Goal: Task Accomplishment & Management: Manage account settings

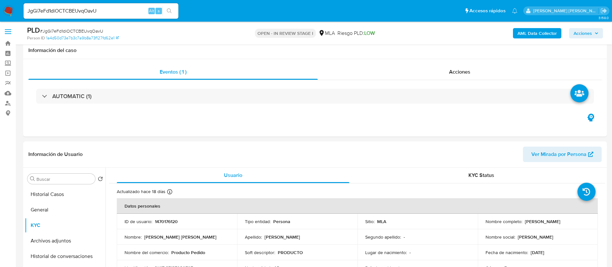
select select "10"
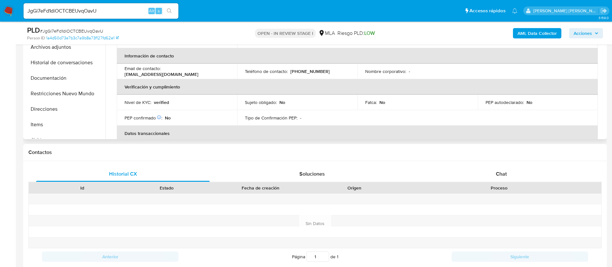
scroll to position [97, 0]
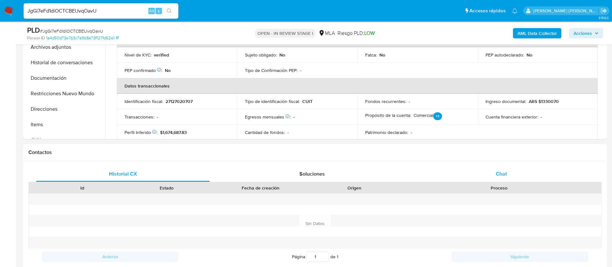
click at [505, 172] on span "Chat" at bounding box center [501, 173] width 11 height 7
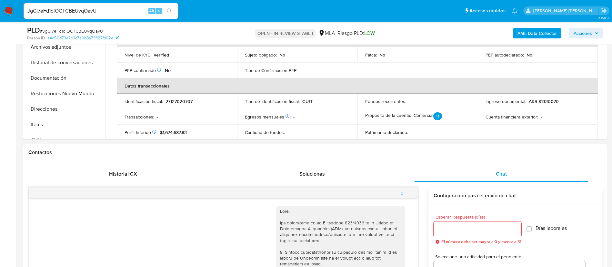
scroll to position [775, 0]
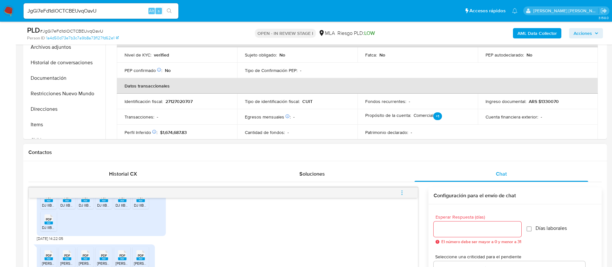
click at [308, 159] on div "Contactos" at bounding box center [315, 152] width 584 height 17
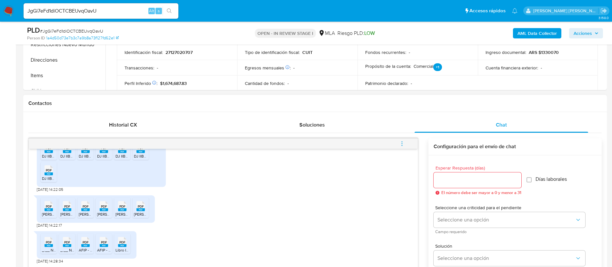
scroll to position [291, 0]
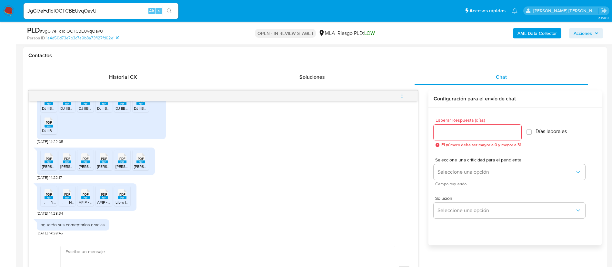
click at [402, 95] on icon "menu-action" at bounding box center [402, 96] width 6 height 6
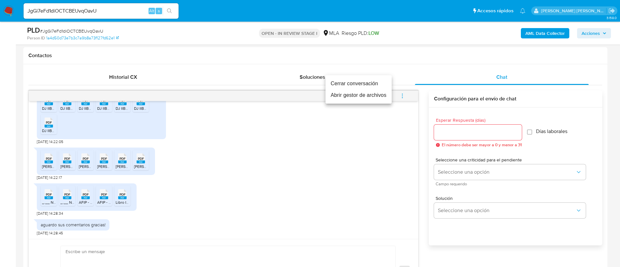
click at [353, 83] on li "Cerrar conversación" at bounding box center [358, 84] width 66 height 12
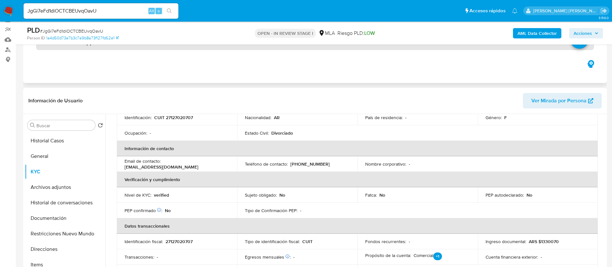
scroll to position [48, 0]
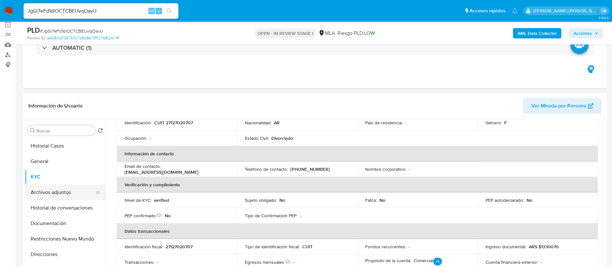
click at [72, 199] on button "Archivos adjuntos" at bounding box center [63, 192] width 76 height 15
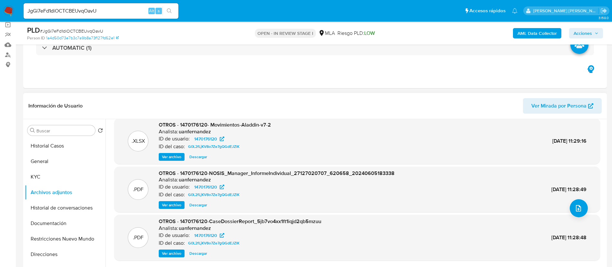
scroll to position [97, 0]
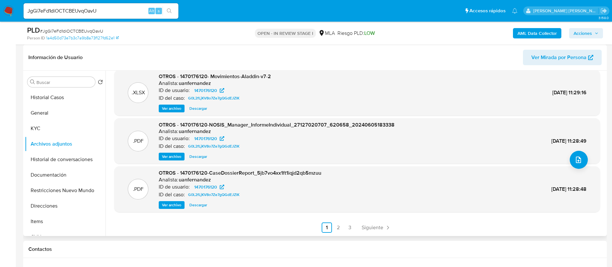
click at [335, 224] on link "2" at bounding box center [338, 227] width 10 height 10
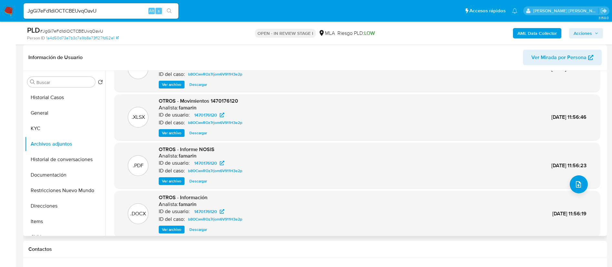
scroll to position [54, 0]
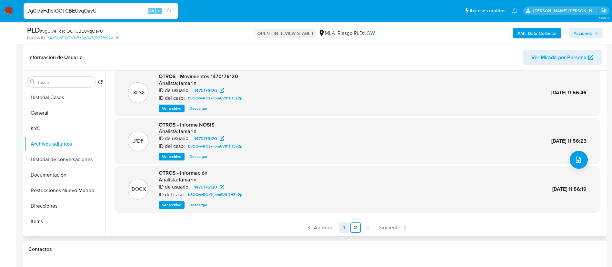
click at [342, 226] on link "1" at bounding box center [344, 227] width 10 height 10
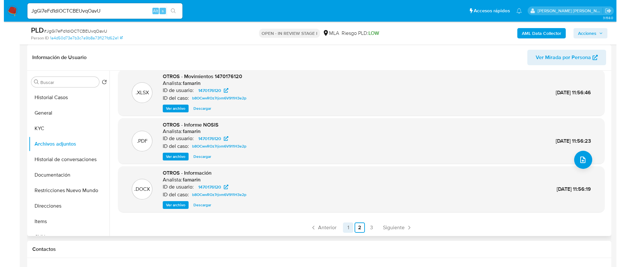
scroll to position [0, 0]
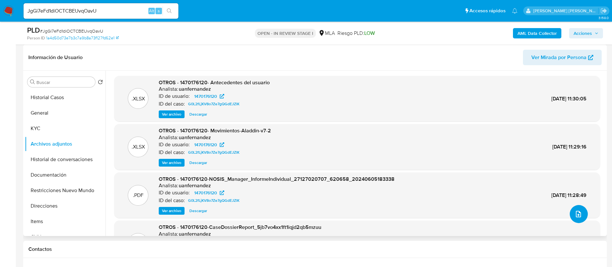
click at [578, 212] on icon "upload-file" at bounding box center [579, 214] width 8 height 8
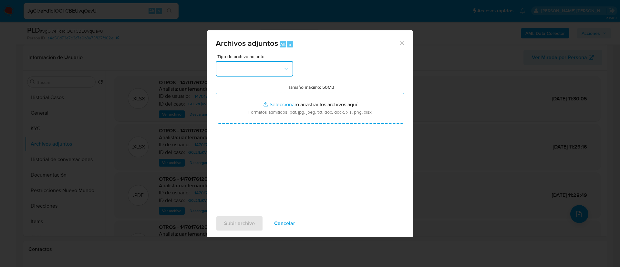
click at [263, 71] on button "button" at bounding box center [254, 68] width 77 height 15
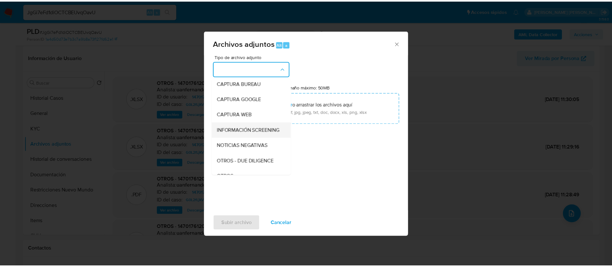
scroll to position [48, 0]
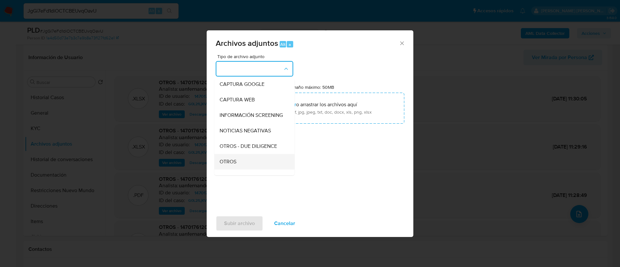
click at [231, 165] on span "OTROS" at bounding box center [228, 162] width 17 height 6
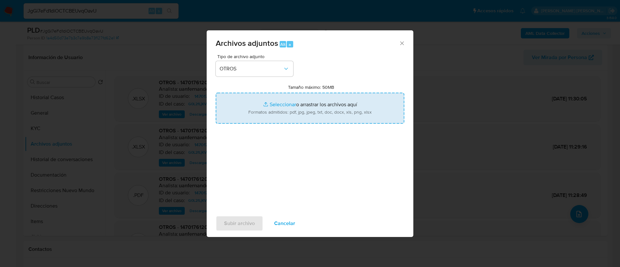
type input "C:\fakepath\Caselog JgGi7eFd1diOCTCBEUvqOavU.docx"
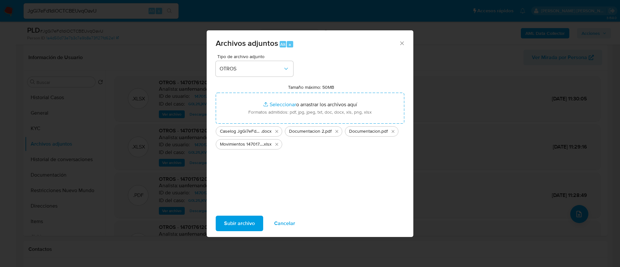
click at [245, 218] on span "Subir archivo" at bounding box center [239, 223] width 31 height 14
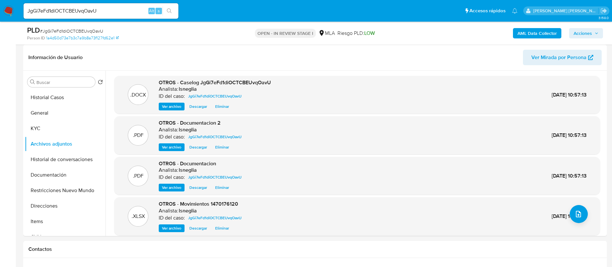
click at [540, 30] on b "AML Data Collector" at bounding box center [537, 33] width 39 height 10
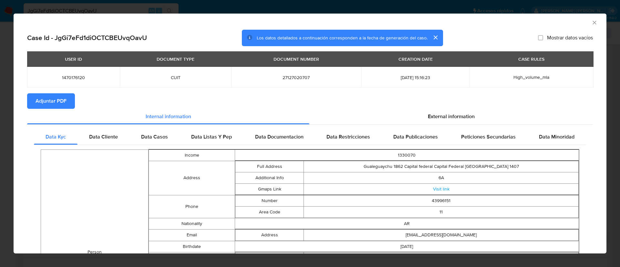
click at [52, 101] on span "Adjuntar PDF" at bounding box center [51, 101] width 31 height 14
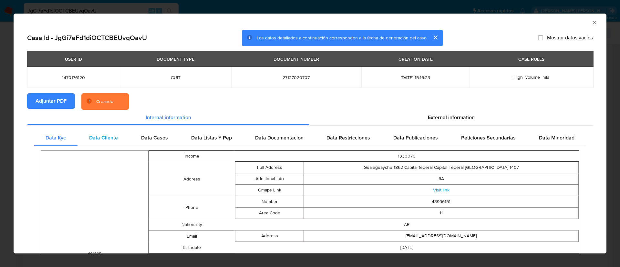
click at [107, 134] on span "Data Cliente" at bounding box center [103, 137] width 29 height 7
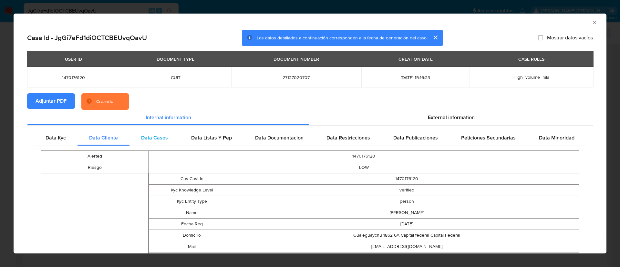
click at [147, 137] on span "Data Casos" at bounding box center [154, 137] width 27 height 7
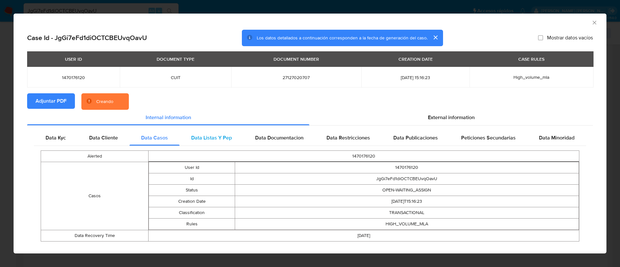
click at [224, 137] on span "Data Listas Y Pep" at bounding box center [211, 137] width 41 height 7
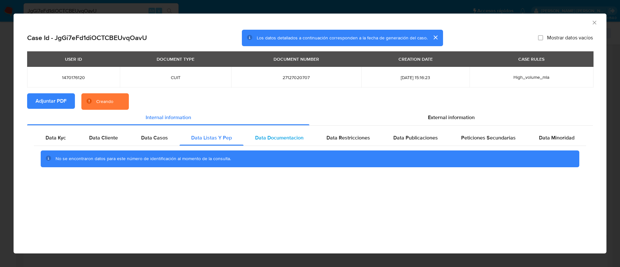
click at [264, 136] on span "Data Documentacion" at bounding box center [279, 137] width 48 height 7
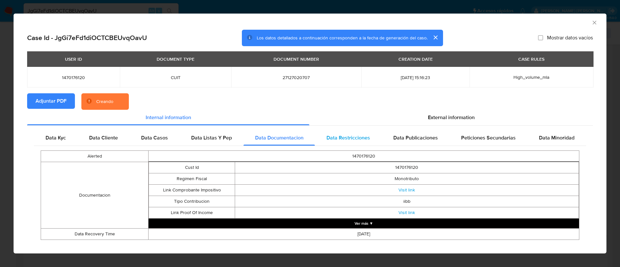
click at [350, 135] on span "Data Restricciones" at bounding box center [348, 137] width 44 height 7
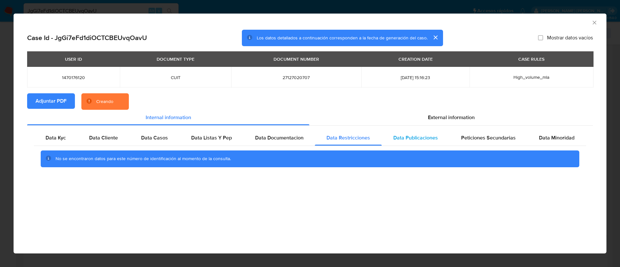
click at [414, 134] on span "Data Publicaciones" at bounding box center [415, 137] width 45 height 7
click at [483, 135] on span "Peticiones Secundarias" at bounding box center [488, 137] width 55 height 7
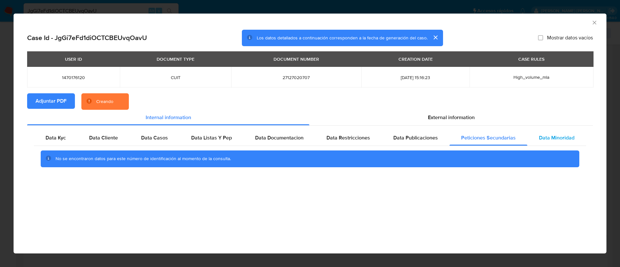
click at [562, 135] on span "Data Minoridad" at bounding box center [557, 137] width 36 height 7
click at [478, 108] on section "Adjuntar PDF Creando" at bounding box center [310, 101] width 566 height 17
click at [461, 116] on span "External information" at bounding box center [451, 117] width 47 height 7
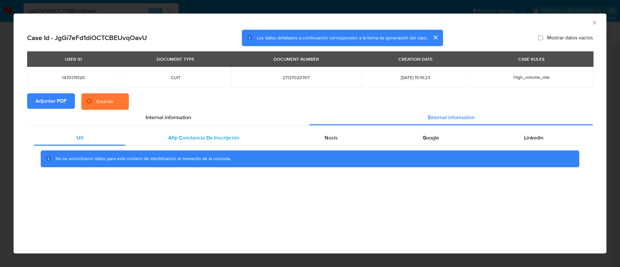
click at [162, 136] on div "Afip Constancia De Inscripción" at bounding box center [204, 137] width 156 height 15
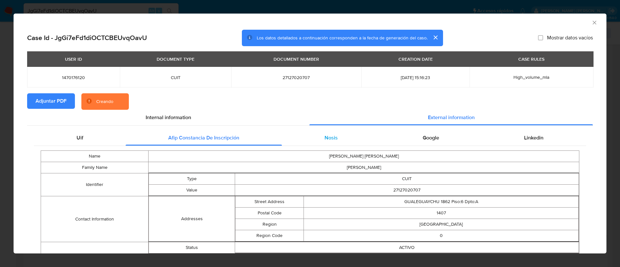
click at [319, 137] on div "Nosis" at bounding box center [331, 137] width 98 height 15
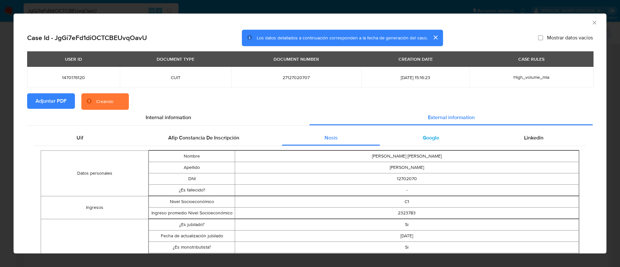
click at [423, 136] on span "Google" at bounding box center [431, 137] width 16 height 7
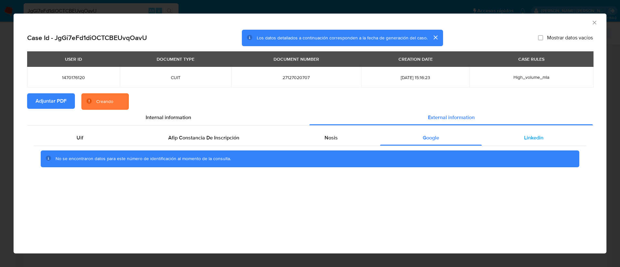
click at [515, 137] on div "Linkedin" at bounding box center [534, 137] width 104 height 15
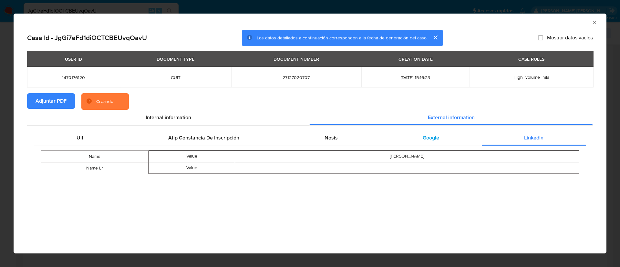
click at [429, 138] on span "Google" at bounding box center [431, 137] width 16 height 7
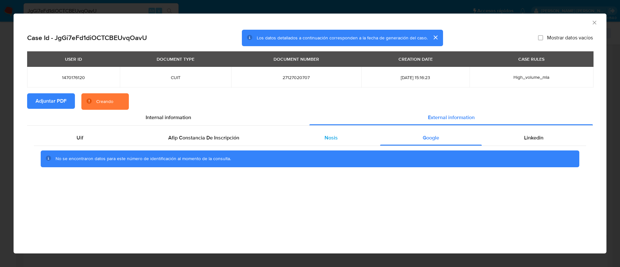
click at [353, 139] on div "Nosis" at bounding box center [331, 137] width 98 height 15
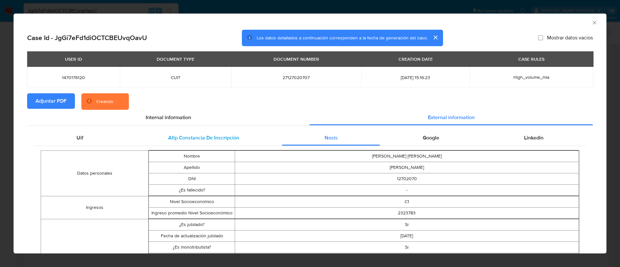
click at [211, 138] on span "Afip Constancia De Inscripción" at bounding box center [203, 137] width 71 height 7
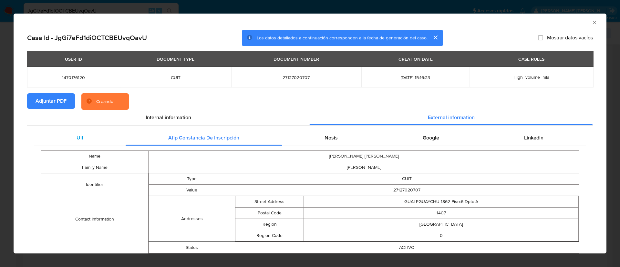
click at [95, 139] on div "Uif" at bounding box center [80, 137] width 92 height 15
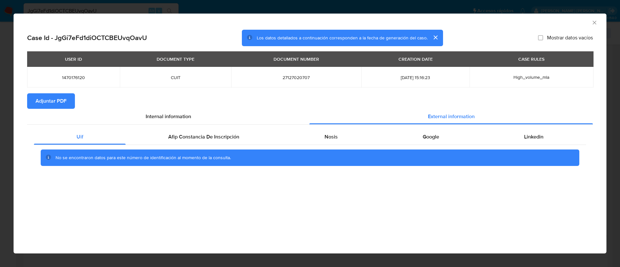
click at [594, 22] on icon "Cerrar ventana" at bounding box center [594, 23] width 4 height 4
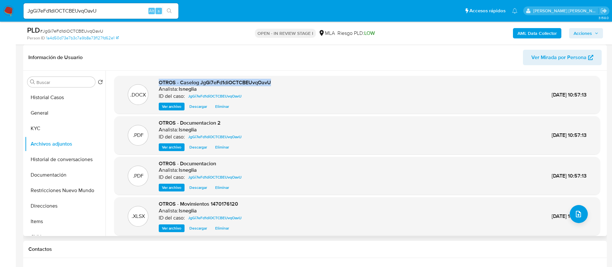
drag, startPoint x: 159, startPoint y: 81, endPoint x: 275, endPoint y: 81, distance: 116.2
click at [275, 81] on div ".DOCX OTROS - Caselog JgGi7eFd1diOCTCBEUvqOavU Analista: lsneglia ID del caso: …" at bounding box center [358, 95] width 480 height 32
copy span "OTROS - Caselog JgGi7eFd1diOCTCBEUvqOavU"
click at [31, 156] on button "Historial de conversaciones" at bounding box center [63, 159] width 76 height 15
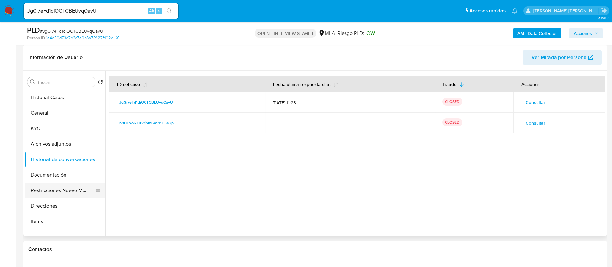
click at [54, 193] on button "Restricciones Nuevo Mundo" at bounding box center [63, 190] width 76 height 15
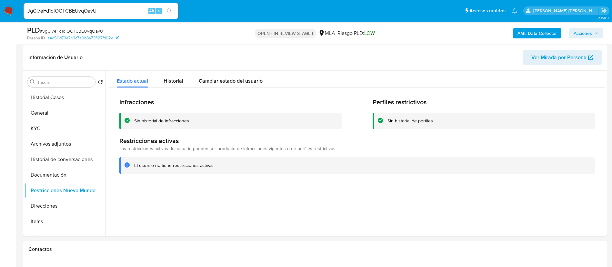
click at [581, 32] on span "Acciones" at bounding box center [583, 33] width 18 height 10
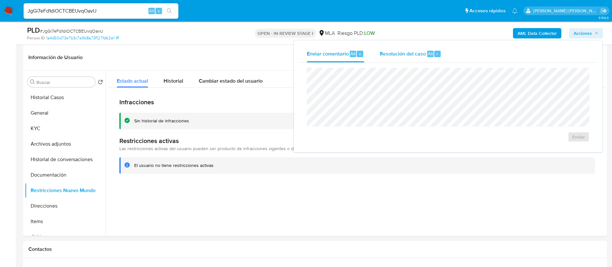
click at [386, 60] on div "Resolución del caso Alt r" at bounding box center [411, 54] width 62 height 17
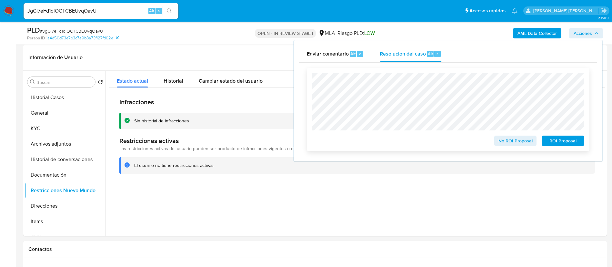
click at [522, 141] on span "No ROI Proposal" at bounding box center [516, 140] width 34 height 9
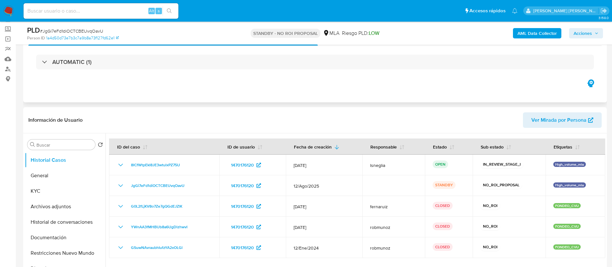
scroll to position [48, 0]
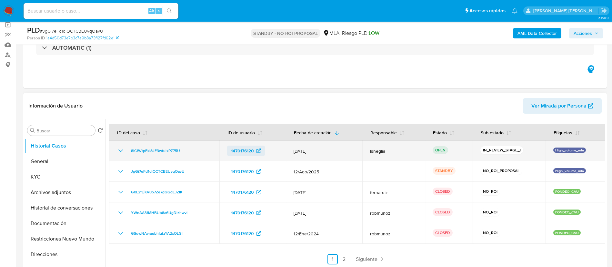
select select "10"
click at [149, 150] on span "8lCfWtpEkl8JE3wtulxPZ75U" at bounding box center [155, 151] width 49 height 8
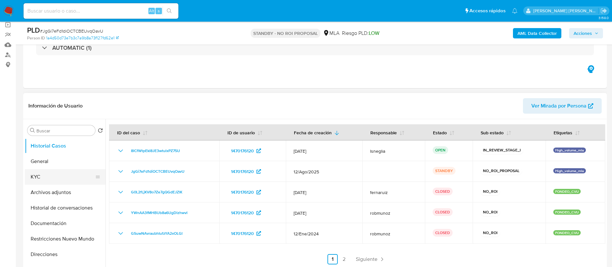
click at [44, 181] on button "KYC" at bounding box center [63, 176] width 76 height 15
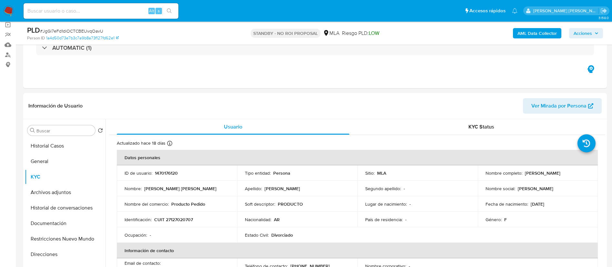
click at [72, 15] on input at bounding box center [101, 11] width 155 height 8
paste input "Buqt4xQLb7aLozLPGyIAoLFg"
type input "Buqt4xQLb7aLozLPGyIAoLFg"
click at [168, 11] on icon "search-icon" at bounding box center [169, 10] width 5 height 5
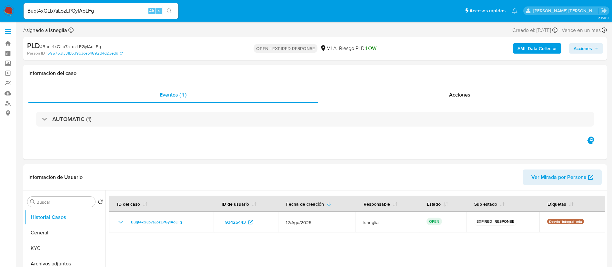
select select "10"
click at [73, 47] on span "# Buqt4xQLb7aLozLPGyIAoLFg" at bounding box center [70, 46] width 61 height 6
copy span "Buqt4xQLb7aLozLPGyIAoLFg"
click at [7, 10] on img at bounding box center [8, 10] width 11 height 11
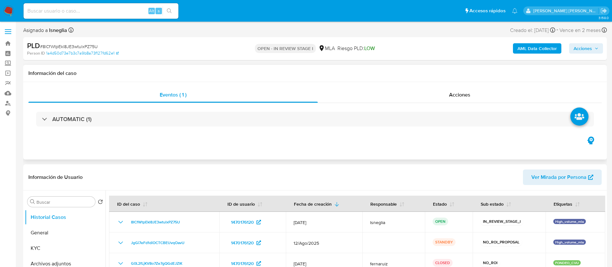
select select "10"
click at [586, 49] on span "Acciones" at bounding box center [583, 48] width 18 height 10
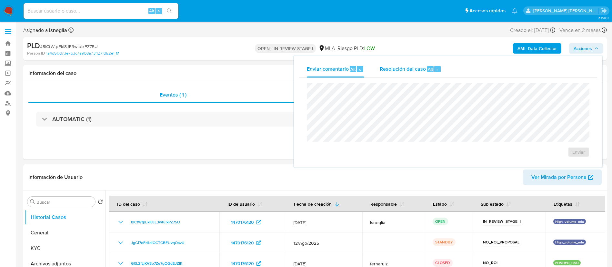
click at [419, 71] on span "Resolución del caso" at bounding box center [403, 68] width 46 height 7
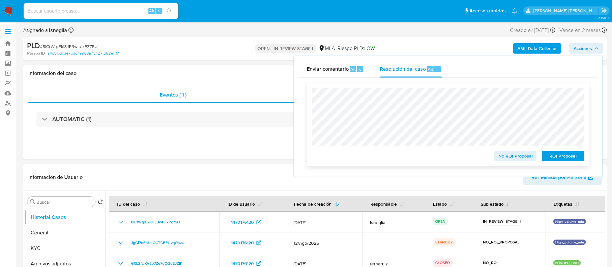
click at [519, 159] on span "No ROI Proposal" at bounding box center [516, 155] width 34 height 9
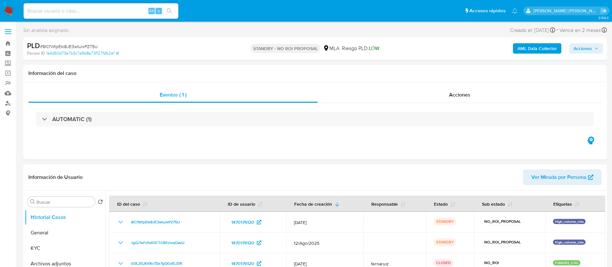
select select "10"
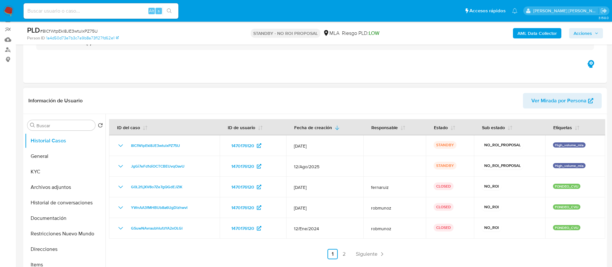
scroll to position [97, 0]
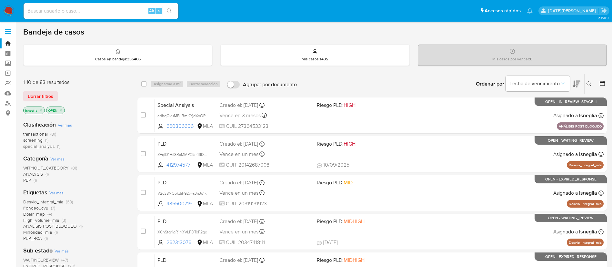
click at [588, 79] on div "Ingrese ID de usuario o caso Buscar Borrar filtros" at bounding box center [590, 84] width 11 height 20
click at [589, 84] on icon at bounding box center [589, 83] width 5 height 5
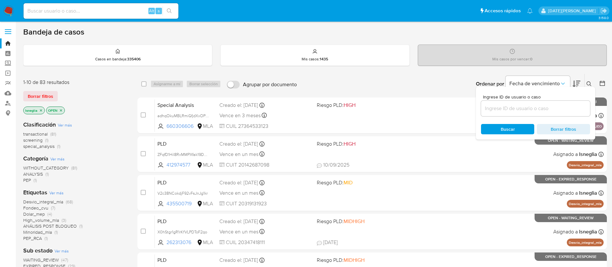
click at [524, 106] on input at bounding box center [535, 108] width 109 height 8
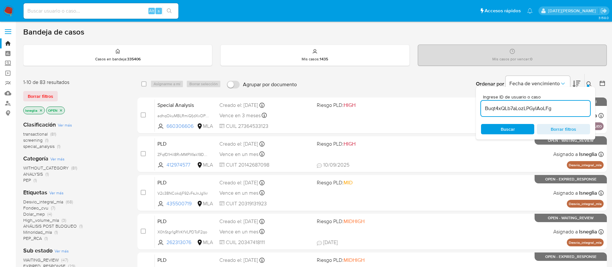
type input "Buqt4xQLb7aLozLPGyIAoLFg"
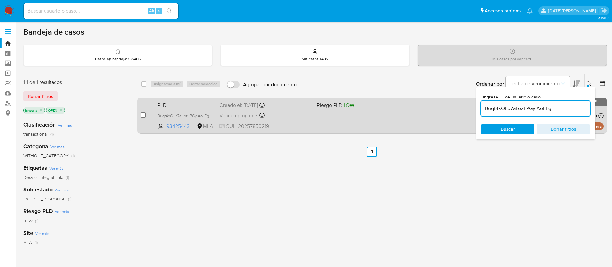
click at [144, 114] on input "checkbox" at bounding box center [143, 114] width 5 height 5
checkbox input "true"
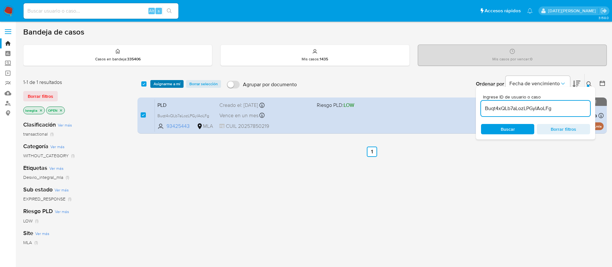
click at [161, 83] on span "Asignarme a mí" at bounding box center [167, 84] width 27 height 6
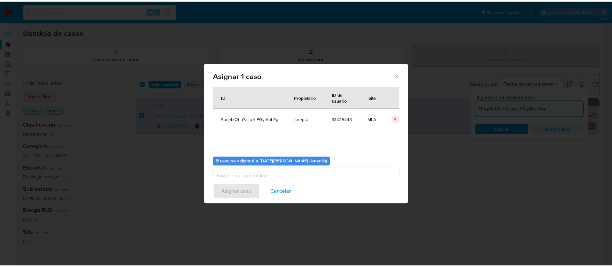
scroll to position [34, 0]
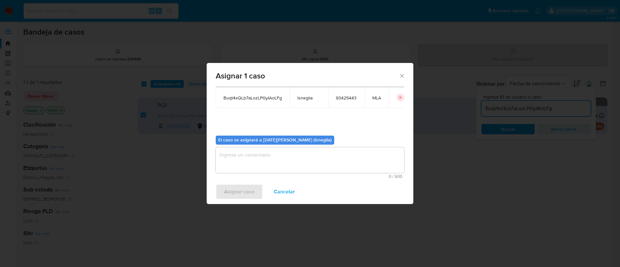
click at [258, 164] on textarea "assign-modal" at bounding box center [310, 160] width 189 height 26
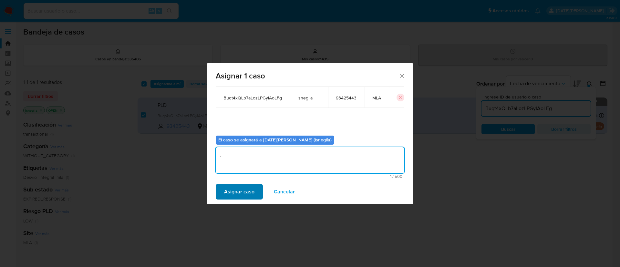
type textarea "."
click at [235, 185] on span "Asignar caso" at bounding box center [239, 192] width 30 height 14
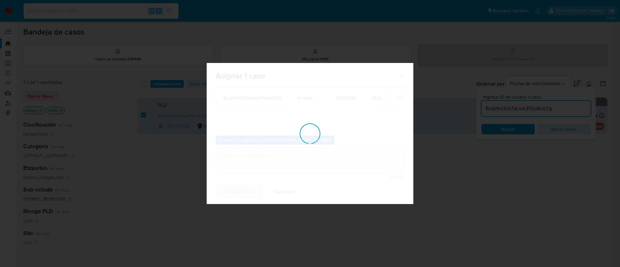
checkbox input "false"
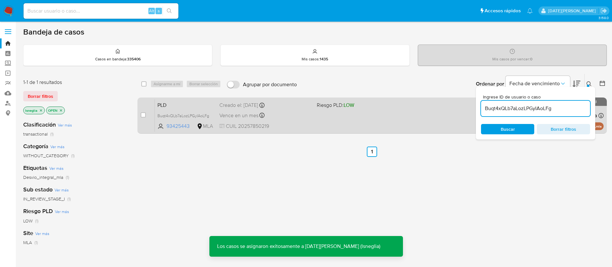
click at [177, 102] on span "PLD" at bounding box center [186, 104] width 57 height 8
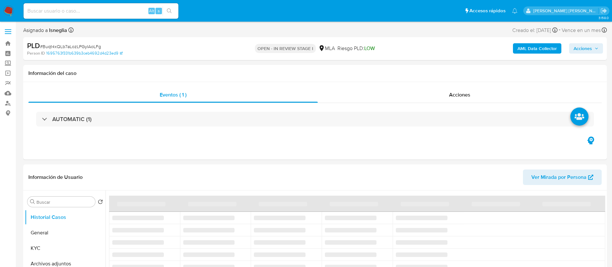
select select "10"
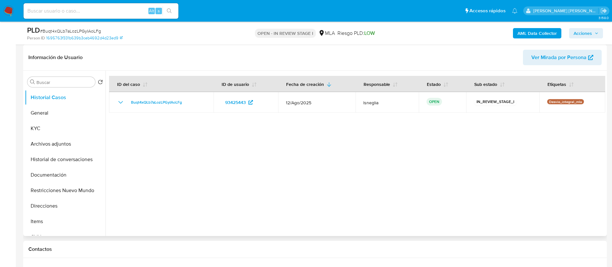
scroll to position [242, 0]
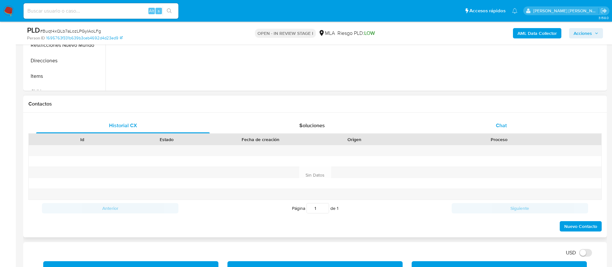
click at [510, 128] on div "Chat" at bounding box center [502, 125] width 174 height 15
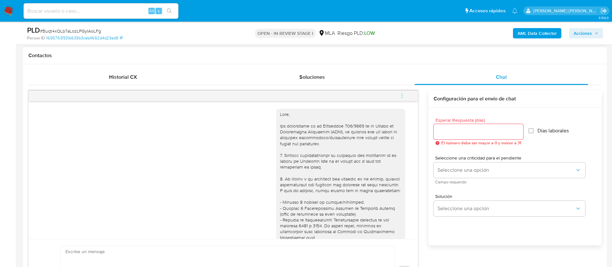
scroll to position [97, 0]
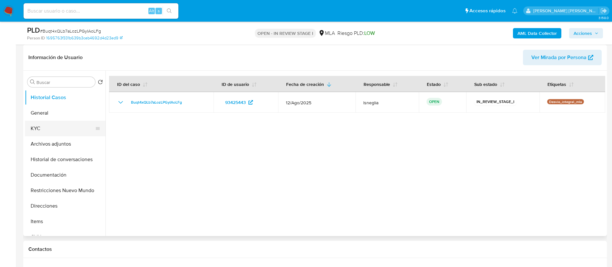
click at [62, 130] on button "KYC" at bounding box center [63, 128] width 76 height 15
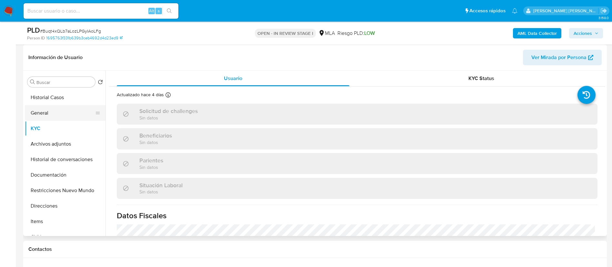
click at [62, 111] on button "General" at bounding box center [63, 112] width 76 height 15
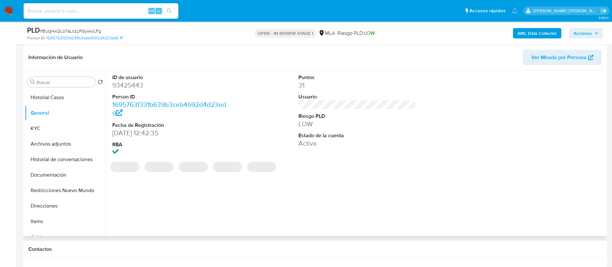
click at [130, 87] on dd "93425443" at bounding box center [171, 85] width 118 height 9
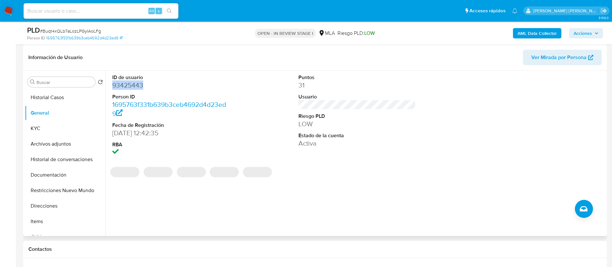
copy dd "93425443"
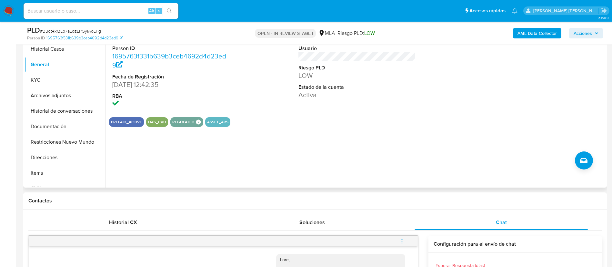
scroll to position [48, 0]
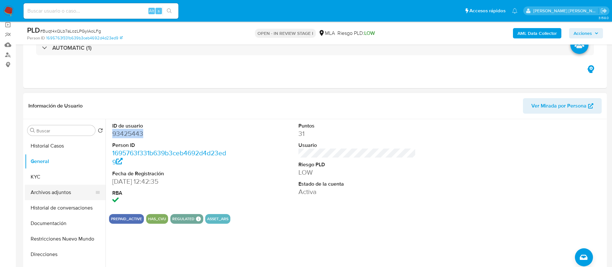
click at [53, 194] on button "Archivos adjuntos" at bounding box center [63, 192] width 76 height 15
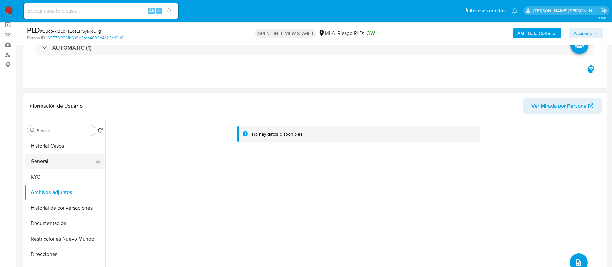
click at [66, 163] on button "General" at bounding box center [63, 161] width 76 height 15
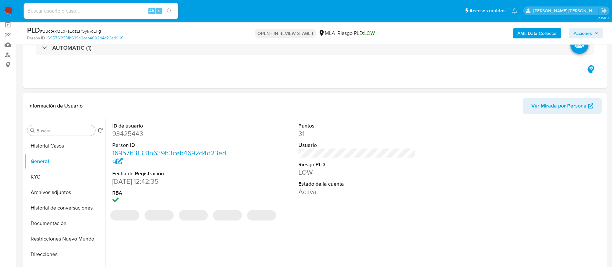
click at [131, 130] on dd "93425443" at bounding box center [171, 133] width 118 height 9
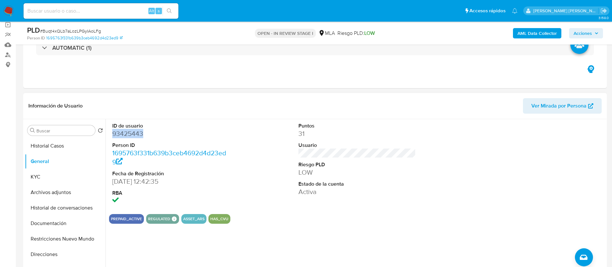
copy dd "93425443"
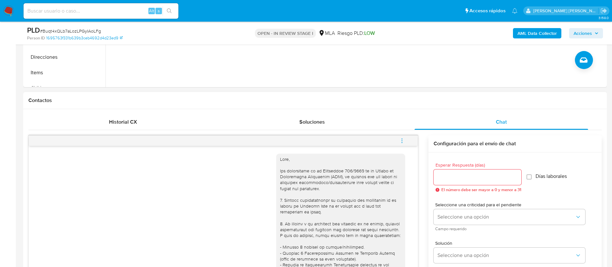
scroll to position [242, 0]
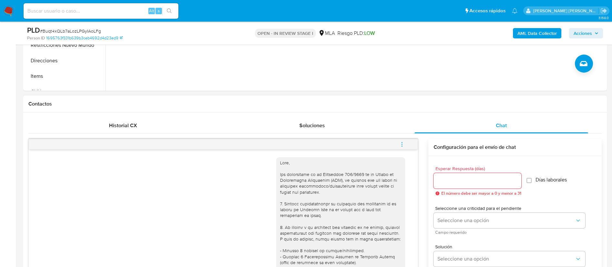
click at [399, 147] on span "menu-action" at bounding box center [402, 144] width 6 height 15
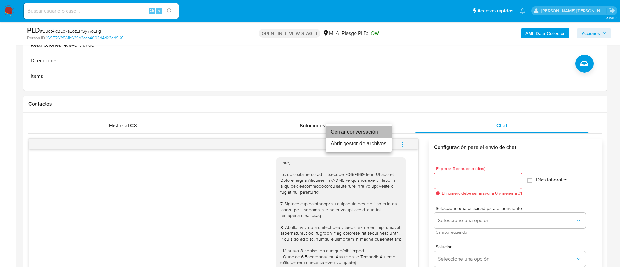
click at [374, 130] on li "Cerrar conversación" at bounding box center [358, 132] width 66 height 12
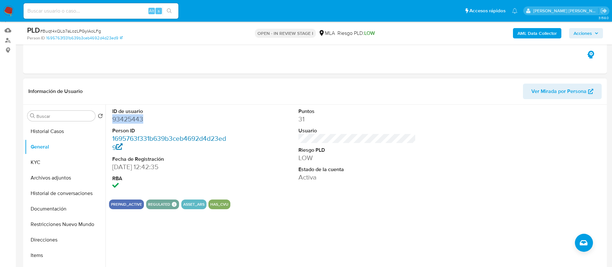
scroll to position [48, 0]
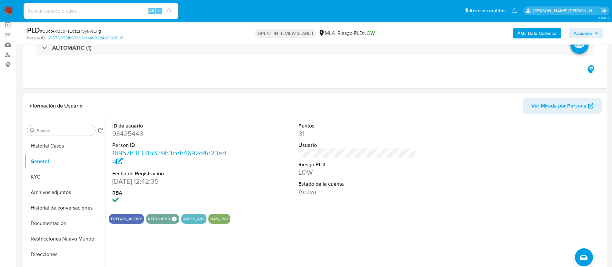
click at [466, 154] on div "ID de usuario 93425443 Person ID 1695763f331b639b3ceb4692d4d23ed9 Fecha de Regi…" at bounding box center [357, 164] width 496 height 90
click at [43, 249] on button "Direcciones" at bounding box center [63, 254] width 76 height 15
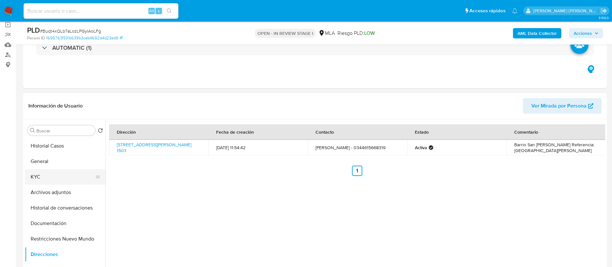
click at [46, 172] on button "KYC" at bounding box center [63, 176] width 76 height 15
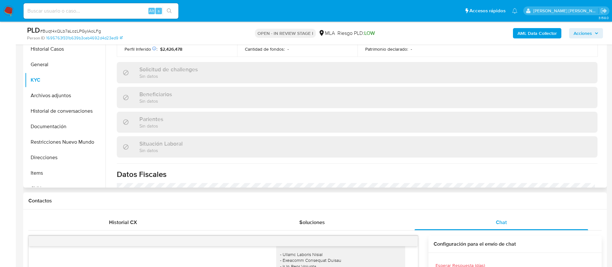
scroll to position [189, 0]
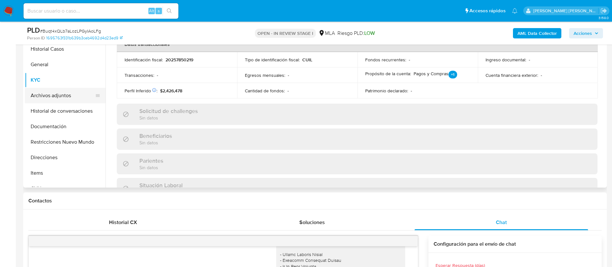
click at [54, 95] on button "Archivos adjuntos" at bounding box center [63, 95] width 76 height 15
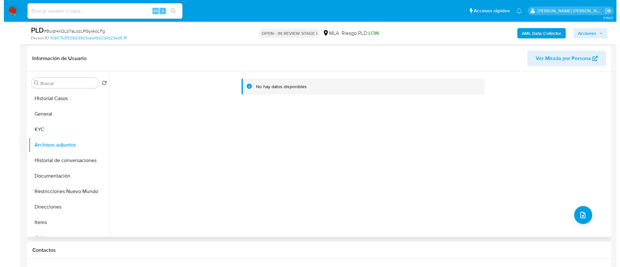
scroll to position [97, 0]
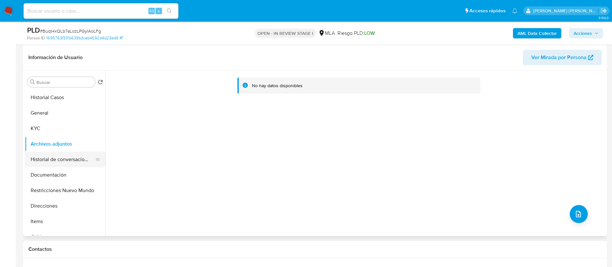
click at [40, 166] on button "Historial de conversaciones" at bounding box center [63, 159] width 76 height 15
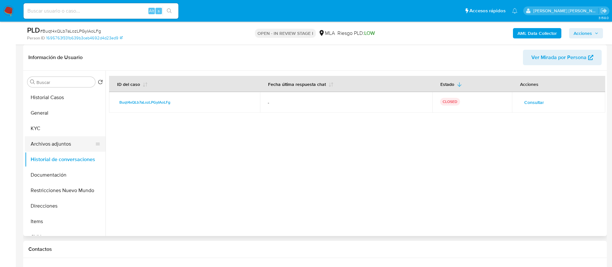
click at [53, 145] on button "Archivos adjuntos" at bounding box center [63, 143] width 76 height 15
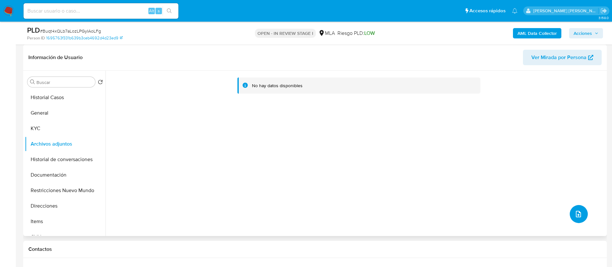
click at [571, 218] on button "upload-file" at bounding box center [579, 214] width 18 height 18
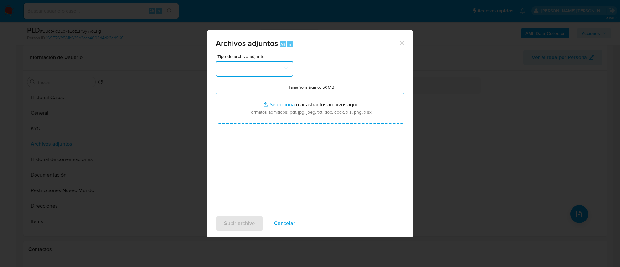
click at [283, 71] on icon "button" at bounding box center [286, 69] width 6 height 6
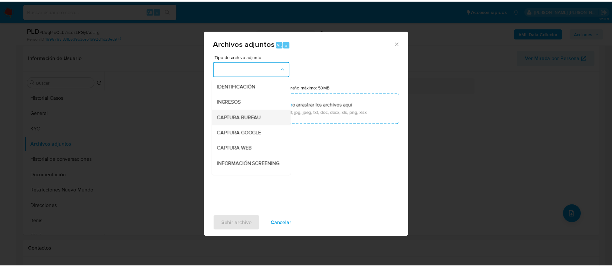
scroll to position [48, 0]
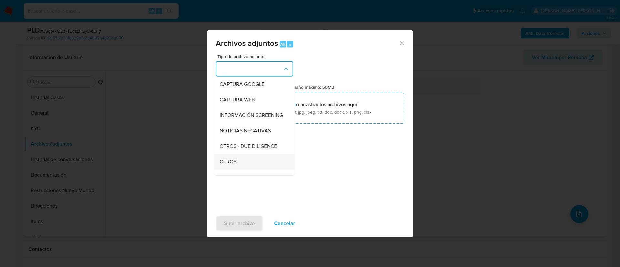
click at [240, 165] on div "OTROS" at bounding box center [253, 161] width 66 height 15
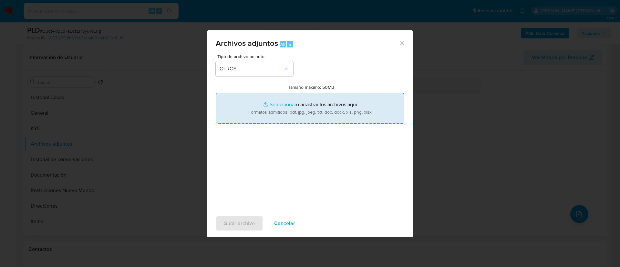
type input "C:\fakepath\Caselog Buqt4xQLb7aLozLPGyIAoLFg.docx"
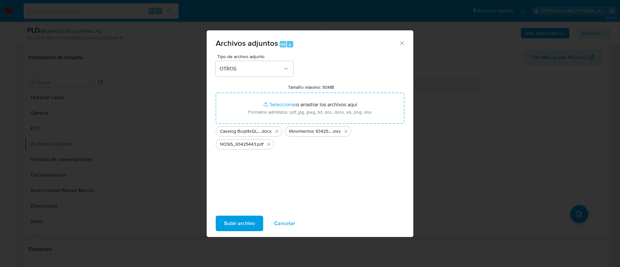
click at [244, 221] on span "Subir archivo" at bounding box center [239, 223] width 31 height 14
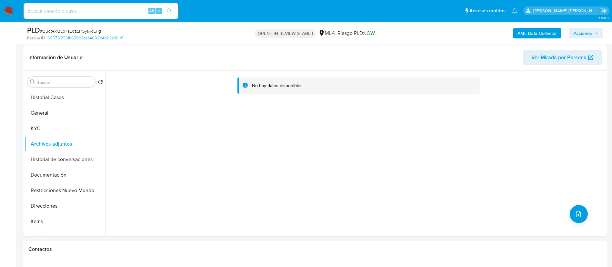
click at [536, 28] on b "AML Data Collector" at bounding box center [537, 33] width 39 height 10
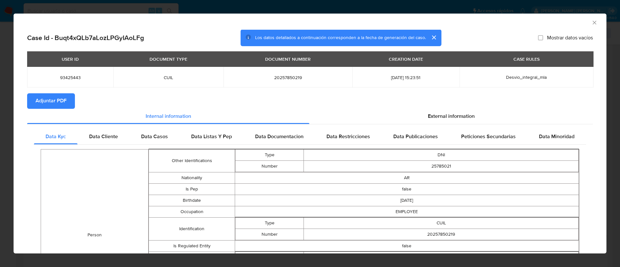
click at [38, 99] on span "Adjuntar PDF" at bounding box center [51, 101] width 31 height 14
click at [105, 135] on span "Data Cliente" at bounding box center [103, 137] width 29 height 7
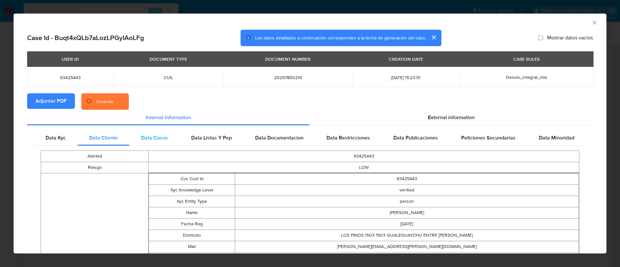
click at [166, 138] on div "Data Casos" at bounding box center [154, 137] width 50 height 15
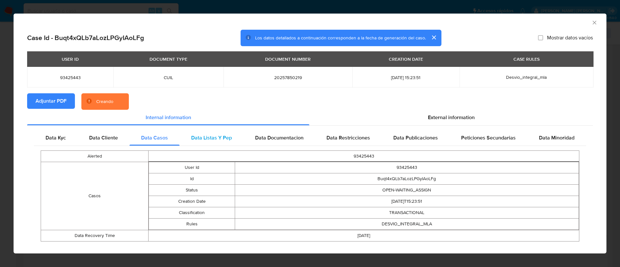
click at [209, 138] on span "Data Listas Y Pep" at bounding box center [211, 137] width 41 height 7
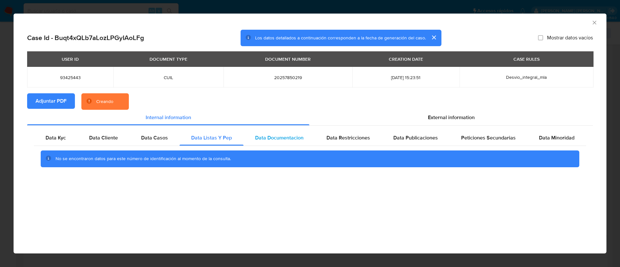
click at [262, 140] on span "Data Documentacion" at bounding box center [279, 137] width 48 height 7
click at [337, 141] on span "Data Restricciones" at bounding box center [348, 137] width 44 height 7
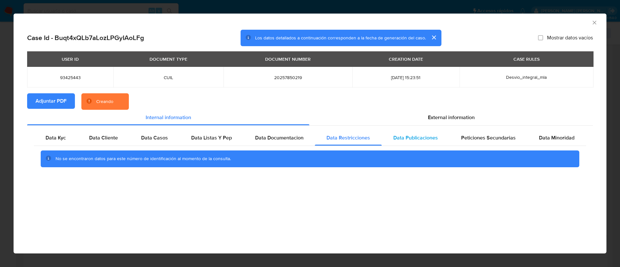
click at [408, 141] on div "Data Publicaciones" at bounding box center [416, 137] width 68 height 15
click at [481, 141] on span "Peticiones Secundarias" at bounding box center [488, 137] width 55 height 7
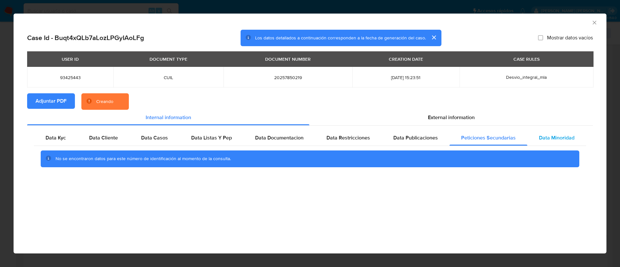
click at [544, 140] on span "Data Minoridad" at bounding box center [557, 137] width 36 height 7
click at [442, 105] on section "Adjuntar PDF Creando" at bounding box center [310, 101] width 566 height 17
click at [443, 114] on span "External information" at bounding box center [451, 117] width 47 height 7
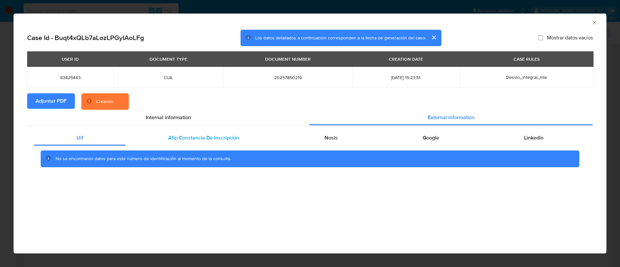
click at [163, 135] on div "Afip Constancia De Inscripción" at bounding box center [204, 137] width 156 height 15
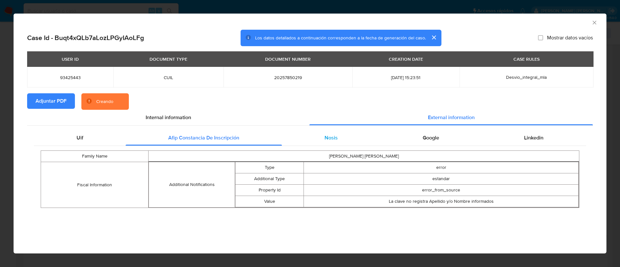
drag, startPoint x: 313, startPoint y: 136, endPoint x: 323, endPoint y: 135, distance: 10.7
click at [313, 136] on div "Nosis" at bounding box center [331, 137] width 98 height 15
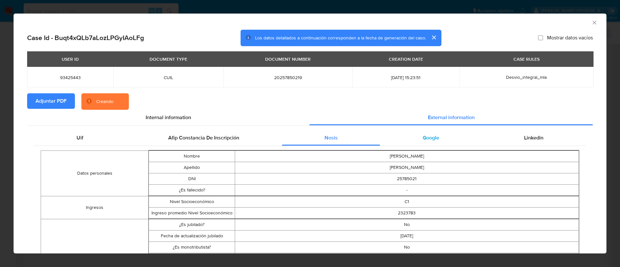
click at [428, 135] on span "Google" at bounding box center [431, 137] width 16 height 7
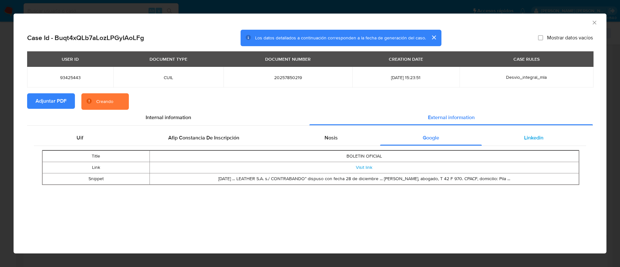
click at [527, 134] on span "Linkedin" at bounding box center [533, 137] width 19 height 7
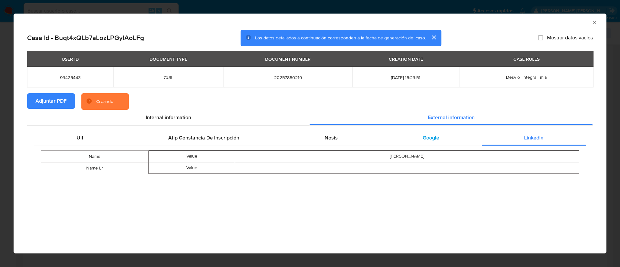
click at [439, 135] on div "Google" at bounding box center [430, 137] width 101 height 15
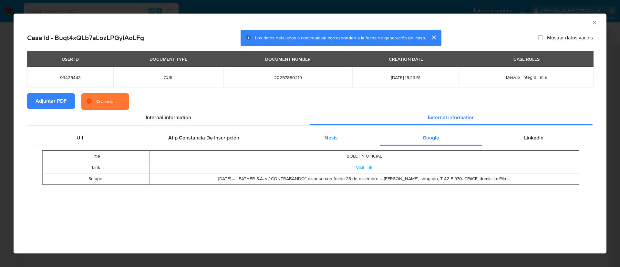
click at [339, 135] on div "Nosis" at bounding box center [331, 137] width 98 height 15
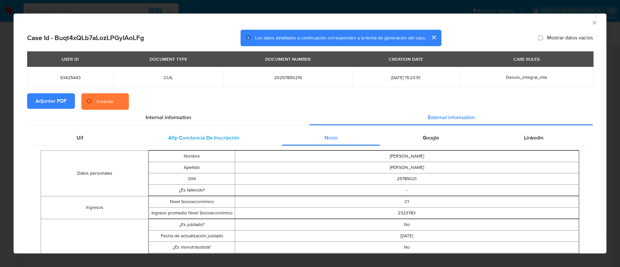
click at [198, 136] on span "Afip Constancia De Inscripción" at bounding box center [203, 137] width 71 height 7
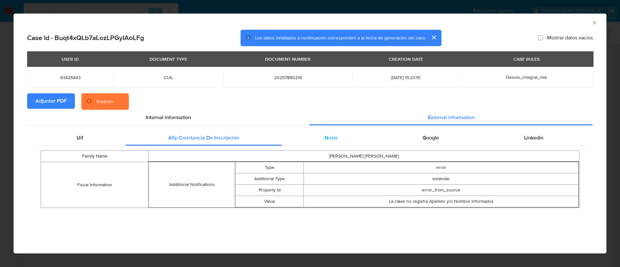
click at [299, 137] on div "Nosis" at bounding box center [331, 137] width 98 height 15
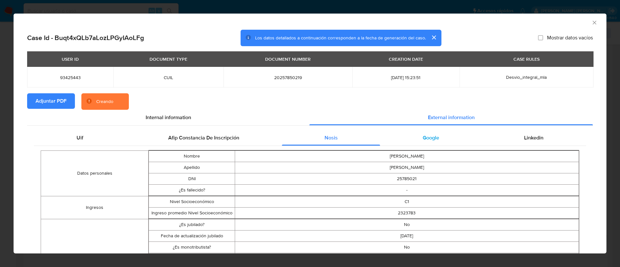
click at [432, 137] on span "Google" at bounding box center [431, 137] width 16 height 7
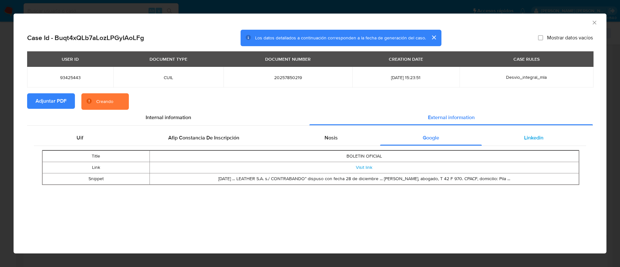
click at [515, 136] on div "Linkedin" at bounding box center [534, 137] width 104 height 15
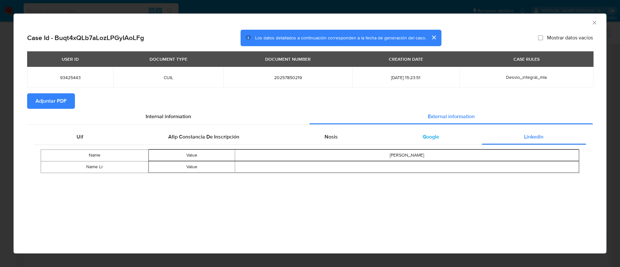
click at [429, 135] on span "Google" at bounding box center [431, 136] width 16 height 7
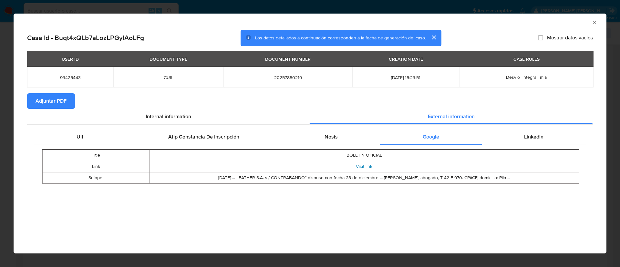
click at [370, 166] on link "Visit link" at bounding box center [364, 166] width 16 height 6
click at [597, 23] on icon "Cerrar ventana" at bounding box center [594, 22] width 6 height 6
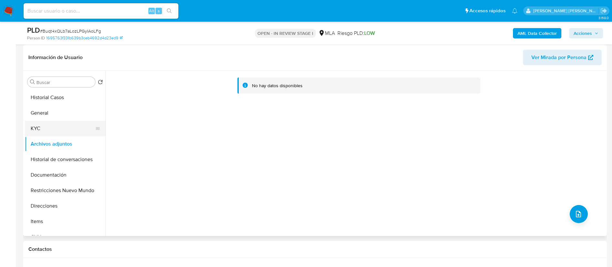
click at [47, 129] on button "KYC" at bounding box center [63, 128] width 76 height 15
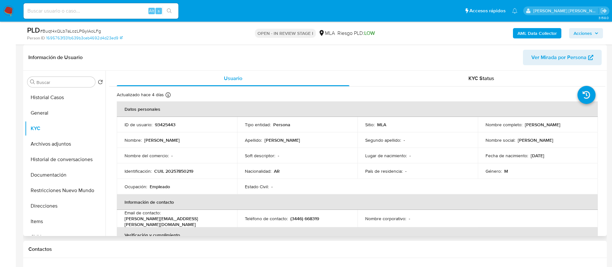
drag, startPoint x: 524, startPoint y: 125, endPoint x: 580, endPoint y: 129, distance: 56.0
click at [580, 129] on td "Nombre completo : Gustavo Daniel Esponda" at bounding box center [538, 124] width 120 height 15
copy p "Gustavo Daniel Esponda"
click at [71, 147] on button "Archivos adjuntos" at bounding box center [63, 143] width 76 height 15
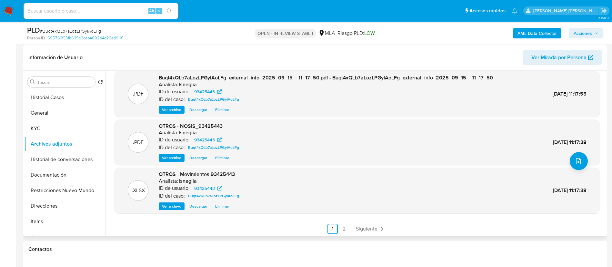
scroll to position [54, 0]
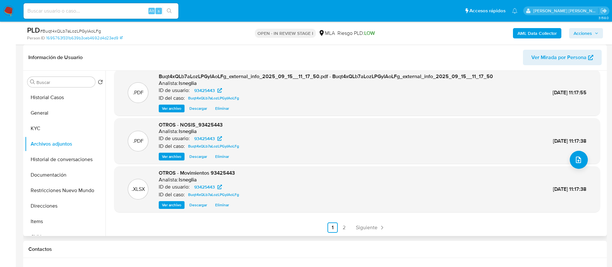
click at [345, 227] on link "2" at bounding box center [344, 227] width 10 height 10
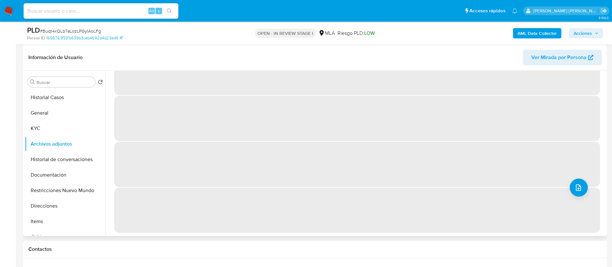
scroll to position [0, 0]
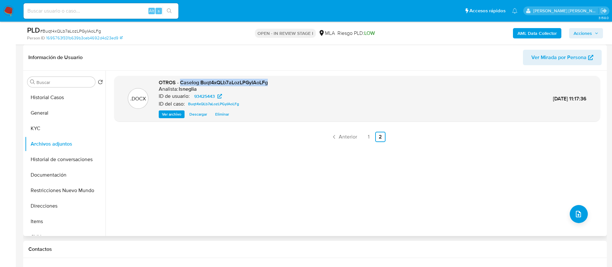
drag, startPoint x: 181, startPoint y: 83, endPoint x: 269, endPoint y: 83, distance: 88.1
click at [269, 83] on div ".DOCX OTROS - Caselog Buqt4xQLb7aLozLPGyIAoLFg Analista: lsneglia ID de usuario…" at bounding box center [358, 98] width 480 height 39
copy span "Caselog Buqt4xQLb7aLozLPGyIAoLFg"
click at [365, 137] on link "1" at bounding box center [369, 137] width 10 height 10
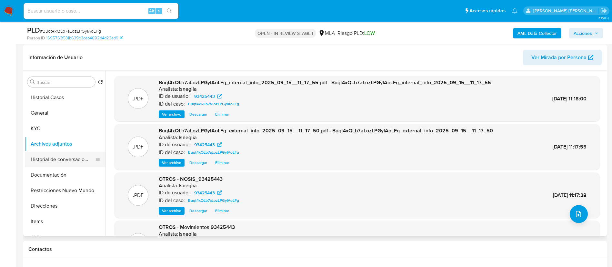
click at [58, 156] on button "Historial de conversaciones" at bounding box center [63, 159] width 76 height 15
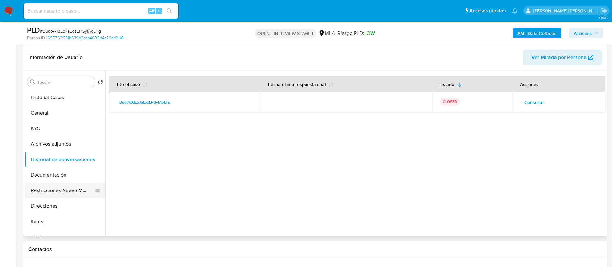
click at [64, 187] on button "Restricciones Nuevo Mundo" at bounding box center [63, 190] width 76 height 15
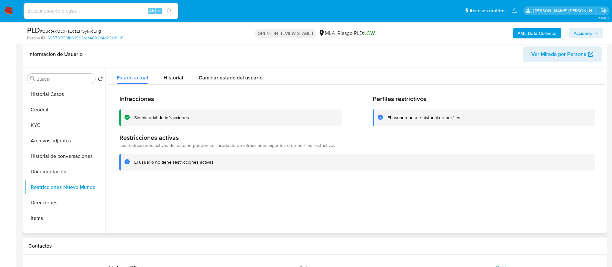
scroll to position [97, 0]
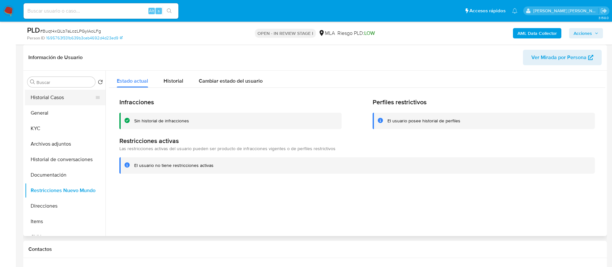
click at [46, 97] on button "Historial Casos" at bounding box center [63, 97] width 76 height 15
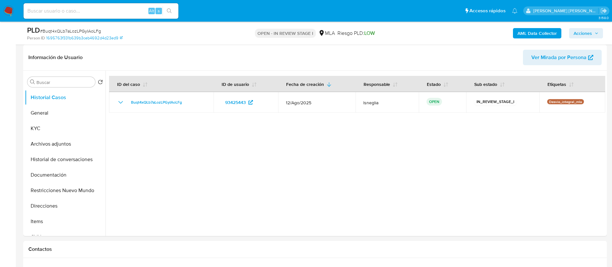
click at [587, 32] on span "Acciones" at bounding box center [583, 33] width 18 height 10
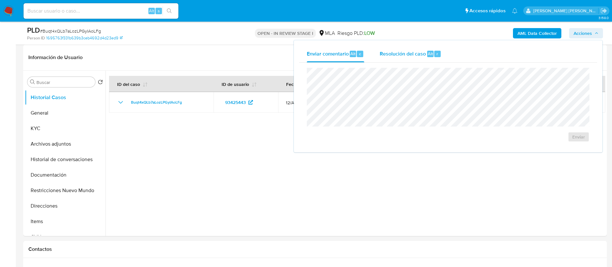
click at [402, 50] on span "Resolución del caso" at bounding box center [403, 53] width 46 height 7
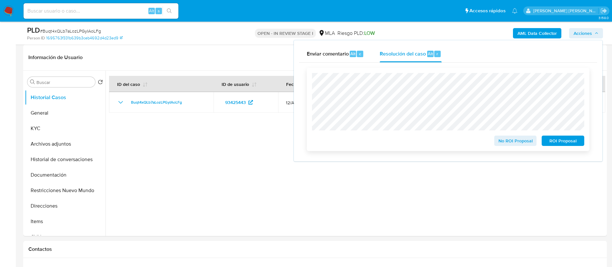
click at [518, 141] on span "No ROI Proposal" at bounding box center [516, 140] width 34 height 9
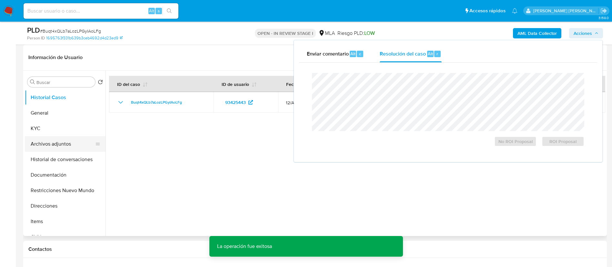
click at [63, 142] on button "Archivos adjuntos" at bounding box center [63, 143] width 76 height 15
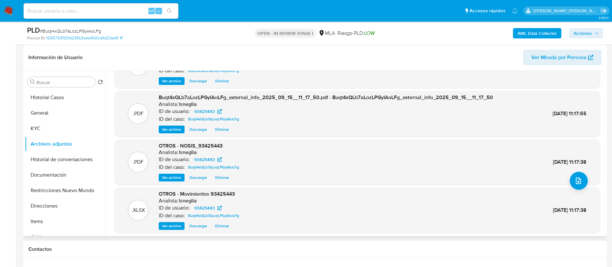
scroll to position [54, 0]
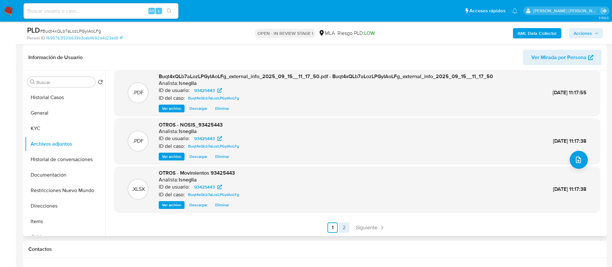
click at [341, 228] on link "2" at bounding box center [344, 227] width 10 height 10
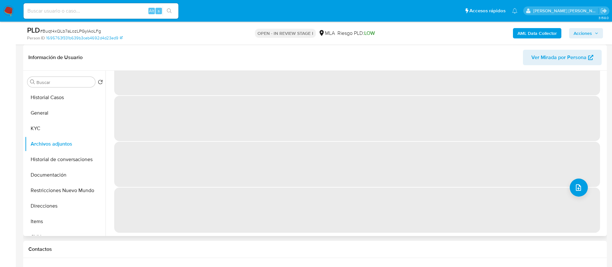
scroll to position [0, 0]
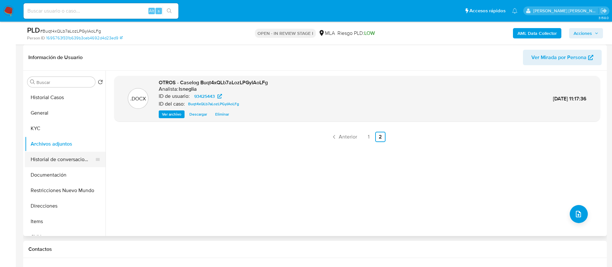
click at [64, 160] on button "Historial de conversaciones" at bounding box center [63, 159] width 76 height 15
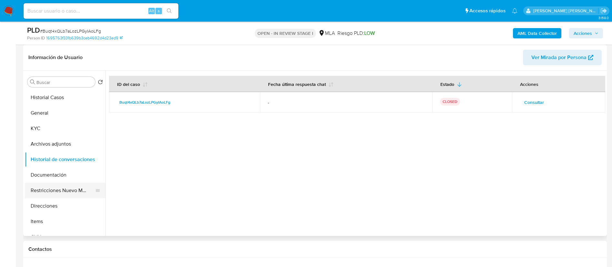
click at [64, 185] on button "Restricciones Nuevo Mundo" at bounding box center [63, 190] width 76 height 15
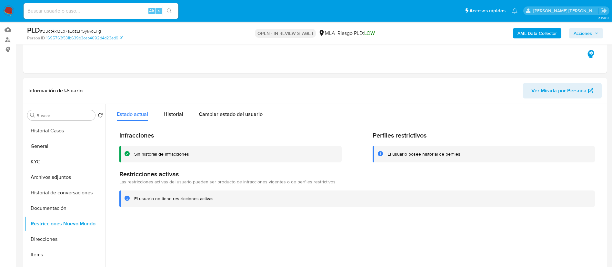
scroll to position [48, 0]
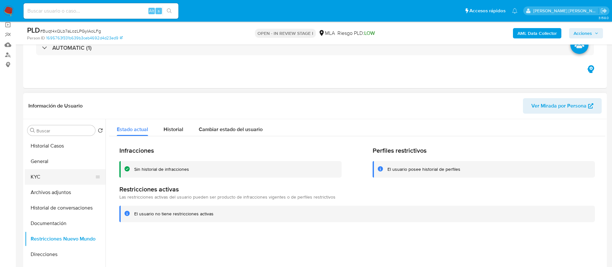
click at [50, 172] on button "KYC" at bounding box center [63, 176] width 76 height 15
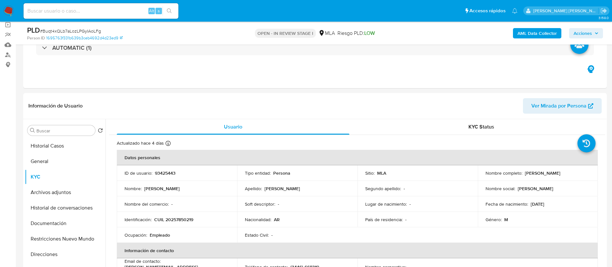
scroll to position [0, 0]
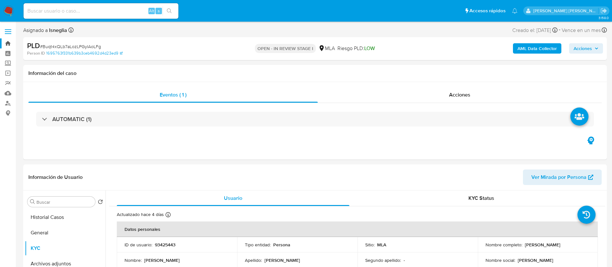
click at [6, 46] on link "Bandeja" at bounding box center [38, 43] width 77 height 10
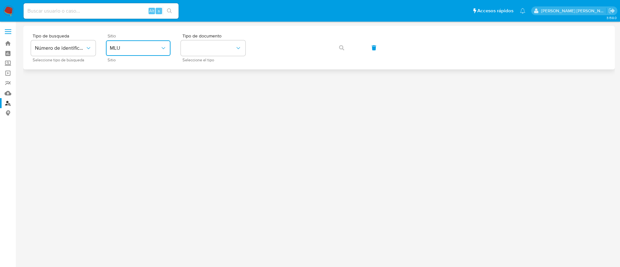
click at [137, 50] on span "MLU" at bounding box center [135, 48] width 50 height 6
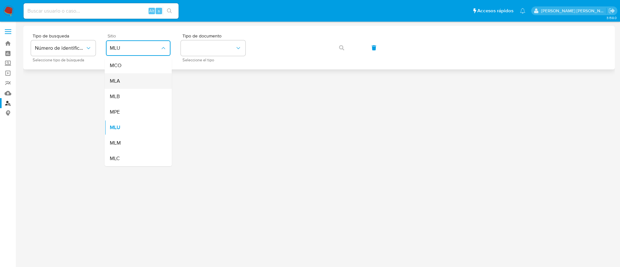
click at [122, 82] on div "MLA" at bounding box center [136, 80] width 53 height 15
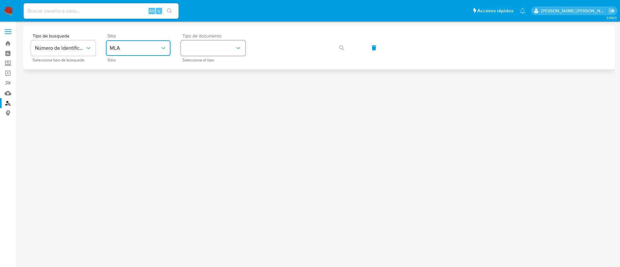
click at [226, 46] on button "identificationType" at bounding box center [213, 47] width 65 height 15
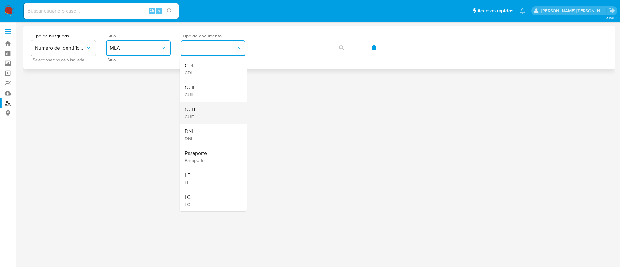
click at [204, 111] on div "CUIT CUIT" at bounding box center [211, 113] width 53 height 22
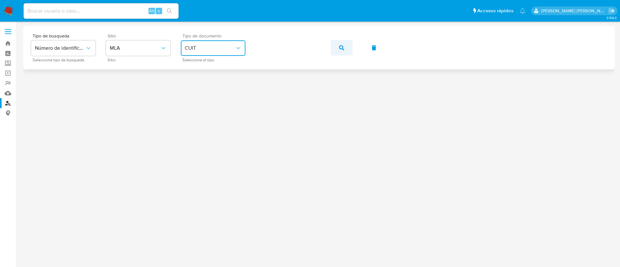
click at [347, 47] on button "button" at bounding box center [342, 47] width 22 height 15
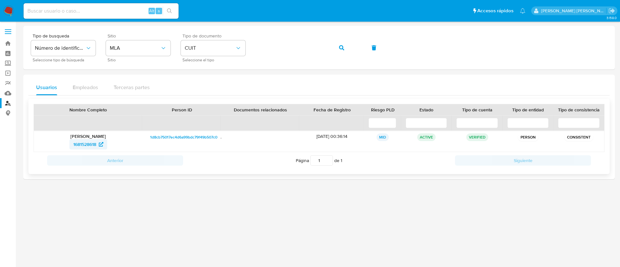
click at [92, 143] on span "1681528618" at bounding box center [84, 144] width 23 height 10
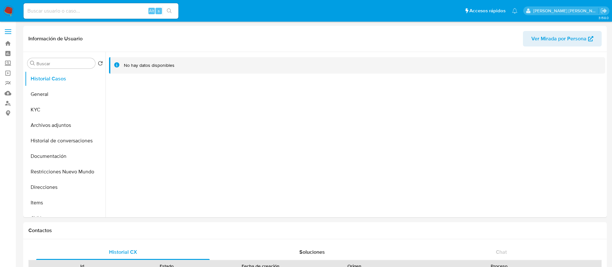
select select "10"
click at [60, 122] on button "Archivos adjuntos" at bounding box center [63, 125] width 76 height 15
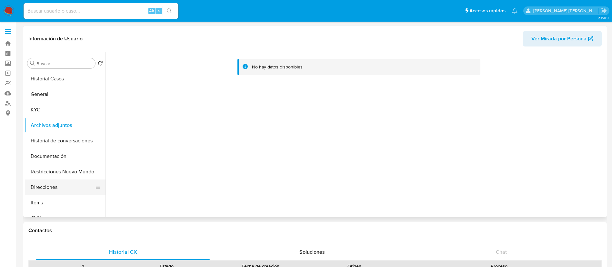
click at [48, 182] on button "Direcciones" at bounding box center [63, 186] width 76 height 15
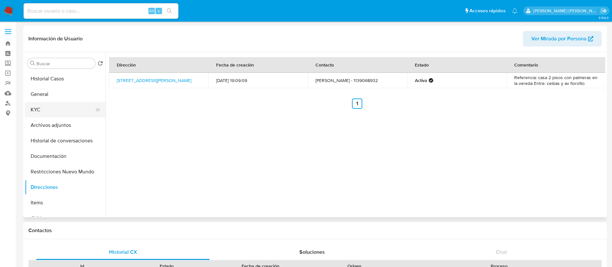
click at [42, 114] on button "KYC" at bounding box center [63, 109] width 76 height 15
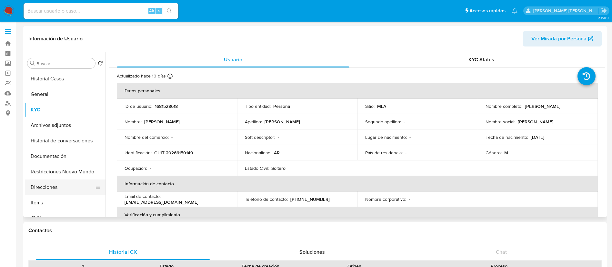
click at [43, 191] on button "Direcciones" at bounding box center [63, 186] width 76 height 15
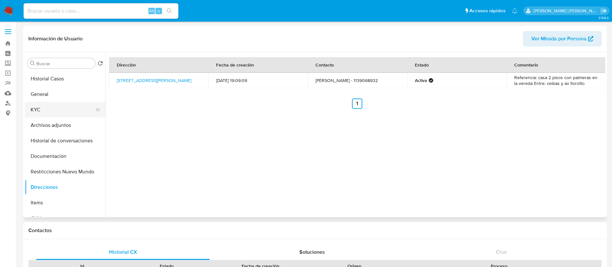
click at [38, 107] on button "KYC" at bounding box center [63, 109] width 76 height 15
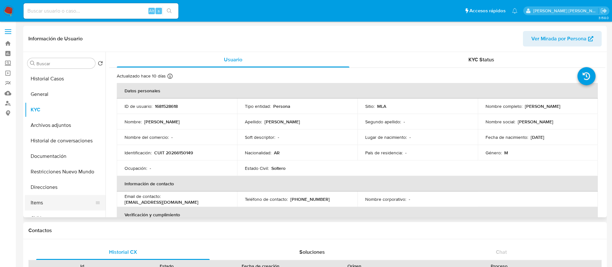
click at [43, 202] on button "Items" at bounding box center [63, 202] width 76 height 15
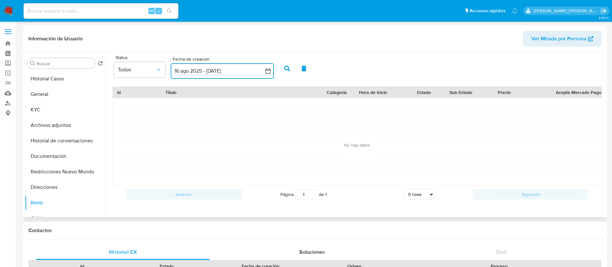
click at [268, 71] on icon "button" at bounding box center [268, 71] width 6 height 6
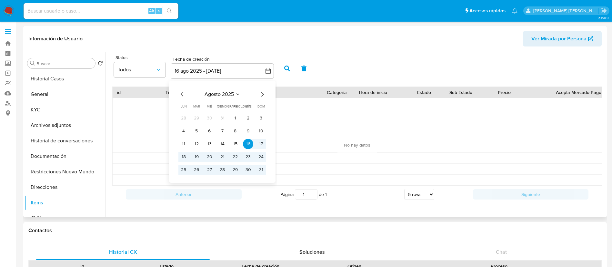
click at [178, 95] on div "agosto 2025 agosto 2025 lun lunes mar martes mié miércoles jue jueves vie viern…" at bounding box center [222, 132] width 103 height 102
click at [182, 95] on icon "Mes anterior" at bounding box center [183, 94] width 8 height 8
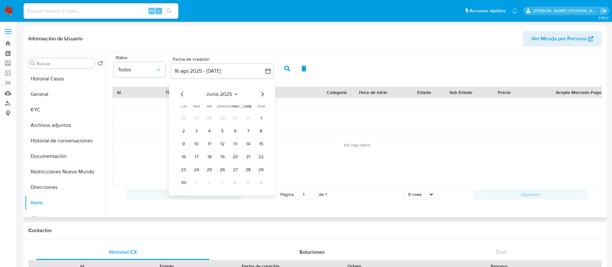
click at [182, 95] on icon "Mes anterior" at bounding box center [183, 94] width 8 height 8
click at [182, 95] on icon "Mes anterior" at bounding box center [182, 94] width 3 height 5
click at [250, 118] on button "1" at bounding box center [248, 118] width 10 height 10
click at [263, 96] on icon "Mes siguiente" at bounding box center [263, 94] width 8 height 8
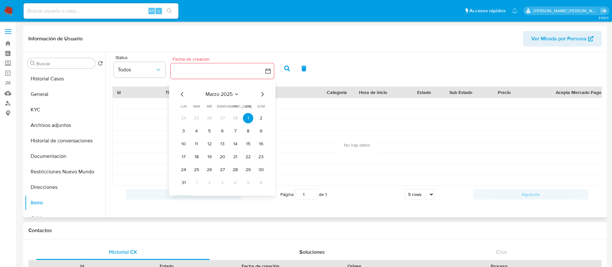
click at [263, 96] on icon "Mes siguiente" at bounding box center [263, 94] width 8 height 8
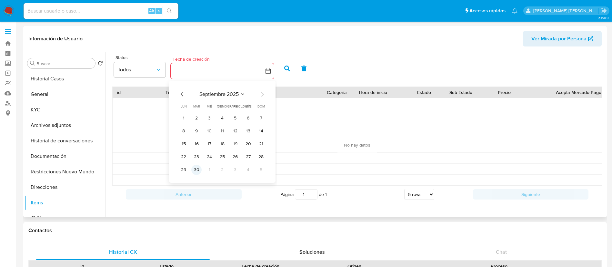
click at [192, 173] on button "30" at bounding box center [196, 170] width 10 height 10
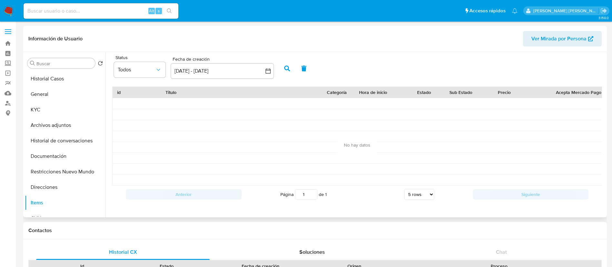
click at [286, 70] on icon "button" at bounding box center [287, 69] width 6 height 6
click at [39, 186] on button "Direcciones" at bounding box center [63, 186] width 76 height 15
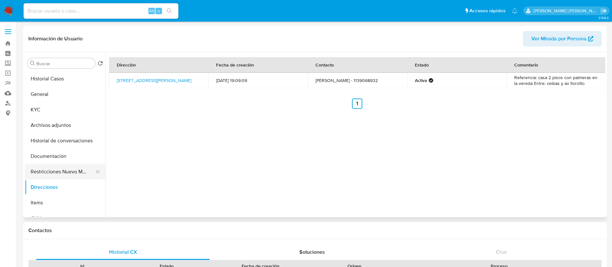
click at [56, 172] on button "Restricciones Nuevo Mundo" at bounding box center [63, 171] width 76 height 15
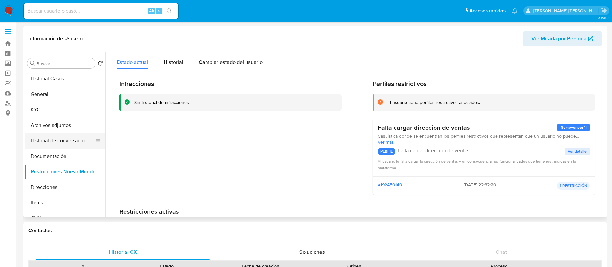
click at [59, 138] on button "Historial de conversaciones" at bounding box center [63, 140] width 76 height 15
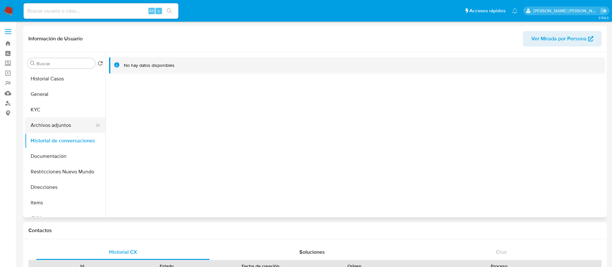
click at [66, 129] on button "Archivos adjuntos" at bounding box center [63, 125] width 76 height 15
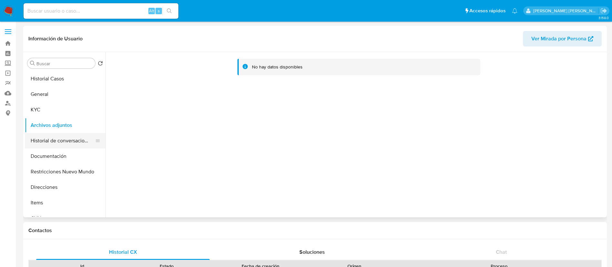
click at [38, 139] on button "Historial de conversaciones" at bounding box center [63, 140] width 76 height 15
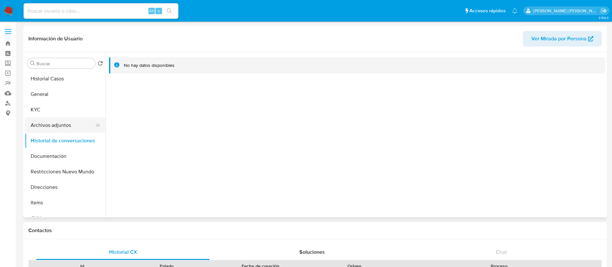
click at [37, 124] on button "Archivos adjuntos" at bounding box center [63, 125] width 76 height 15
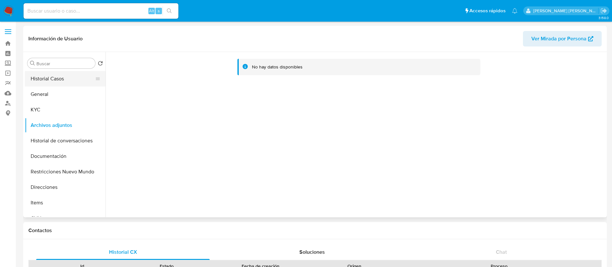
click at [53, 77] on button "Historial Casos" at bounding box center [63, 78] width 76 height 15
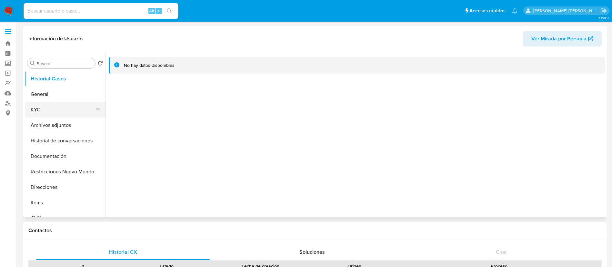
click at [33, 110] on button "KYC" at bounding box center [63, 109] width 76 height 15
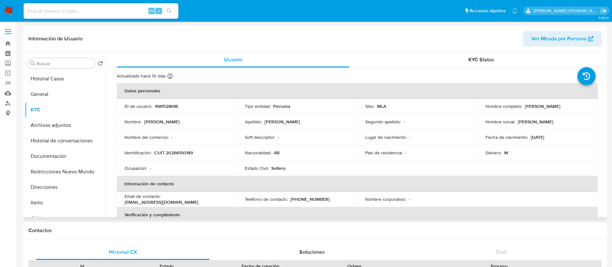
click at [184, 151] on p "CUIT 20266150149" at bounding box center [173, 153] width 39 height 6
copy p "20266150149"
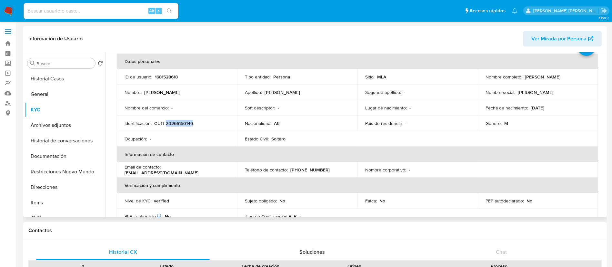
scroll to position [48, 0]
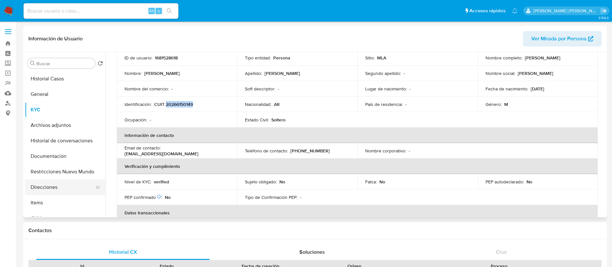
click at [57, 186] on button "Direcciones" at bounding box center [63, 186] width 76 height 15
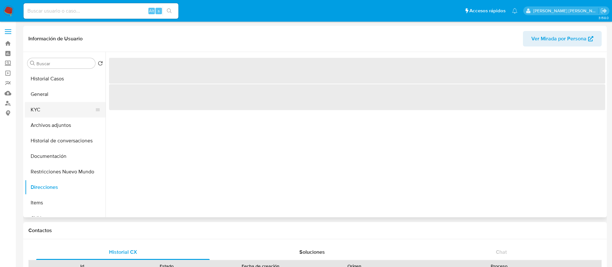
click at [39, 108] on button "KYC" at bounding box center [63, 109] width 76 height 15
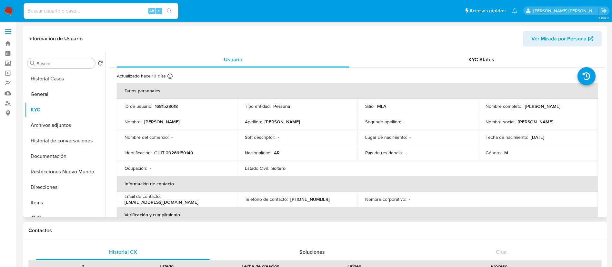
drag, startPoint x: 124, startPoint y: 201, endPoint x: 212, endPoint y: 202, distance: 88.5
click at [212, 202] on td "Email de contacto : fmjpiletaspueblobelgrano@gmail.com" at bounding box center [177, 198] width 120 height 15
copy p "fmjpiletaspueblobelgrano@gmail.com"
drag, startPoint x: 291, startPoint y: 201, endPoint x: 329, endPoint y: 201, distance: 37.4
click at [329, 201] on div "Teléfono de contacto : (11) 39068932" at bounding box center [297, 199] width 105 height 6
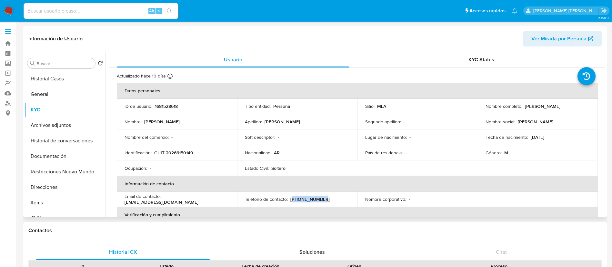
click at [301, 202] on p "(11) 39068932" at bounding box center [310, 199] width 39 height 6
drag, startPoint x: 289, startPoint y: 199, endPoint x: 330, endPoint y: 201, distance: 41.7
click at [330, 201] on div "Teléfono de contacto : (11) 39068932" at bounding box center [297, 199] width 105 height 6
copy p "(11) 39068932"
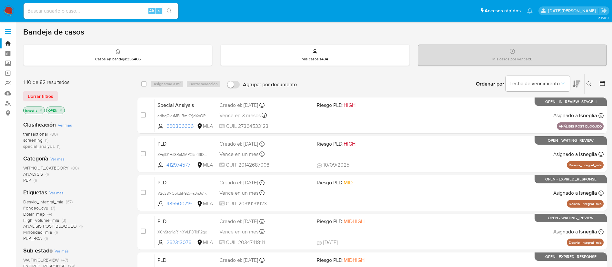
click at [41, 109] on icon "close-filter" at bounding box center [41, 110] width 4 height 4
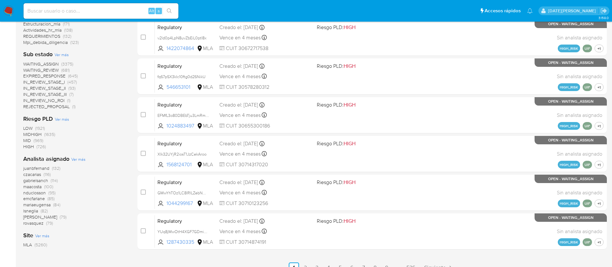
scroll to position [242, 0]
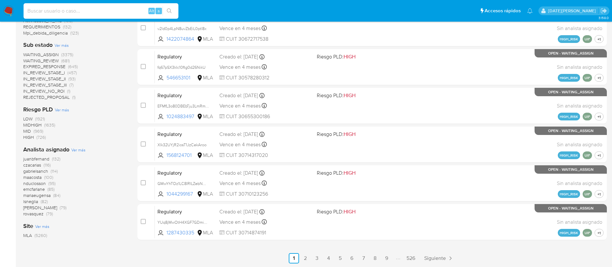
click at [101, 9] on input at bounding box center [101, 11] width 155 height 8
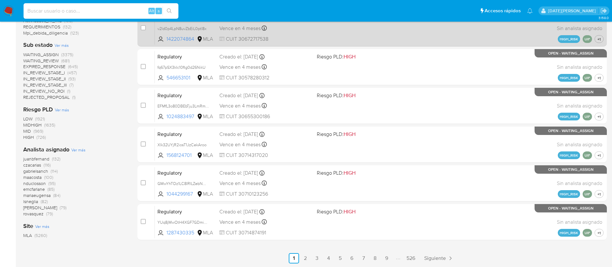
paste input "wxToCbAjr0QBbBe4ld5MEj6m"
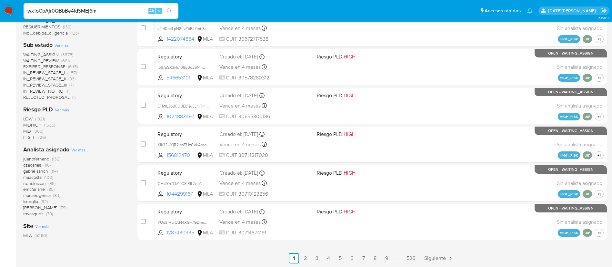
type input "wxToCbAjr0QBbBe4ld5MEj6m"
click at [168, 11] on icon "search-icon" at bounding box center [169, 10] width 5 height 5
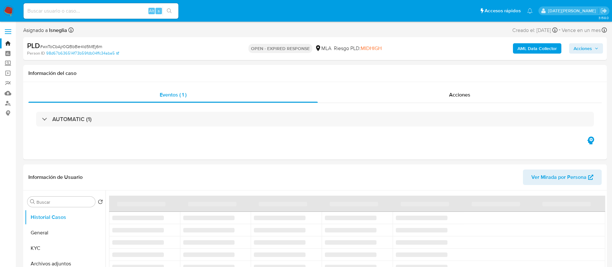
select select "10"
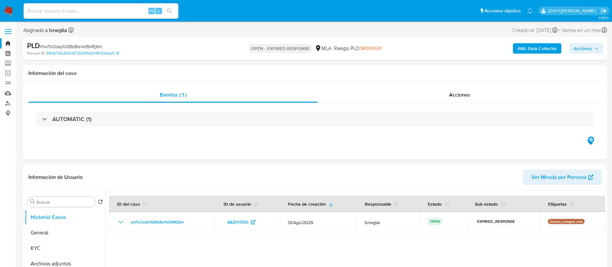
click at [73, 46] on span "# wxToCbAjr0QBbBe4ld5MEj6m" at bounding box center [71, 46] width 62 height 6
copy span "wxToCbAjr0QBbBe4ld5MEj6m"
click at [5, 12] on img at bounding box center [8, 10] width 11 height 11
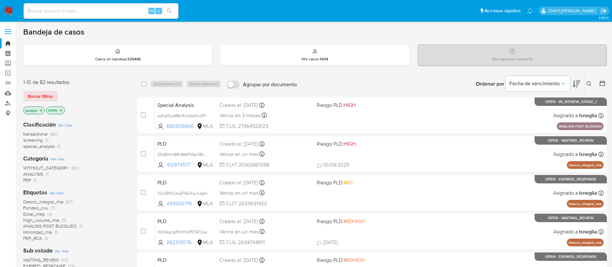
click at [591, 83] on icon at bounding box center [589, 83] width 5 height 5
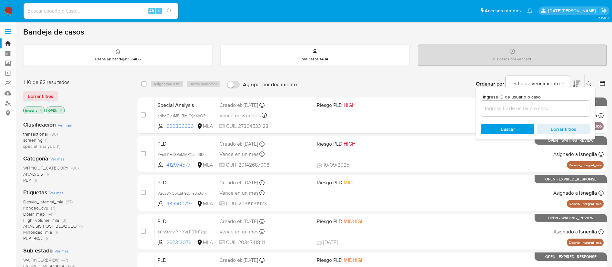
click at [499, 114] on div at bounding box center [535, 108] width 109 height 15
click at [499, 108] on input at bounding box center [535, 108] width 109 height 8
paste input "wxToCbAjr0QBbBe4ld5MEj6m"
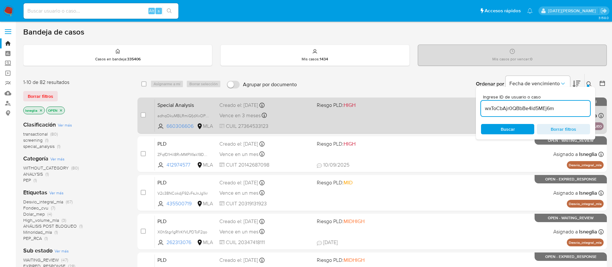
type input "wxToCbAjr0QBbBe4ld5MEj6m"
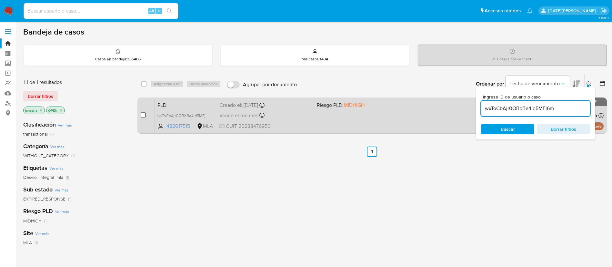
click at [142, 114] on input "checkbox" at bounding box center [143, 114] width 5 height 5
checkbox input "true"
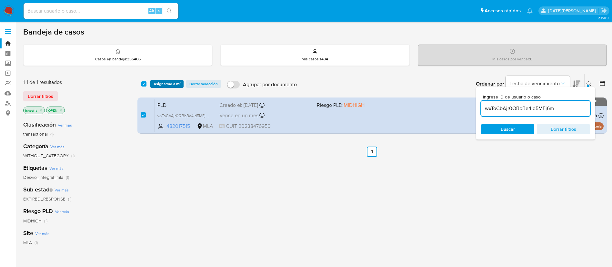
click at [177, 84] on span "Asignarme a mí" at bounding box center [167, 84] width 27 height 6
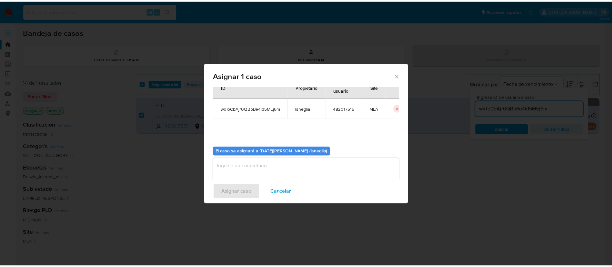
scroll to position [34, 0]
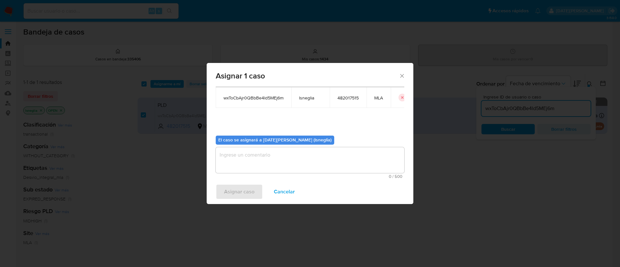
click at [271, 170] on textarea "assign-modal" at bounding box center [310, 160] width 189 height 26
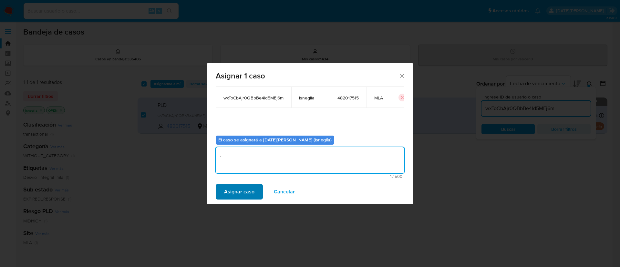
type textarea "."
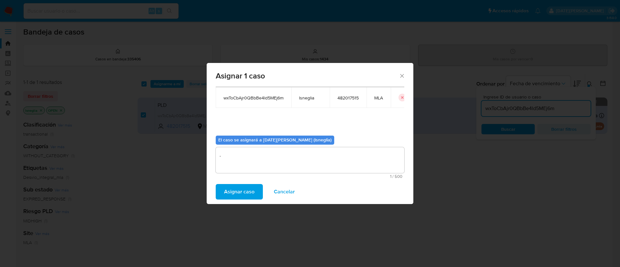
click at [241, 189] on span "Asignar caso" at bounding box center [239, 192] width 30 height 14
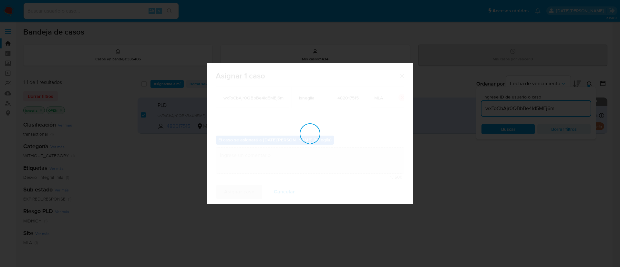
checkbox input "false"
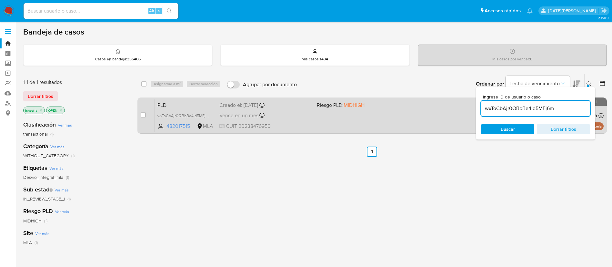
click at [184, 108] on span "PLD" at bounding box center [186, 104] width 57 height 8
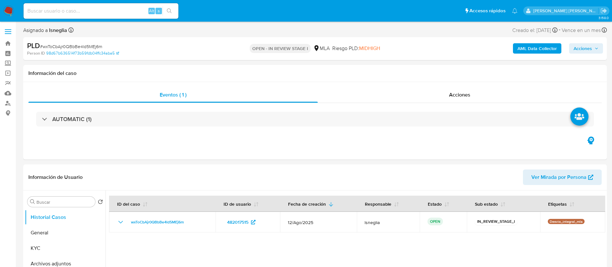
select select "10"
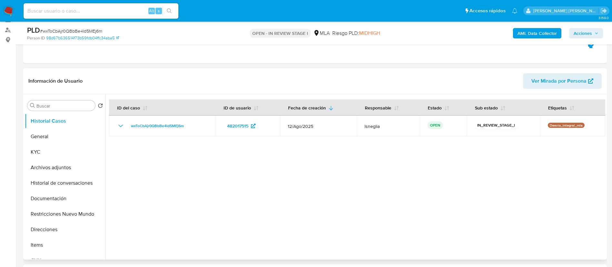
scroll to position [145, 0]
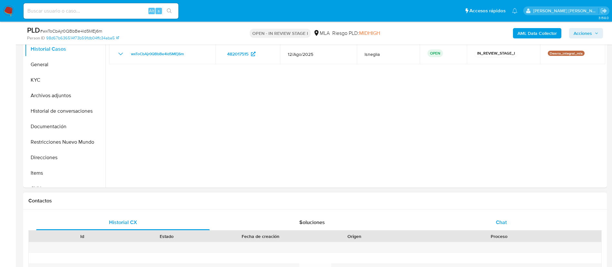
click at [504, 220] on span "Chat" at bounding box center [501, 222] width 11 height 7
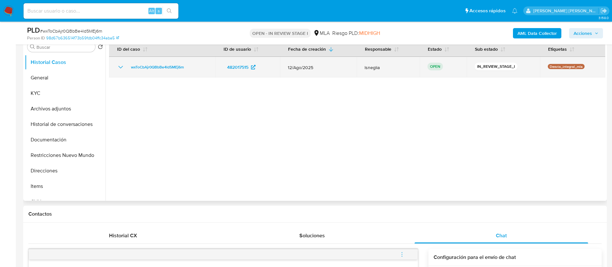
scroll to position [48, 0]
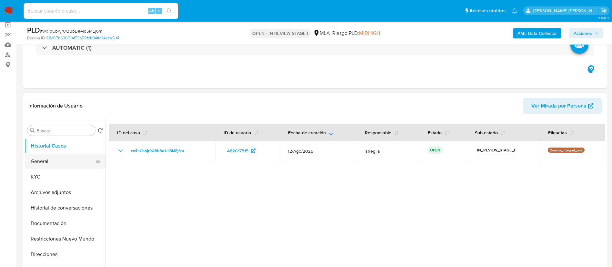
click at [33, 162] on button "General" at bounding box center [63, 161] width 76 height 15
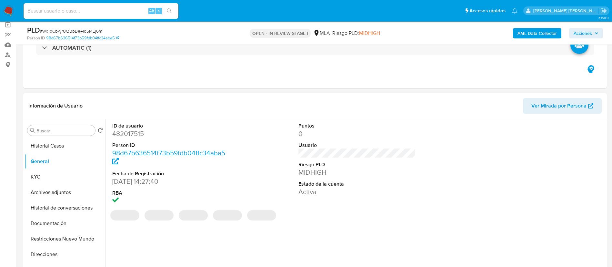
click at [128, 134] on dd "482017515" at bounding box center [171, 133] width 118 height 9
copy dd "482017515"
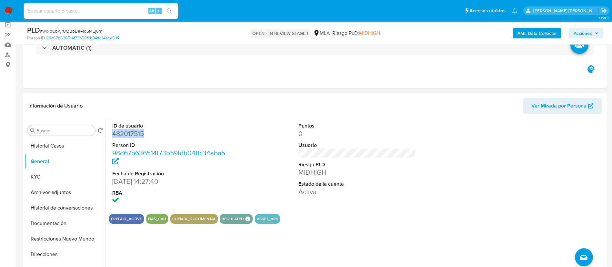
copy dd "482017515"
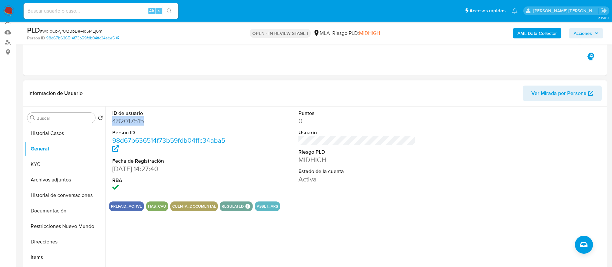
scroll to position [97, 0]
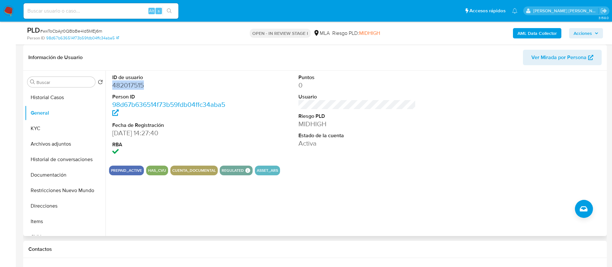
click at [562, 59] on span "Ver Mirada por Persona" at bounding box center [559, 57] width 55 height 15
click at [44, 130] on button "KYC" at bounding box center [63, 128] width 76 height 15
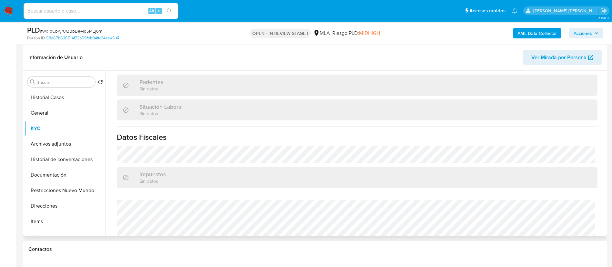
scroll to position [328, 0]
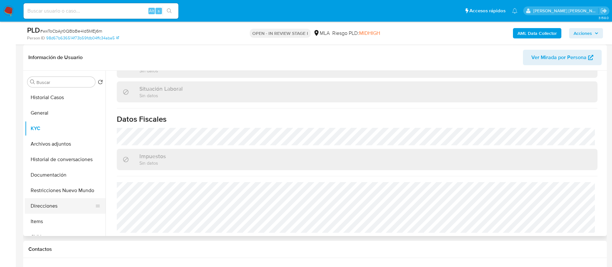
click at [50, 203] on button "Direcciones" at bounding box center [63, 205] width 76 height 15
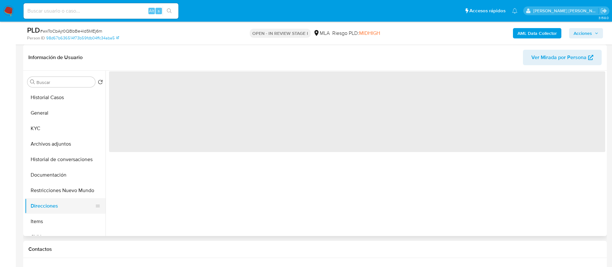
scroll to position [0, 0]
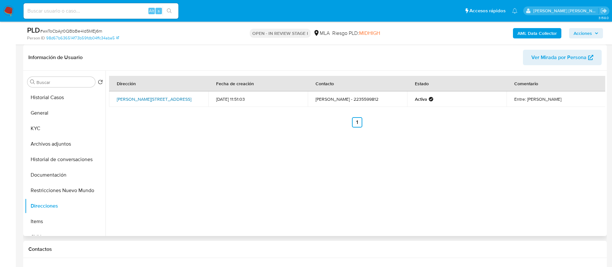
click at [141, 96] on link "Ricardo Gutiérrez 332, Mar Del Plata, Buenos Aires, 7600, Argentina 332" at bounding box center [154, 99] width 75 height 6
click at [36, 133] on button "KYC" at bounding box center [63, 128] width 76 height 15
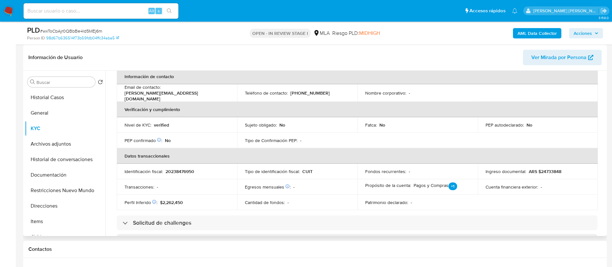
scroll to position [145, 0]
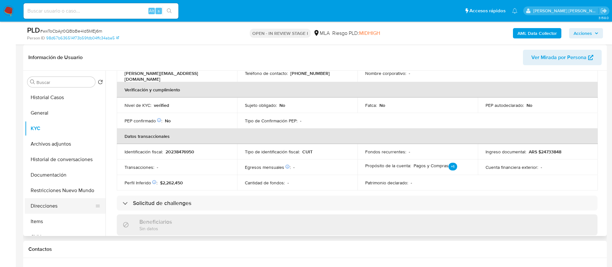
click at [53, 208] on button "Direcciones" at bounding box center [63, 205] width 76 height 15
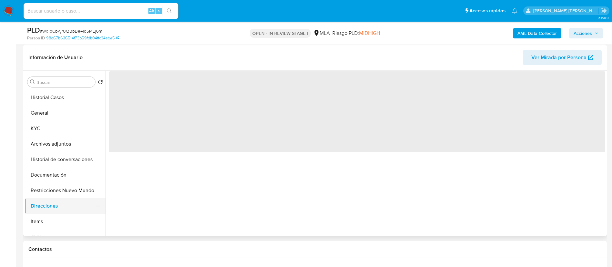
scroll to position [0, 0]
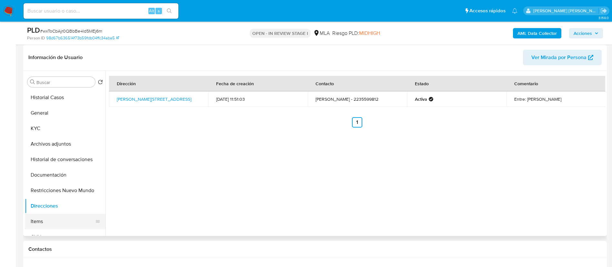
click at [54, 220] on button "Items" at bounding box center [63, 221] width 76 height 15
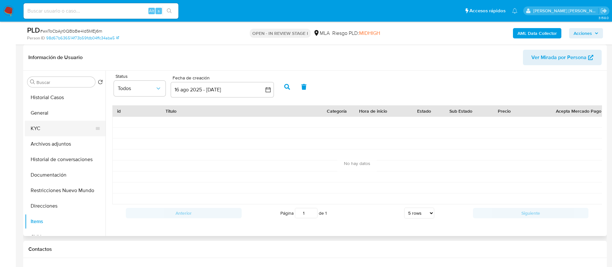
click at [66, 135] on button "KYC" at bounding box center [63, 128] width 76 height 15
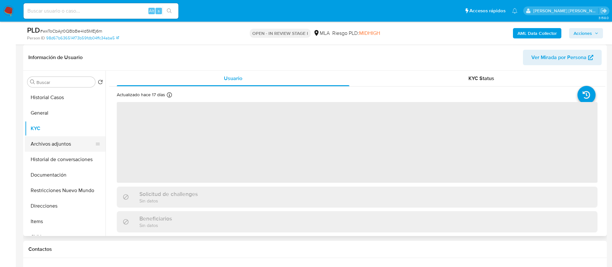
click at [66, 143] on button "Archivos adjuntos" at bounding box center [63, 143] width 76 height 15
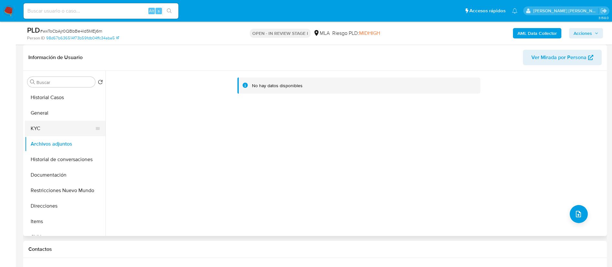
click at [62, 131] on button "KYC" at bounding box center [63, 128] width 76 height 15
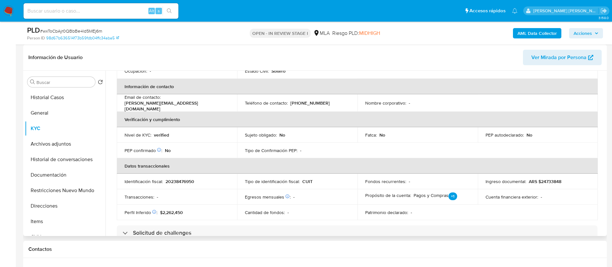
scroll to position [97, 0]
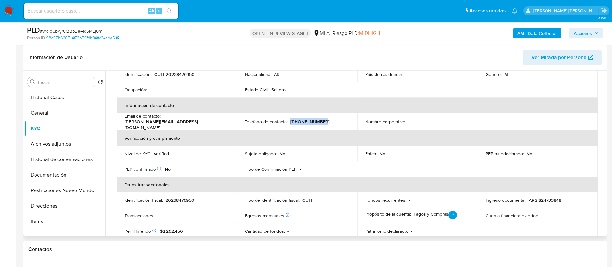
drag, startPoint x: 290, startPoint y: 120, endPoint x: 322, endPoint y: 120, distance: 32.6
click at [322, 120] on div "Teléfono de contacto : (223) 5599812" at bounding box center [297, 122] width 105 height 6
copy p "(223) 5599812"
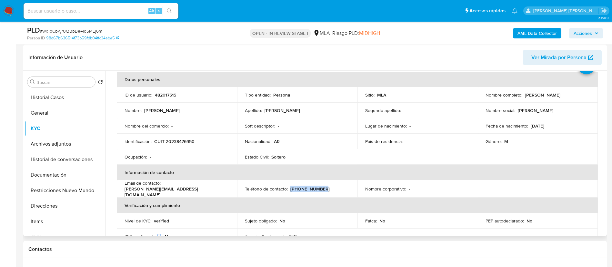
scroll to position [0, 0]
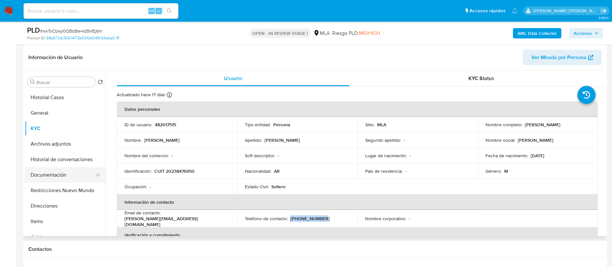
click at [62, 171] on button "Documentación" at bounding box center [63, 174] width 76 height 15
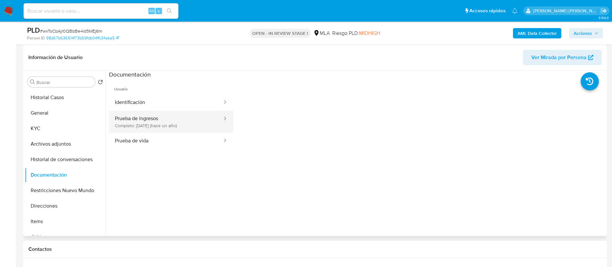
click at [184, 125] on button "Prueba de ingresos Completo: 31/07/2024 (hace un año)" at bounding box center [166, 122] width 114 height 22
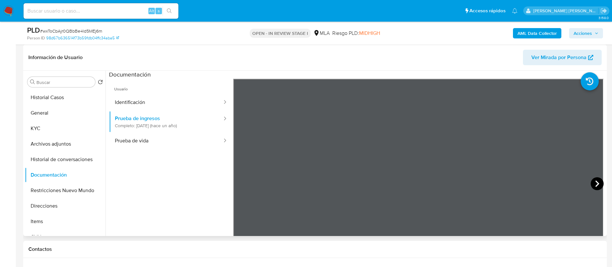
click at [593, 183] on icon at bounding box center [597, 183] width 13 height 13
click at [74, 159] on button "Historial de conversaciones" at bounding box center [63, 159] width 76 height 15
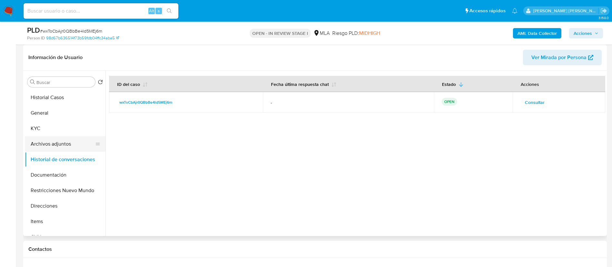
click at [68, 146] on button "Archivos adjuntos" at bounding box center [63, 143] width 76 height 15
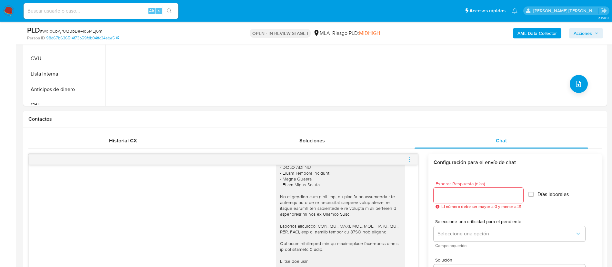
scroll to position [242, 0]
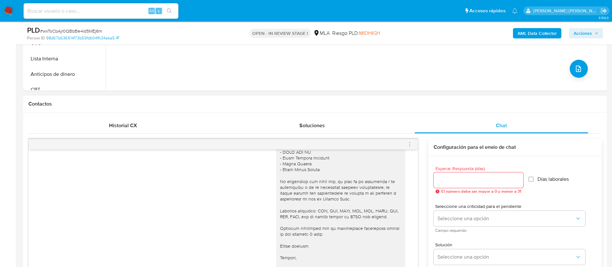
click at [411, 144] on icon "menu-action" at bounding box center [410, 144] width 6 height 6
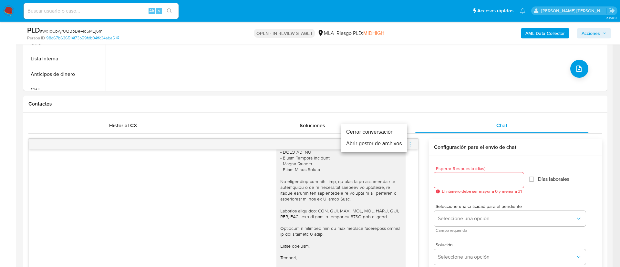
click at [384, 131] on li "Cerrar conversación" at bounding box center [374, 132] width 66 height 12
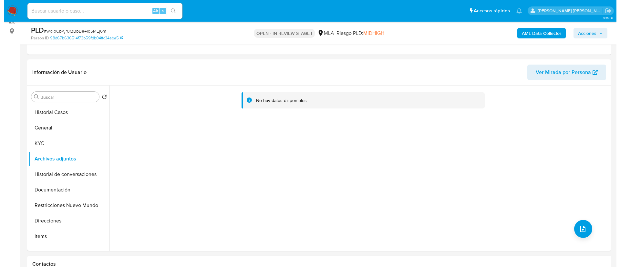
scroll to position [97, 0]
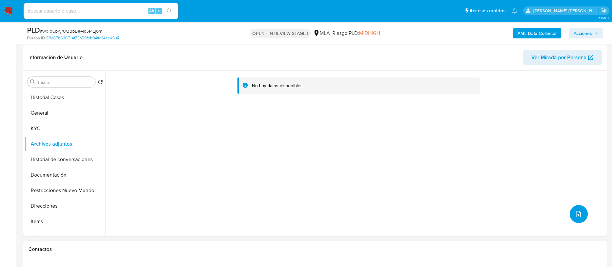
click at [578, 218] on icon "upload-file" at bounding box center [579, 214] width 8 height 8
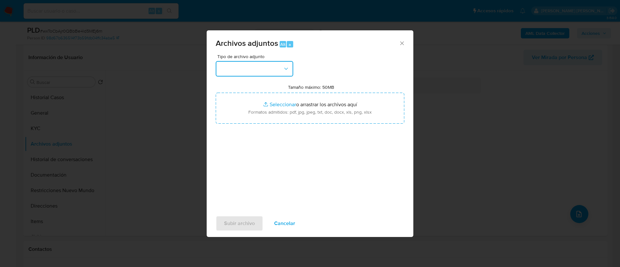
click at [249, 63] on button "button" at bounding box center [254, 68] width 77 height 15
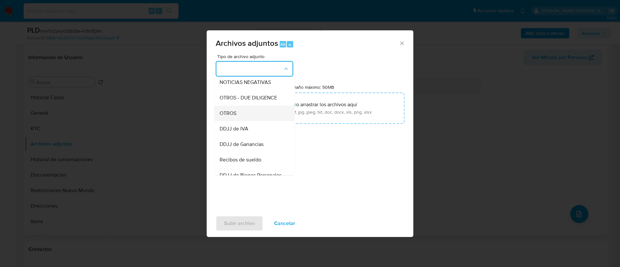
click at [238, 118] on div "OTROS" at bounding box center [253, 113] width 66 height 15
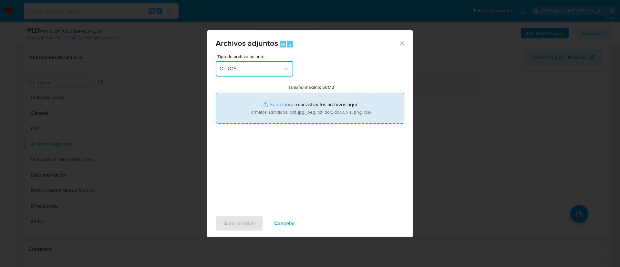
type input "C:\fakepath\Caselog wxToCbAjr0QBbBe4ld5MEj6m.docx"
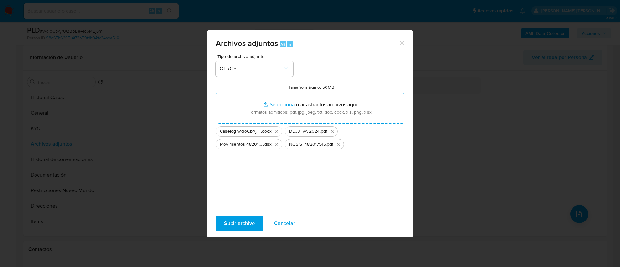
click at [237, 227] on span "Subir archivo" at bounding box center [239, 223] width 31 height 14
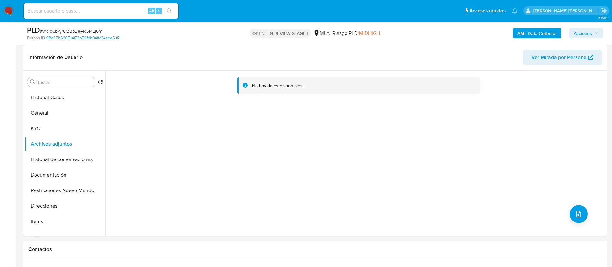
click at [536, 31] on b "AML Data Collector" at bounding box center [537, 33] width 39 height 10
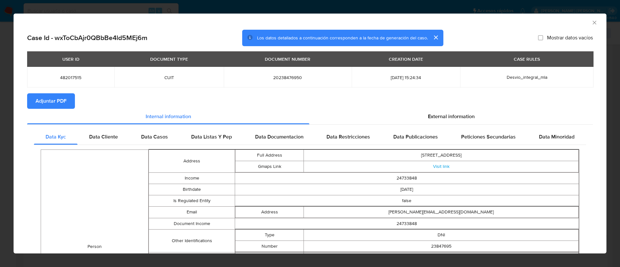
click at [50, 96] on span "Adjuntar PDF" at bounding box center [51, 101] width 31 height 14
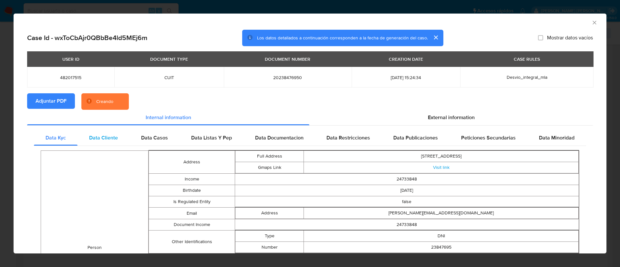
click at [105, 135] on span "Data Cliente" at bounding box center [103, 137] width 29 height 7
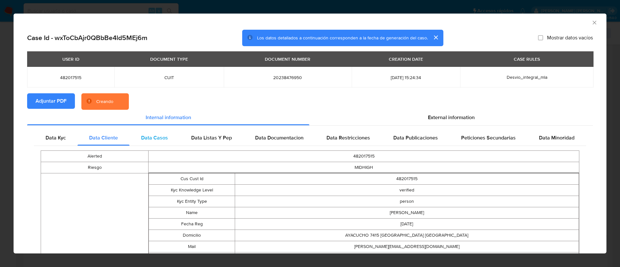
click at [141, 135] on span "Data Casos" at bounding box center [154, 137] width 27 height 7
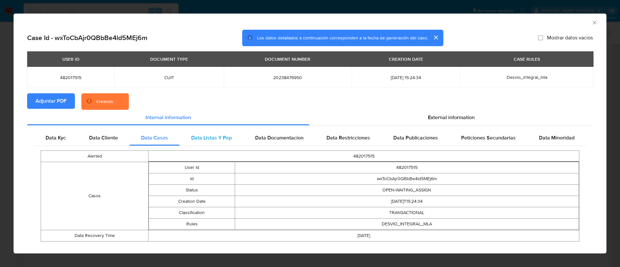
click at [218, 137] on span "Data Listas Y Pep" at bounding box center [211, 137] width 41 height 7
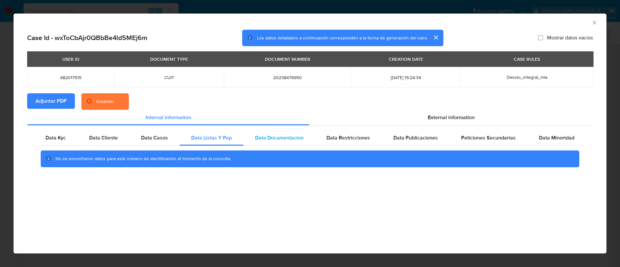
click at [267, 137] on span "Data Documentacion" at bounding box center [279, 137] width 48 height 7
click at [350, 133] on div "Data Restricciones" at bounding box center [348, 137] width 67 height 15
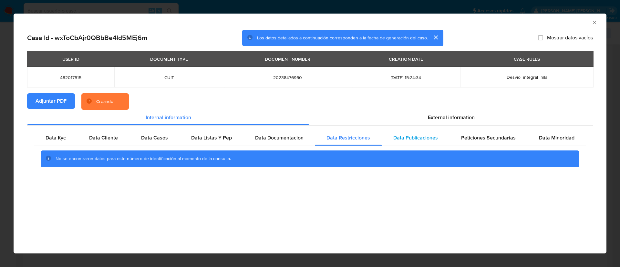
click at [416, 132] on div "Data Publicaciones" at bounding box center [416, 137] width 68 height 15
click at [492, 142] on div "Peticiones Secundarias" at bounding box center [488, 137] width 78 height 15
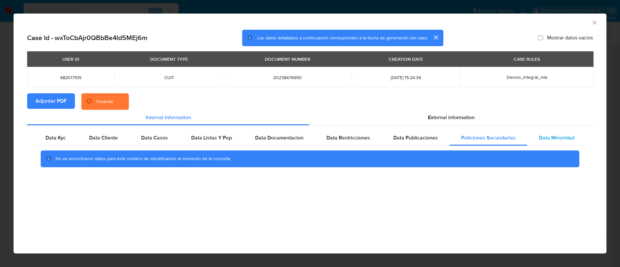
click at [554, 136] on span "Data Minoridad" at bounding box center [557, 137] width 36 height 7
click at [450, 108] on section "Adjuntar PDF Creando" at bounding box center [310, 101] width 566 height 17
click at [437, 112] on div "External information" at bounding box center [450, 117] width 283 height 15
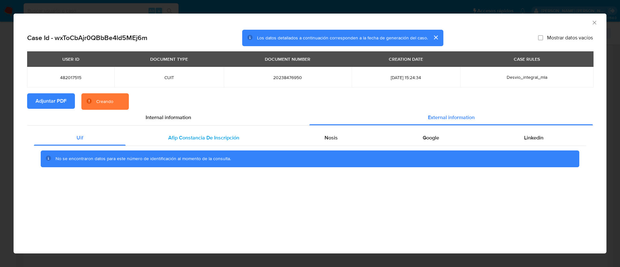
click at [193, 140] on span "Afip Constancia De Inscripción" at bounding box center [203, 137] width 71 height 7
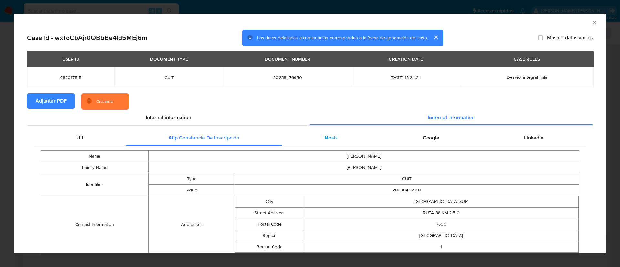
click at [340, 134] on div "Nosis" at bounding box center [331, 137] width 98 height 15
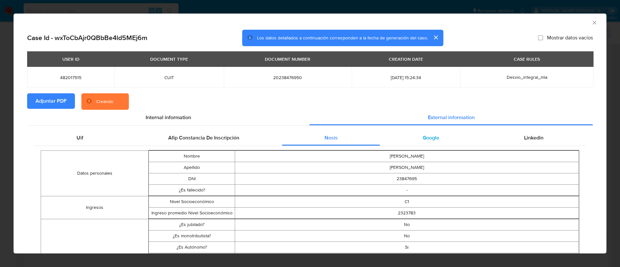
click at [412, 134] on div "Google" at bounding box center [430, 137] width 101 height 15
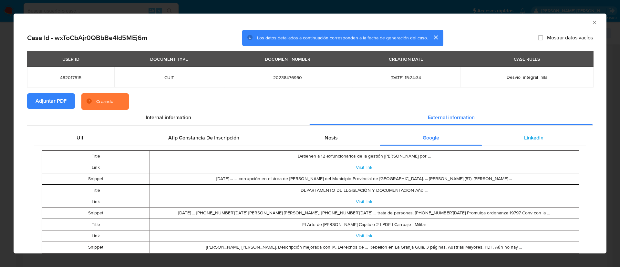
click at [513, 133] on div "Linkedin" at bounding box center [534, 137] width 104 height 15
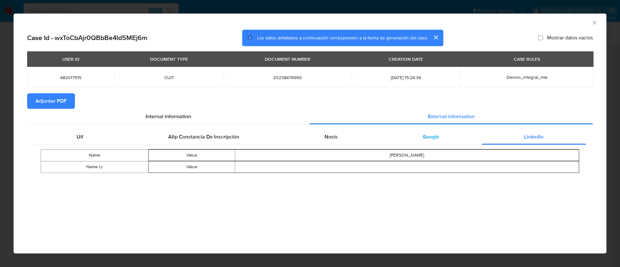
click at [447, 138] on div "Google" at bounding box center [430, 136] width 101 height 15
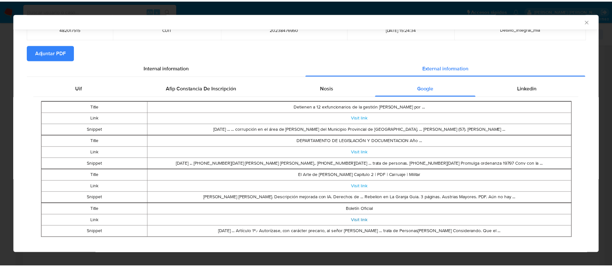
scroll to position [54, 0]
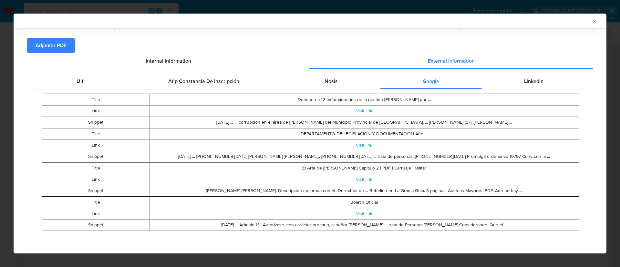
click at [591, 21] on icon "Cerrar ventana" at bounding box center [594, 21] width 6 height 6
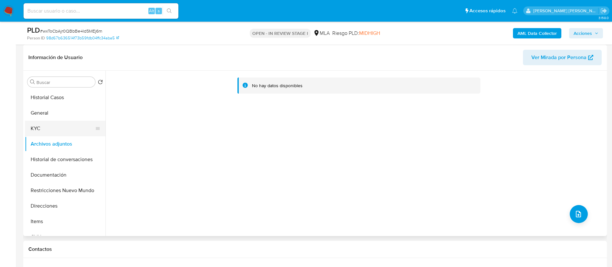
click at [55, 129] on button "KYC" at bounding box center [63, 128] width 76 height 15
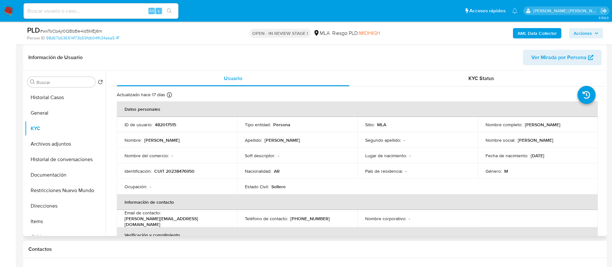
drag, startPoint x: 524, startPoint y: 125, endPoint x: 580, endPoint y: 125, distance: 56.8
click at [580, 125] on div "Nombre completo : Walter Alejandro Rodriguez" at bounding box center [538, 125] width 105 height 6
copy p "Walter Alejandro Rodriguez"
click at [63, 156] on button "Historial de conversaciones" at bounding box center [63, 159] width 76 height 15
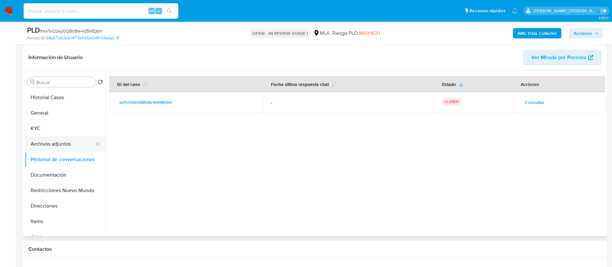
click at [58, 148] on button "Archivos adjuntos" at bounding box center [63, 143] width 76 height 15
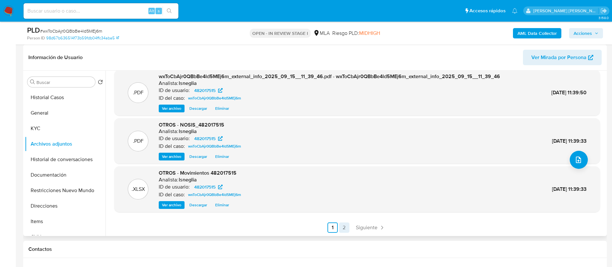
click at [343, 223] on link "2" at bounding box center [344, 227] width 10 height 10
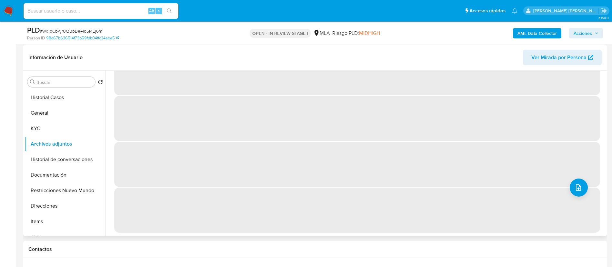
scroll to position [0, 0]
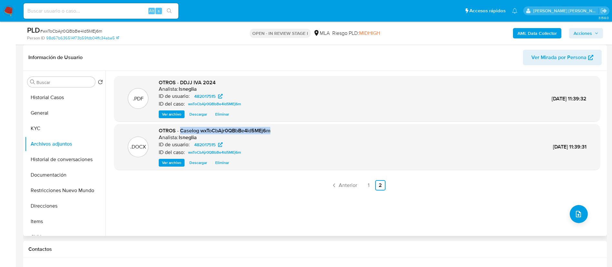
drag, startPoint x: 180, startPoint y: 130, endPoint x: 271, endPoint y: 130, distance: 90.1
click at [271, 130] on span "OTROS - Caselog wxToCbAjr0QBbBe4ld5MEj6m" at bounding box center [215, 130] width 112 height 7
copy span "Caselog wxToCbAjr0QBbBe4ld5MEj6m"
click at [61, 154] on button "Historial de conversaciones" at bounding box center [63, 159] width 76 height 15
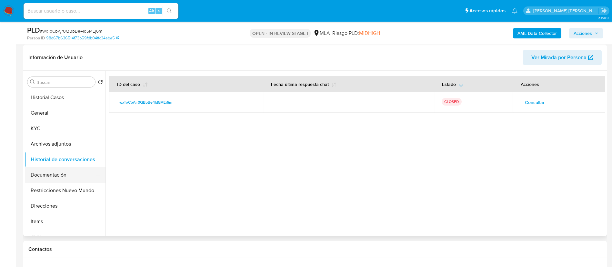
click at [59, 176] on button "Documentación" at bounding box center [63, 174] width 76 height 15
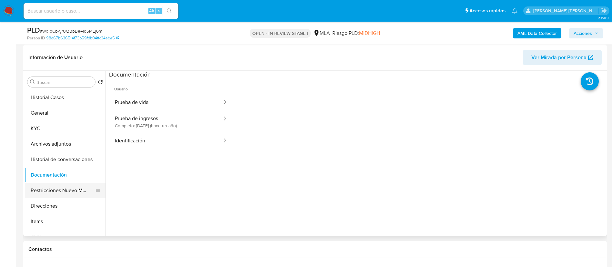
click at [56, 193] on button "Restricciones Nuevo Mundo" at bounding box center [63, 190] width 76 height 15
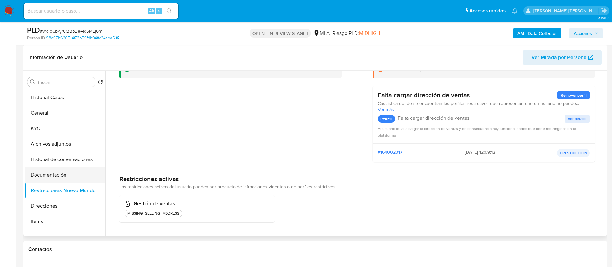
click at [59, 175] on button "Documentación" at bounding box center [63, 174] width 76 height 15
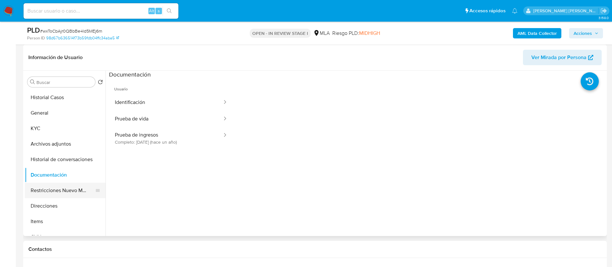
click at [54, 188] on button "Restricciones Nuevo Mundo" at bounding box center [63, 190] width 76 height 15
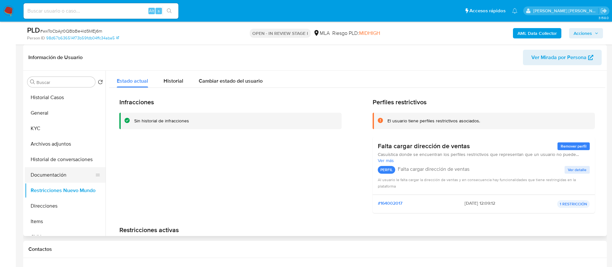
click at [51, 174] on button "Documentación" at bounding box center [63, 174] width 76 height 15
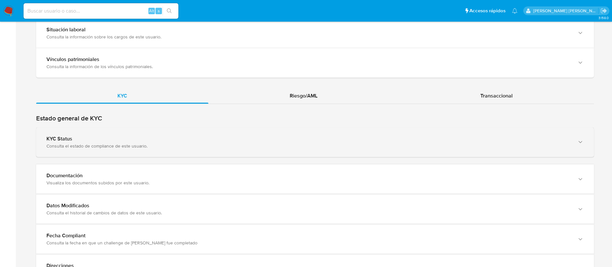
scroll to position [581, 0]
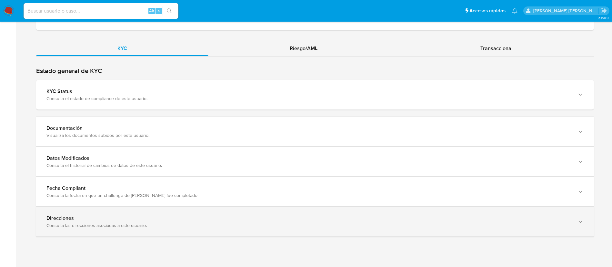
click at [139, 222] on div "Consulta las direcciones asociadas a este usuario." at bounding box center [308, 225] width 525 height 6
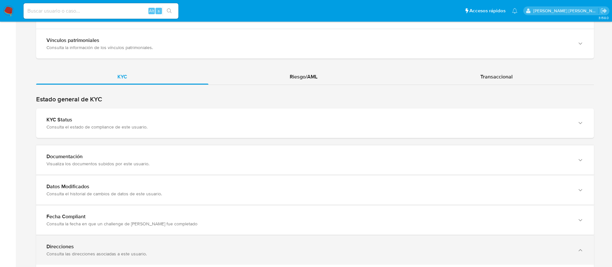
scroll to position [533, 0]
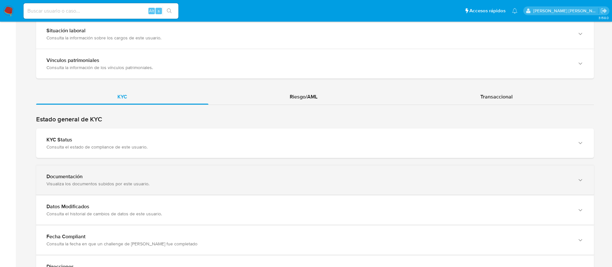
click at [152, 174] on div "Documentación" at bounding box center [308, 176] width 525 height 6
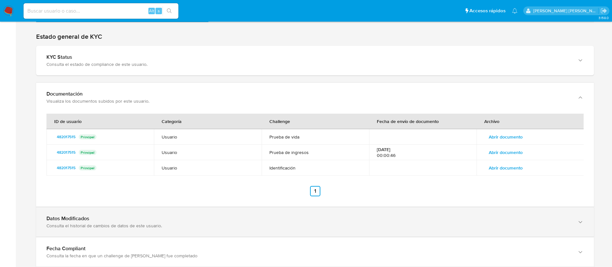
scroll to position [629, 0]
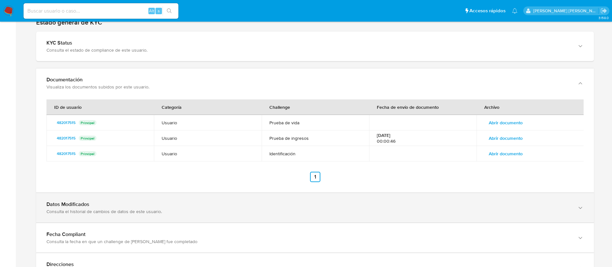
click at [121, 209] on div "Consulta el historial de cambios de datos de este usuario." at bounding box center [308, 212] width 525 height 6
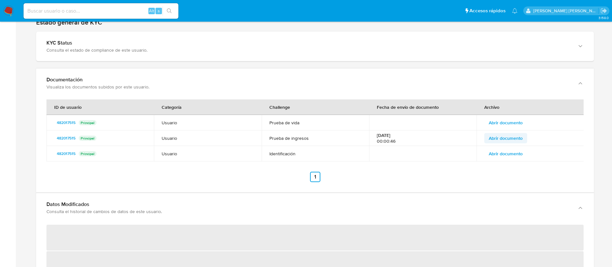
click at [508, 135] on span "Abrir documento" at bounding box center [506, 138] width 34 height 9
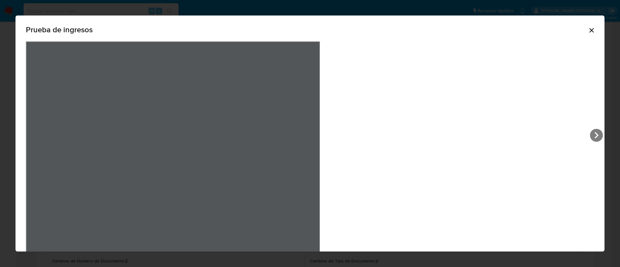
click at [451, 35] on div "Prueba de ingresos" at bounding box center [310, 31] width 568 height 21
click at [455, 30] on div "Prueba de ingresos" at bounding box center [309, 140] width 589 height 250
click at [590, 137] on icon "View Document Modal" at bounding box center [596, 135] width 13 height 13
click at [462, 137] on div "Prueba de ingresos" at bounding box center [309, 140] width 589 height 250
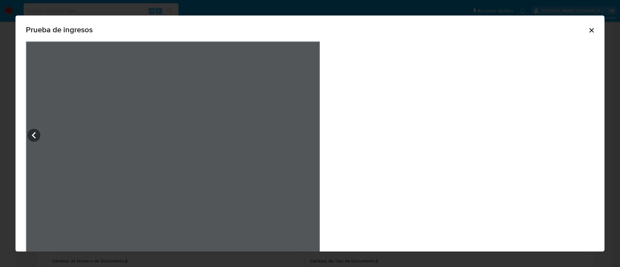
click at [588, 26] on icon "Cerrar" at bounding box center [592, 30] width 8 height 8
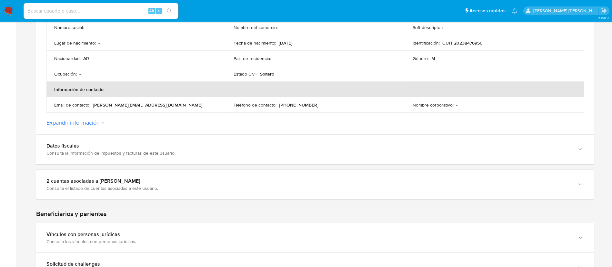
scroll to position [242, 0]
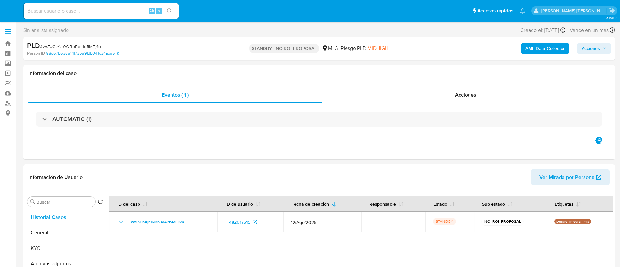
select select "10"
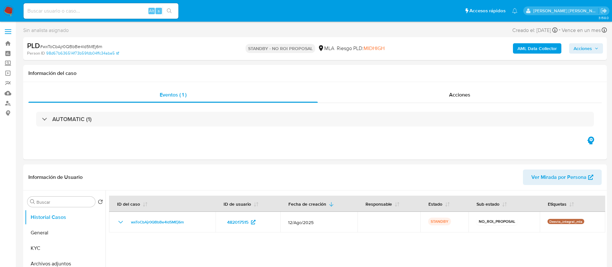
click at [60, 14] on input at bounding box center [101, 11] width 155 height 8
paste input "CzAQ4MyaLNc8dNRRRxhEQHl6"
type input "CzAQ4MyaLNc8dNRRRxhEQHl6"
click at [171, 11] on icon "search-icon" at bounding box center [169, 10] width 5 height 5
select select "10"
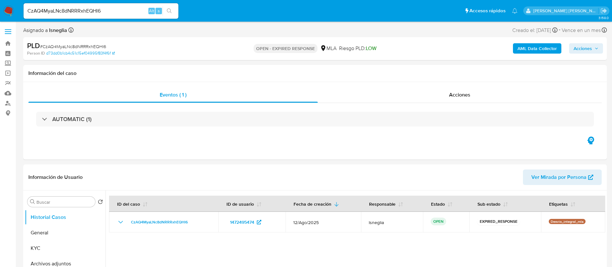
click at [88, 42] on div "PLD # CzAQ4MyaLNc8dNRRRxhEQHl6" at bounding box center [122, 46] width 190 height 10
copy span "CzAQ4MyaLNc8dNRRRxhEQHl6"
click at [4, 9] on img at bounding box center [8, 10] width 11 height 11
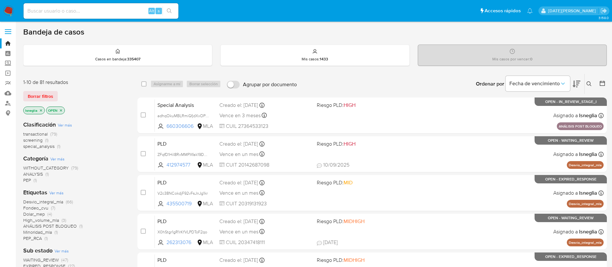
click at [590, 85] on icon at bounding box center [589, 83] width 5 height 5
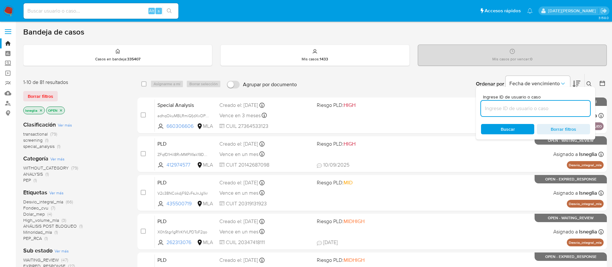
click at [509, 109] on input at bounding box center [535, 108] width 109 height 8
type input "CzAQ4MyaLNc8dNRRRxhEQHl6"
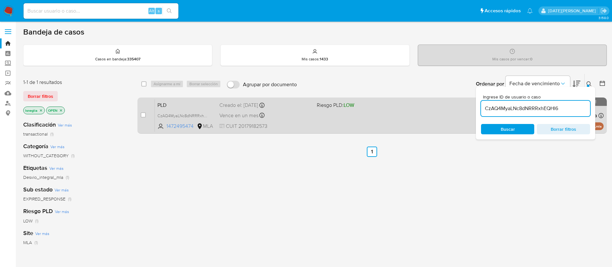
click at [140, 114] on div "case-item-checkbox No es posible asignar el caso PLD CzAQ4MyaLNc8dNRRRxhEQHl6 1…" at bounding box center [373, 115] width 470 height 36
click at [143, 114] on input "checkbox" at bounding box center [143, 114] width 5 height 5
checkbox input "true"
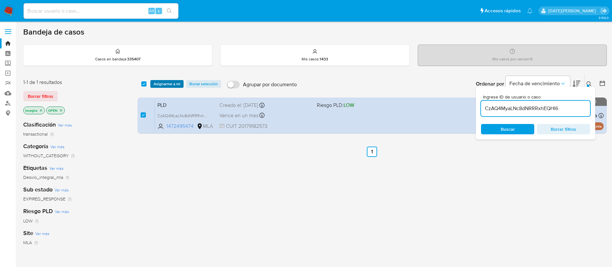
click at [165, 83] on span "Asignarme a mí" at bounding box center [167, 84] width 27 height 6
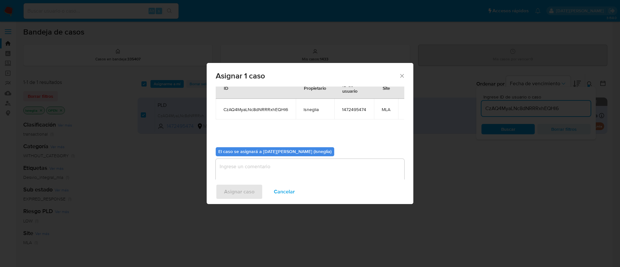
scroll to position [41, 0]
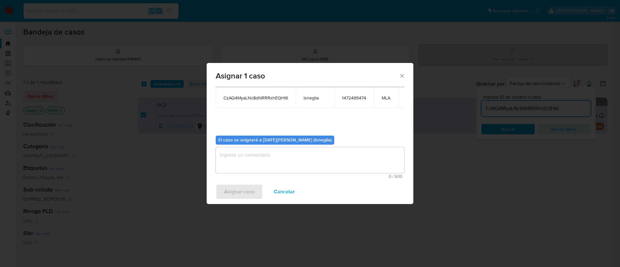
click at [261, 171] on div "Casos a asignar: ID Propietario ID de usuario Site CzAQ4MyaLNc8dNRRRxhEQHl6 lsn…" at bounding box center [310, 133] width 207 height 93
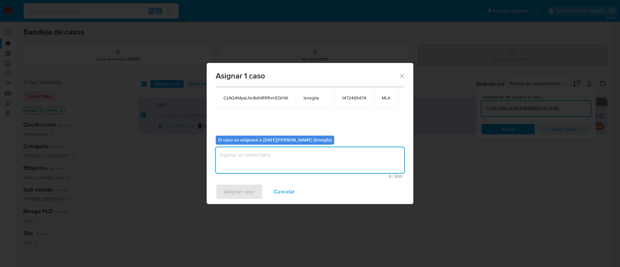
click at [262, 157] on textarea "assign-modal" at bounding box center [310, 160] width 189 height 26
type textarea "."
click at [248, 192] on span "Asignar caso" at bounding box center [239, 192] width 30 height 14
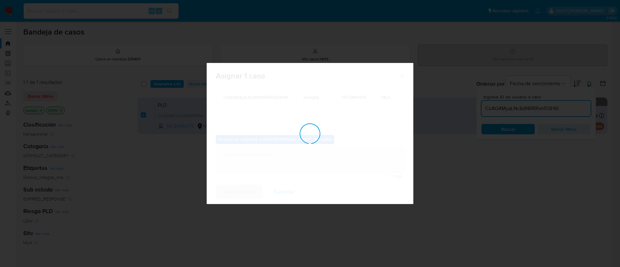
checkbox input "false"
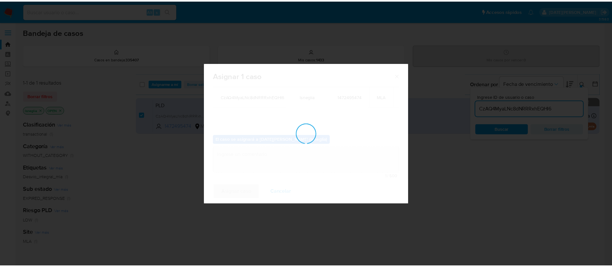
scroll to position [39, 0]
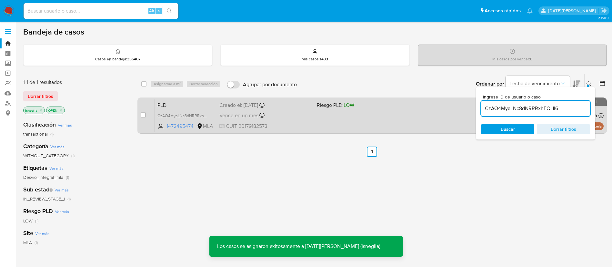
click at [183, 101] on span "PLD" at bounding box center [186, 104] width 57 height 8
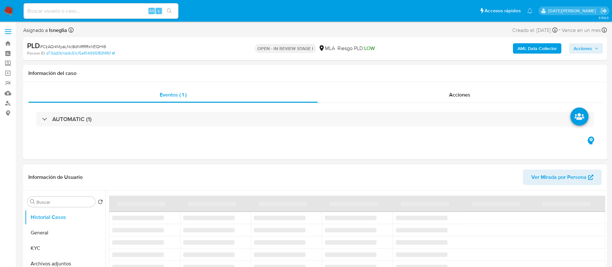
select select "10"
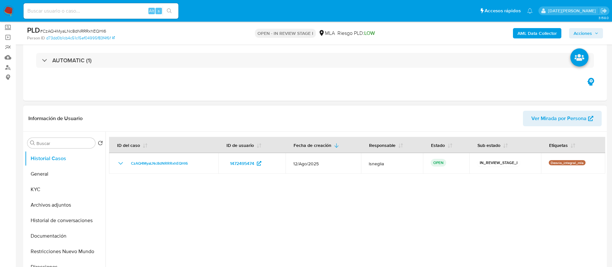
scroll to position [48, 0]
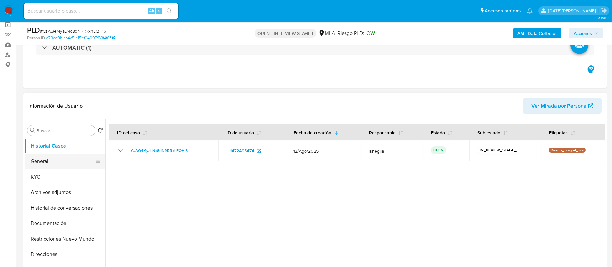
click at [58, 165] on button "General" at bounding box center [63, 161] width 76 height 15
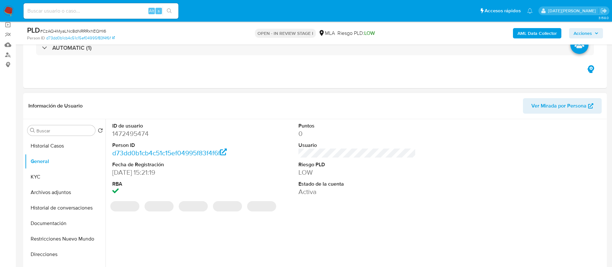
click at [140, 133] on dd "1472495474" at bounding box center [171, 133] width 118 height 9
copy dd "1472495474"
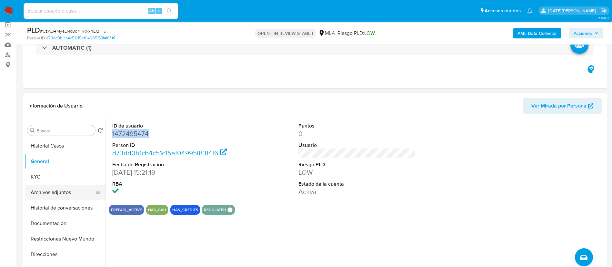
click at [47, 196] on button "Archivos adjuntos" at bounding box center [63, 192] width 76 height 15
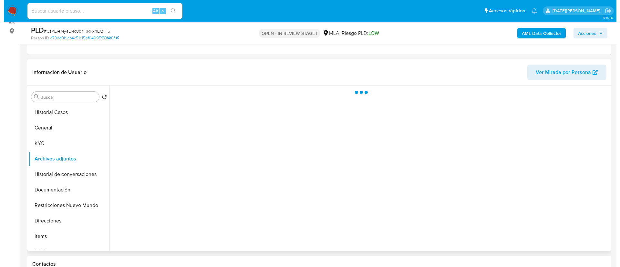
scroll to position [97, 0]
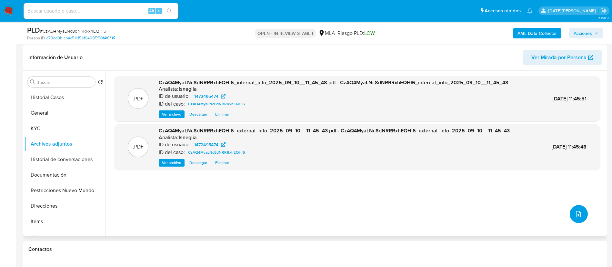
click at [570, 210] on button "upload-file" at bounding box center [579, 214] width 18 height 18
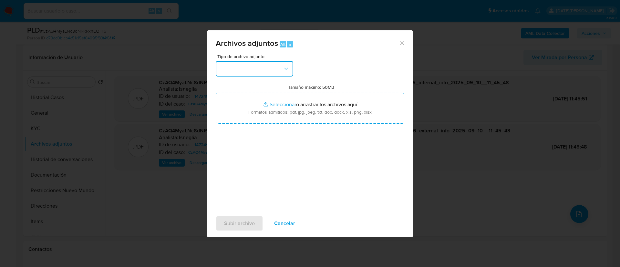
click at [278, 61] on button "button" at bounding box center [254, 68] width 77 height 15
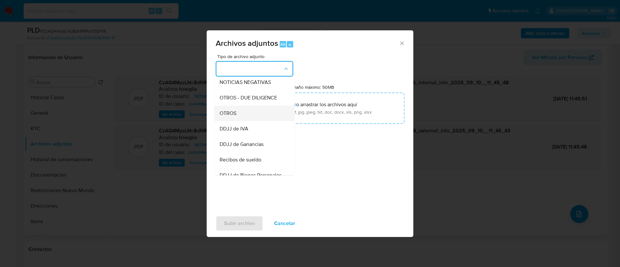
click at [252, 119] on div "OTROS" at bounding box center [253, 113] width 66 height 15
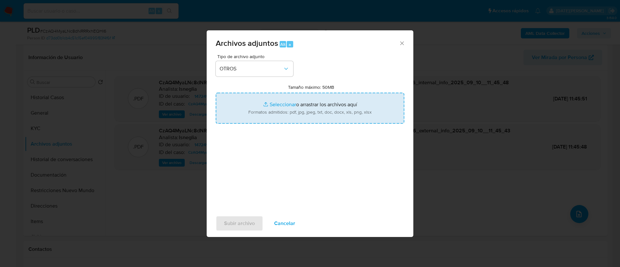
type input "C:\fakepath\Caselog CzAQ4MyaLNc8dNRRRxhEQHl6.docx"
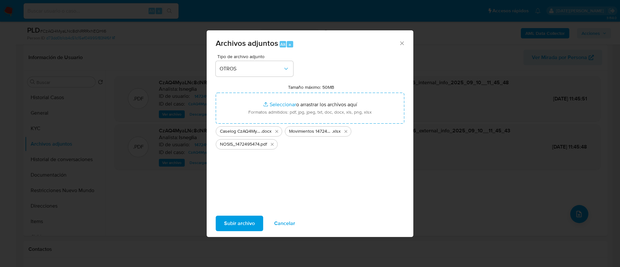
click at [248, 219] on span "Subir archivo" at bounding box center [239, 223] width 31 height 14
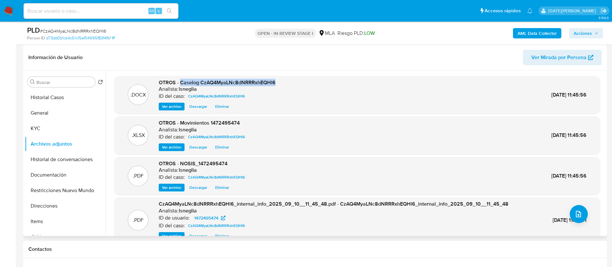
drag, startPoint x: 180, startPoint y: 82, endPoint x: 288, endPoint y: 82, distance: 107.8
click at [288, 82] on div ".DOCX OTROS - Caselog CzAQ4MyaLNc8dNRRRxhEQHl6 Analista: lsneglia ID del caso: …" at bounding box center [358, 95] width 480 height 32
copy span "Caselog CzAQ4MyaLNc8dNRRRxhEQHl6"
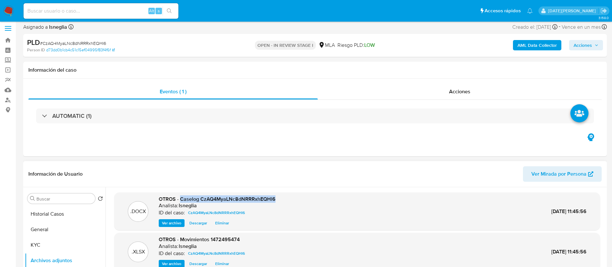
scroll to position [48, 0]
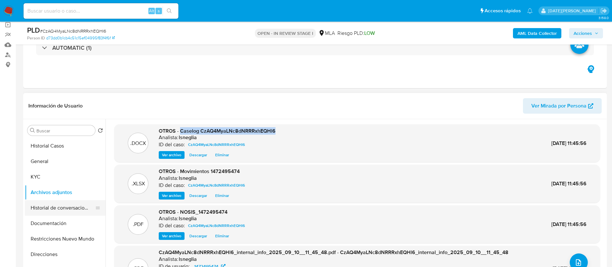
click at [66, 201] on button "Historial de conversaciones" at bounding box center [63, 207] width 76 height 15
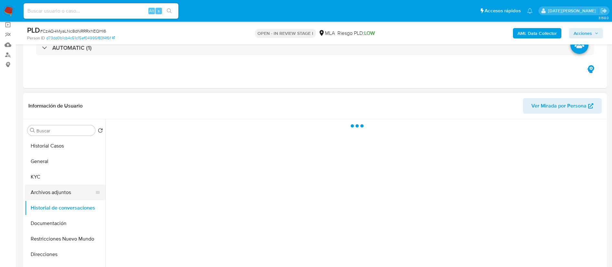
click at [66, 191] on button "Archivos adjuntos" at bounding box center [63, 192] width 76 height 15
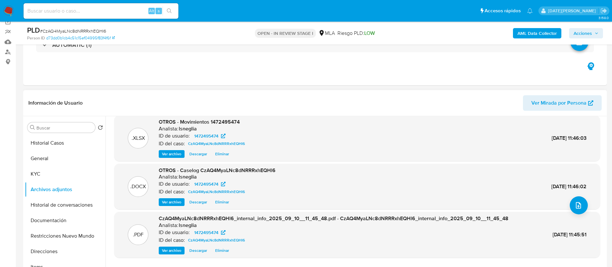
scroll to position [97, 0]
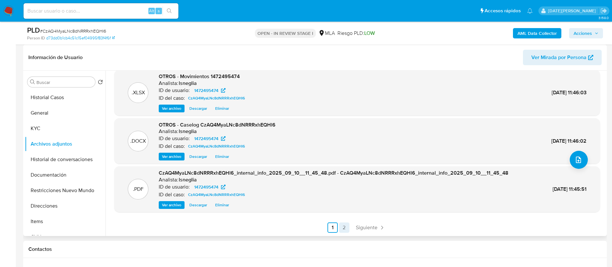
click at [339, 226] on link "2" at bounding box center [344, 227] width 10 height 10
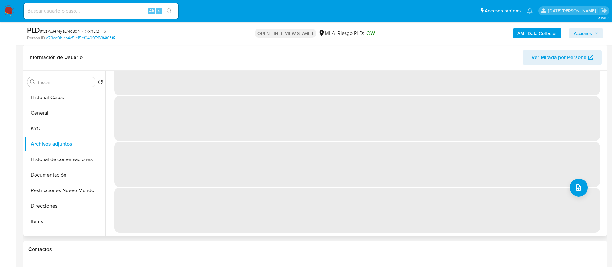
scroll to position [0, 0]
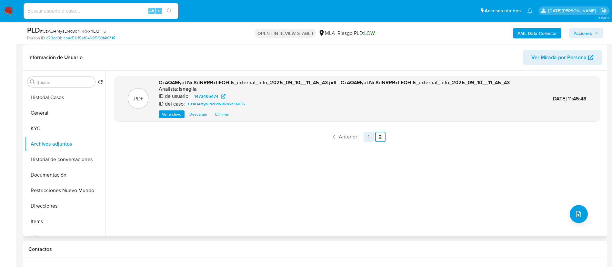
click at [369, 133] on link "1" at bounding box center [369, 137] width 10 height 10
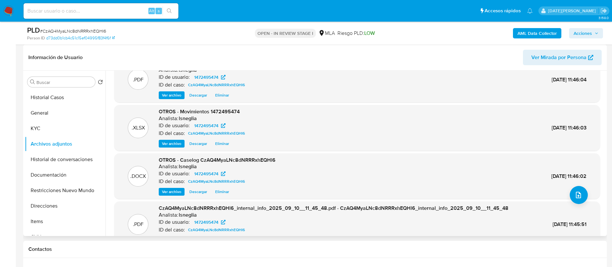
scroll to position [6, 0]
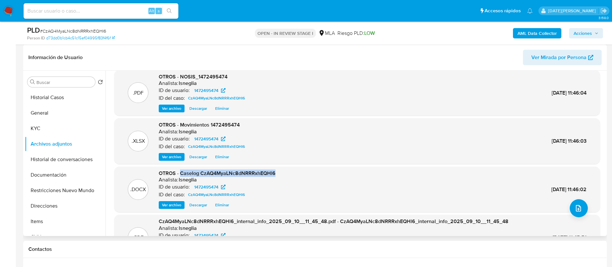
drag, startPoint x: 181, startPoint y: 174, endPoint x: 275, endPoint y: 174, distance: 94.3
click at [275, 174] on span "OTROS - Caselog CzAQ4MyaLNc8dNRRRxhEQHl6" at bounding box center [217, 172] width 117 height 7
copy span "Caselog CzAQ4MyaLNc8dNRRRxhEQHl6"
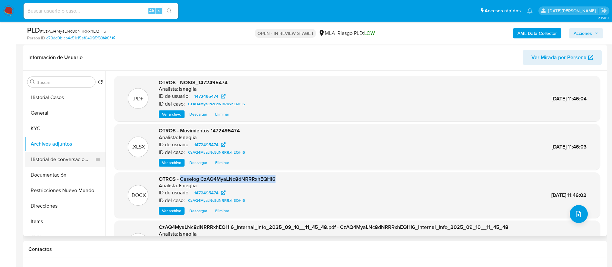
click at [51, 161] on button "Historial de conversaciones" at bounding box center [63, 159] width 76 height 15
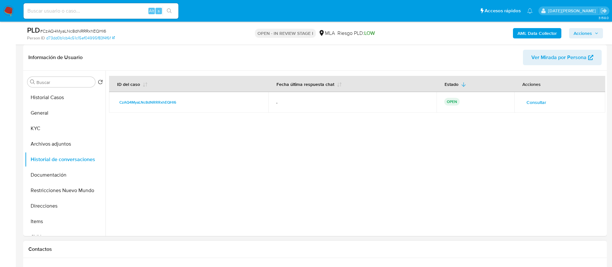
scroll to position [194, 0]
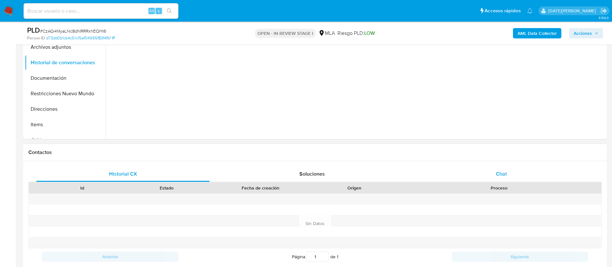
click at [490, 176] on div "Chat" at bounding box center [502, 173] width 174 height 15
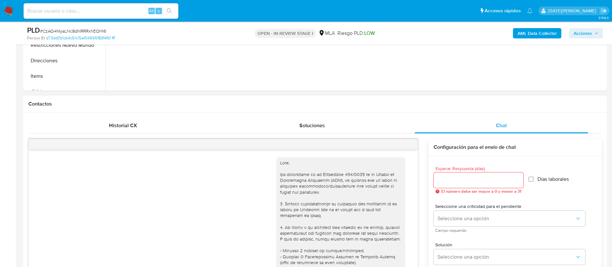
scroll to position [541, 0]
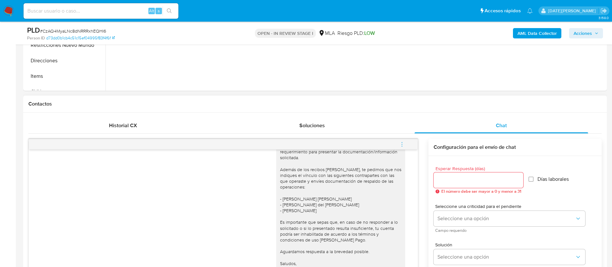
click at [404, 144] on icon "menu-action" at bounding box center [402, 144] width 6 height 6
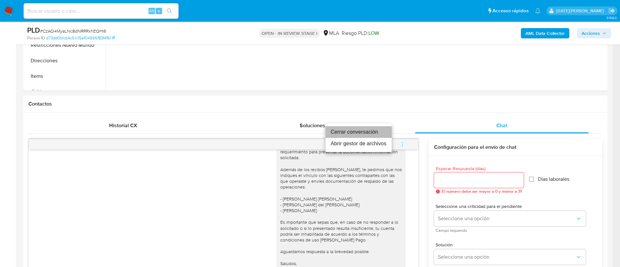
click at [352, 129] on li "Cerrar conversación" at bounding box center [358, 132] width 66 height 12
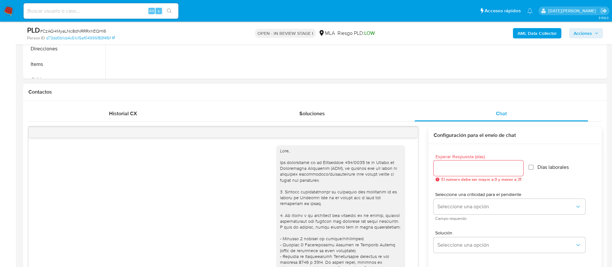
scroll to position [194, 0]
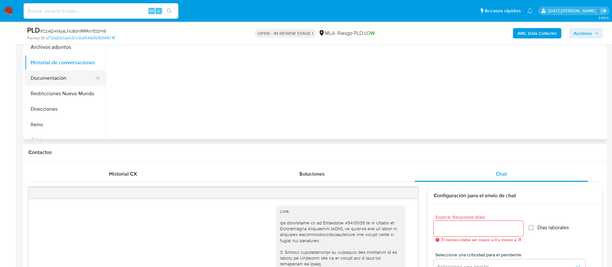
click at [57, 74] on button "Documentación" at bounding box center [63, 77] width 76 height 15
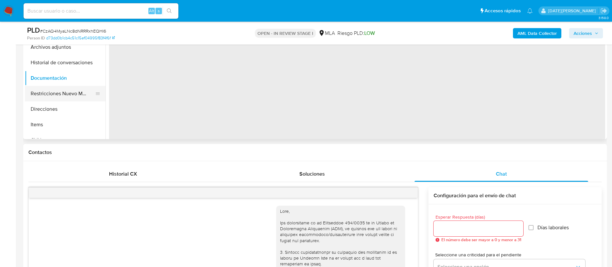
click at [65, 88] on button "Restricciones Nuevo Mundo" at bounding box center [63, 93] width 76 height 15
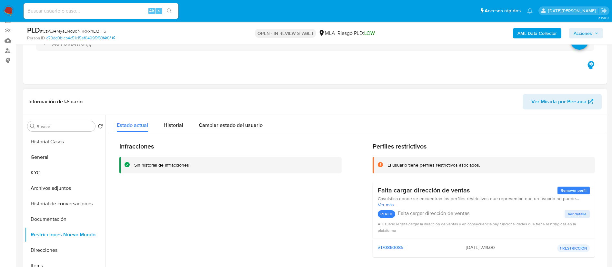
scroll to position [48, 0]
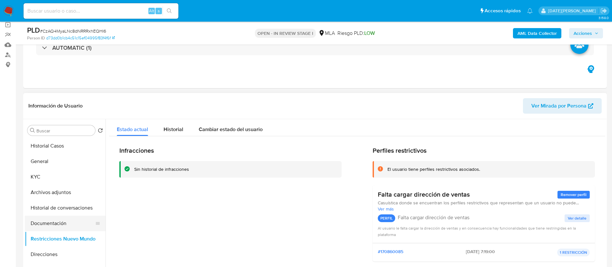
click at [49, 223] on button "Documentación" at bounding box center [63, 223] width 76 height 15
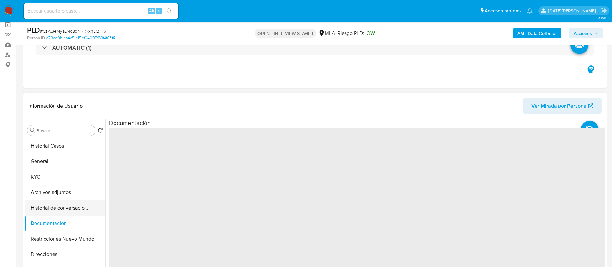
click at [69, 214] on button "Historial de conversaciones" at bounding box center [63, 207] width 76 height 15
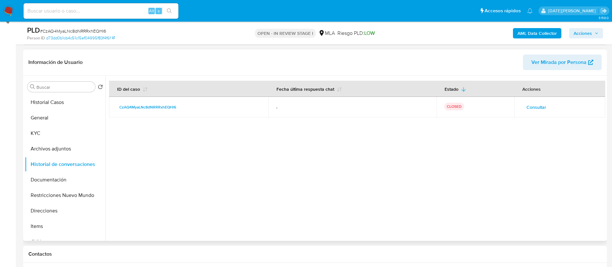
scroll to position [145, 0]
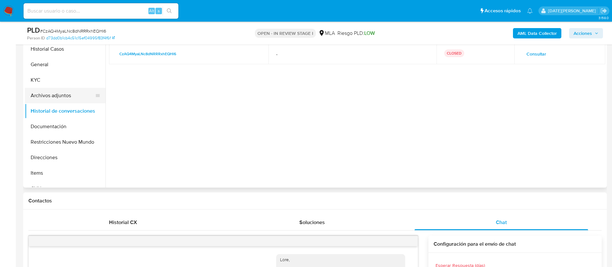
click at [53, 100] on button "Archivos adjuntos" at bounding box center [63, 95] width 76 height 15
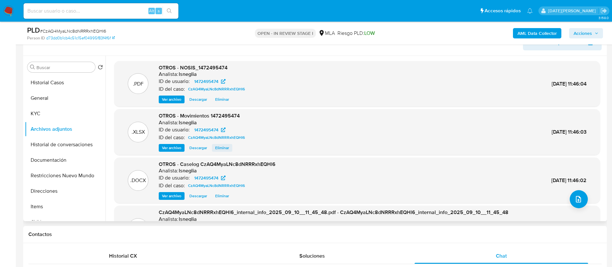
scroll to position [97, 0]
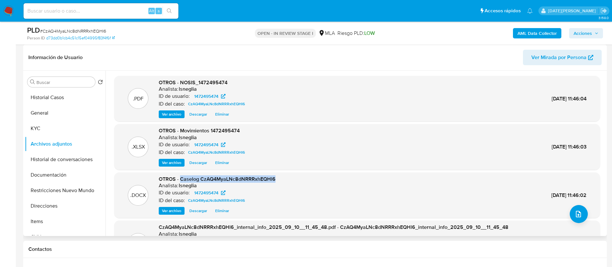
drag, startPoint x: 181, startPoint y: 179, endPoint x: 275, endPoint y: 175, distance: 94.3
click at [275, 175] on div ".DOCX OTROS - Caselog CzAQ4MyaLNc8dNRRRxhEQHl6 Analista: lsneglia ID de usuario…" at bounding box center [357, 195] width 486 height 46
copy span "Caselog CzAQ4MyaLNc8dNRRRxhEQHl6"
click at [47, 157] on button "Historial de conversaciones" at bounding box center [63, 159] width 76 height 15
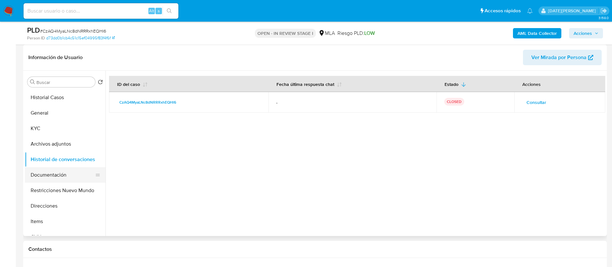
click at [40, 178] on button "Documentación" at bounding box center [63, 174] width 76 height 15
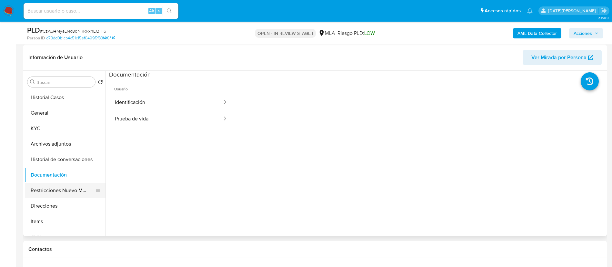
click at [72, 190] on button "Restricciones Nuevo Mundo" at bounding box center [63, 190] width 76 height 15
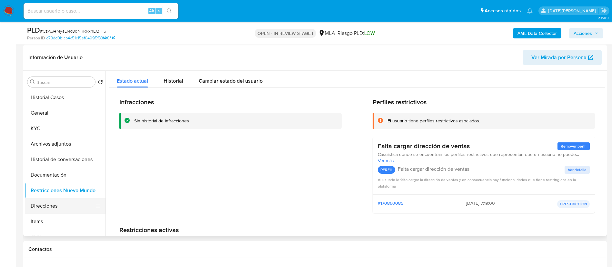
click at [54, 200] on button "Direcciones" at bounding box center [63, 205] width 76 height 15
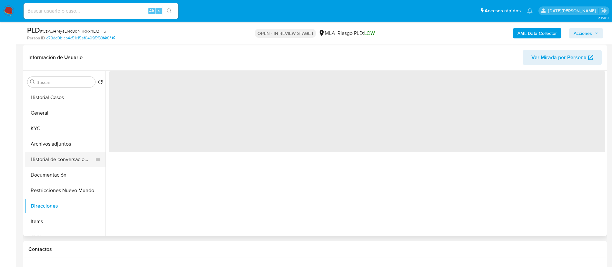
click at [70, 157] on button "Historial de conversaciones" at bounding box center [63, 159] width 76 height 15
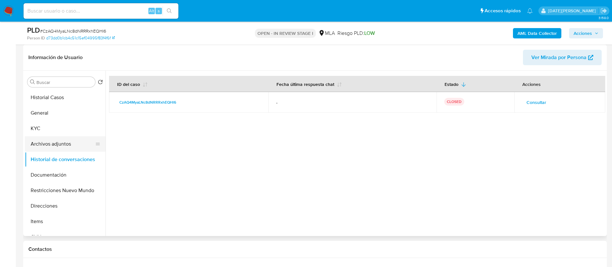
click at [51, 146] on button "Archivos adjuntos" at bounding box center [63, 143] width 76 height 15
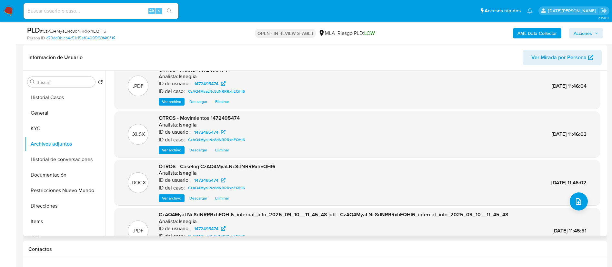
scroll to position [48, 0]
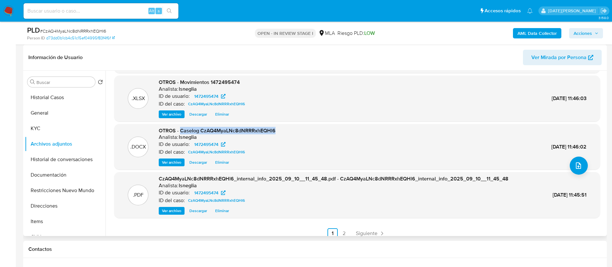
drag, startPoint x: 181, startPoint y: 130, endPoint x: 278, endPoint y: 131, distance: 96.2
click at [278, 131] on div ".DOCX OTROS - Caselog CzAQ4MyaLNc8dNRRRxhEQHl6 Analista: lsneglia ID de usuario…" at bounding box center [358, 146] width 480 height 39
copy span "Caselog CzAQ4MyaLNc8dNRRRxhEQHl6"
click at [47, 101] on button "Historial Casos" at bounding box center [63, 97] width 76 height 15
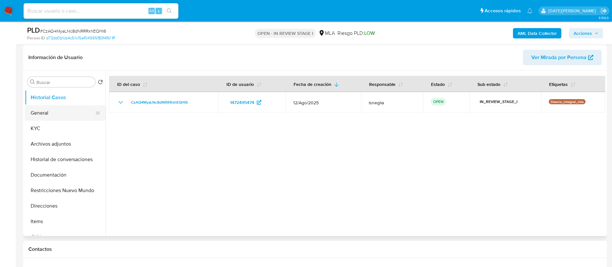
click at [49, 113] on button "General" at bounding box center [63, 112] width 76 height 15
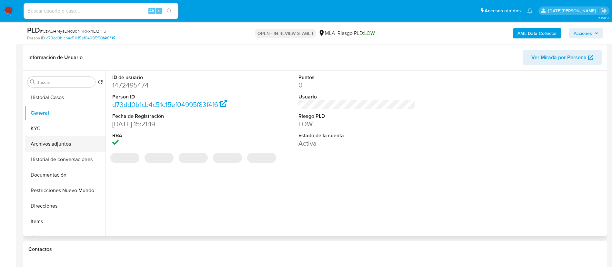
click at [65, 148] on button "Archivos adjuntos" at bounding box center [63, 143] width 76 height 15
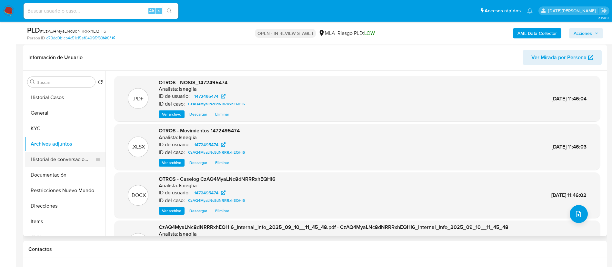
click at [65, 154] on button "Historial de conversaciones" at bounding box center [63, 159] width 76 height 15
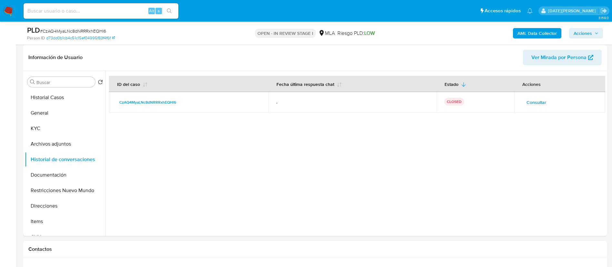
click at [586, 27] on div "AML Data Collector Acciones" at bounding box center [508, 33] width 190 height 15
click at [586, 30] on span "Acciones" at bounding box center [583, 33] width 18 height 10
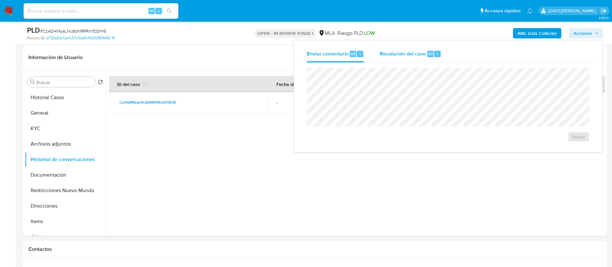
click at [419, 58] on div "Resolución del caso Alt r" at bounding box center [411, 54] width 62 height 17
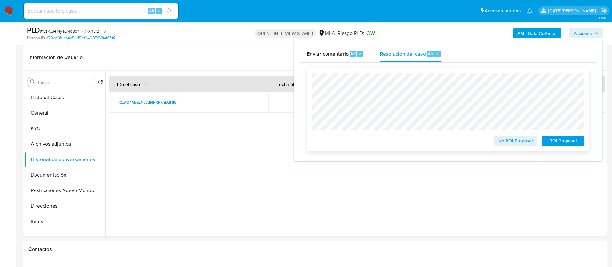
click at [526, 143] on span "No ROI Proposal" at bounding box center [516, 140] width 34 height 9
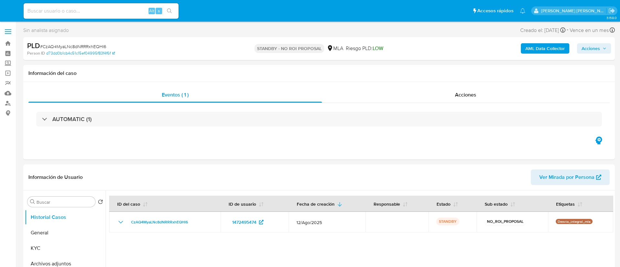
select select "10"
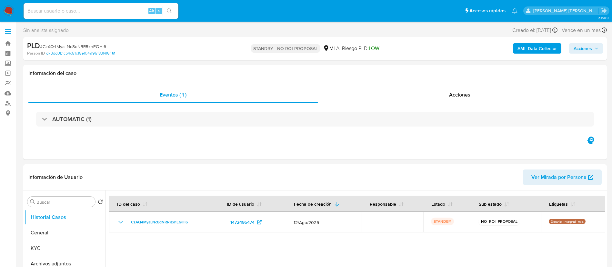
click at [82, 10] on input at bounding box center [101, 11] width 155 height 8
paste input "ZFqfD1Hil8RxMMPXfak19D4W"
type input "ZFqfD1Hil8RxMMPXfak19D4W"
click at [171, 11] on icon "search-icon" at bounding box center [169, 10] width 5 height 5
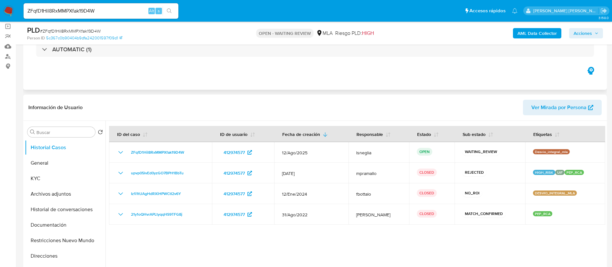
scroll to position [48, 0]
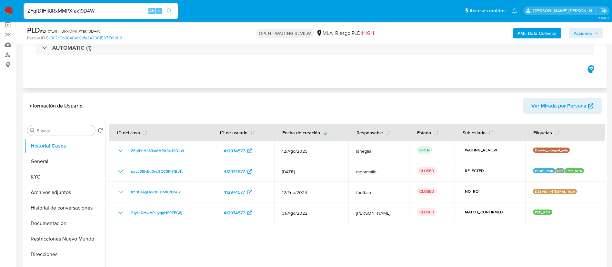
select select "10"
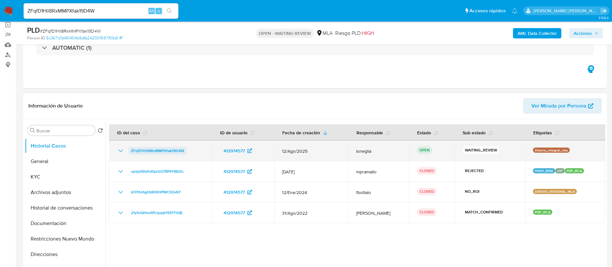
drag, startPoint x: 189, startPoint y: 148, endPoint x: 129, endPoint y: 150, distance: 59.8
click at [129, 150] on div "ZFqfD1Hil8RxMMPXfak19D4W" at bounding box center [160, 151] width 87 height 8
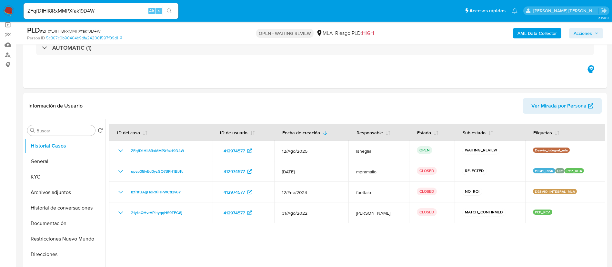
click at [12, 10] on img at bounding box center [8, 10] width 11 height 11
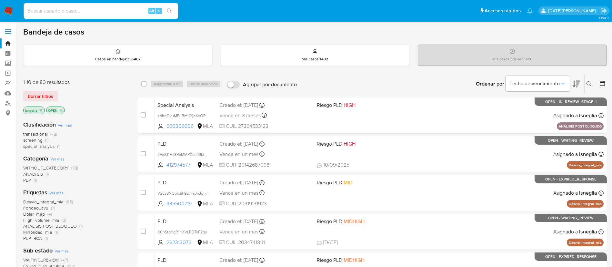
click at [589, 86] on icon at bounding box center [589, 83] width 5 height 5
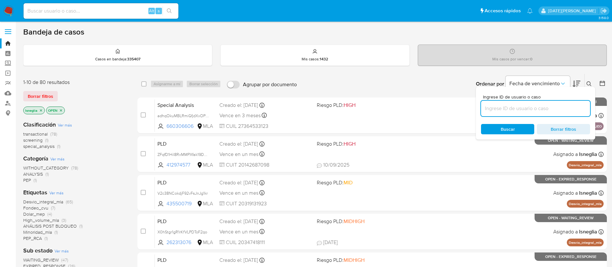
click at [509, 108] on input at bounding box center [535, 108] width 109 height 8
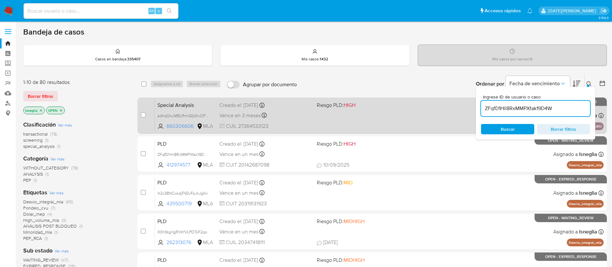
type input "ZFqfD1Hil8RxMMPXfak19D4W"
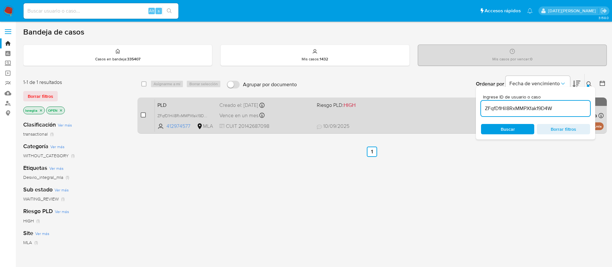
click at [145, 116] on input "checkbox" at bounding box center [143, 114] width 5 height 5
checkbox input "true"
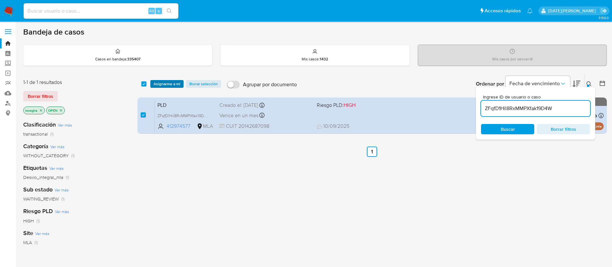
click at [173, 83] on span "Asignarme a mí" at bounding box center [167, 84] width 27 height 6
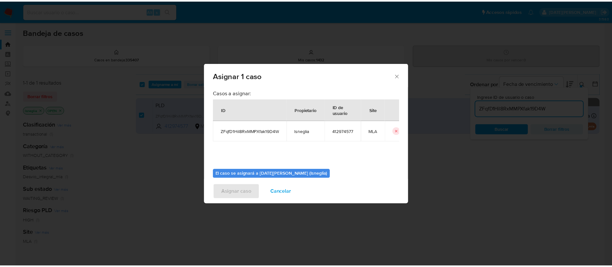
scroll to position [34, 0]
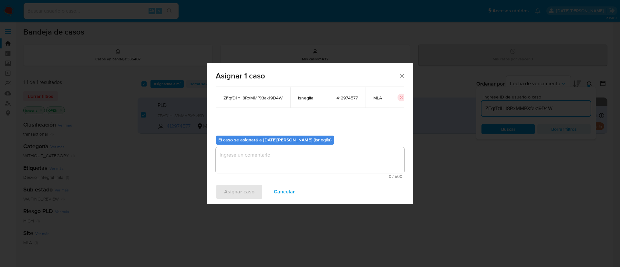
click at [254, 158] on textarea "assign-modal" at bounding box center [310, 160] width 189 height 26
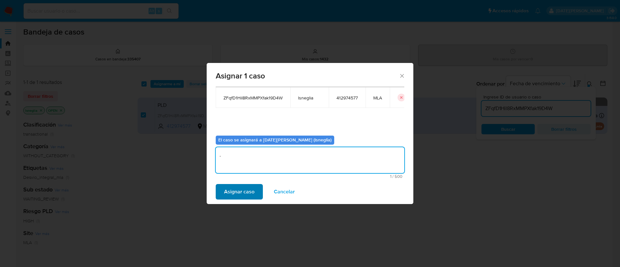
type textarea "."
click at [247, 186] on span "Asignar caso" at bounding box center [239, 192] width 30 height 14
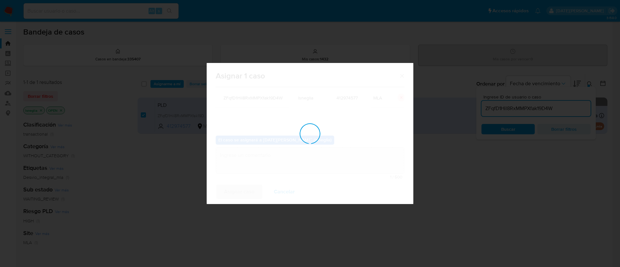
checkbox input "false"
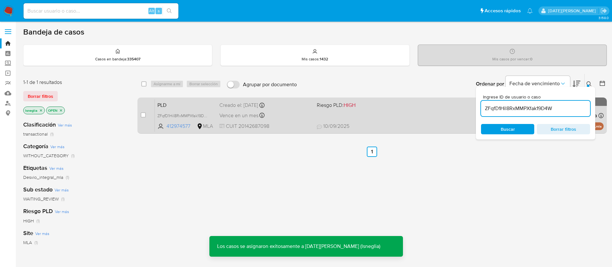
click at [195, 105] on span "PLD" at bounding box center [186, 104] width 57 height 8
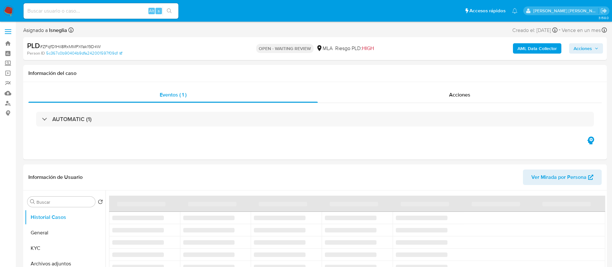
select select "10"
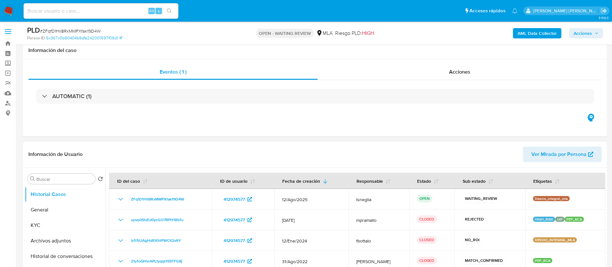
scroll to position [48, 0]
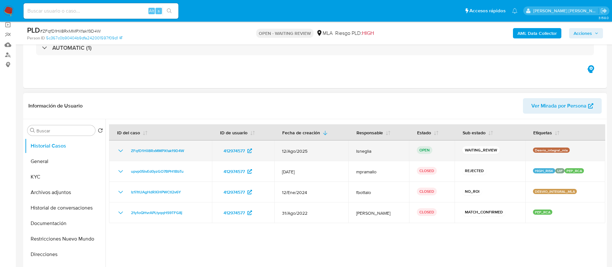
drag, startPoint x: 127, startPoint y: 148, endPoint x: 189, endPoint y: 150, distance: 62.0
click at [189, 150] on div "ZFqfD1Hil8RxMMPXfak19D4W" at bounding box center [160, 151] width 87 height 8
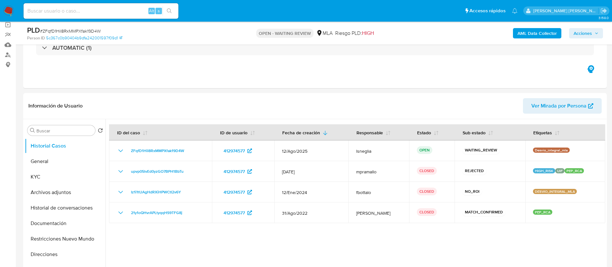
click at [9, 7] on img at bounding box center [8, 10] width 11 height 11
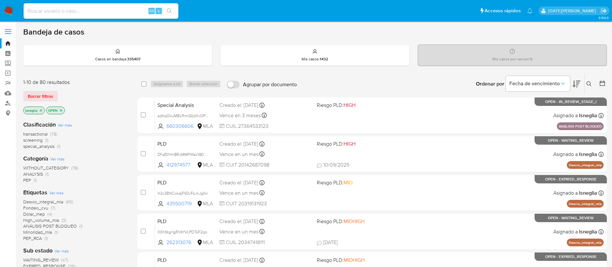
click at [589, 85] on icon at bounding box center [589, 83] width 5 height 5
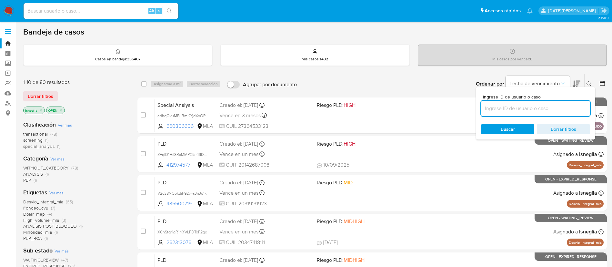
click at [545, 108] on input at bounding box center [535, 108] width 109 height 8
type input "ZFqfD1Hil8RxMMPXfak19D4W"
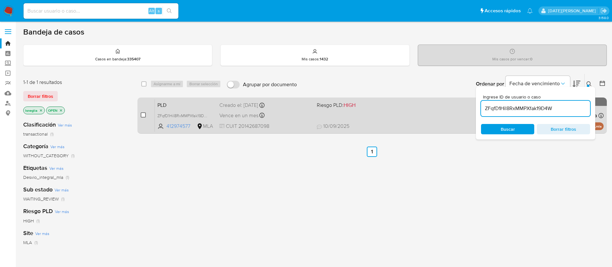
click at [144, 113] on input "checkbox" at bounding box center [143, 114] width 5 height 5
checkbox input "true"
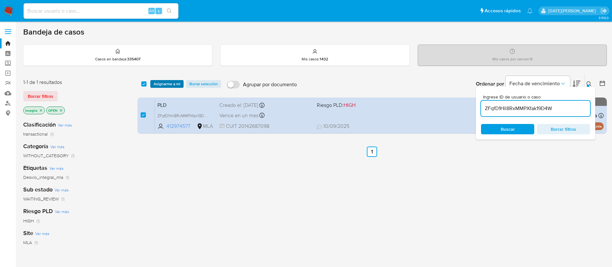
click at [177, 85] on span "Asignarme a mí" at bounding box center [167, 84] width 27 height 6
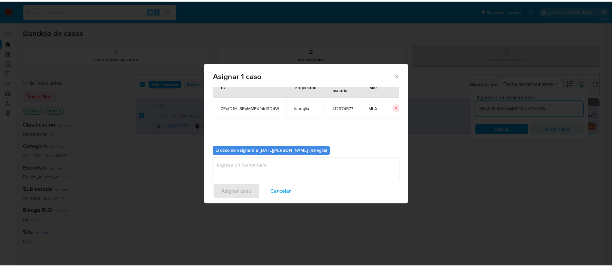
scroll to position [34, 0]
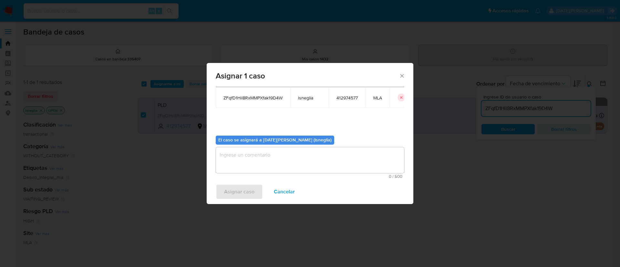
click at [261, 160] on textarea "assign-modal" at bounding box center [310, 160] width 189 height 26
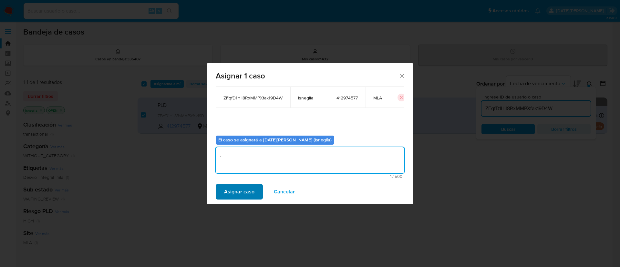
type textarea "."
click at [245, 194] on span "Asignar caso" at bounding box center [239, 192] width 30 height 14
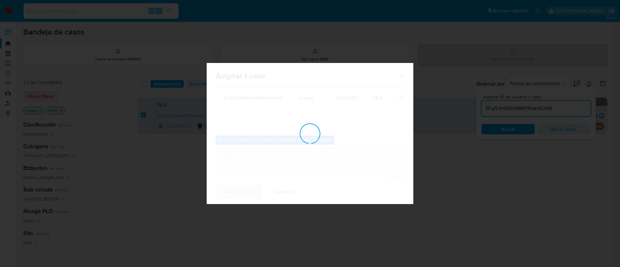
checkbox input "false"
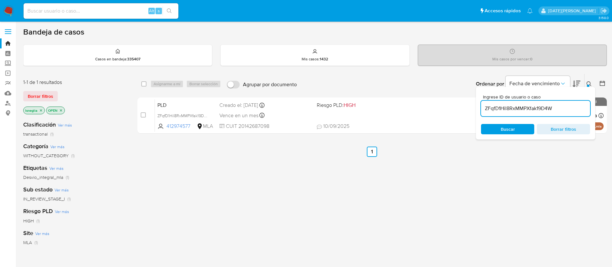
click at [586, 85] on button at bounding box center [590, 84] width 11 height 8
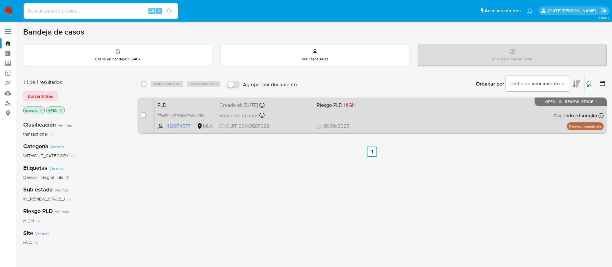
click at [193, 101] on span "PLD" at bounding box center [186, 104] width 57 height 8
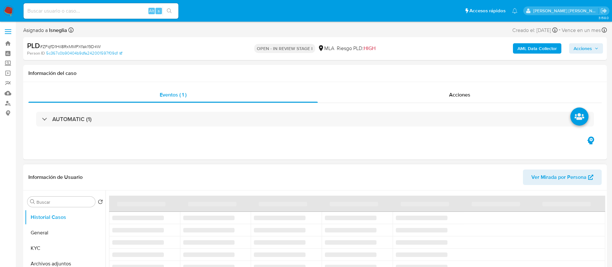
select select "10"
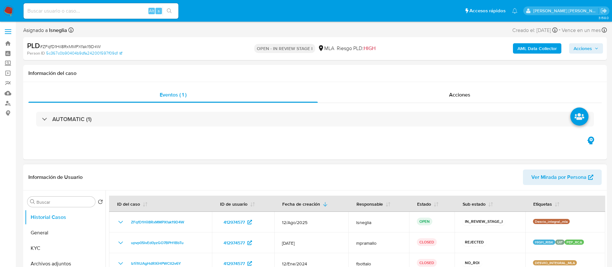
click at [495, 177] on header "Información de Usuario Ver Mirada por Persona" at bounding box center [315, 176] width 574 height 15
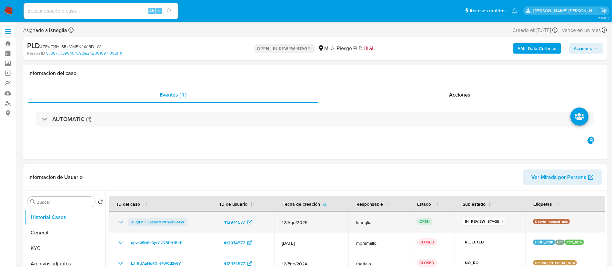
click at [154, 222] on span "ZFqfD1Hil8RxMMPXfak19D4W" at bounding box center [157, 222] width 53 height 8
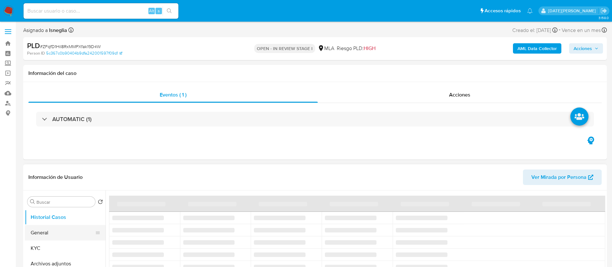
click at [53, 238] on button "General" at bounding box center [63, 232] width 76 height 15
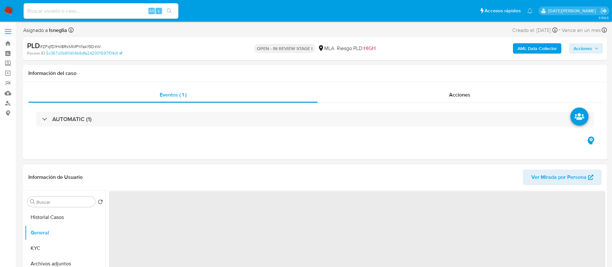
select select "10"
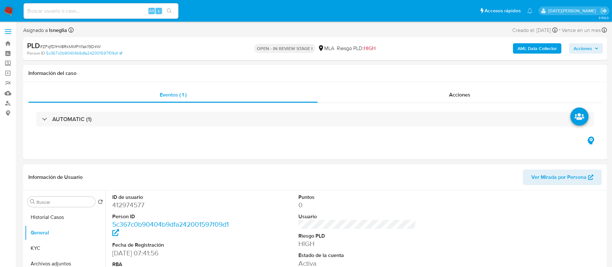
click at [138, 205] on dd "412974577" at bounding box center [171, 204] width 118 height 9
copy dd "412974577"
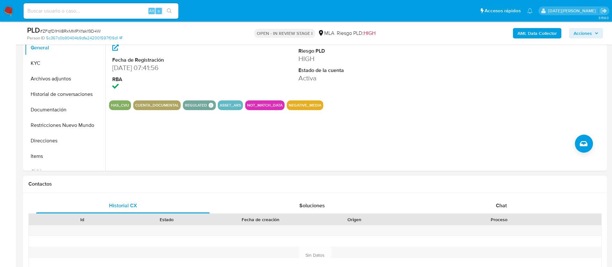
scroll to position [242, 0]
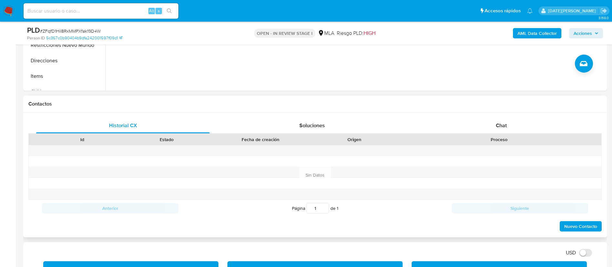
click at [481, 117] on div "Historial CX Soluciones Chat Id Estado Fecha de creación Origen Proceso Anterio…" at bounding box center [315, 175] width 584 height 125
click at [497, 126] on span "Chat" at bounding box center [501, 125] width 11 height 7
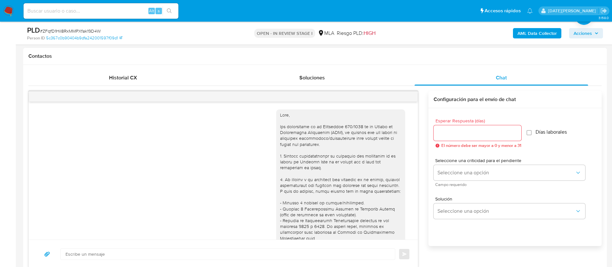
scroll to position [605, 0]
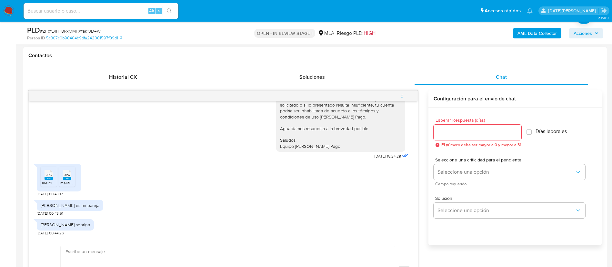
click at [49, 177] on rect at bounding box center [49, 178] width 8 height 3
click at [70, 178] on rect at bounding box center [67, 178] width 8 height 3
click at [73, 203] on div "Ahydee Montero es mi pareja" at bounding box center [70, 205] width 59 height 6
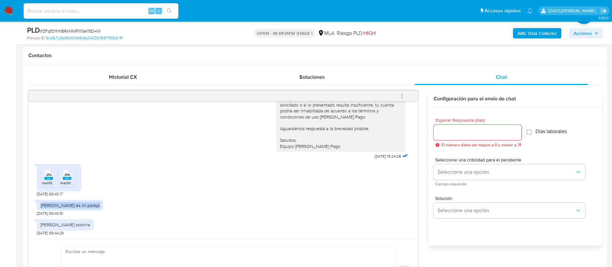
copy div "Ahydee Montero es mi pareja"
click at [64, 226] on div "Eunice Beckman sobrina" at bounding box center [65, 225] width 49 height 6
copy div "Eunice Beckman sobrina"
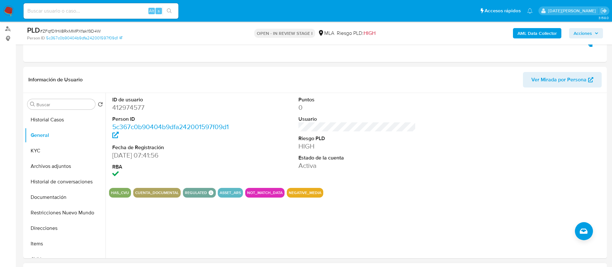
scroll to position [48, 0]
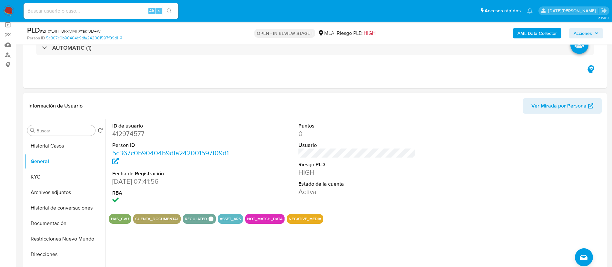
click at [129, 131] on dd "412974577" at bounding box center [171, 133] width 118 height 9
copy dd "412974577"
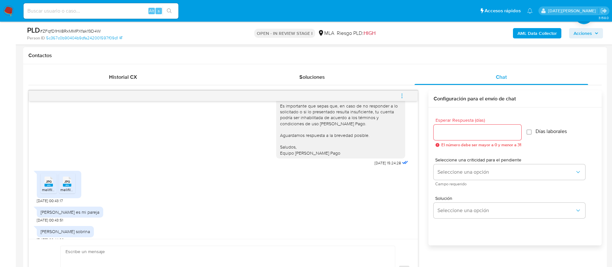
scroll to position [604, 0]
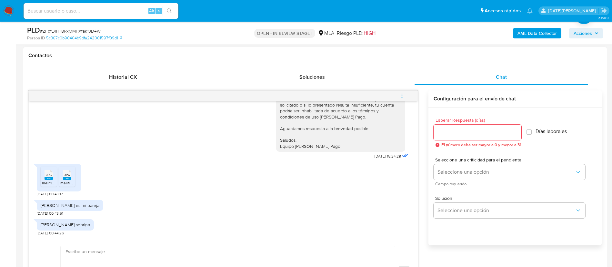
click at [405, 95] on icon "menu-action" at bounding box center [402, 96] width 6 height 6
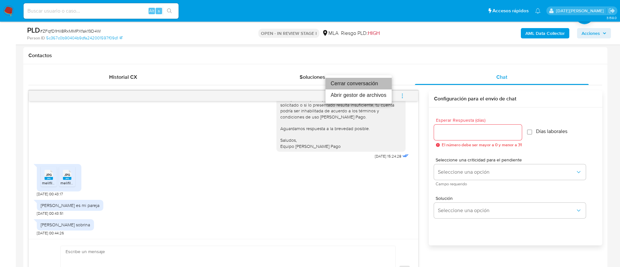
click at [357, 85] on li "Cerrar conversación" at bounding box center [358, 84] width 66 height 12
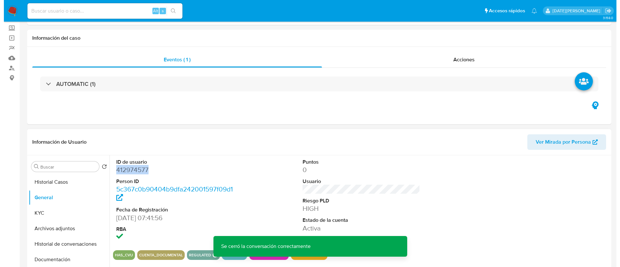
scroll to position [97, 0]
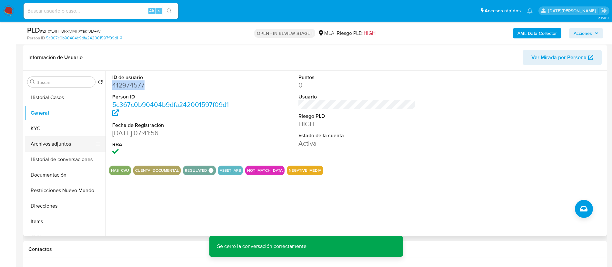
click at [56, 142] on button "Archivos adjuntos" at bounding box center [63, 143] width 76 height 15
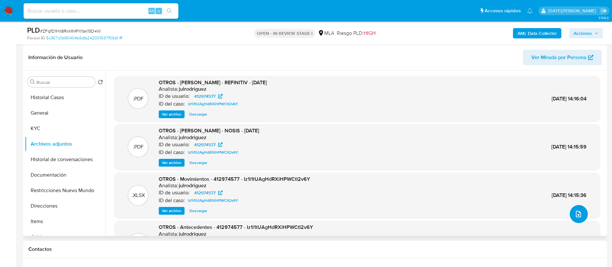
click at [576, 217] on icon "upload-file" at bounding box center [578, 214] width 5 height 6
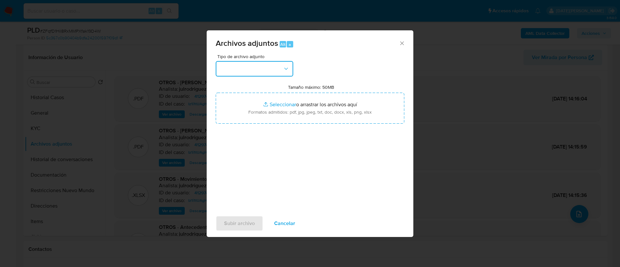
click at [272, 66] on button "button" at bounding box center [254, 68] width 77 height 15
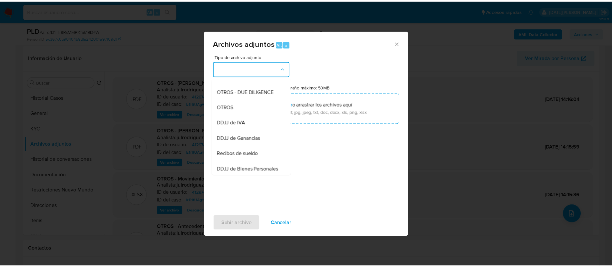
scroll to position [50, 0]
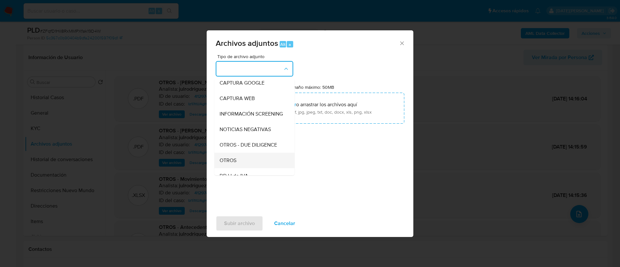
click at [238, 168] on div "OTROS" at bounding box center [253, 160] width 66 height 15
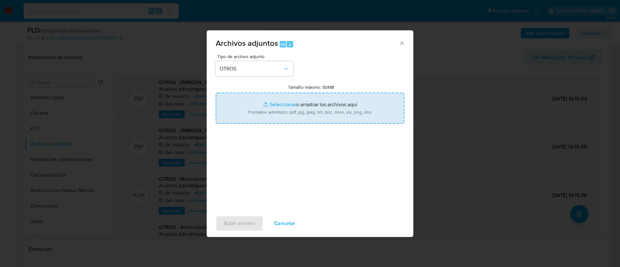
type input "C:\fakepath\Caselog ZFqfD1Hil8RxMMPXfak19D4W.docx"
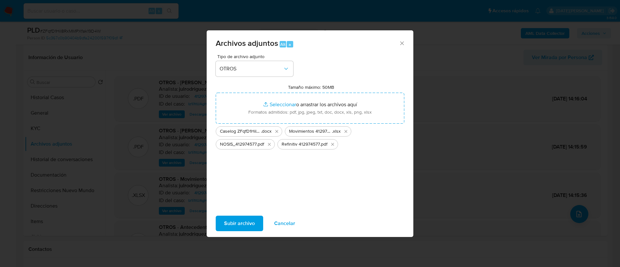
click at [233, 225] on span "Subir archivo" at bounding box center [239, 223] width 31 height 14
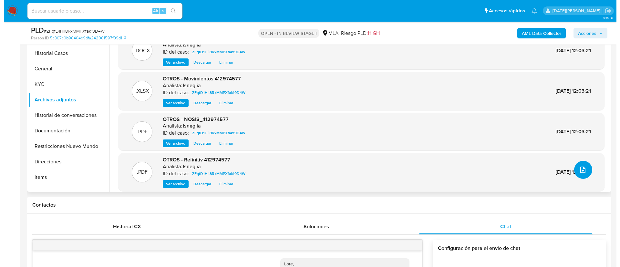
scroll to position [97, 0]
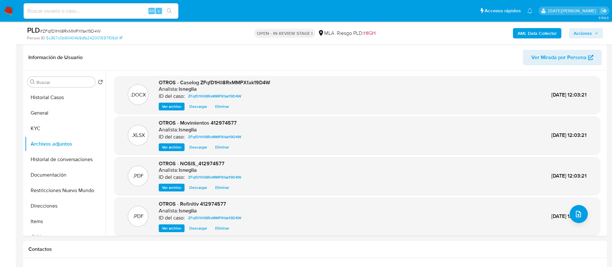
click at [533, 37] on b "AML Data Collector" at bounding box center [537, 33] width 39 height 10
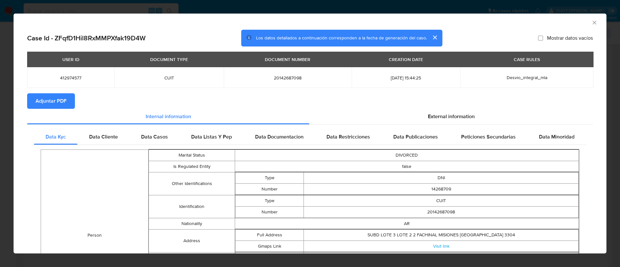
click at [54, 101] on span "Adjuntar PDF" at bounding box center [51, 101] width 31 height 14
click at [435, 116] on span "External information" at bounding box center [451, 117] width 47 height 7
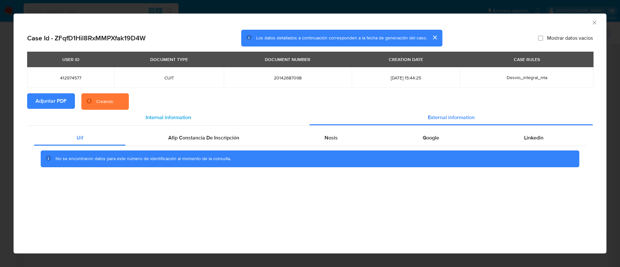
click at [157, 118] on span "Internal information" at bounding box center [169, 117] width 46 height 7
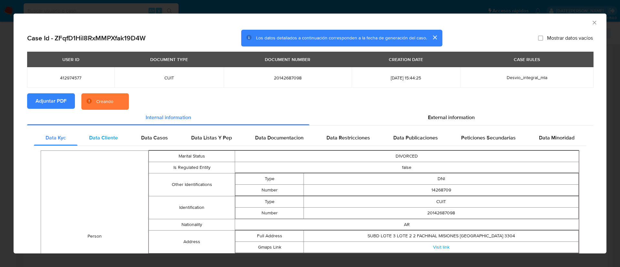
click at [104, 139] on span "Data Cliente" at bounding box center [103, 137] width 29 height 7
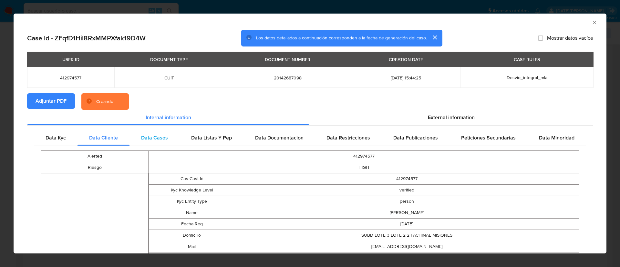
click at [148, 138] on span "Data Casos" at bounding box center [154, 137] width 27 height 7
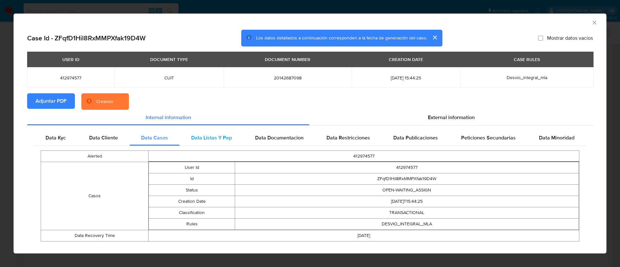
click at [204, 134] on span "Data Listas Y Pep" at bounding box center [211, 137] width 41 height 7
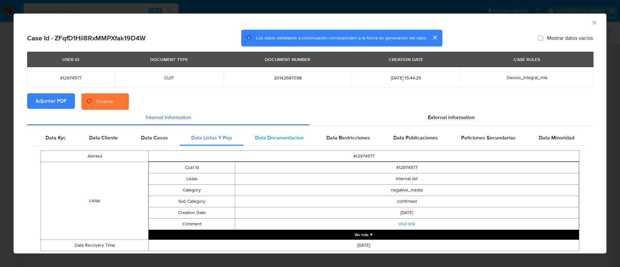
click at [264, 133] on div "Data Documentacion" at bounding box center [279, 137] width 72 height 15
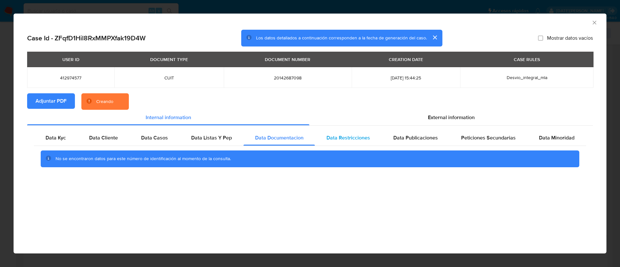
drag, startPoint x: 341, startPoint y: 135, endPoint x: 357, endPoint y: 135, distance: 16.8
click at [341, 135] on span "Data Restricciones" at bounding box center [348, 137] width 44 height 7
click at [418, 136] on span "Data Publicaciones" at bounding box center [415, 137] width 45 height 7
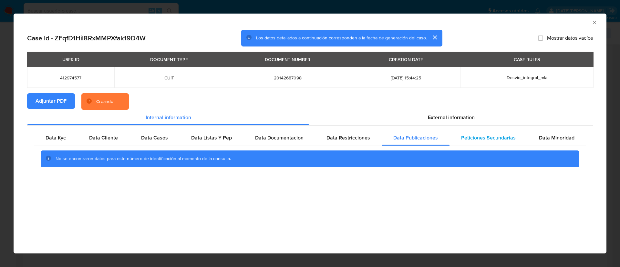
click at [486, 137] on span "Peticiones Secundarias" at bounding box center [488, 137] width 55 height 7
click at [568, 139] on span "Data Minoridad" at bounding box center [557, 137] width 36 height 7
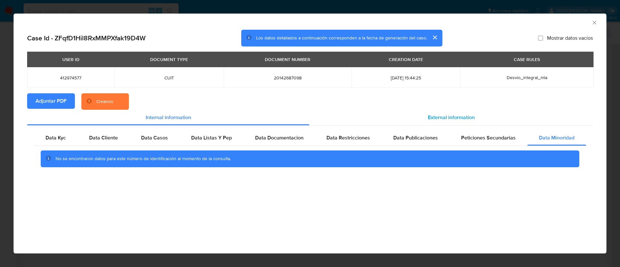
drag, startPoint x: 465, startPoint y: 115, endPoint x: 451, endPoint y: 118, distance: 14.2
click at [465, 115] on span "External information" at bounding box center [451, 117] width 47 height 7
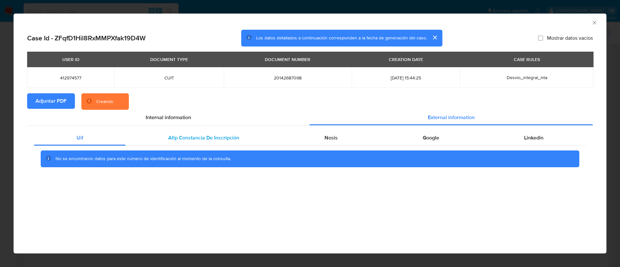
drag, startPoint x: 169, startPoint y: 140, endPoint x: 224, endPoint y: 139, distance: 54.6
click at [170, 140] on span "Afip Constancia De Inscripción" at bounding box center [203, 137] width 71 height 7
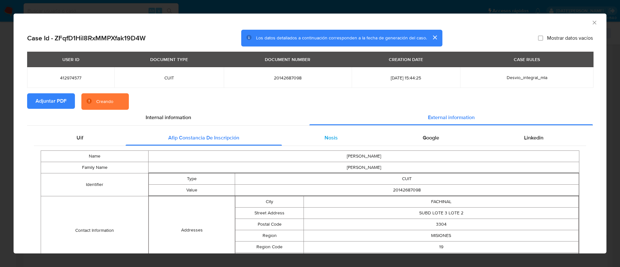
click at [331, 139] on span "Nosis" at bounding box center [330, 137] width 13 height 7
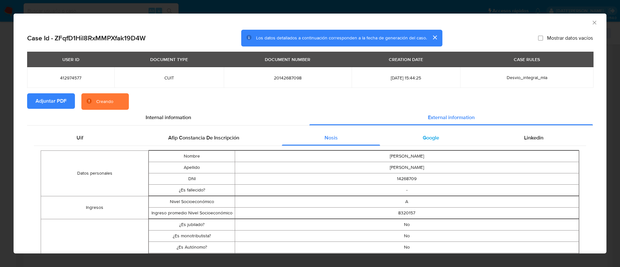
click at [413, 139] on div "Google" at bounding box center [430, 137] width 101 height 15
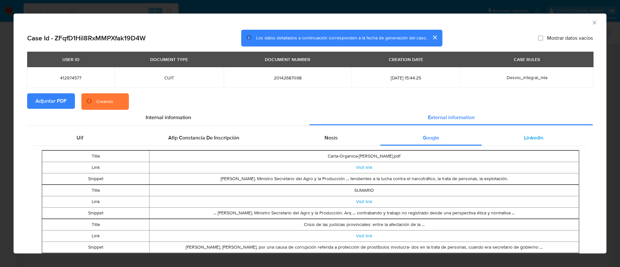
click at [524, 140] on span "Linkedin" at bounding box center [533, 137] width 19 height 7
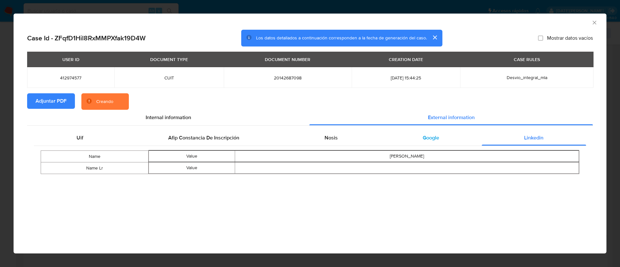
click at [394, 137] on div "Google" at bounding box center [430, 137] width 101 height 15
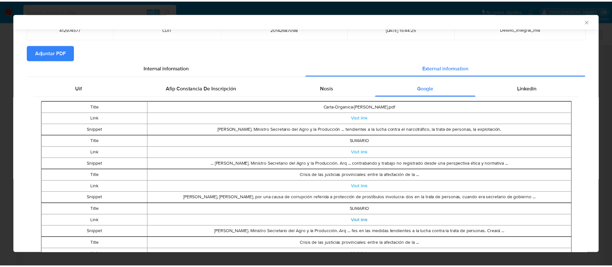
scroll to position [88, 0]
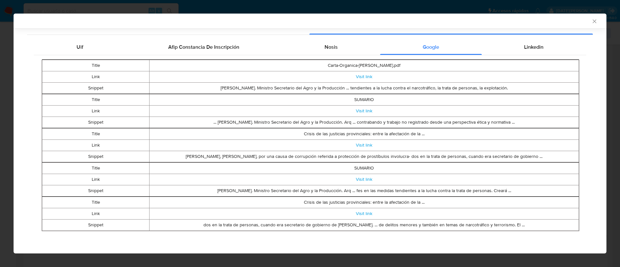
click at [591, 24] on icon "Cerrar ventana" at bounding box center [594, 21] width 6 height 6
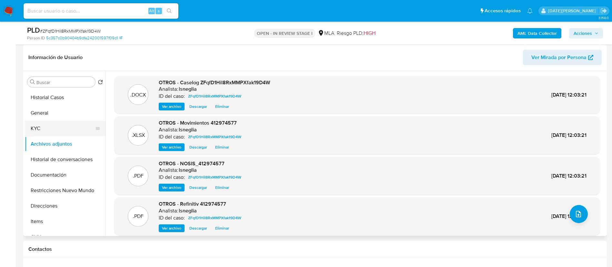
click at [70, 127] on button "KYC" at bounding box center [63, 128] width 76 height 15
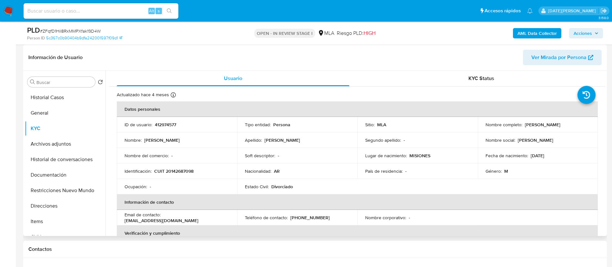
drag, startPoint x: 523, startPoint y: 125, endPoint x: 581, endPoint y: 125, distance: 57.8
click at [581, 125] on div "Nombre completo : Néstor Joaquín Ortega" at bounding box center [538, 125] width 105 height 6
copy p "Néstor Joaquín Ortega"
click at [56, 142] on button "Archivos adjuntos" at bounding box center [63, 143] width 76 height 15
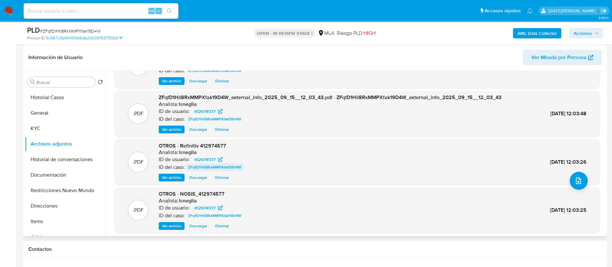
scroll to position [54, 0]
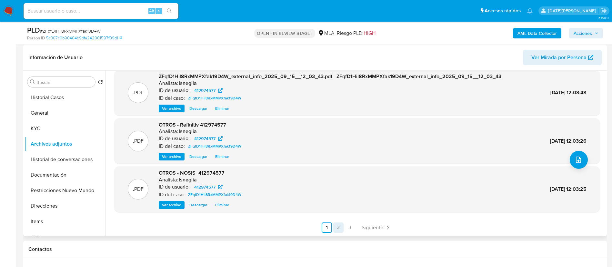
click at [342, 230] on link "2" at bounding box center [338, 227] width 10 height 10
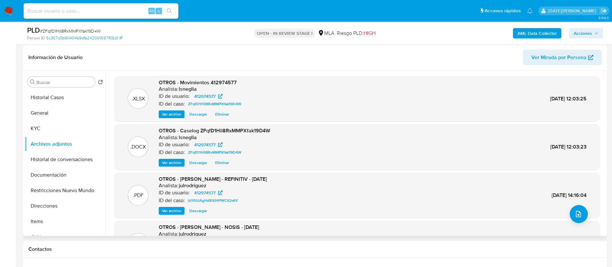
scroll to position [48, 0]
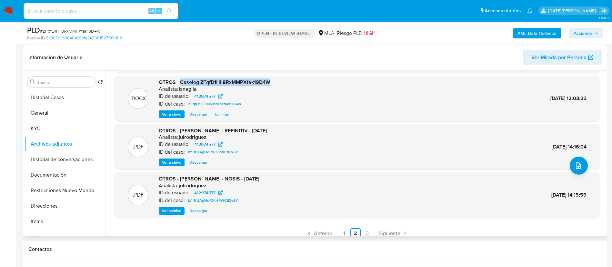
drag, startPoint x: 180, startPoint y: 81, endPoint x: 296, endPoint y: 81, distance: 115.6
click at [296, 81] on div ".DOCX OTROS - Caselog ZFqfD1Hil8RxMMPXfak19D4W Analista: lsneglia ID de usuario…" at bounding box center [358, 98] width 480 height 39
copy span "Caselog ZFqfD1Hil8RxMMPXfak19D4W"
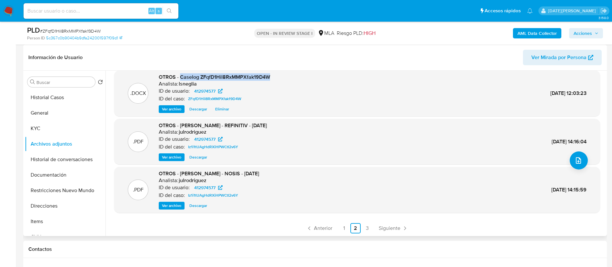
scroll to position [54, 0]
click at [345, 231] on link "1" at bounding box center [344, 227] width 10 height 10
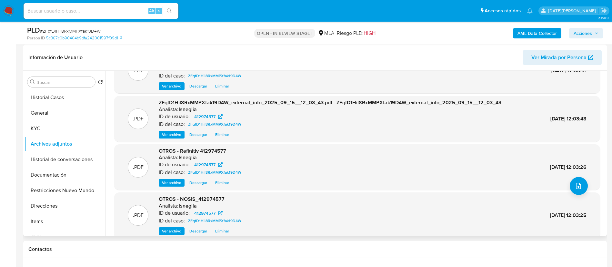
scroll to position [48, 0]
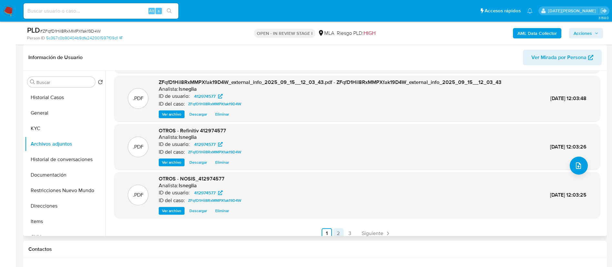
click at [342, 232] on link "2" at bounding box center [338, 233] width 10 height 10
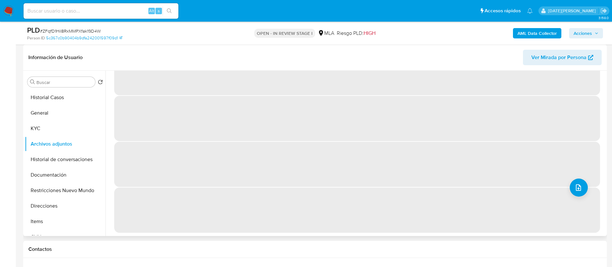
scroll to position [0, 0]
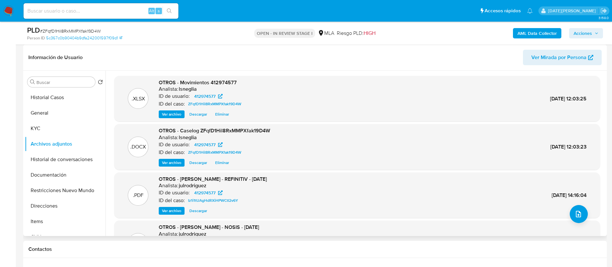
click at [596, 33] on icon "button" at bounding box center [597, 33] width 3 height 2
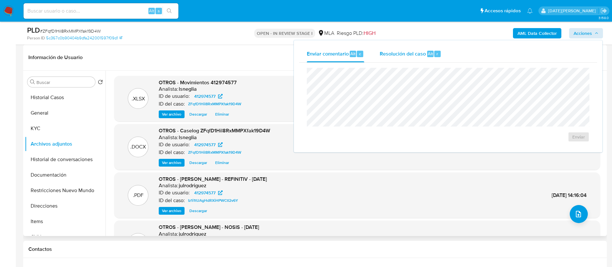
click at [405, 61] on div "Resolución del caso Alt r" at bounding box center [411, 54] width 62 height 17
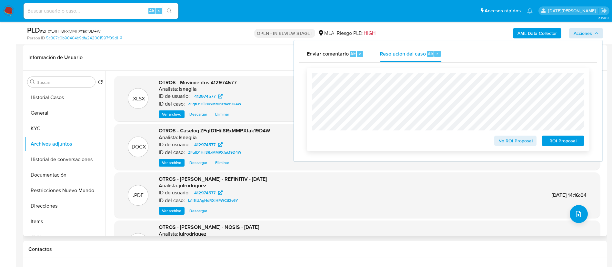
scroll to position [145, 0]
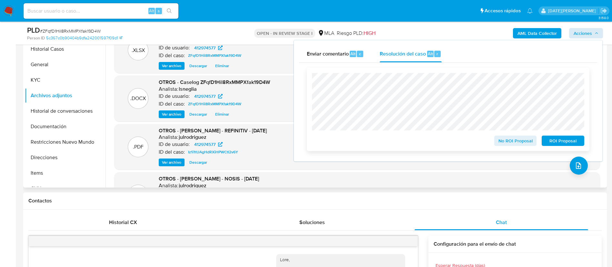
click at [526, 142] on span "No ROI Proposal" at bounding box center [516, 140] width 34 height 9
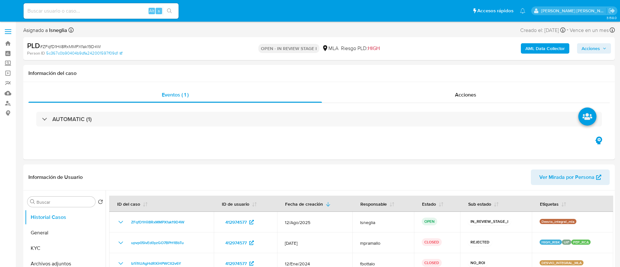
select select "10"
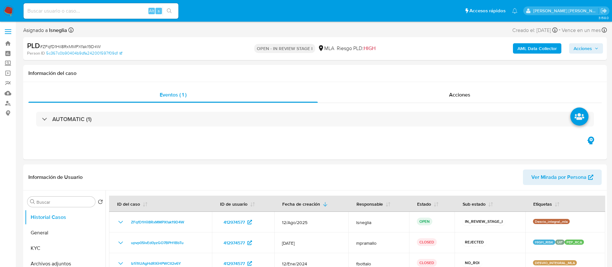
click at [107, 8] on input at bounding box center [101, 11] width 155 height 8
paste input "iK6RNr5RiJWxRt4ed4PS1vMF"
type input "iK6RNr5RiJWxRt4ed4PS1vMF"
click at [167, 11] on icon "search-icon" at bounding box center [169, 10] width 5 height 5
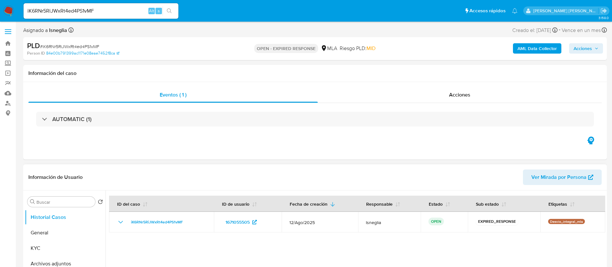
select select "10"
click at [83, 46] on span "# iK6RNr5RiJWxRt4ed4PS1vMF" at bounding box center [69, 46] width 59 height 6
copy span "iK6RNr5RiJWxRt4ed4PS1vMF"
click at [12, 12] on img at bounding box center [8, 10] width 11 height 11
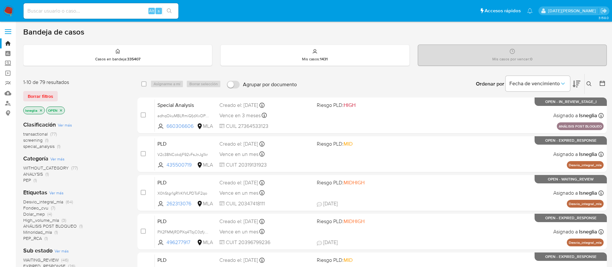
click at [591, 84] on icon at bounding box center [589, 83] width 5 height 5
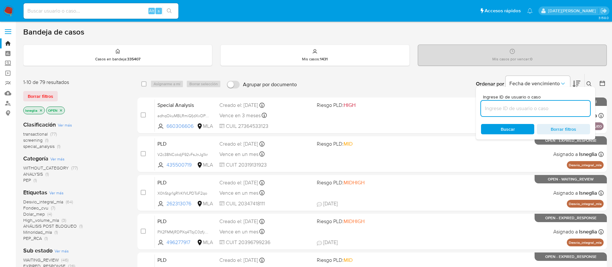
click at [526, 109] on input at bounding box center [535, 108] width 109 height 8
type input "iK6RNr5RiJWxRt4ed4PS1vMF"
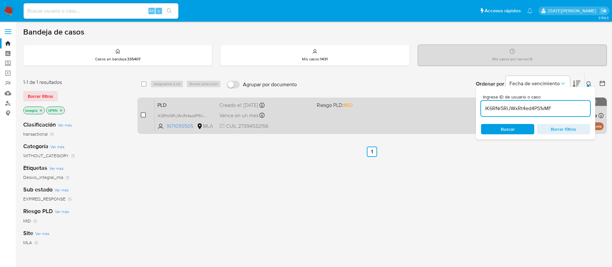
click at [145, 115] on input "checkbox" at bounding box center [143, 114] width 5 height 5
checkbox input "true"
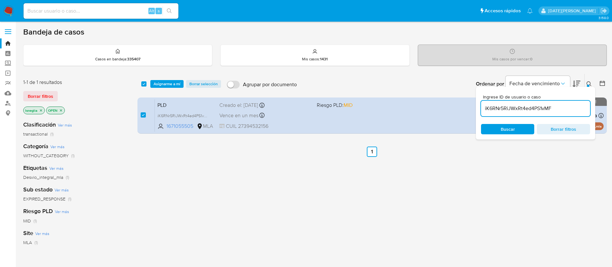
click at [172, 76] on div "select-all-cases-checkbox Asignarme a mí Borrar selección Agrupar por documento…" at bounding box center [373, 84] width 470 height 20
click at [170, 84] on span "Asignarme a mí" at bounding box center [167, 84] width 27 height 6
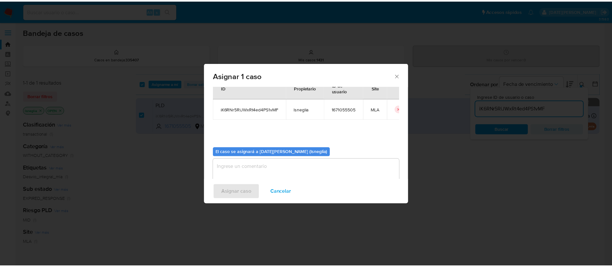
scroll to position [34, 0]
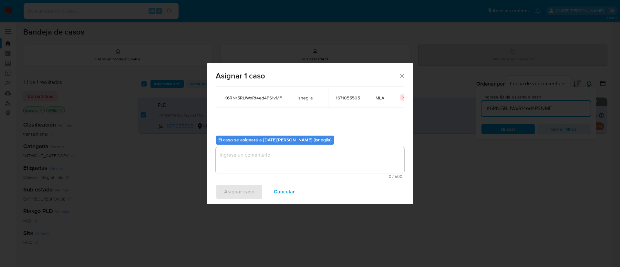
click at [261, 166] on textarea "assign-modal" at bounding box center [310, 160] width 189 height 26
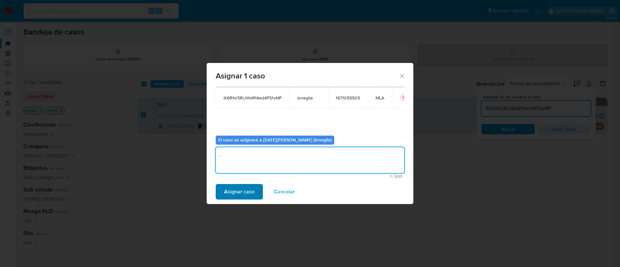
type textarea "."
click at [245, 189] on span "Asignar caso" at bounding box center [239, 192] width 30 height 14
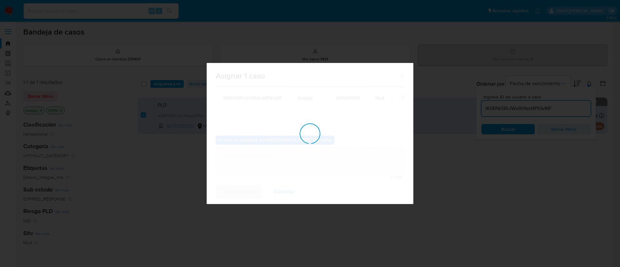
checkbox input "false"
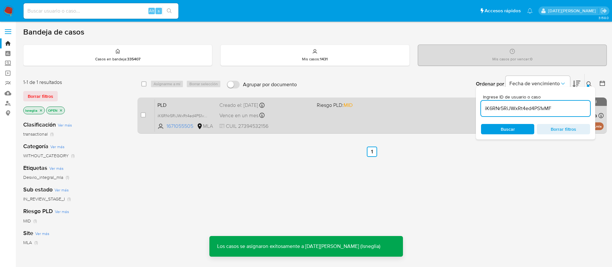
click at [192, 100] on span "PLD" at bounding box center [186, 104] width 57 height 8
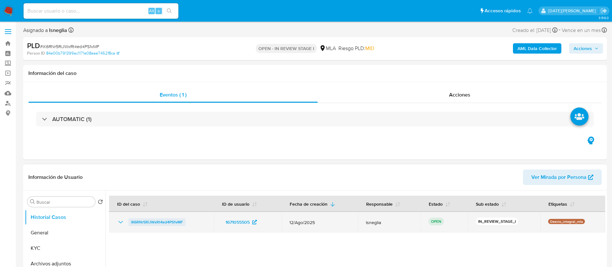
select select "10"
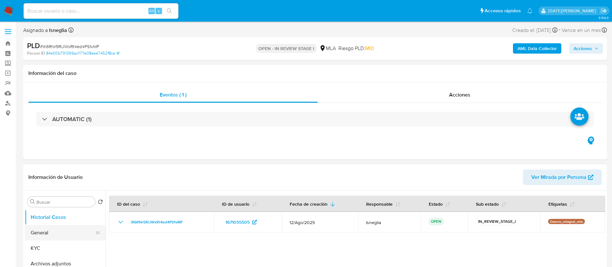
click at [39, 230] on button "General" at bounding box center [63, 232] width 76 height 15
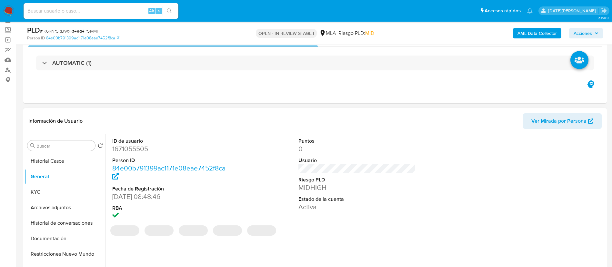
scroll to position [48, 0]
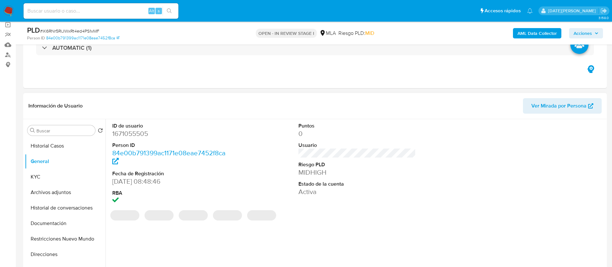
click at [133, 132] on dd "1671055505" at bounding box center [171, 133] width 118 height 9
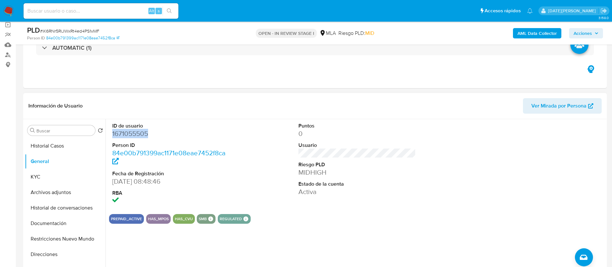
copy dd "1671055505"
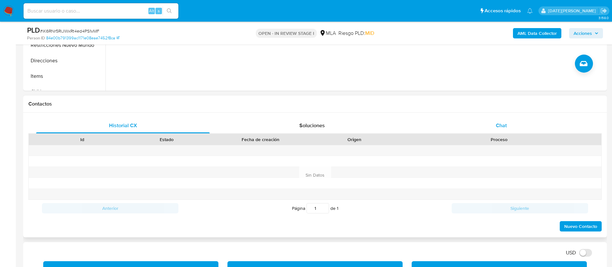
click at [481, 124] on div "Chat" at bounding box center [502, 125] width 174 height 15
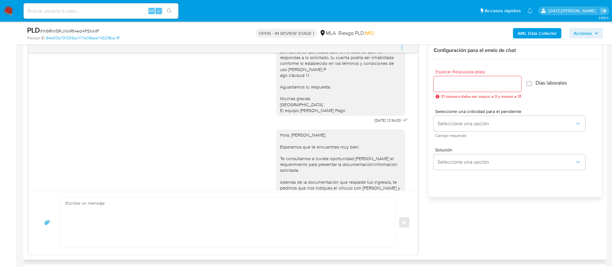
scroll to position [418, 0]
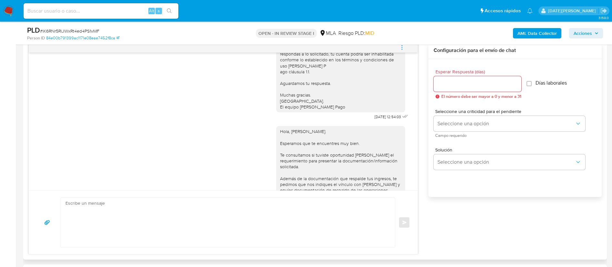
click at [404, 47] on icon "menu-action" at bounding box center [402, 48] width 6 height 6
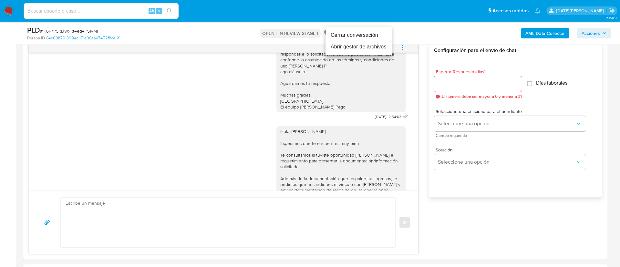
click at [370, 37] on li "Cerrar conversación" at bounding box center [358, 35] width 66 height 12
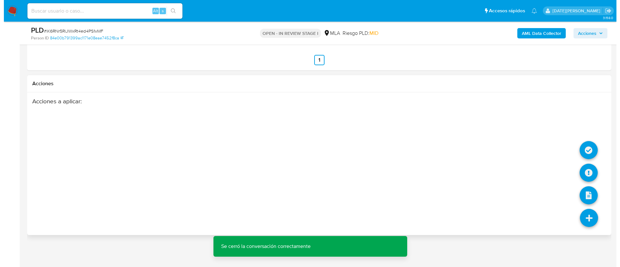
scroll to position [1205, 0]
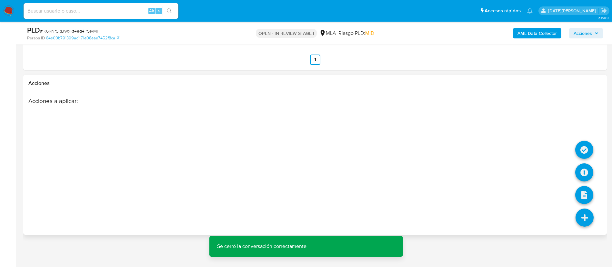
click at [580, 218] on icon at bounding box center [585, 218] width 18 height 18
click at [584, 177] on icon at bounding box center [585, 172] width 18 height 18
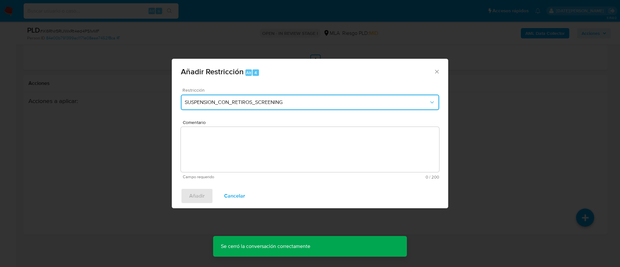
click at [259, 96] on button "SUSPENSION_CON_RETIROS_SCREENING" at bounding box center [310, 102] width 258 height 15
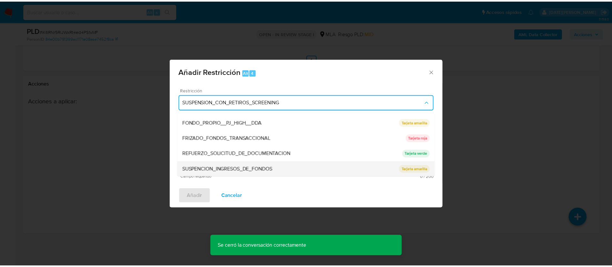
scroll to position [137, 0]
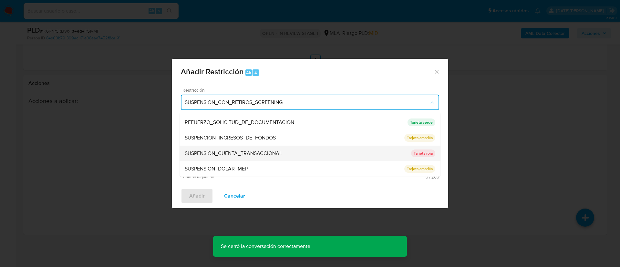
click at [267, 156] on span "SUSPENSION_CUENTA_TRANSACCIONAL" at bounding box center [233, 153] width 97 height 6
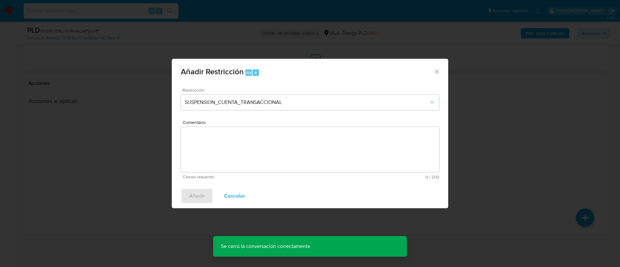
click at [248, 146] on textarea "Comentario" at bounding box center [310, 149] width 258 height 45
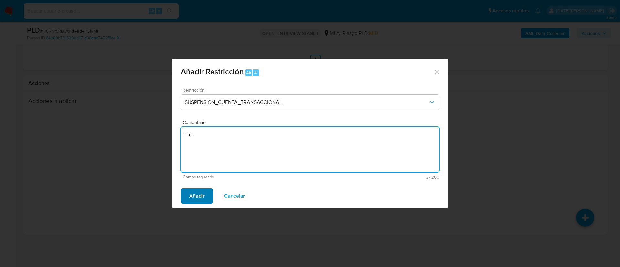
type textarea "aml"
click at [201, 196] on span "Añadir" at bounding box center [196, 196] width 15 height 14
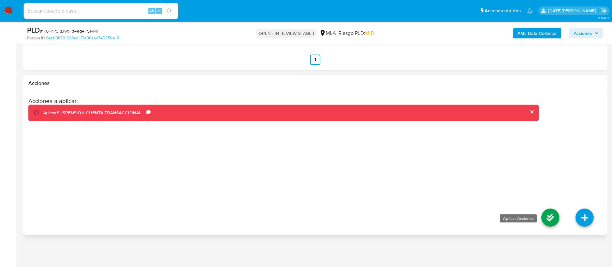
click at [544, 211] on icon at bounding box center [551, 218] width 18 height 18
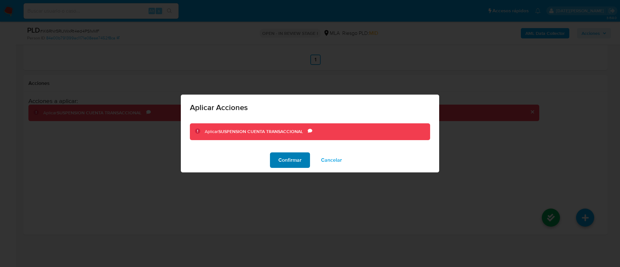
click at [287, 160] on span "Confirmar" at bounding box center [289, 160] width 23 height 14
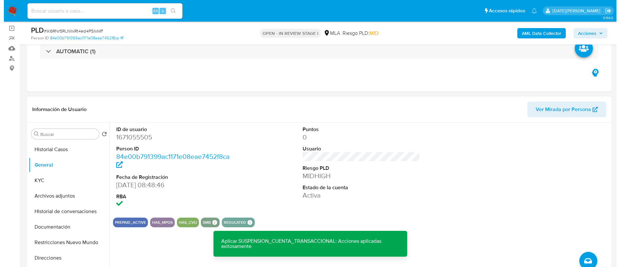
scroll to position [97, 0]
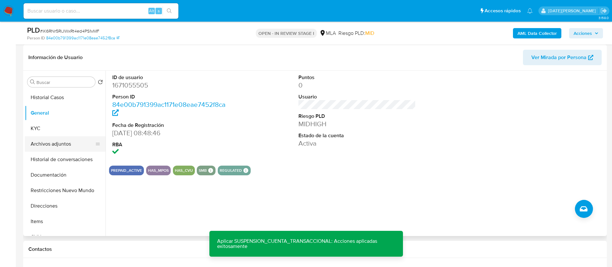
drag, startPoint x: 51, startPoint y: 142, endPoint x: 56, endPoint y: 139, distance: 5.6
click at [51, 142] on button "Archivos adjuntos" at bounding box center [63, 143] width 76 height 15
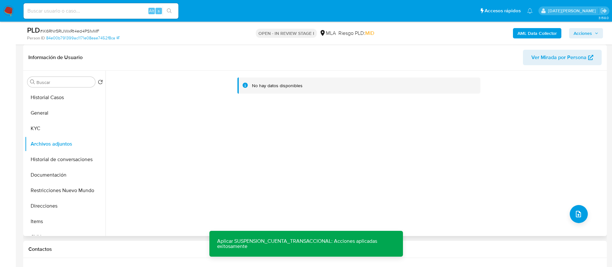
drag, startPoint x: 311, startPoint y: 144, endPoint x: 315, endPoint y: 145, distance: 4.2
click at [311, 144] on div "No hay datos disponibles" at bounding box center [356, 153] width 500 height 165
click at [578, 207] on button "upload-file" at bounding box center [579, 214] width 18 height 18
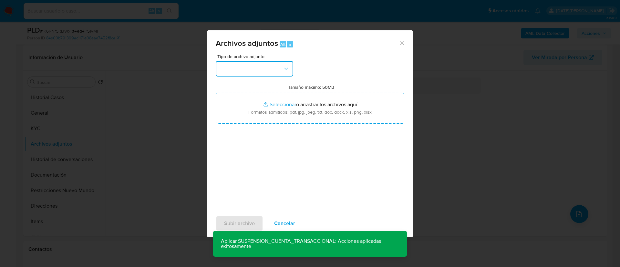
click at [262, 67] on button "button" at bounding box center [254, 68] width 77 height 15
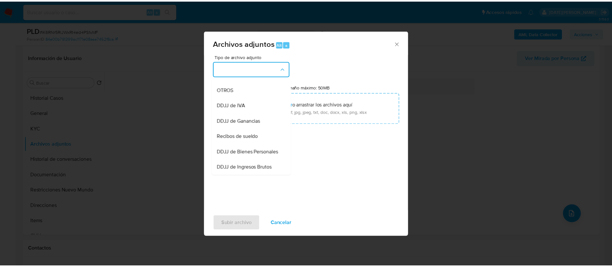
scroll to position [98, 0]
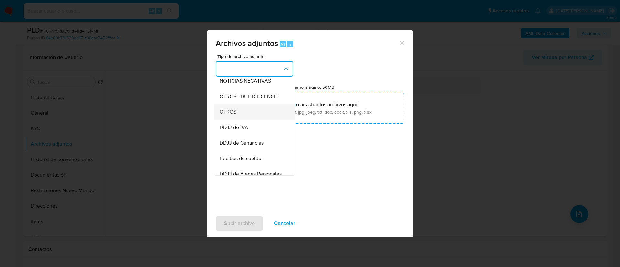
click at [248, 120] on div "OTROS" at bounding box center [253, 111] width 66 height 15
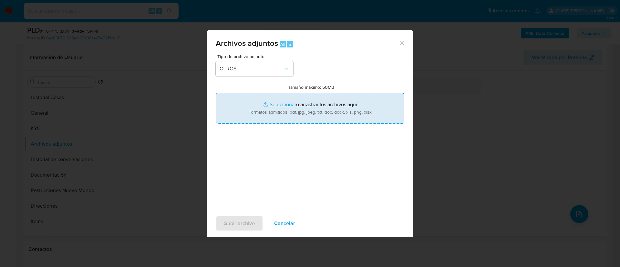
type input "C:\fakepath\Caselog iK6RNr5RiJWxRt4ed4PS1vMF.docx"
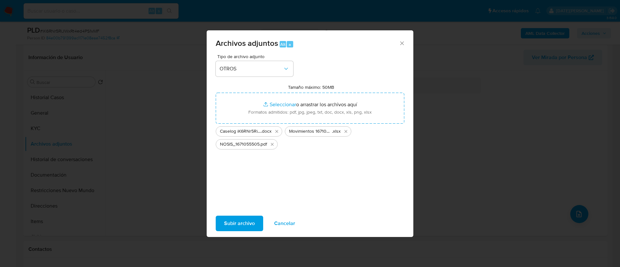
click at [240, 224] on span "Subir archivo" at bounding box center [239, 223] width 31 height 14
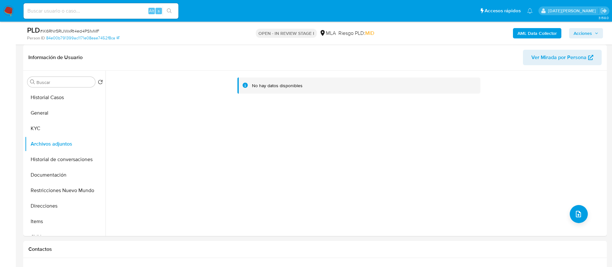
click at [539, 37] on b "AML Data Collector" at bounding box center [537, 33] width 39 height 10
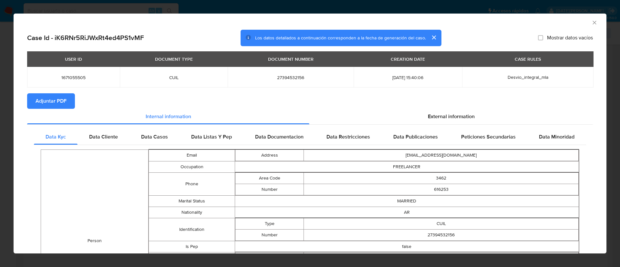
click at [63, 100] on span "Adjuntar PDF" at bounding box center [51, 101] width 31 height 14
click at [442, 114] on span "External information" at bounding box center [451, 117] width 47 height 7
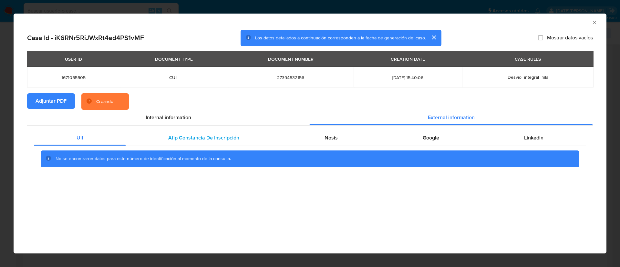
click at [196, 140] on span "Afip Constancia De Inscripción" at bounding box center [203, 137] width 71 height 7
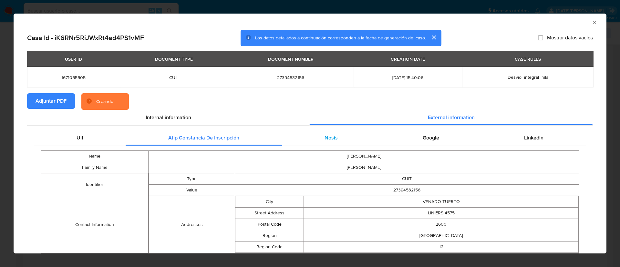
click at [316, 139] on div "Nosis" at bounding box center [331, 137] width 98 height 15
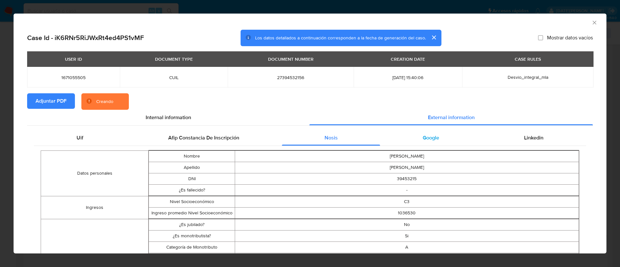
click at [423, 138] on span "Google" at bounding box center [431, 137] width 16 height 7
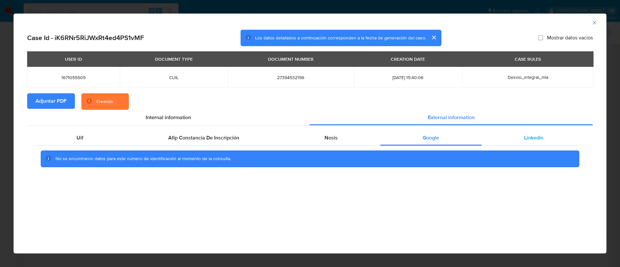
click at [529, 138] on span "Linkedin" at bounding box center [533, 137] width 19 height 7
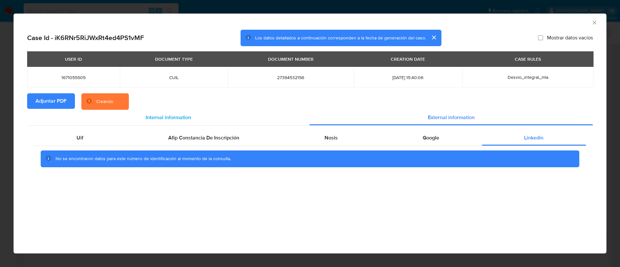
click at [225, 115] on div "Internal information" at bounding box center [168, 117] width 282 height 15
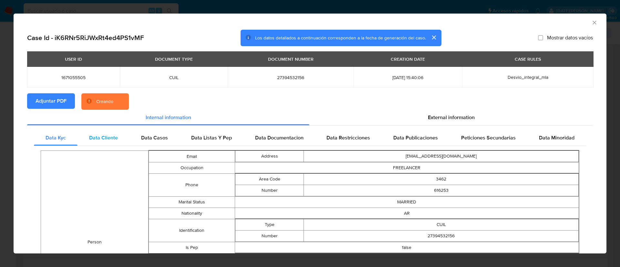
click at [110, 136] on span "Data Cliente" at bounding box center [103, 137] width 29 height 7
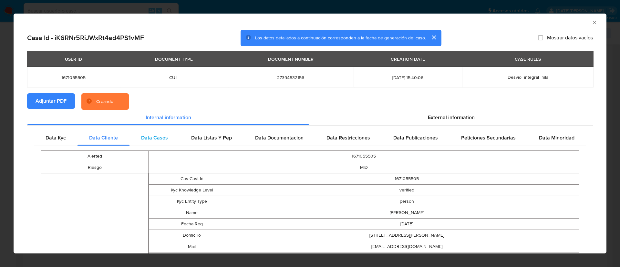
click at [160, 136] on span "Data Casos" at bounding box center [154, 137] width 27 height 7
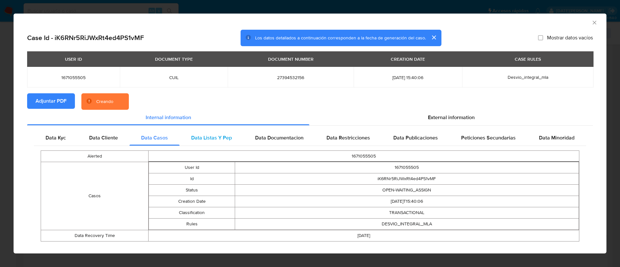
click at [211, 136] on span "Data Listas Y Pep" at bounding box center [211, 137] width 41 height 7
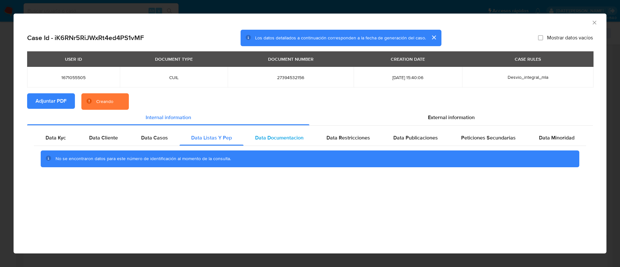
click at [285, 136] on span "Data Documentacion" at bounding box center [279, 137] width 48 height 7
click at [360, 136] on span "Data Restricciones" at bounding box center [348, 137] width 44 height 7
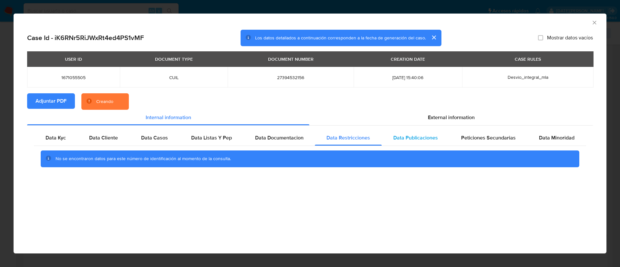
click at [432, 136] on span "Data Publicaciones" at bounding box center [415, 137] width 45 height 7
click at [447, 136] on div "Data Publicaciones" at bounding box center [416, 137] width 68 height 15
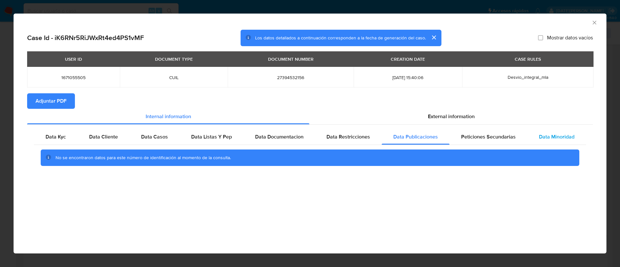
click at [561, 137] on span "Data Minoridad" at bounding box center [557, 136] width 36 height 7
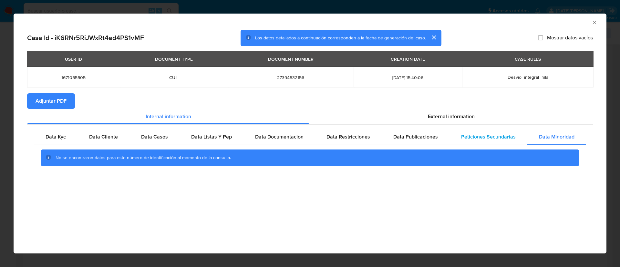
click at [495, 138] on span "Peticiones Secundarias" at bounding box center [488, 136] width 55 height 7
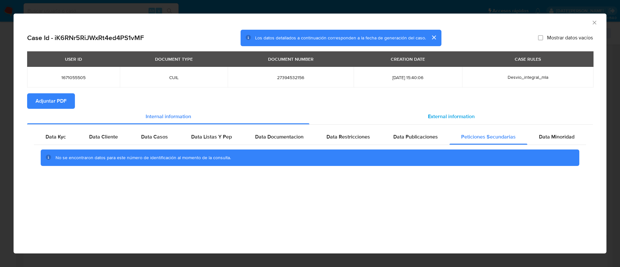
click at [427, 119] on div "External information" at bounding box center [450, 116] width 283 height 15
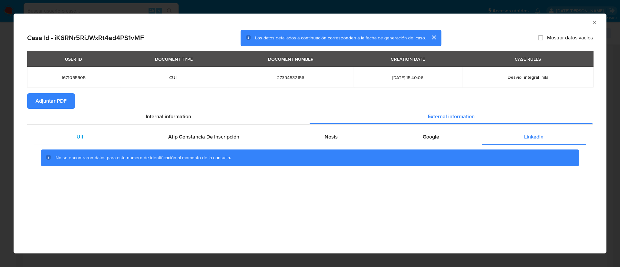
click at [85, 133] on div "Uif" at bounding box center [80, 136] width 92 height 15
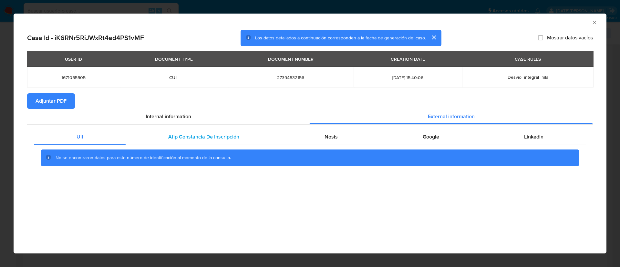
click at [176, 133] on span "Afip Constancia De Inscripción" at bounding box center [203, 136] width 71 height 7
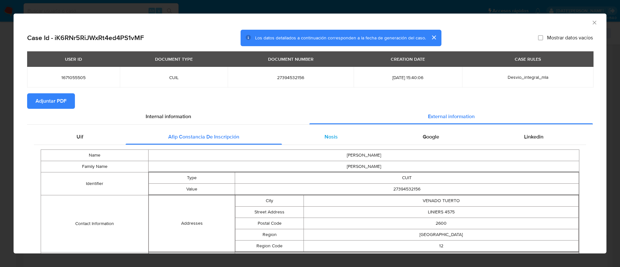
click at [338, 134] on div "Nosis" at bounding box center [331, 136] width 98 height 15
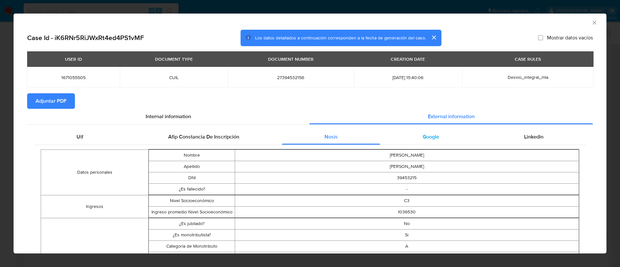
click at [414, 134] on div "Google" at bounding box center [430, 136] width 101 height 15
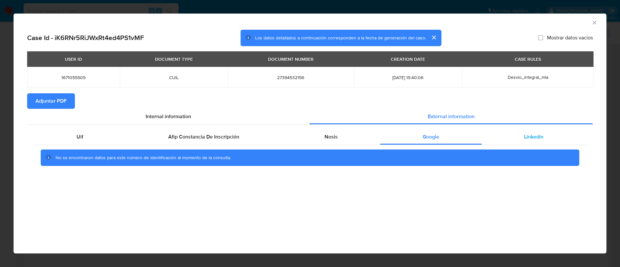
click at [539, 134] on span "Linkedin" at bounding box center [533, 136] width 19 height 7
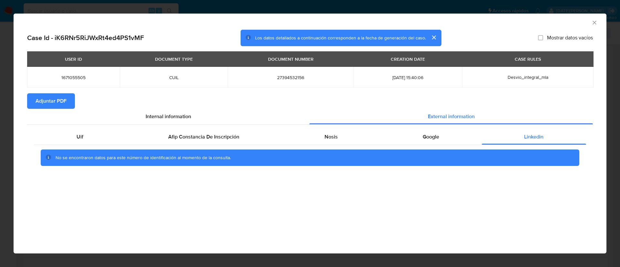
click at [596, 21] on icon "Cerrar ventana" at bounding box center [594, 22] width 6 height 6
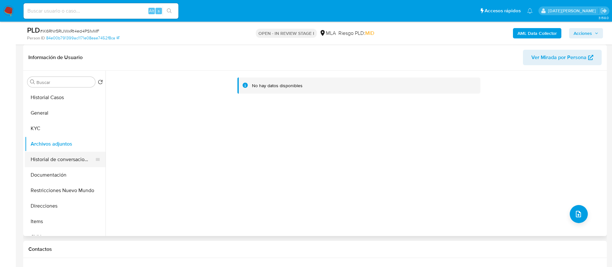
click at [48, 160] on button "Historial de conversaciones" at bounding box center [63, 159] width 76 height 15
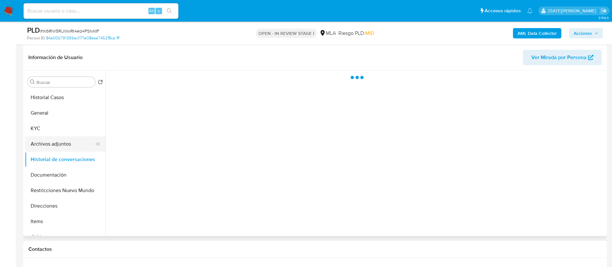
click at [53, 148] on button "Archivos adjuntos" at bounding box center [63, 143] width 76 height 15
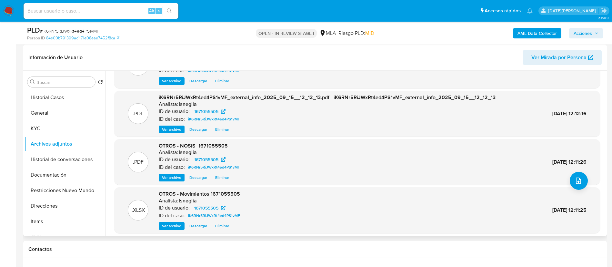
scroll to position [54, 0]
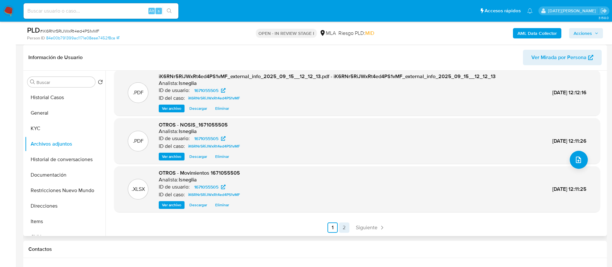
click at [346, 226] on link "2" at bounding box center [344, 227] width 10 height 10
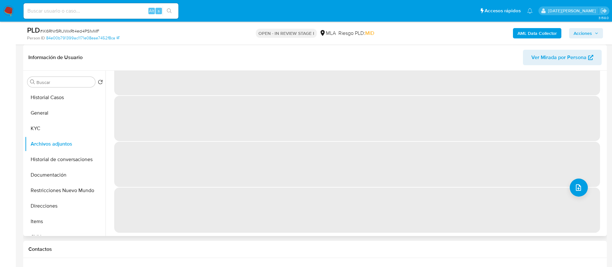
scroll to position [0, 0]
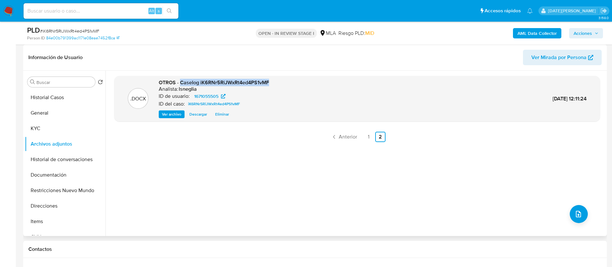
drag, startPoint x: 180, startPoint y: 81, endPoint x: 278, endPoint y: 82, distance: 97.2
click at [278, 82] on div ".DOCX OTROS - Caselog iK6RNr5RiJWxRt4ed4PS1vMF Analista: lsneglia ID de usuario…" at bounding box center [358, 98] width 480 height 39
copy span "Caselog iK6RNr5RiJWxRt4ed4PS1vMF"
click at [52, 159] on button "Historial de conversaciones" at bounding box center [63, 159] width 76 height 15
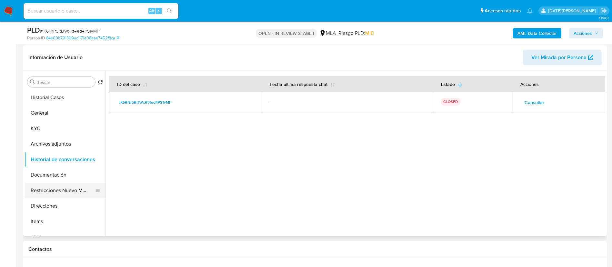
click at [42, 189] on button "Restricciones Nuevo Mundo" at bounding box center [63, 190] width 76 height 15
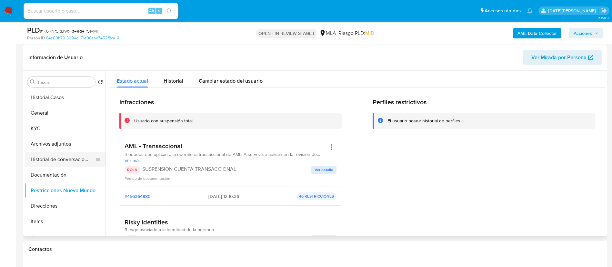
click at [69, 157] on button "Historial de conversaciones" at bounding box center [63, 159] width 76 height 15
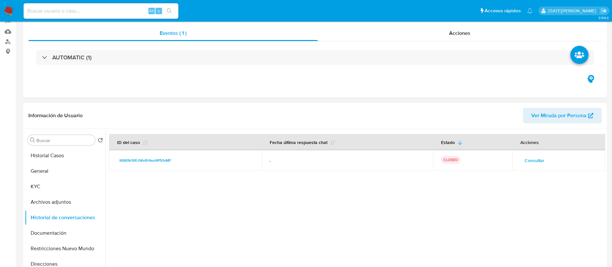
scroll to position [97, 0]
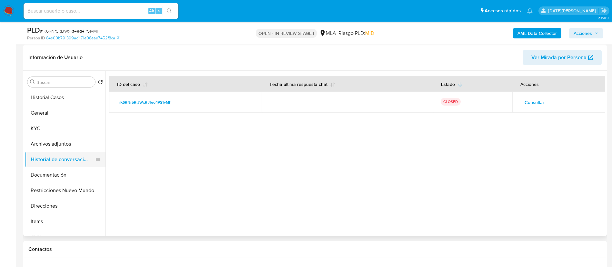
click at [68, 164] on button "Historial de conversaciones" at bounding box center [63, 159] width 76 height 15
click at [59, 171] on button "Documentación" at bounding box center [63, 174] width 76 height 15
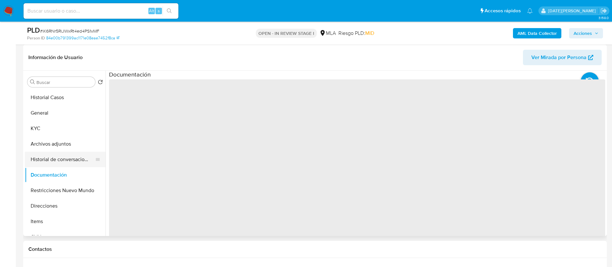
click at [62, 160] on button "Historial de conversaciones" at bounding box center [63, 159] width 76 height 15
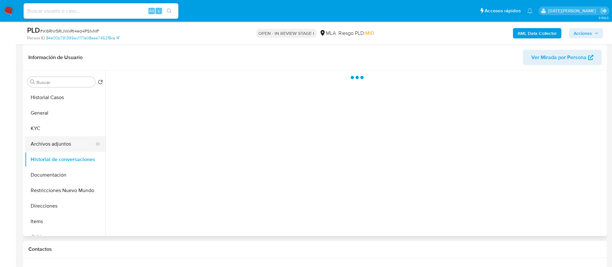
click at [70, 144] on button "Archivos adjuntos" at bounding box center [63, 143] width 76 height 15
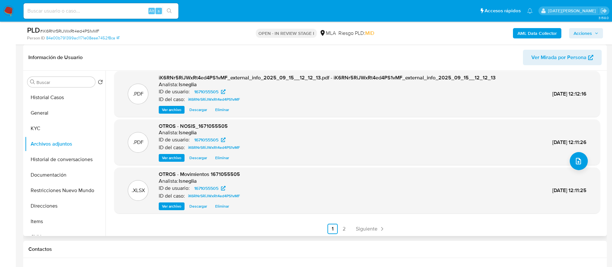
scroll to position [54, 0]
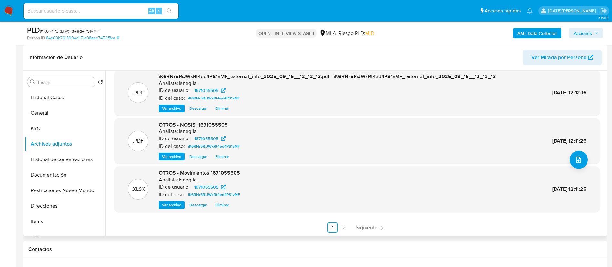
click at [347, 225] on link "2" at bounding box center [344, 227] width 10 height 10
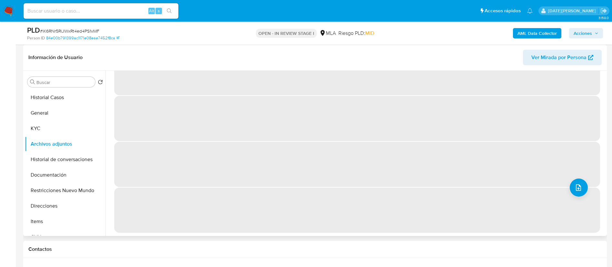
scroll to position [0, 0]
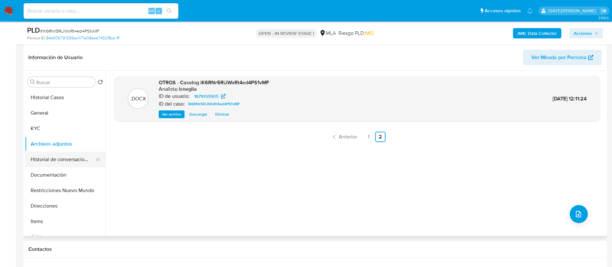
click at [68, 162] on button "Historial de conversaciones" at bounding box center [63, 159] width 76 height 15
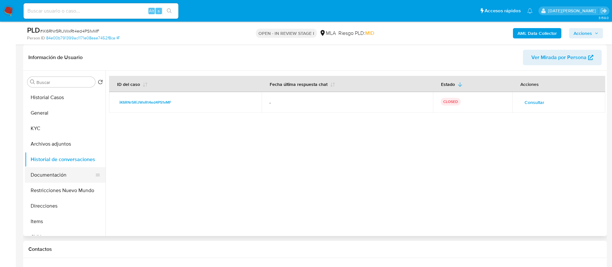
click at [54, 176] on button "Documentación" at bounding box center [63, 174] width 76 height 15
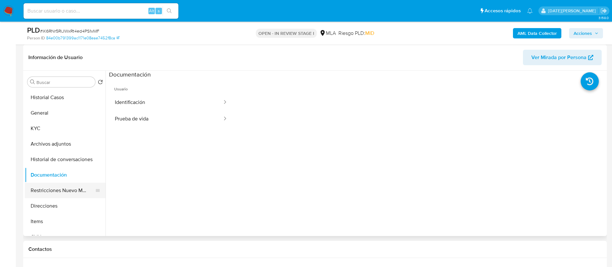
click at [54, 188] on button "Restricciones Nuevo Mundo" at bounding box center [63, 190] width 76 height 15
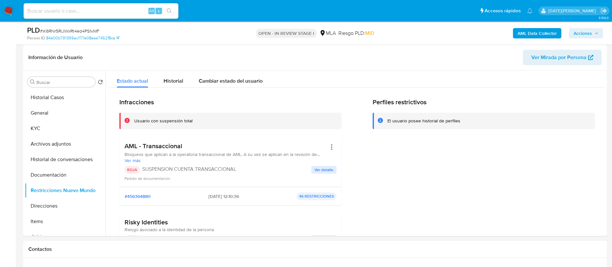
click at [579, 34] on span "Acciones" at bounding box center [583, 33] width 18 height 10
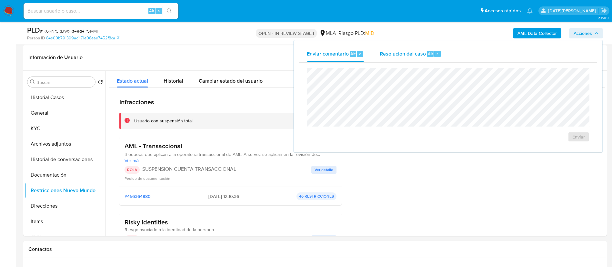
click at [408, 52] on span "Resolución del caso" at bounding box center [403, 53] width 46 height 7
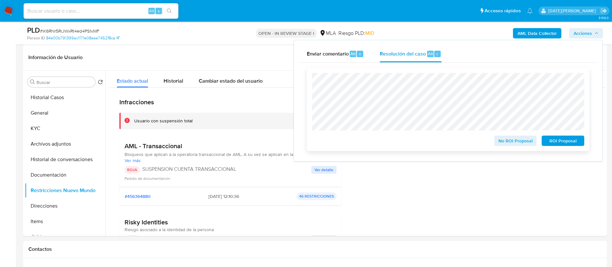
click at [562, 144] on span "ROI Proposal" at bounding box center [564, 140] width 34 height 9
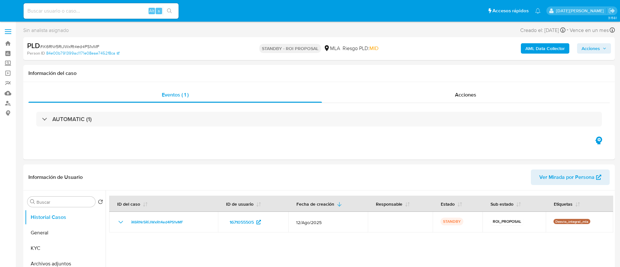
select select "10"
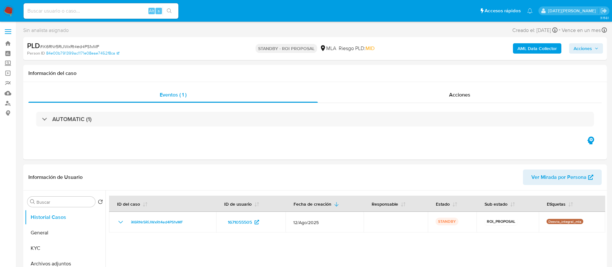
click at [83, 8] on input at bounding box center [101, 11] width 155 height 8
paste input "Zg8jbP90Nhob14BiXJOgGXgw"
type input "Zg8jbP90Nhob14BiXJOgGXgw"
click at [174, 10] on button "search-icon" at bounding box center [169, 10] width 13 height 9
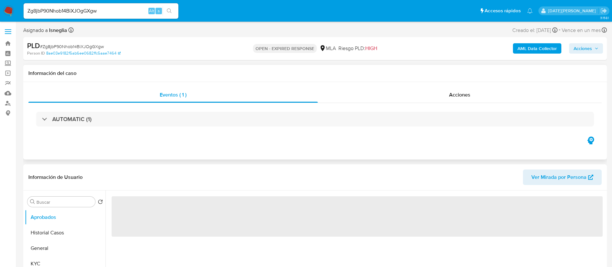
select select "10"
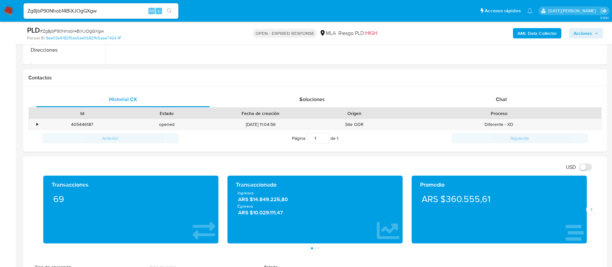
scroll to position [291, 0]
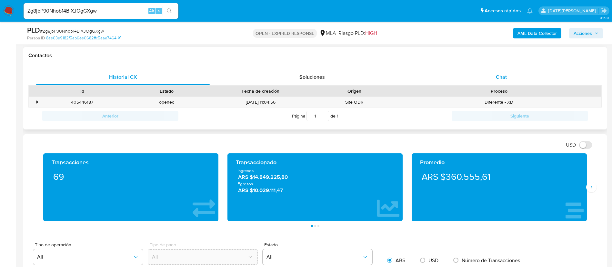
click at [505, 81] on div "Chat" at bounding box center [502, 76] width 174 height 15
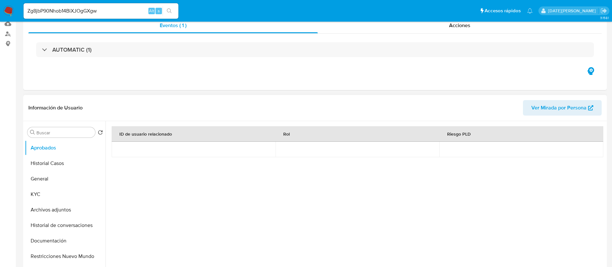
scroll to position [0, 0]
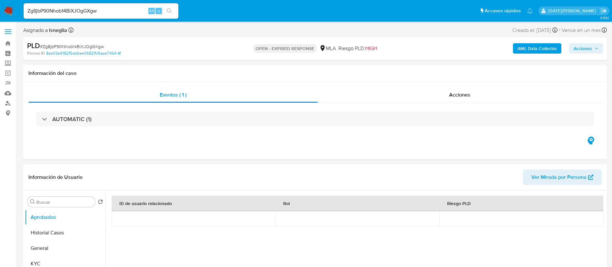
click at [73, 44] on span "# Zg8jbP90Nhob14BiXJOgGXgw" at bounding box center [72, 46] width 64 height 6
copy span "Zg8jbP90Nhob14BiXJOgGXgw"
click at [9, 14] on img at bounding box center [8, 10] width 11 height 11
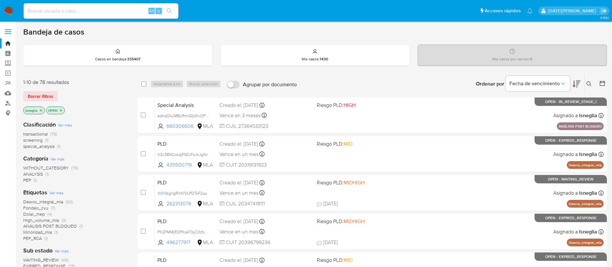
click at [588, 84] on icon at bounding box center [589, 83] width 5 height 5
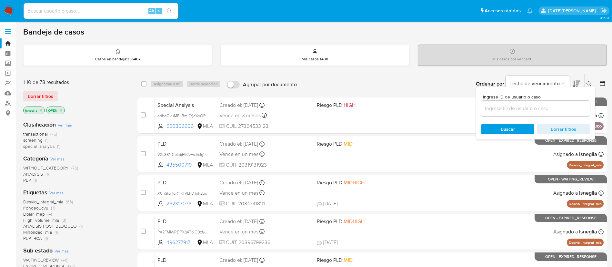
click at [492, 111] on input at bounding box center [535, 108] width 109 height 8
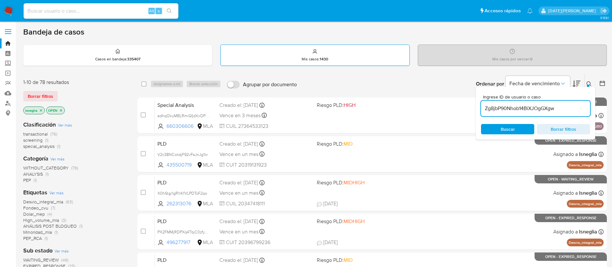
type input "Zg8jbP90Nhob14BiXJOgGXgw"
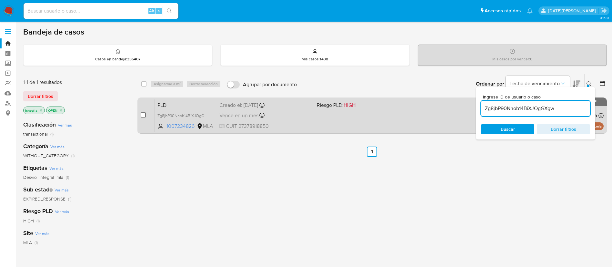
click at [145, 115] on div "case-item-checkbox No es posible asignar el caso" at bounding box center [148, 115] width 14 height 33
click at [144, 115] on input "checkbox" at bounding box center [143, 114] width 5 height 5
checkbox input "true"
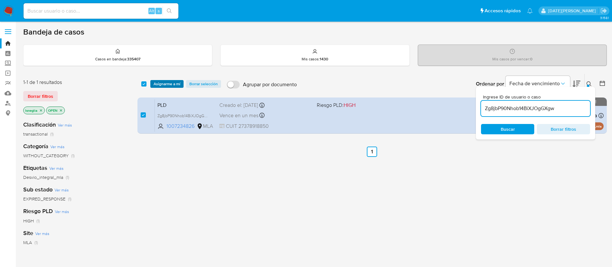
click at [172, 83] on span "Asignarme a mí" at bounding box center [167, 84] width 27 height 6
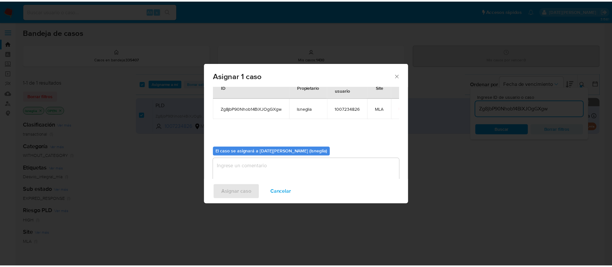
scroll to position [34, 0]
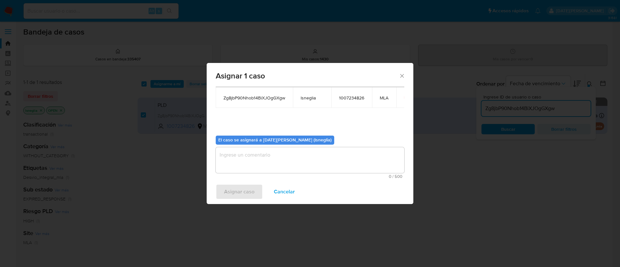
click at [267, 159] on textarea "assign-modal" at bounding box center [310, 160] width 189 height 26
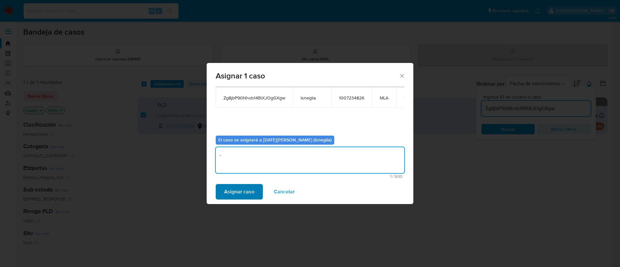
type textarea "-"
click at [231, 190] on span "Asignar caso" at bounding box center [239, 192] width 30 height 14
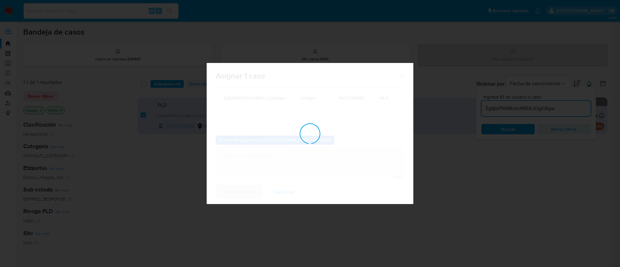
checkbox input "false"
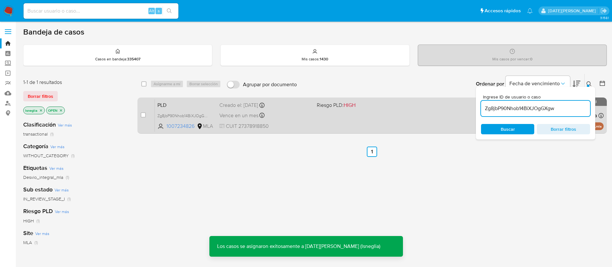
click at [183, 102] on span "PLD" at bounding box center [186, 104] width 57 height 8
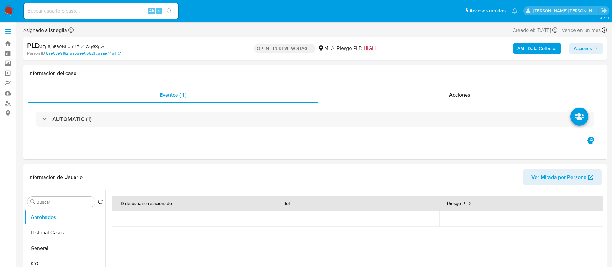
select select "10"
click at [45, 246] on button "General" at bounding box center [63, 247] width 76 height 15
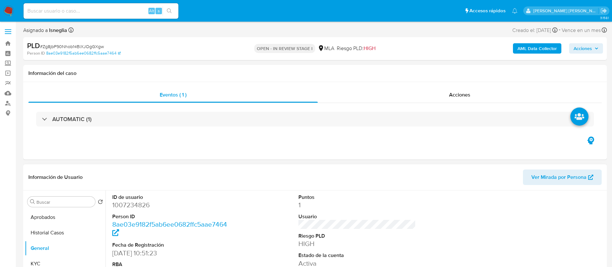
click at [134, 200] on dd "1007234826" at bounding box center [171, 204] width 118 height 9
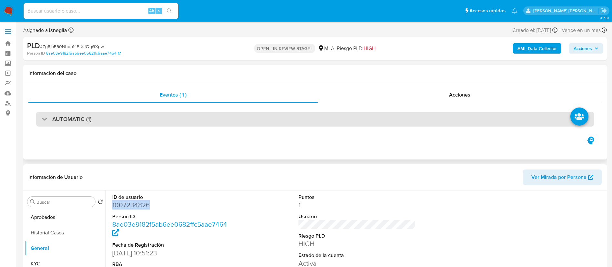
copy dd "1007234826"
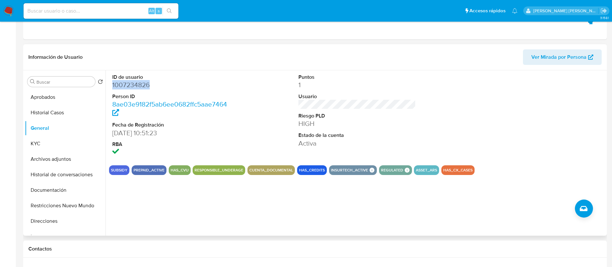
scroll to position [145, 0]
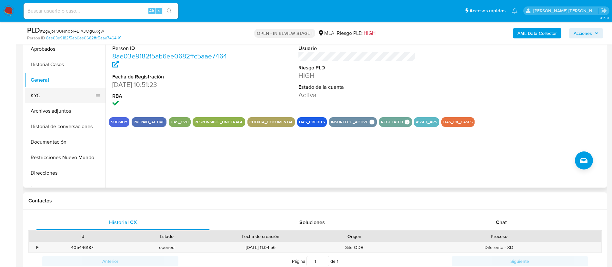
click at [37, 95] on button "KYC" at bounding box center [63, 95] width 76 height 15
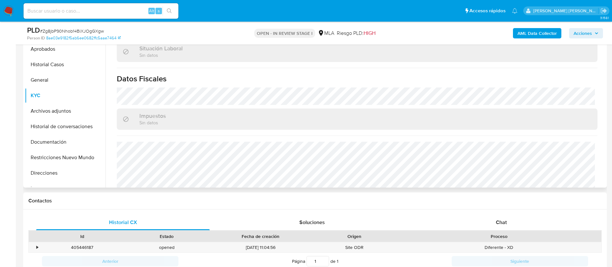
scroll to position [328, 0]
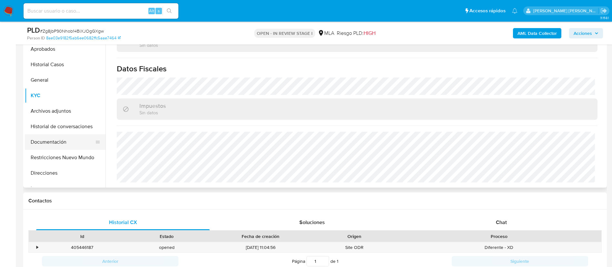
click at [57, 142] on button "Documentación" at bounding box center [63, 141] width 76 height 15
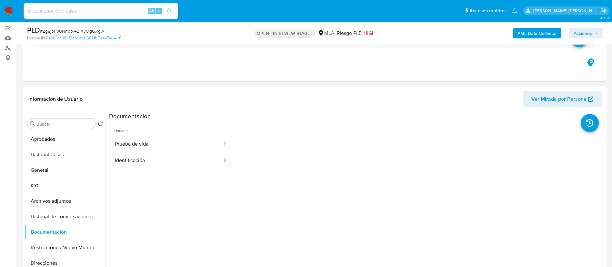
scroll to position [48, 0]
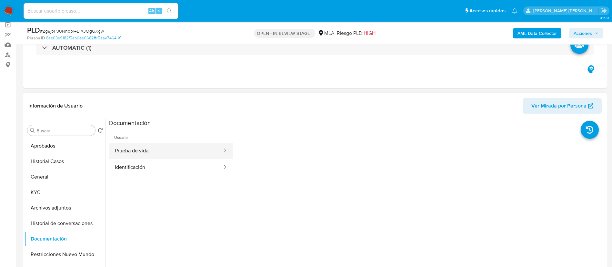
click at [156, 154] on button "Prueba de vida" at bounding box center [166, 151] width 114 height 16
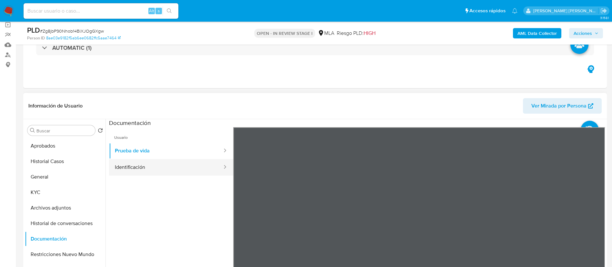
drag, startPoint x: 160, startPoint y: 169, endPoint x: 189, endPoint y: 174, distance: 29.2
click at [160, 168] on button "Identificación" at bounding box center [166, 167] width 114 height 16
click at [595, 229] on icon at bounding box center [597, 232] width 13 height 13
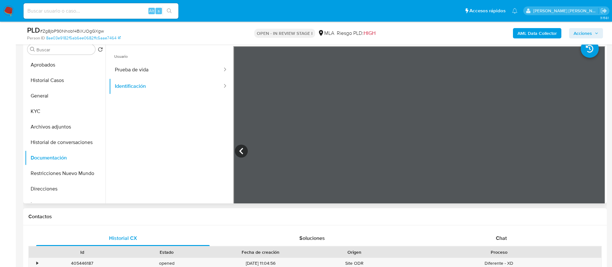
scroll to position [194, 0]
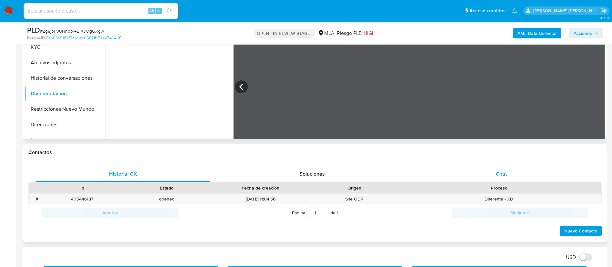
click at [507, 177] on div "Chat" at bounding box center [502, 173] width 174 height 15
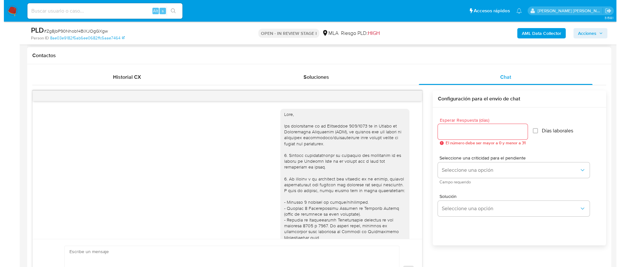
scroll to position [547, 0]
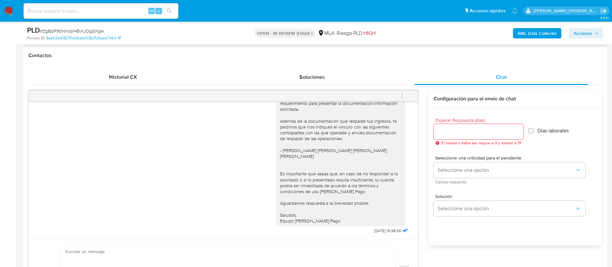
click at [404, 95] on icon "menu-action" at bounding box center [402, 96] width 6 height 6
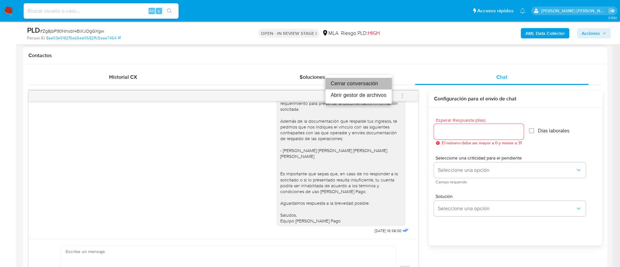
click at [371, 84] on li "Cerrar conversación" at bounding box center [358, 84] width 66 height 12
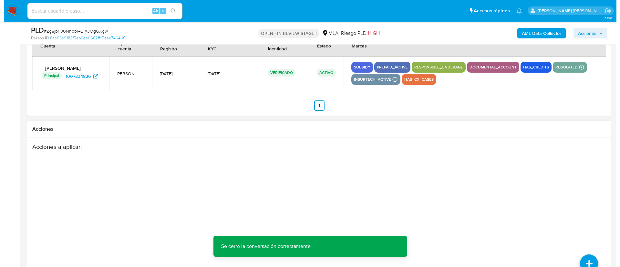
scroll to position [1160, 0]
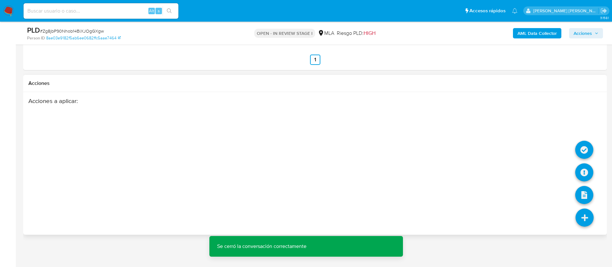
click at [585, 215] on icon at bounding box center [585, 218] width 18 height 18
click at [580, 169] on icon at bounding box center [585, 172] width 18 height 18
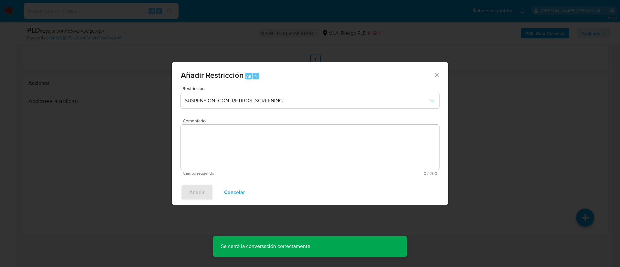
click at [257, 90] on span "Restricción" at bounding box center [311, 88] width 258 height 5
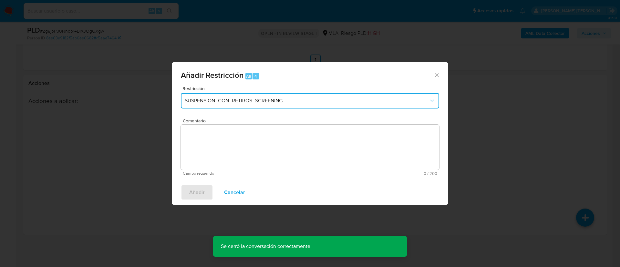
click at [253, 100] on span "SUSPENSION_CON_RETIROS_SCREENING" at bounding box center [307, 100] width 244 height 6
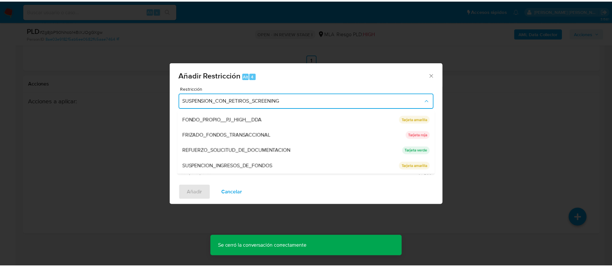
scroll to position [137, 0]
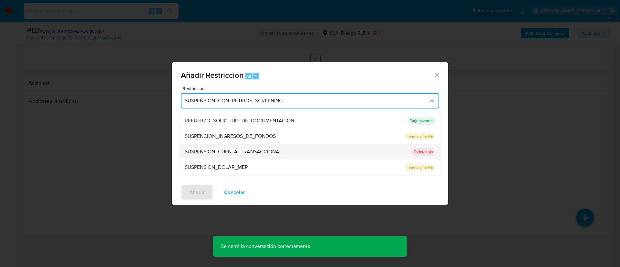
click at [235, 153] on span "SUSPENSION_CUENTA_TRANSACCIONAL" at bounding box center [233, 151] width 97 height 6
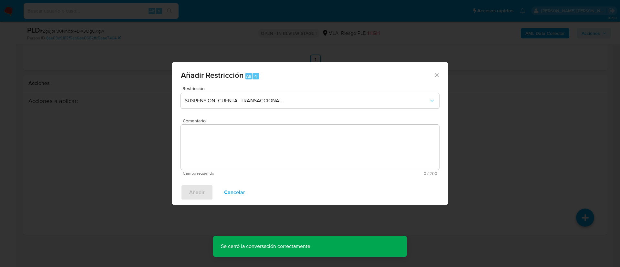
click at [255, 160] on textarea "Comentario" at bounding box center [310, 147] width 258 height 45
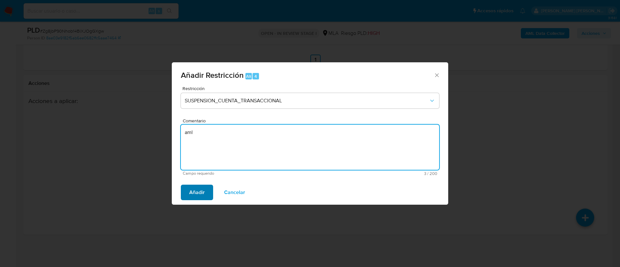
type textarea "aml"
click at [204, 191] on span "Añadir" at bounding box center [196, 192] width 15 height 14
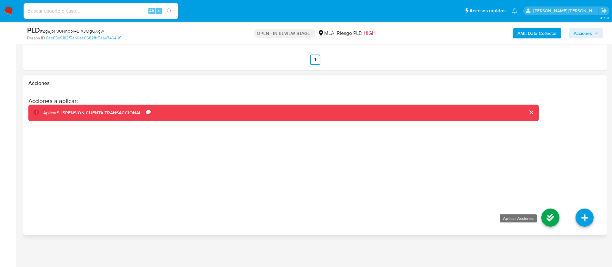
click at [551, 214] on icon at bounding box center [551, 218] width 18 height 18
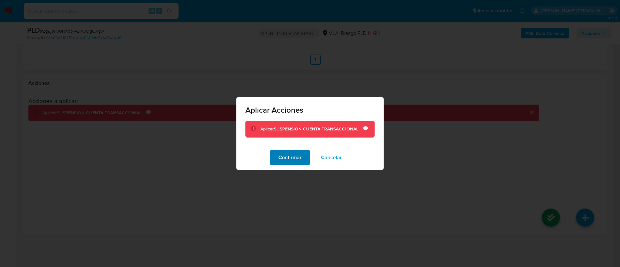
click at [289, 156] on span "Confirmar" at bounding box center [289, 157] width 23 height 14
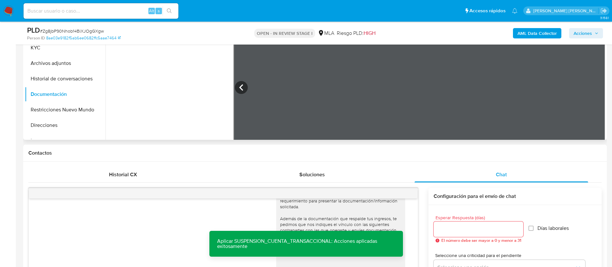
scroll to position [46, 0]
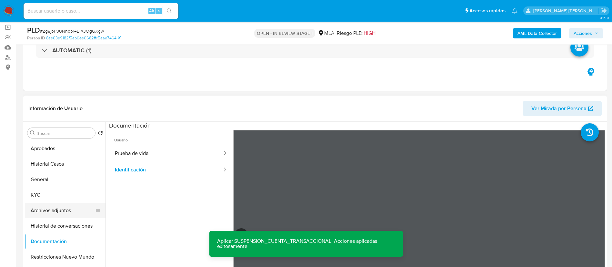
click at [58, 207] on button "Archivos adjuntos" at bounding box center [63, 210] width 76 height 15
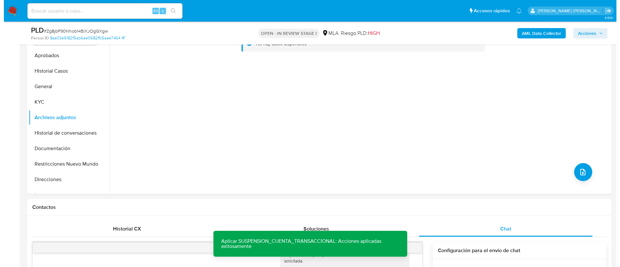
scroll to position [143, 0]
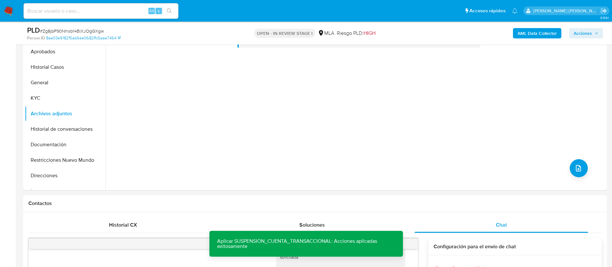
click at [365, 152] on div "No hay datos disponibles" at bounding box center [356, 107] width 500 height 165
click at [583, 168] on button "upload-file" at bounding box center [579, 168] width 18 height 18
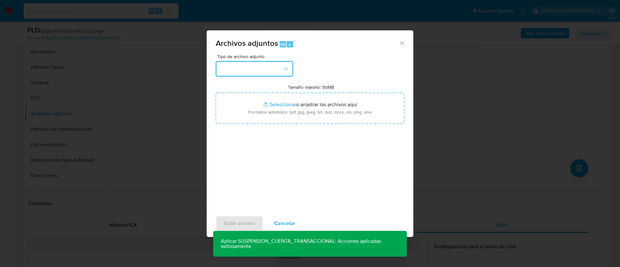
click at [235, 66] on button "button" at bounding box center [254, 68] width 77 height 15
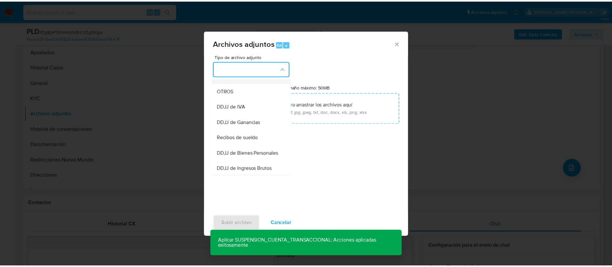
scroll to position [98, 0]
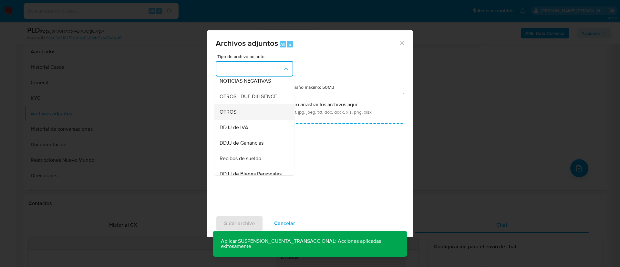
click at [234, 115] on span "OTROS" at bounding box center [228, 112] width 17 height 6
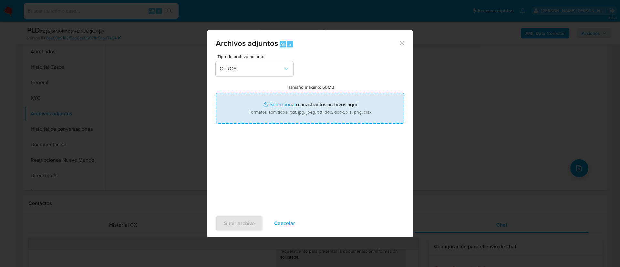
type input "C:\fakepath\Caselog Zg8jbP90Nhob14BiXJOgGXgw.docx"
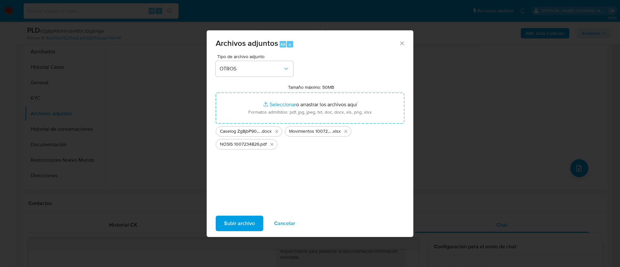
click at [235, 226] on span "Subir archivo" at bounding box center [239, 223] width 31 height 14
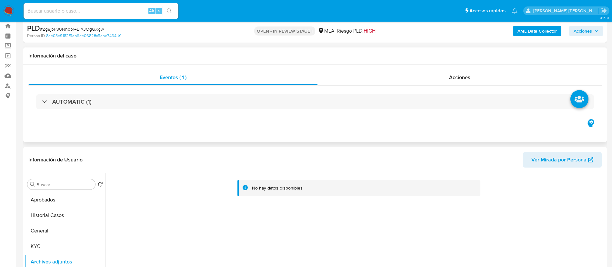
scroll to position [0, 0]
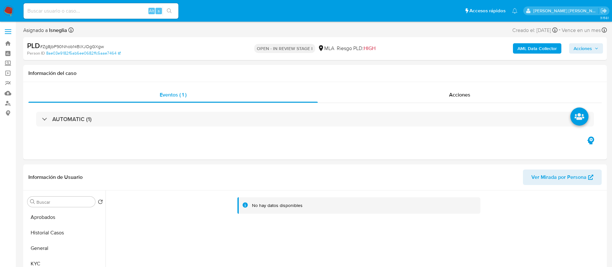
click at [531, 44] on b "AML Data Collector" at bounding box center [537, 48] width 39 height 10
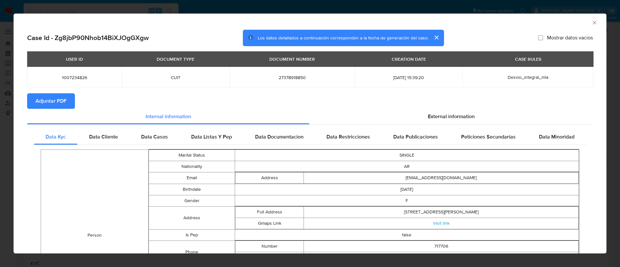
click at [39, 105] on span "Adjuntar PDF" at bounding box center [51, 101] width 31 height 14
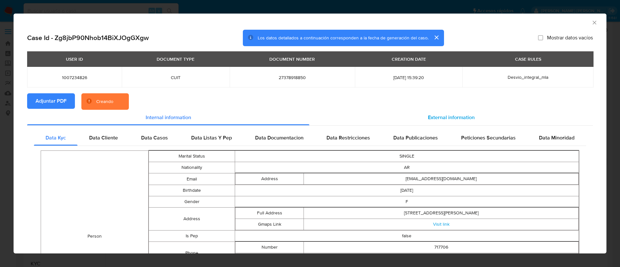
click at [444, 117] on span "External information" at bounding box center [451, 117] width 47 height 7
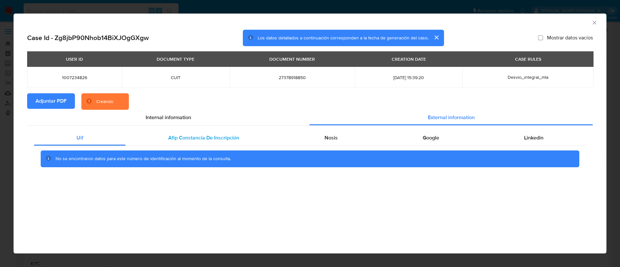
click at [198, 137] on span "Afip Constancia De Inscripción" at bounding box center [203, 137] width 71 height 7
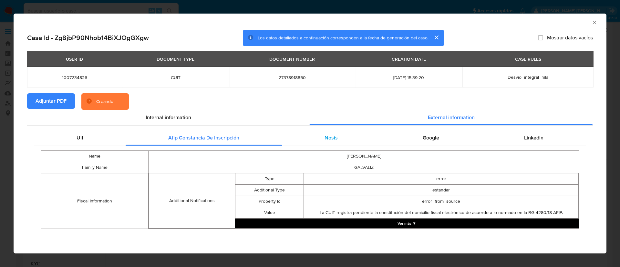
click at [326, 135] on span "Nosis" at bounding box center [330, 137] width 13 height 7
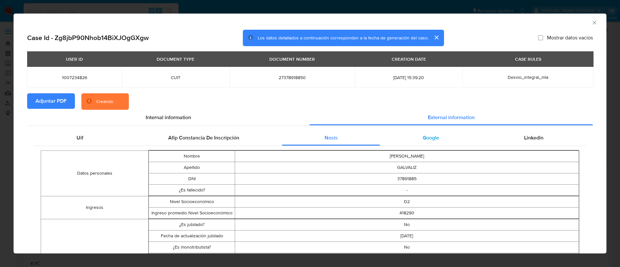
click at [423, 135] on span "Google" at bounding box center [431, 137] width 16 height 7
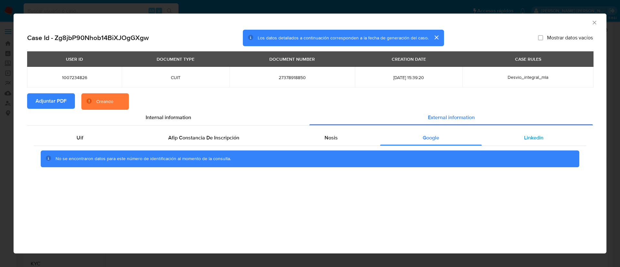
drag, startPoint x: 522, startPoint y: 140, endPoint x: 508, endPoint y: 140, distance: 13.9
click at [522, 140] on div "Linkedin" at bounding box center [534, 137] width 104 height 15
click at [421, 142] on div "Google" at bounding box center [430, 137] width 101 height 15
click at [336, 142] on div "Nosis" at bounding box center [331, 137] width 98 height 15
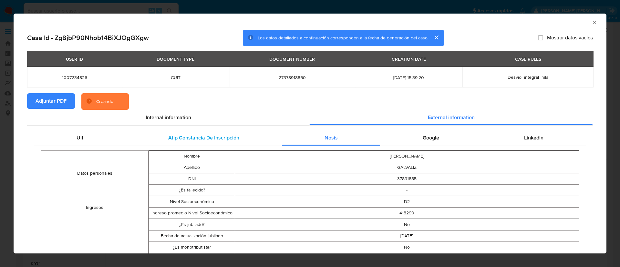
click at [246, 139] on div "Afip Constancia De Inscripción" at bounding box center [204, 137] width 156 height 15
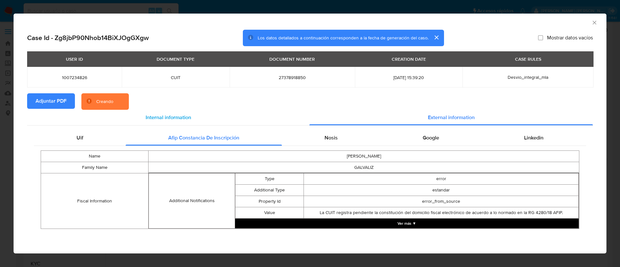
click at [160, 119] on span "Internal information" at bounding box center [169, 117] width 46 height 7
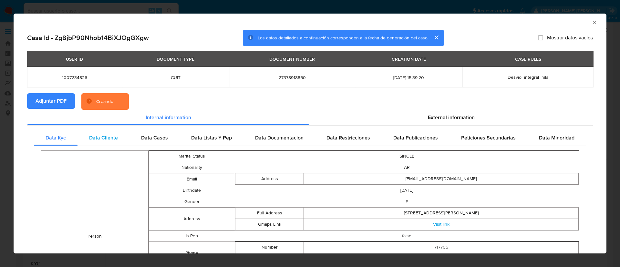
click at [97, 141] on div "Data Cliente" at bounding box center [103, 137] width 52 height 15
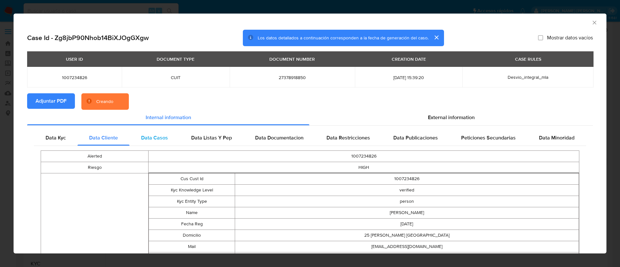
click at [148, 140] on span "Data Casos" at bounding box center [154, 137] width 27 height 7
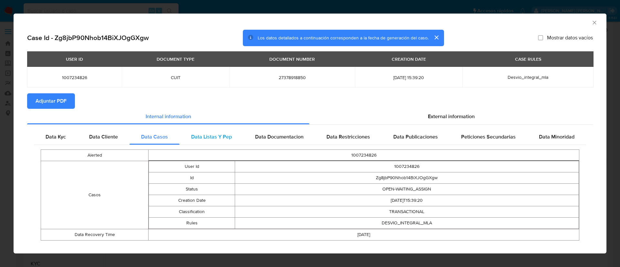
click at [201, 139] on span "Data Listas Y Pep" at bounding box center [211, 136] width 41 height 7
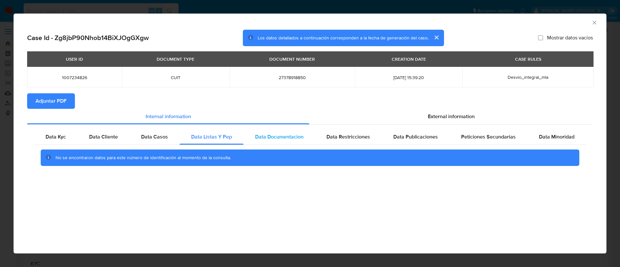
click at [267, 137] on span "Data Documentacion" at bounding box center [279, 136] width 48 height 7
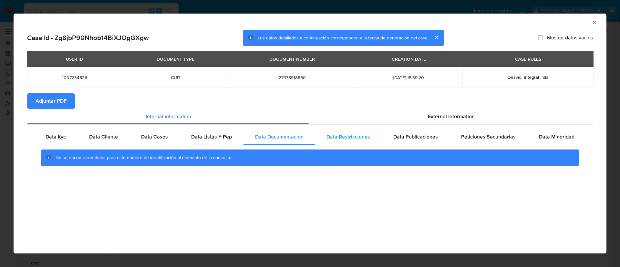
click at [363, 133] on span "Data Restricciones" at bounding box center [348, 136] width 44 height 7
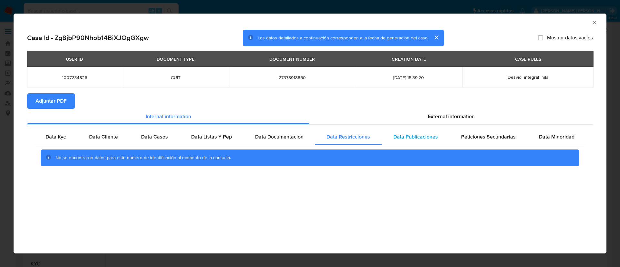
click at [412, 136] on span "Data Publicaciones" at bounding box center [415, 136] width 45 height 7
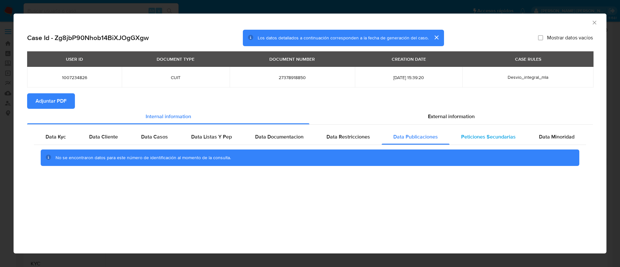
click at [475, 135] on span "Peticiones Secundarias" at bounding box center [488, 136] width 55 height 7
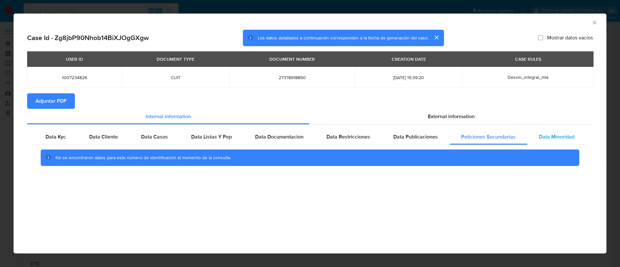
click at [541, 135] on span "Data Minoridad" at bounding box center [557, 136] width 36 height 7
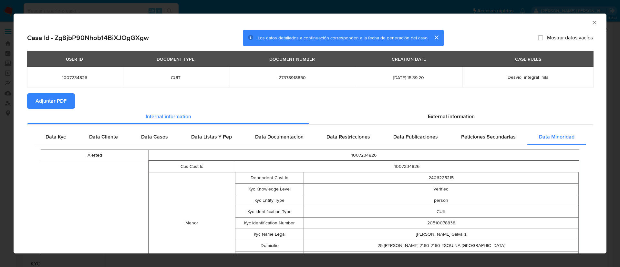
click at [591, 23] on icon "Cerrar ventana" at bounding box center [594, 22] width 6 height 6
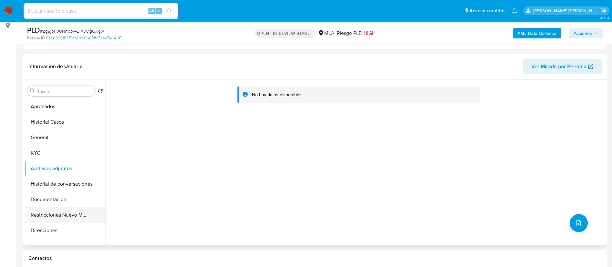
scroll to position [97, 0]
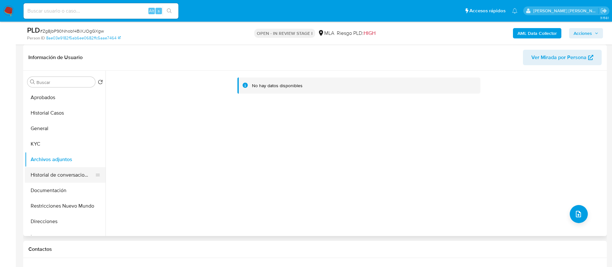
click at [56, 171] on button "Historial de conversaciones" at bounding box center [63, 174] width 76 height 15
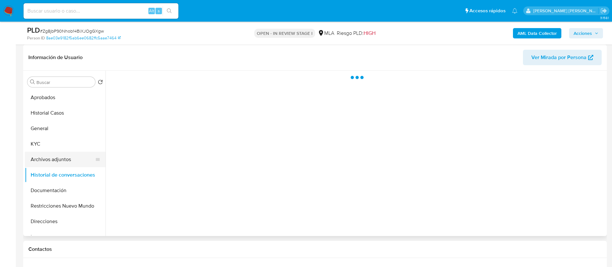
click at [53, 158] on button "Archivos adjuntos" at bounding box center [63, 159] width 76 height 15
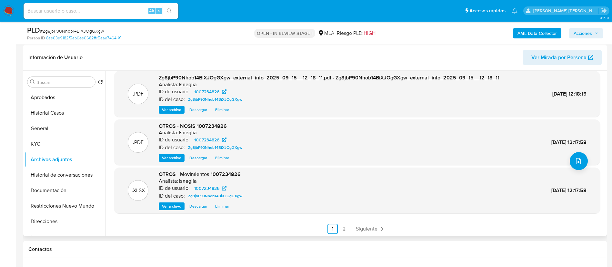
scroll to position [54, 0]
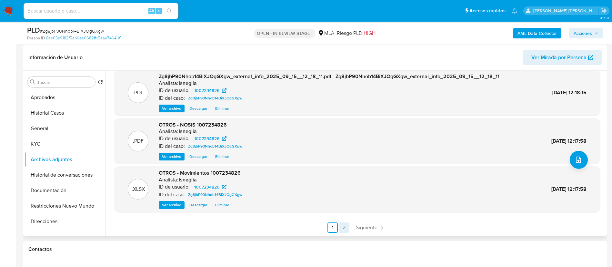
click at [341, 227] on link "2" at bounding box center [344, 227] width 10 height 10
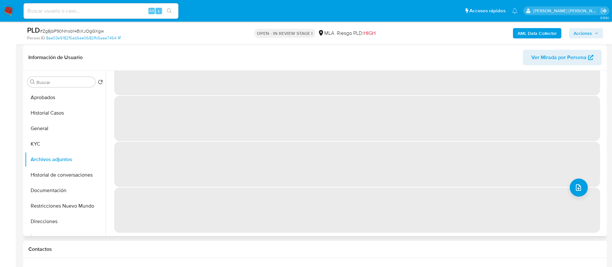
scroll to position [0, 0]
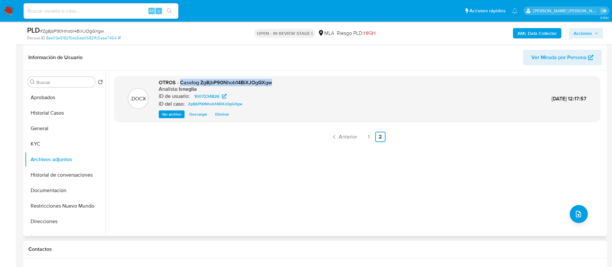
drag, startPoint x: 181, startPoint y: 82, endPoint x: 301, endPoint y: 78, distance: 119.5
click at [301, 78] on div ".DOCX OTROS - Caselog Zg8jbP90Nhob14BiXJOgGXgw Analista: lsneglia ID de usuario…" at bounding box center [357, 99] width 486 height 46
copy span "Caselog Zg8jbP90Nhob14BiXJOgGXgw"
click at [74, 169] on button "Historial de conversaciones" at bounding box center [63, 174] width 76 height 15
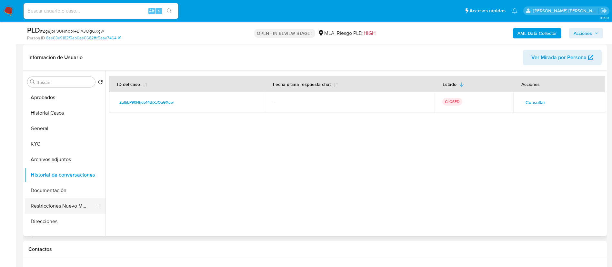
click at [62, 206] on button "Restricciones Nuevo Mundo" at bounding box center [63, 205] width 76 height 15
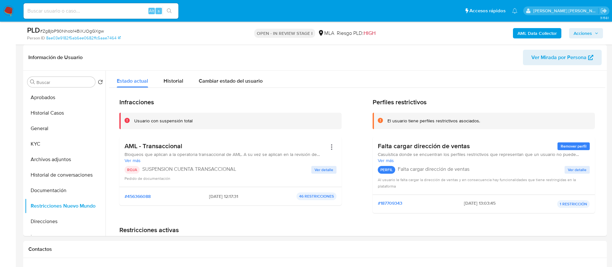
click at [591, 33] on span "Acciones" at bounding box center [583, 33] width 18 height 10
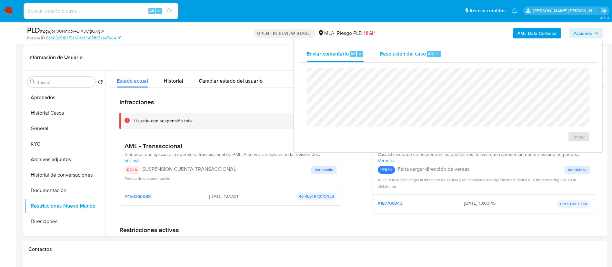
drag, startPoint x: 438, startPoint y: 53, endPoint x: 425, endPoint y: 61, distance: 15.9
click at [437, 53] on div "r" at bounding box center [438, 54] width 6 height 6
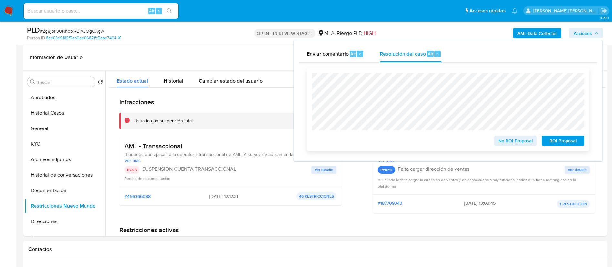
click at [562, 143] on span "ROI Proposal" at bounding box center [564, 140] width 34 height 9
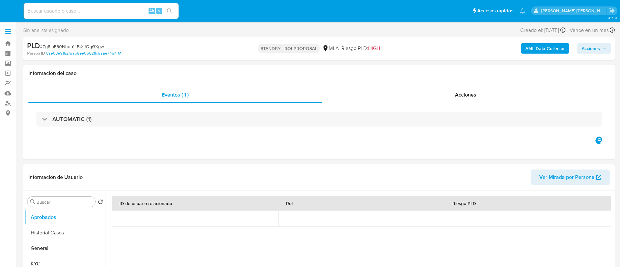
select select "10"
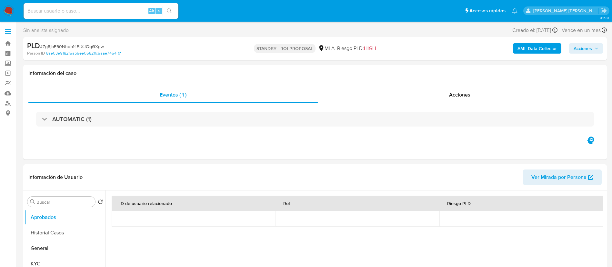
click at [95, 11] on input at bounding box center [101, 11] width 155 height 8
paste input "dL9KyZOdciYbNjT50BypLJ8W"
type input "dL9KyZOdciYbNjT50BypLJ8W"
click at [170, 13] on icon "search-icon" at bounding box center [169, 10] width 5 height 5
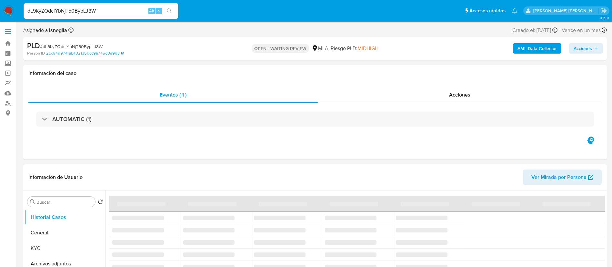
select select "10"
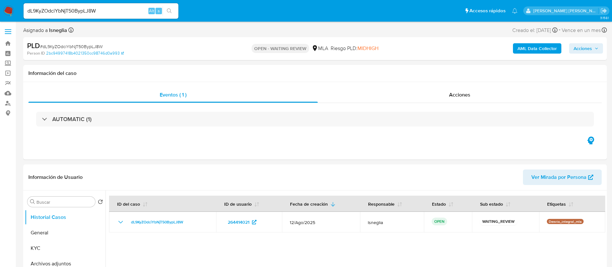
click at [88, 47] on span "# dL9KyZOdciYbNjT50BypLJ8W" at bounding box center [71, 46] width 63 height 6
copy span "dL9KyZOdciYbNjT50BypLJ8W"
click at [11, 12] on img at bounding box center [8, 10] width 11 height 11
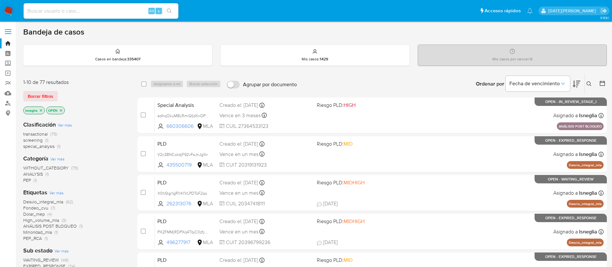
click at [41, 109] on icon "close-filter" at bounding box center [41, 110] width 4 height 4
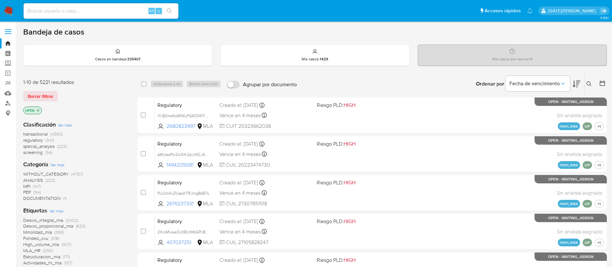
click at [590, 82] on icon at bounding box center [589, 83] width 5 height 5
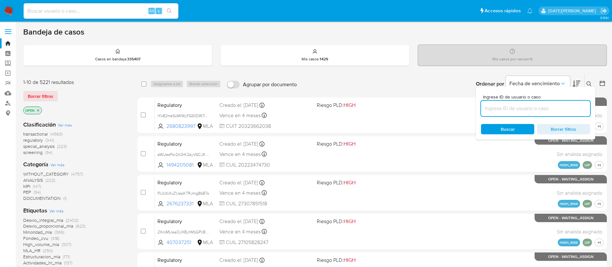
click at [507, 107] on input at bounding box center [535, 108] width 109 height 8
type input "dL9KyZOdciYbNjT50BypLJ8W"
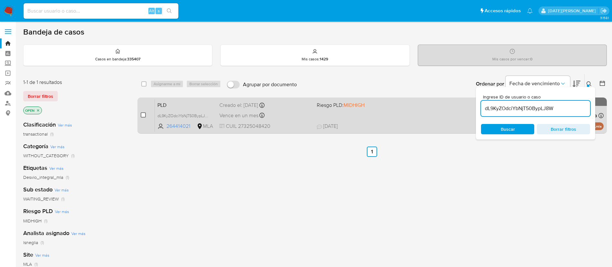
click at [144, 115] on input "checkbox" at bounding box center [143, 114] width 5 height 5
checkbox input "true"
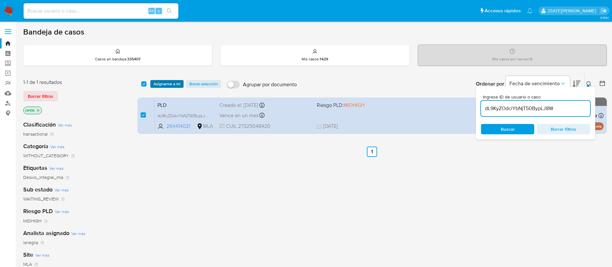
click at [169, 84] on span "Asignarme a mí" at bounding box center [167, 84] width 27 height 6
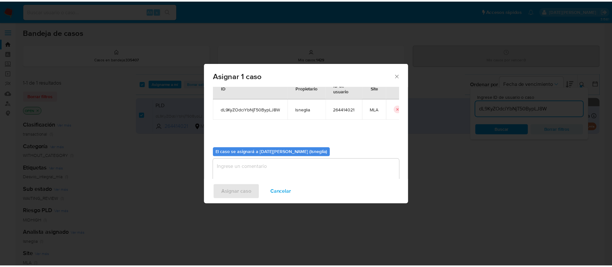
scroll to position [34, 0]
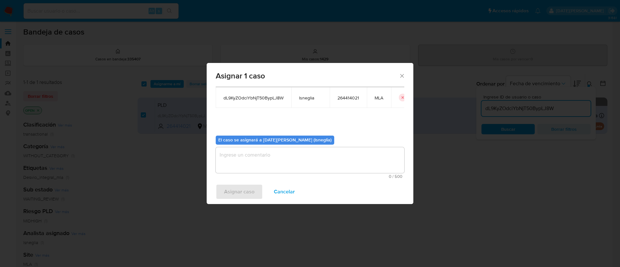
click at [243, 169] on textarea "assign-modal" at bounding box center [310, 160] width 189 height 26
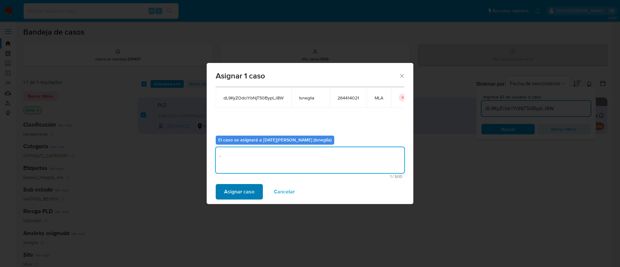
type textarea "."
click at [228, 189] on span "Asignar caso" at bounding box center [239, 192] width 30 height 14
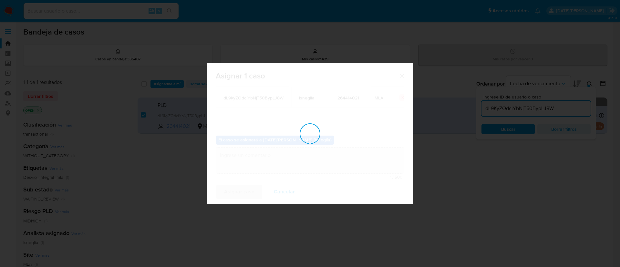
checkbox input "false"
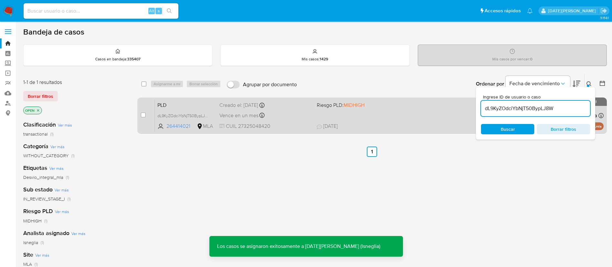
click at [203, 108] on span "PLD" at bounding box center [186, 104] width 57 height 8
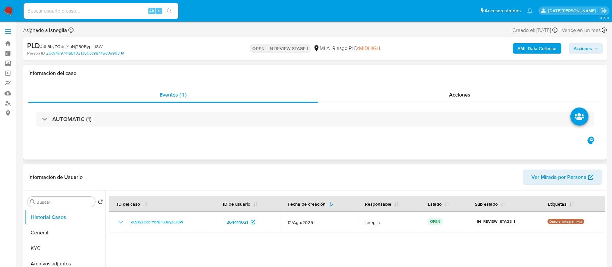
select select "10"
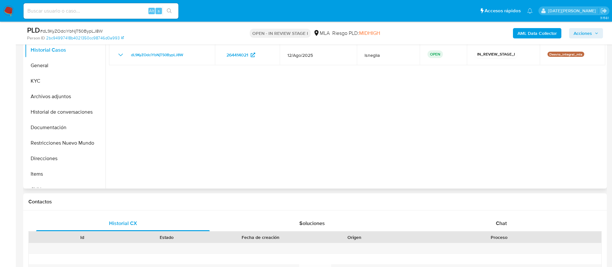
scroll to position [145, 0]
click at [492, 217] on div "Chat" at bounding box center [502, 222] width 174 height 15
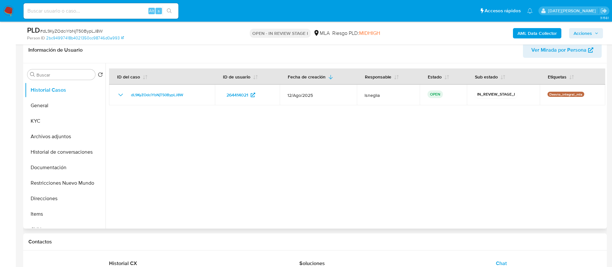
scroll to position [97, 0]
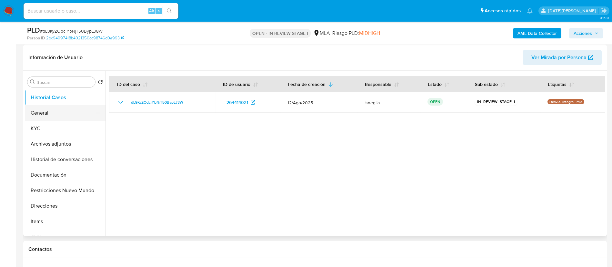
click at [48, 119] on button "General" at bounding box center [63, 112] width 76 height 15
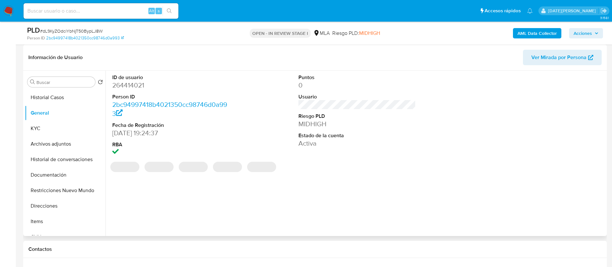
click at [137, 85] on dd "264414021" at bounding box center [171, 85] width 118 height 9
copy dd "264414021"
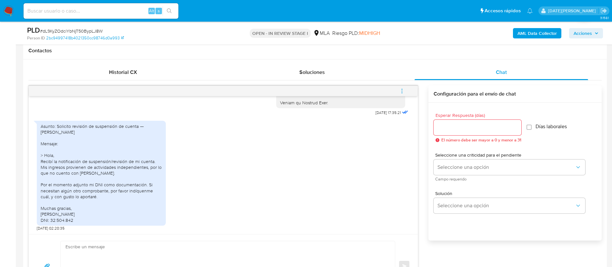
scroll to position [339, 0]
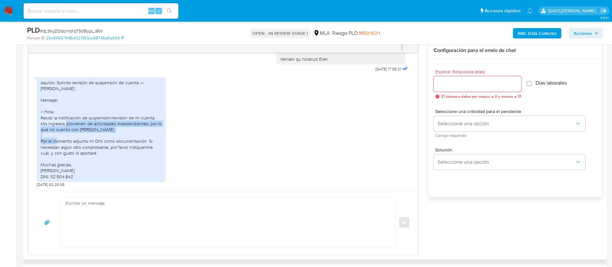
drag, startPoint x: 41, startPoint y: 123, endPoint x: 114, endPoint y: 128, distance: 73.8
click at [114, 129] on div "Asunto: Solicito revisión de suspensión de cuenta — [PERSON_NAME] Mensaje: > Ho…" at bounding box center [101, 130] width 121 height 100
copy div "ingresos provienen de actividades independientes, por lo que no cuento con bono…"
click at [400, 46] on icon "menu-action" at bounding box center [402, 48] width 6 height 6
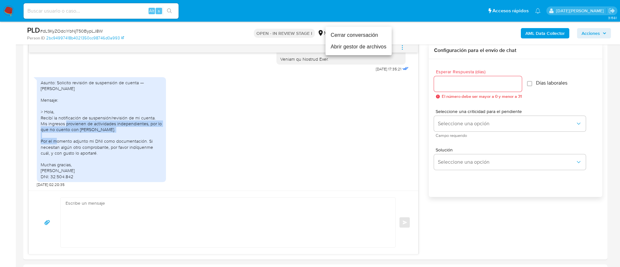
click at [355, 34] on li "Cerrar conversación" at bounding box center [358, 35] width 66 height 12
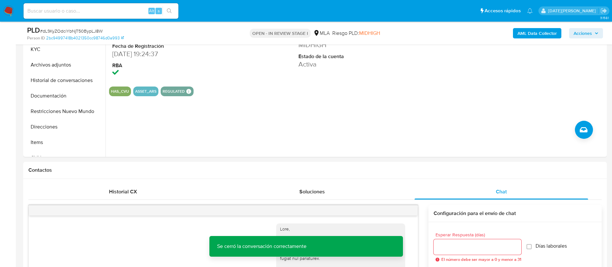
scroll to position [145, 0]
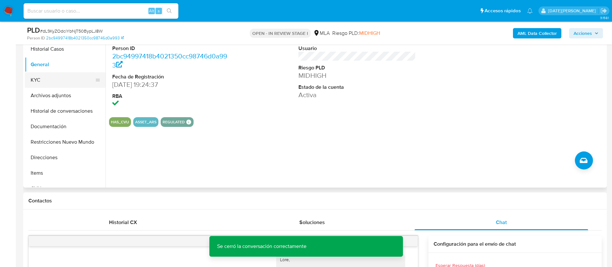
click at [48, 86] on button "KYC" at bounding box center [63, 79] width 76 height 15
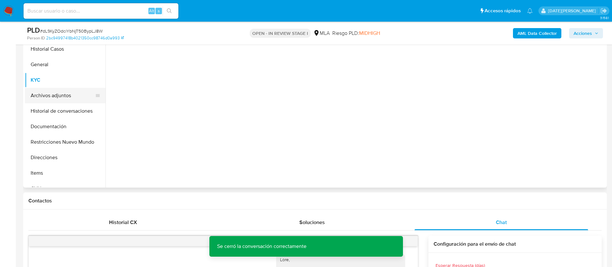
click at [46, 95] on button "Archivos adjuntos" at bounding box center [63, 95] width 76 height 15
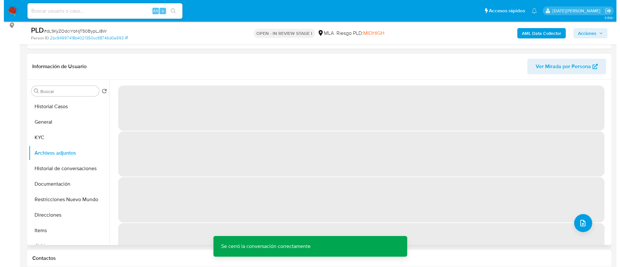
scroll to position [97, 0]
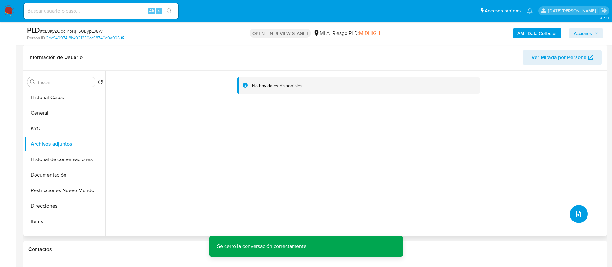
click at [581, 213] on button "upload-file" at bounding box center [579, 214] width 18 height 18
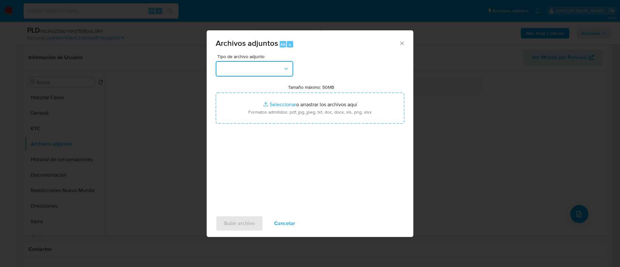
click at [236, 64] on button "button" at bounding box center [254, 68] width 77 height 15
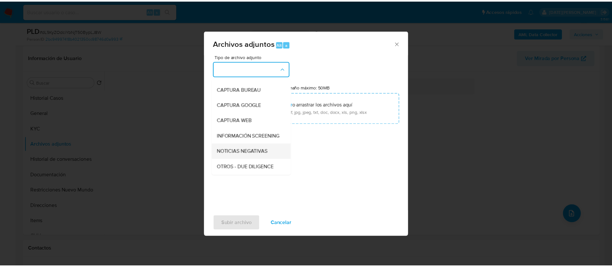
scroll to position [48, 0]
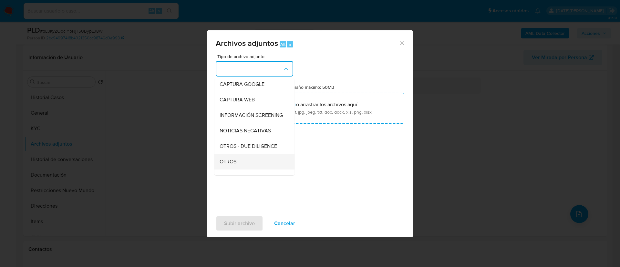
click at [235, 165] on span "OTROS" at bounding box center [228, 162] width 17 height 6
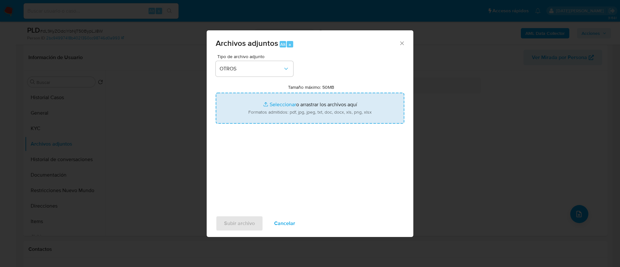
type input "C:\fakepath\Caselog dL9KyZOdciYbNjT50BypLJ8W.docx"
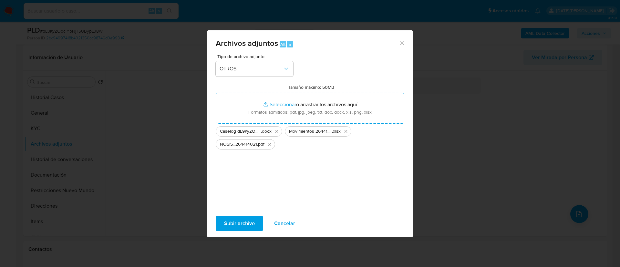
click at [242, 229] on span "Subir archivo" at bounding box center [239, 223] width 31 height 14
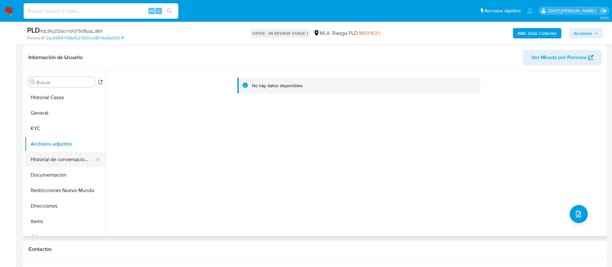
click at [59, 158] on button "Historial de conversaciones" at bounding box center [63, 159] width 76 height 15
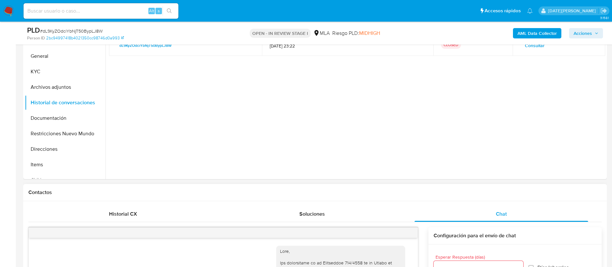
scroll to position [194, 0]
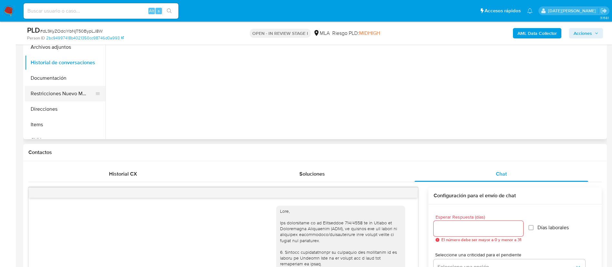
click at [70, 98] on button "Restricciones Nuevo Mundo" at bounding box center [63, 93] width 76 height 15
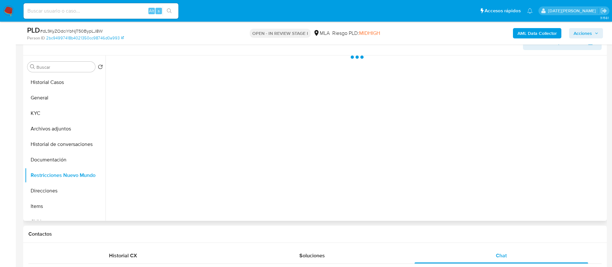
scroll to position [97, 0]
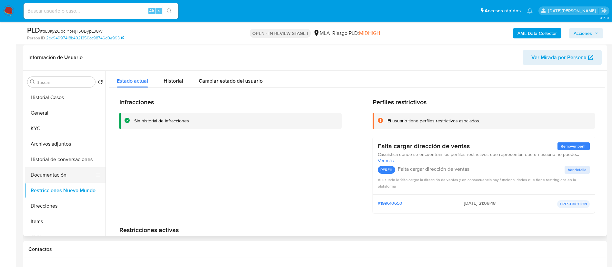
click at [59, 172] on button "Documentación" at bounding box center [63, 174] width 76 height 15
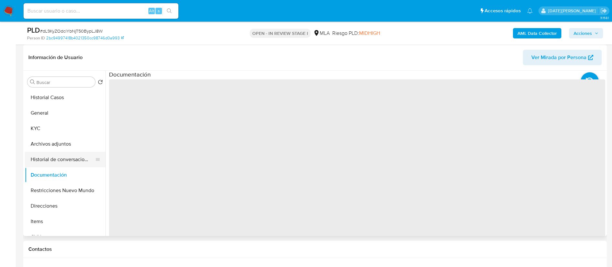
click at [70, 154] on button "Historial de conversaciones" at bounding box center [63, 159] width 76 height 15
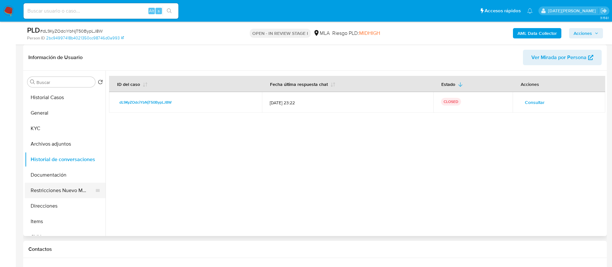
click at [66, 192] on button "Restricciones Nuevo Mundo" at bounding box center [63, 190] width 76 height 15
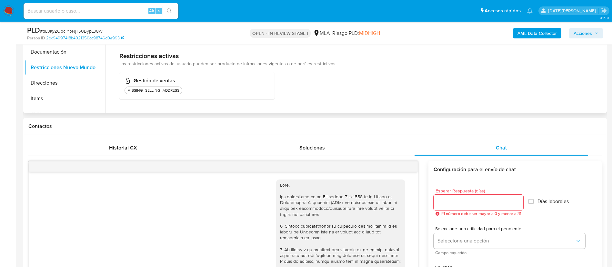
scroll to position [145, 0]
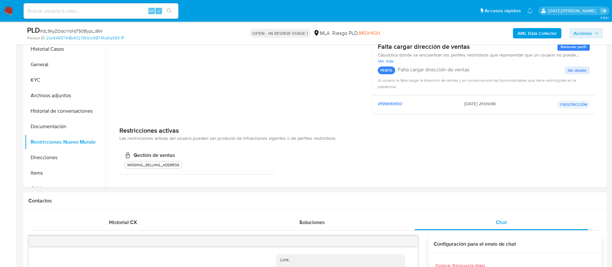
click at [61, 30] on span "# dL9KyZOdciYbNjT50BypLJ8W" at bounding box center [71, 31] width 63 height 6
copy span "dL9KyZOdciYbNjT50BypLJ8W"
drag, startPoint x: 14, startPoint y: 11, endPoint x: 226, endPoint y: 42, distance: 214.4
click at [248, 49] on div "Infracciones Sin historial de infracciones" at bounding box center [230, 59] width 222 height 120
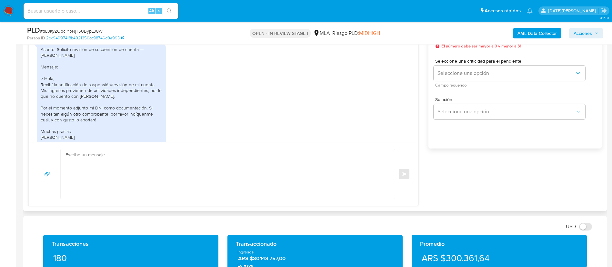
scroll to position [732, 0]
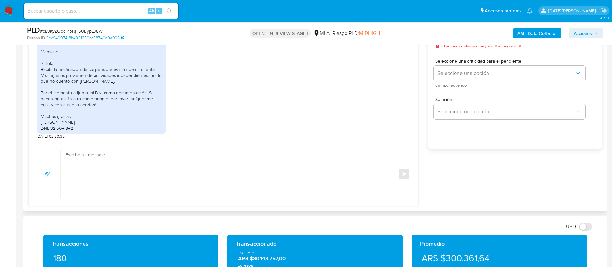
click at [161, 174] on textarea at bounding box center [227, 174] width 322 height 50
paste textarea "Hola XXX, Muchas gracias por tu respuesta. Analizamos tu caso y verificamos que…"
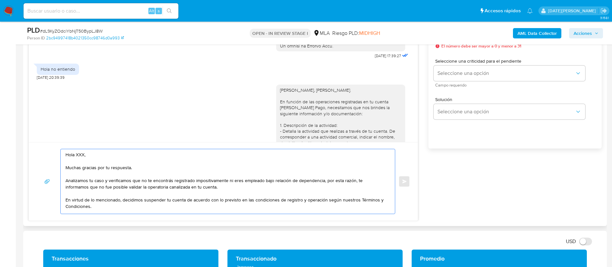
scroll to position [296, 0]
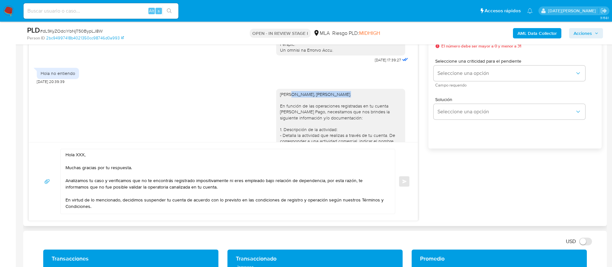
drag, startPoint x: 283, startPoint y: 105, endPoint x: 340, endPoint y: 104, distance: 56.8
click at [340, 104] on div "Hola, Noelia Soledad Muriana. En función de las operaciones registradas en tu c…" at bounding box center [340, 255] width 121 height 329
copy div "Noelia Soledad Muriana."
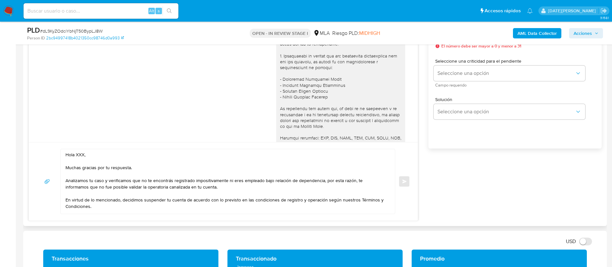
scroll to position [538, 0]
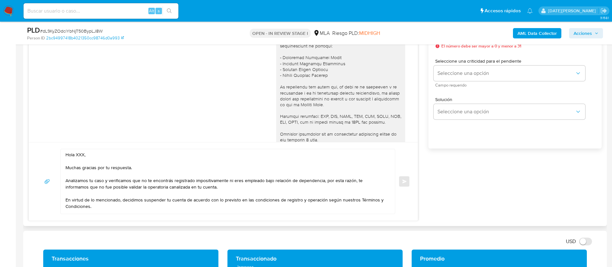
click at [79, 156] on textarea "Hola XXX, Muchas gracias por tu respuesta. Analizamos tu caso y verificamos que…" at bounding box center [227, 181] width 322 height 65
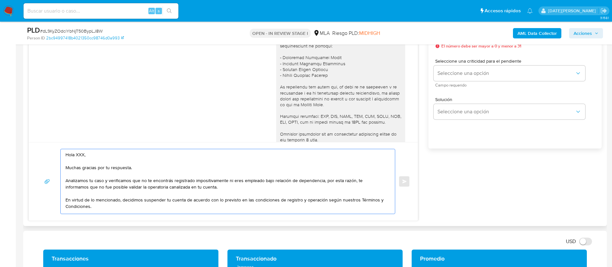
paste textarea "Noelia Soledad Muriana."
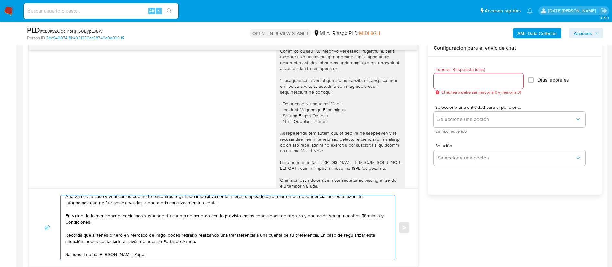
scroll to position [291, 0]
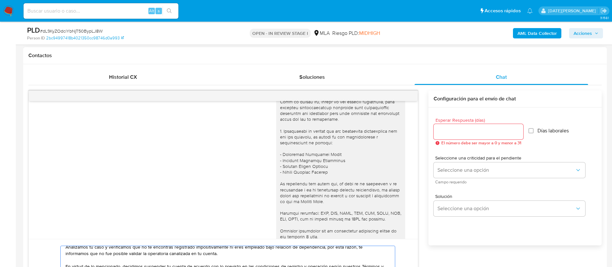
type textarea "Hola Noelia Soledad Muriana., Muchas gracias por tu respuesta. Analizamos tu ca…"
click at [458, 127] on div at bounding box center [479, 131] width 90 height 15
click at [459, 132] on input "Esperar Respuesta (días)" at bounding box center [479, 132] width 90 height 8
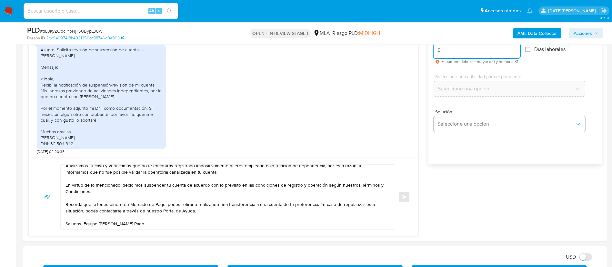
scroll to position [436, 0]
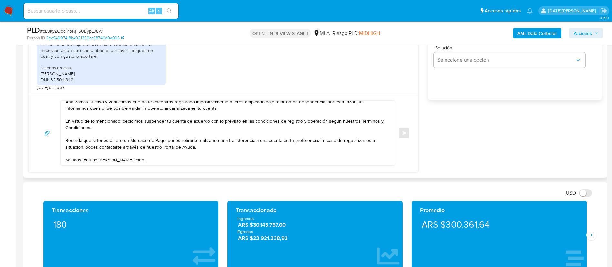
type input "0"
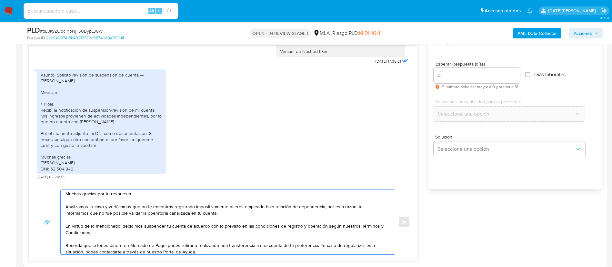
scroll to position [387, 0]
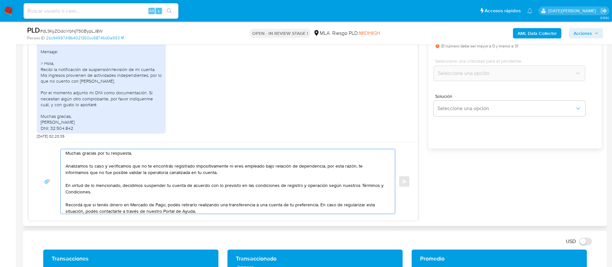
click at [365, 177] on textarea "Hola Noelia Soledad Muriana., Muchas gracias por tu respuesta. Analizamos tu ca…" at bounding box center [227, 181] width 322 height 65
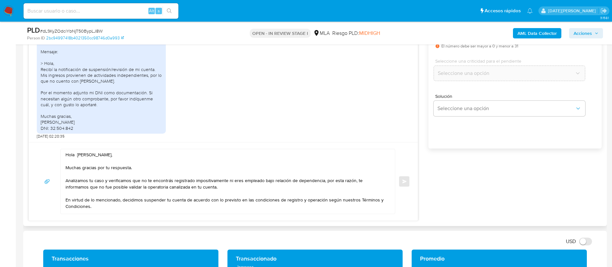
click at [65, 156] on div "Hola Noelia Soledad Muriana., Muchas gracias por tu respuesta. Analizamos tu ca…" at bounding box center [226, 181] width 331 height 65
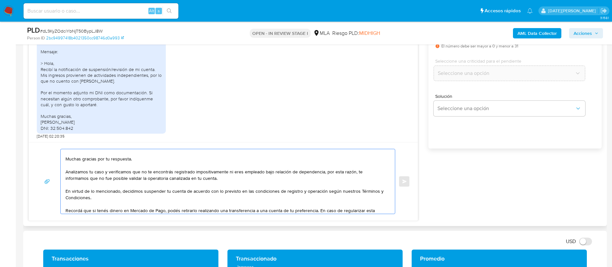
scroll to position [37, 0]
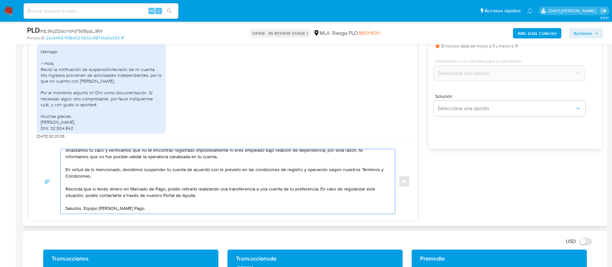
drag, startPoint x: 66, startPoint y: 155, endPoint x: 192, endPoint y: 207, distance: 136.5
click at [192, 207] on textarea "Hola Noelia Soledad Muriana., Muchas gracias por tu respuesta. Analizamos tu ca…" at bounding box center [227, 181] width 322 height 65
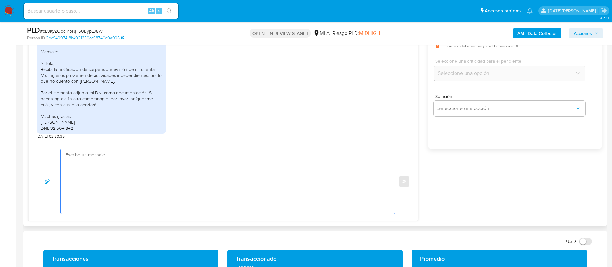
scroll to position [0, 0]
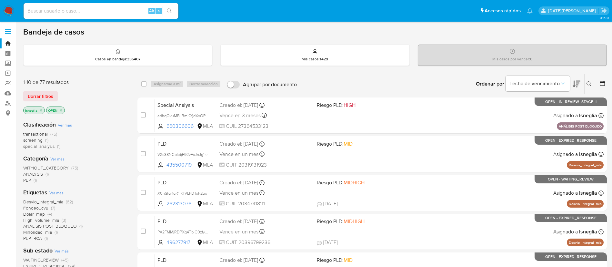
click at [590, 83] on icon at bounding box center [589, 83] width 5 height 5
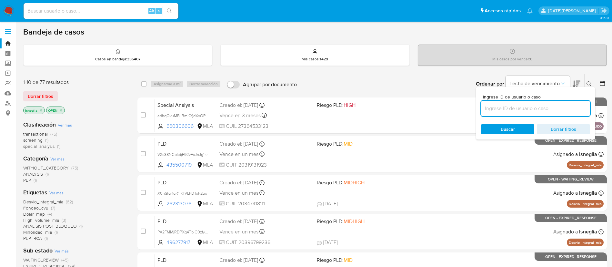
click at [510, 104] on input at bounding box center [535, 108] width 109 height 8
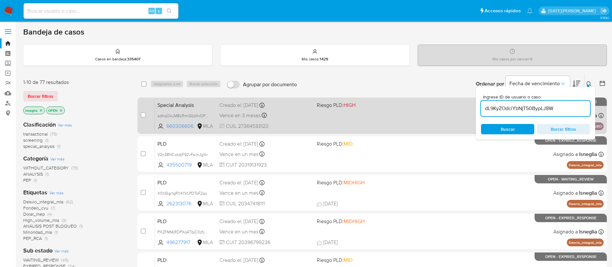
type input "dL9KyZOdciYbNjT50BypLJ8W"
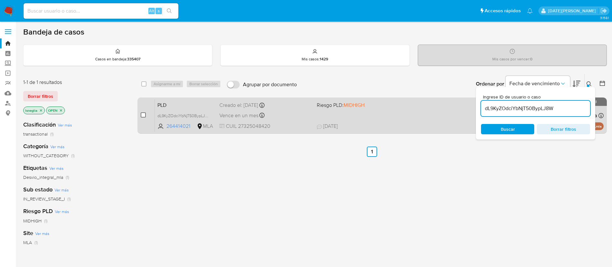
click at [143, 114] on input "checkbox" at bounding box center [143, 114] width 5 height 5
checkbox input "true"
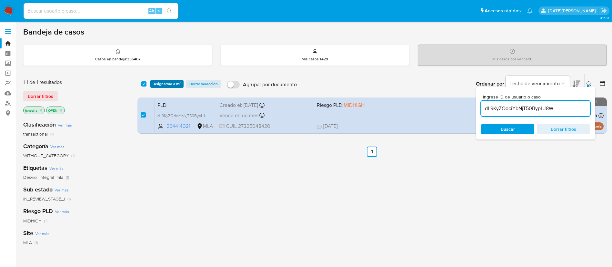
click at [174, 81] on span "Asignarme a mí" at bounding box center [167, 84] width 27 height 6
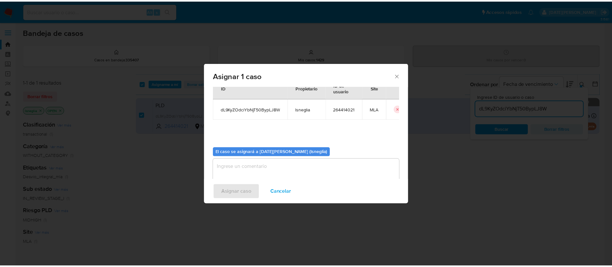
scroll to position [34, 0]
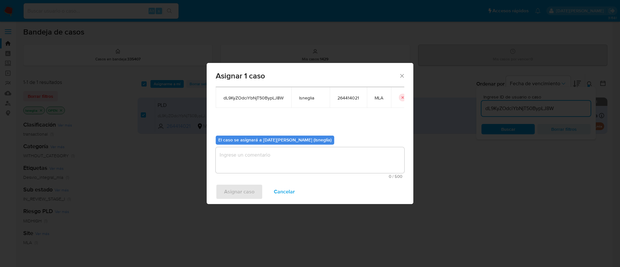
click at [312, 174] on span "0 / 500" at bounding box center [310, 176] width 185 height 4
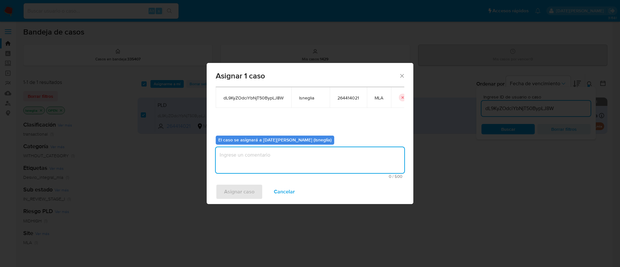
click at [313, 163] on textarea "assign-modal" at bounding box center [310, 160] width 189 height 26
type textarea "."
click at [245, 192] on span "Asignar caso" at bounding box center [239, 192] width 30 height 14
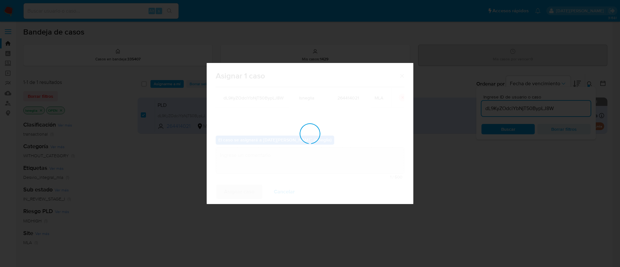
checkbox input "false"
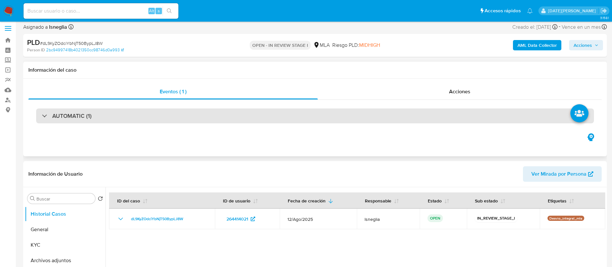
select select "10"
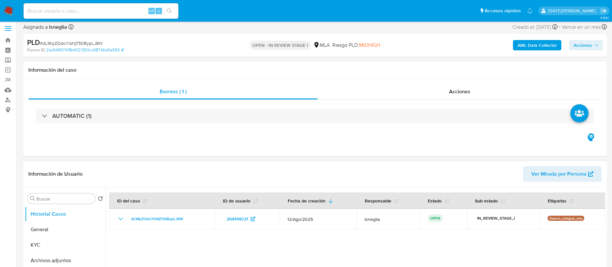
scroll to position [194, 0]
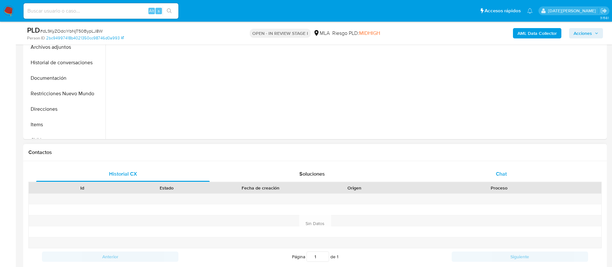
click at [508, 174] on div "Chat" at bounding box center [502, 173] width 174 height 15
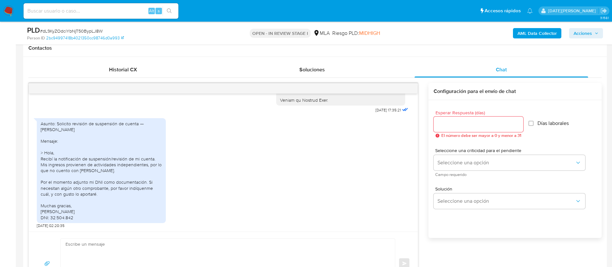
scroll to position [339, 0]
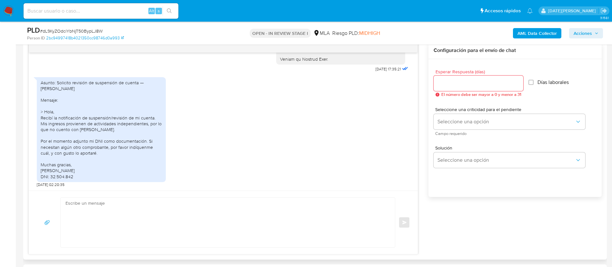
click at [492, 81] on input "Esperar Respuesta (días)" at bounding box center [479, 83] width 90 height 8
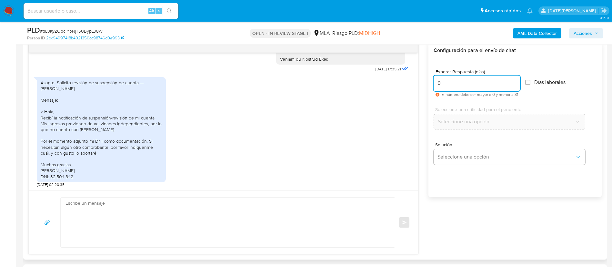
type input "0"
click at [99, 226] on textarea at bounding box center [227, 223] width 322 height 50
paste textarea "Hola [PERSON_NAME], Muchas gracias por tu respuesta. Analizamos tu caso y verif…"
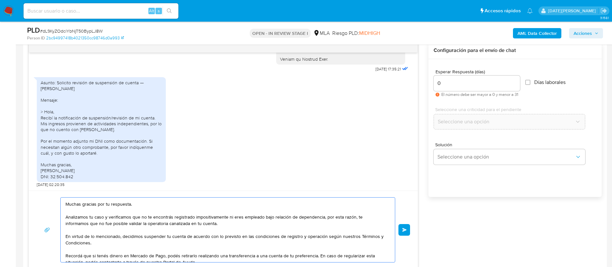
scroll to position [0, 0]
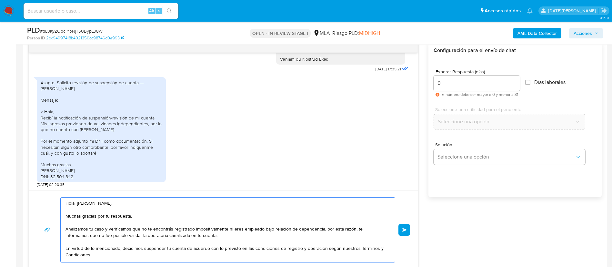
click at [128, 204] on textarea "Hola [PERSON_NAME], Muchas gracias por tu respuesta. Analizamos tu caso y verif…" at bounding box center [227, 230] width 322 height 65
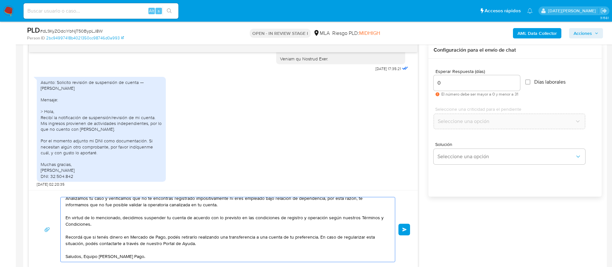
scroll to position [339, 0]
type textarea "Hola [PERSON_NAME], Muchas gracias por tu respuesta. Analizamos tu caso y verif…"
click at [403, 229] on span "Enviar" at bounding box center [405, 230] width 5 height 4
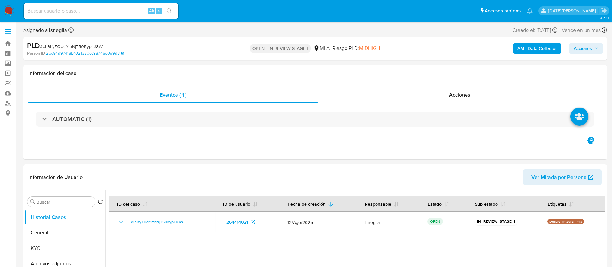
select select "10"
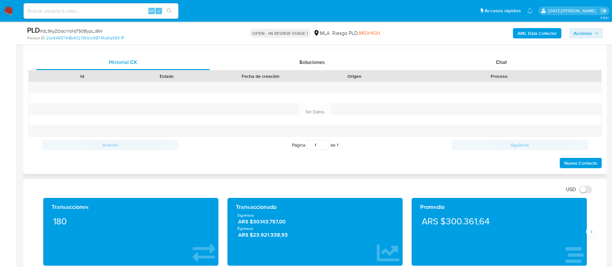
scroll to position [291, 0]
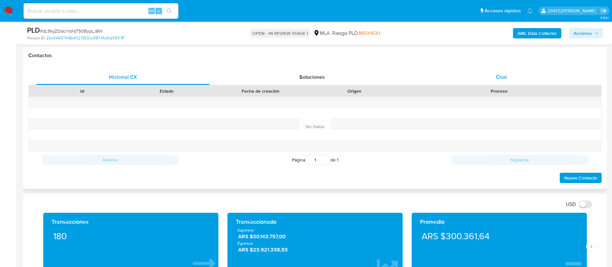
click at [500, 77] on span "Chat" at bounding box center [501, 76] width 11 height 7
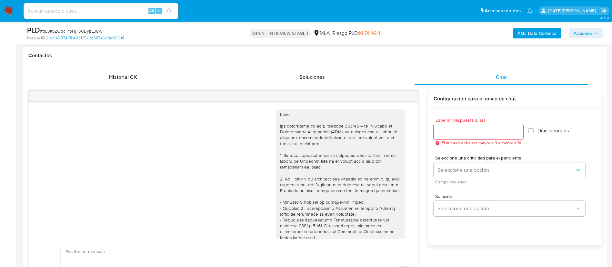
scroll to position [862, 0]
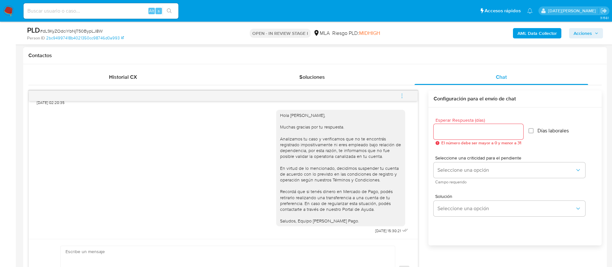
click at [403, 95] on icon "menu-action" at bounding box center [402, 96] width 6 height 6
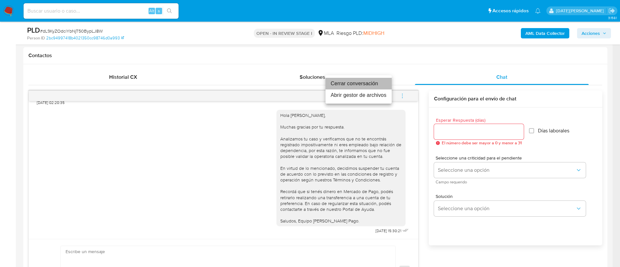
click at [366, 85] on li "Cerrar conversación" at bounding box center [358, 84] width 66 height 12
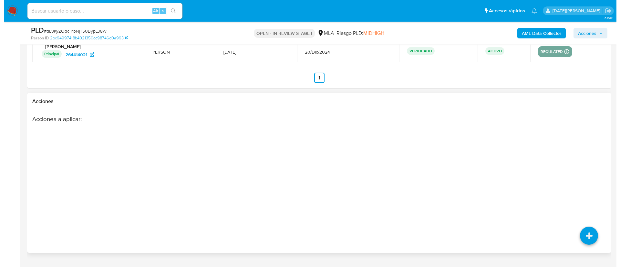
scroll to position [1141, 0]
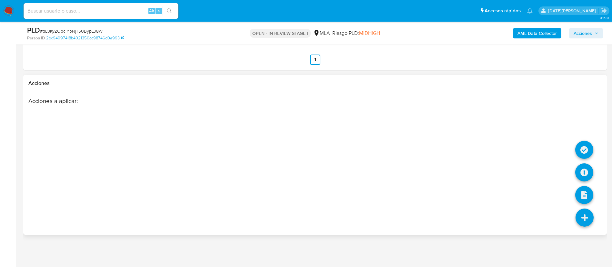
click at [586, 220] on icon at bounding box center [585, 218] width 18 height 18
click at [583, 214] on icon at bounding box center [585, 218] width 18 height 18
click at [587, 170] on icon at bounding box center [585, 172] width 18 height 18
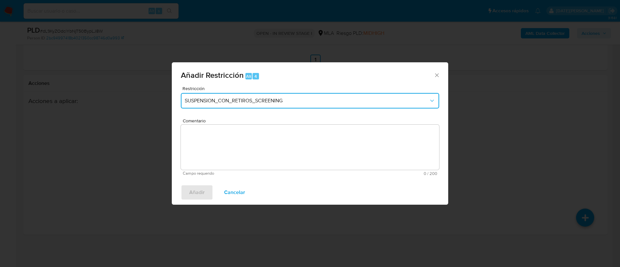
click at [293, 102] on span "SUSPENSION_CON_RETIROS_SCREENING" at bounding box center [307, 100] width 244 height 6
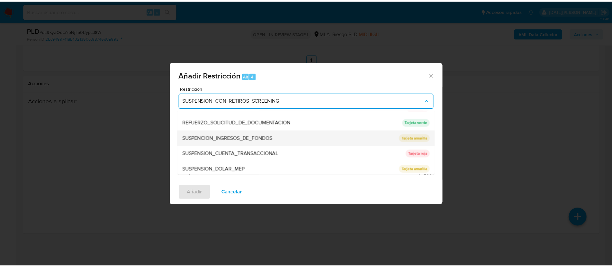
scroll to position [137, 0]
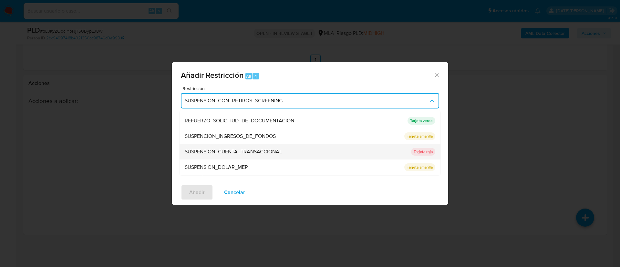
click at [263, 150] on span "SUSPENSION_CUENTA_TRANSACCIONAL" at bounding box center [233, 151] width 97 height 6
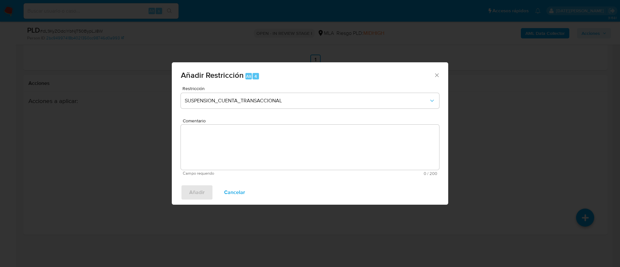
click at [263, 150] on textarea "Comentario" at bounding box center [310, 147] width 258 height 45
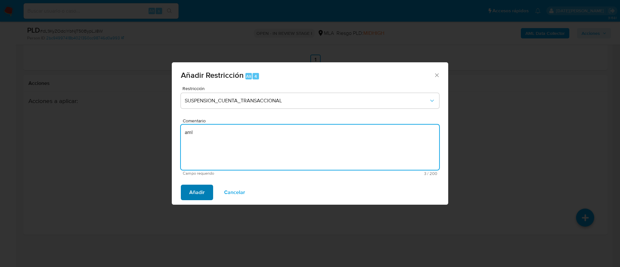
type textarea "aml"
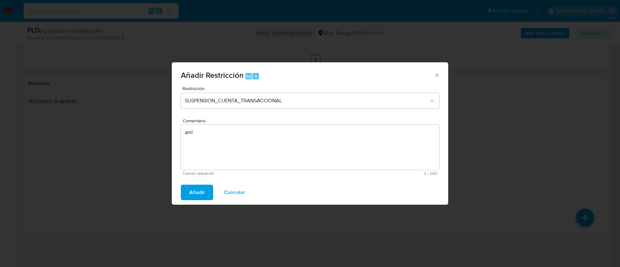
click at [191, 195] on span "Añadir" at bounding box center [196, 192] width 15 height 14
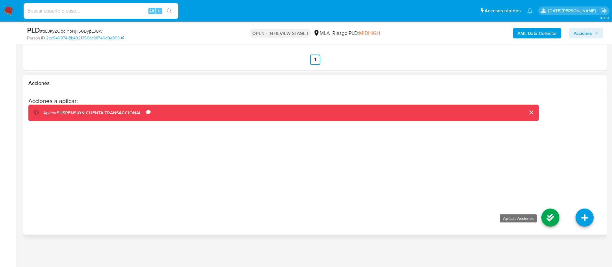
click at [548, 219] on icon at bounding box center [551, 218] width 18 height 18
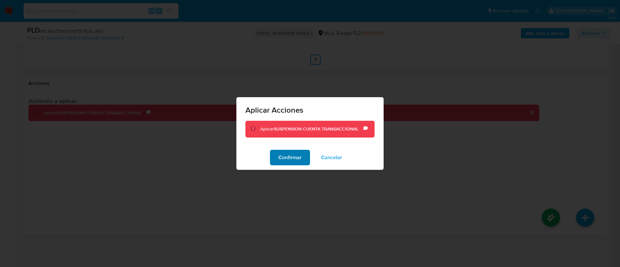
click at [290, 153] on span "Confirmar" at bounding box center [289, 157] width 23 height 14
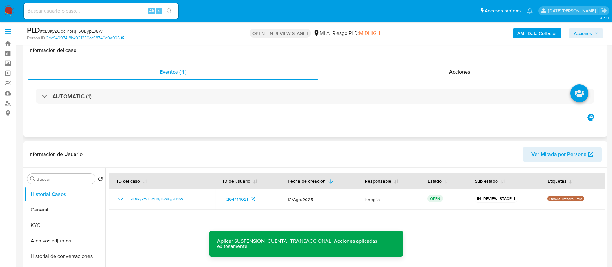
scroll to position [48, 0]
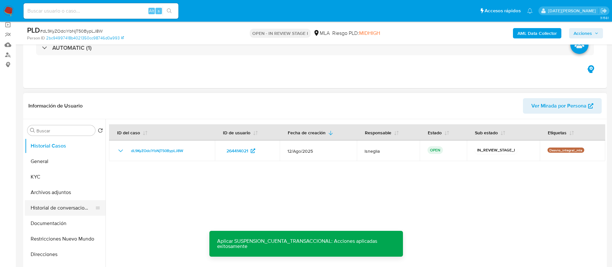
click at [52, 201] on button "Historial de conversaciones" at bounding box center [63, 207] width 76 height 15
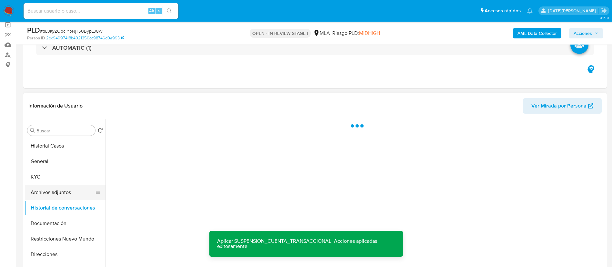
click at [61, 191] on button "Archivos adjuntos" at bounding box center [63, 192] width 76 height 15
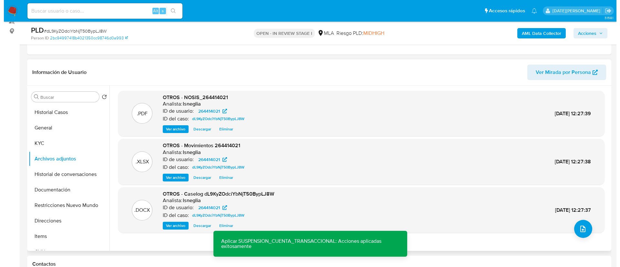
scroll to position [97, 0]
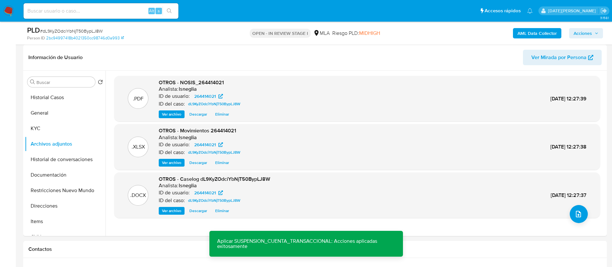
click at [540, 34] on b "AML Data Collector" at bounding box center [537, 33] width 39 height 10
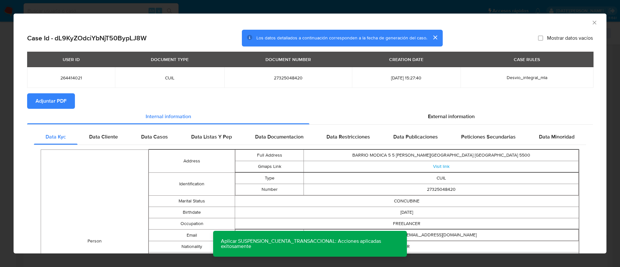
click at [61, 101] on span "Adjuntar PDF" at bounding box center [51, 101] width 31 height 14
click at [103, 133] on div "Data Cliente" at bounding box center [103, 137] width 52 height 15
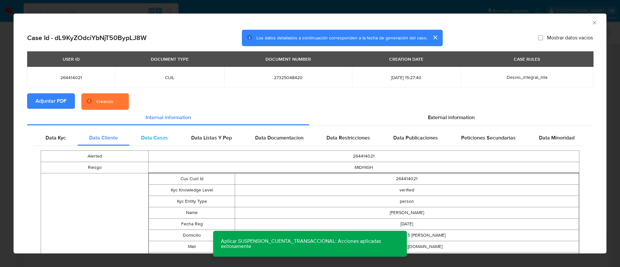
drag, startPoint x: 146, startPoint y: 138, endPoint x: 168, endPoint y: 141, distance: 22.5
click at [146, 138] on span "Data Casos" at bounding box center [154, 137] width 27 height 7
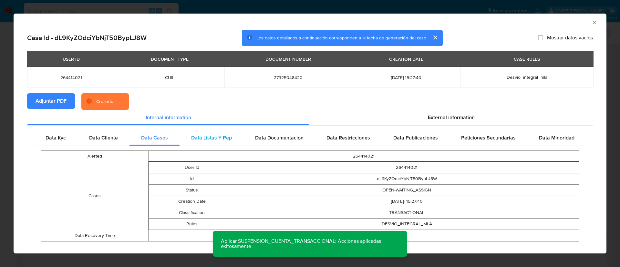
click at [210, 140] on span "Data Listas Y Pep" at bounding box center [211, 137] width 41 height 7
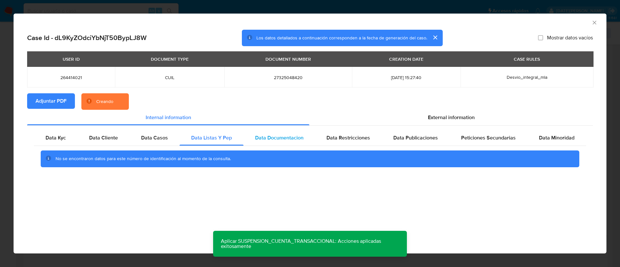
click at [276, 141] on div "Data Documentacion" at bounding box center [279, 137] width 72 height 15
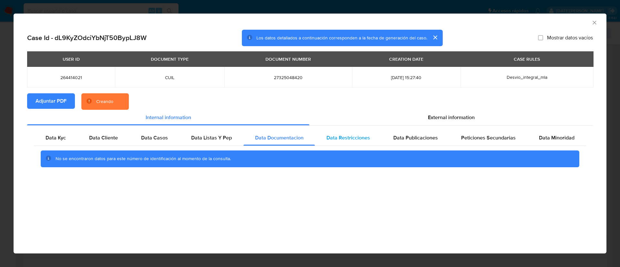
click at [353, 138] on span "Data Restricciones" at bounding box center [348, 137] width 44 height 7
click at [414, 138] on span "Data Publicaciones" at bounding box center [415, 137] width 45 height 7
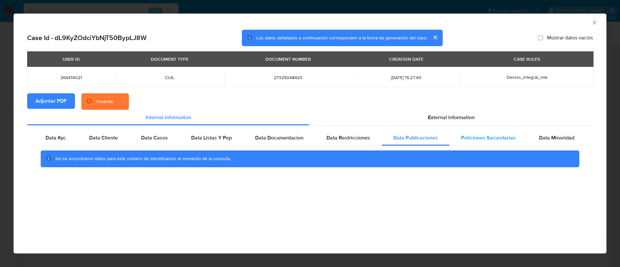
click at [480, 138] on span "Peticiones Secundarias" at bounding box center [488, 137] width 55 height 7
click at [556, 137] on span "Data Minoridad" at bounding box center [557, 137] width 36 height 7
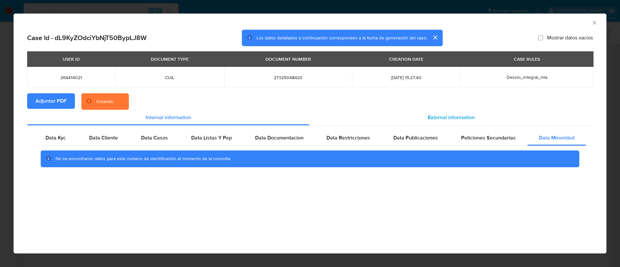
click at [460, 111] on div "External information" at bounding box center [450, 117] width 283 height 15
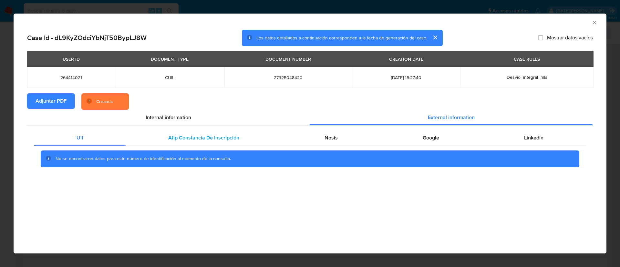
click at [200, 134] on span "Afip Constancia De Inscripción" at bounding box center [203, 137] width 71 height 7
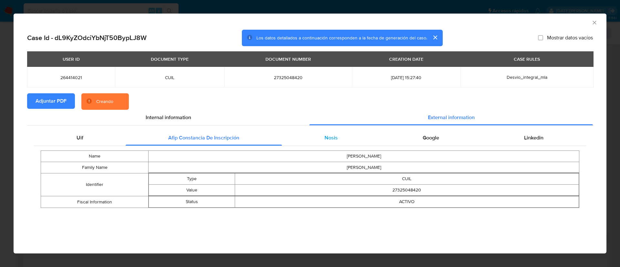
click at [355, 138] on div "Nosis" at bounding box center [331, 137] width 98 height 15
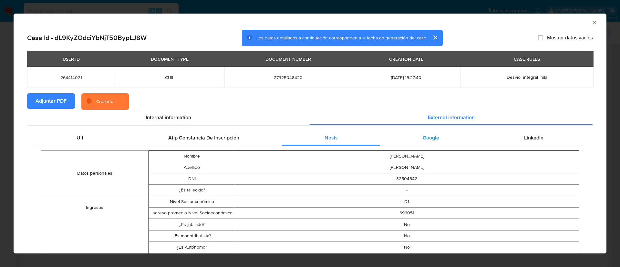
click at [425, 139] on span "Google" at bounding box center [431, 137] width 16 height 7
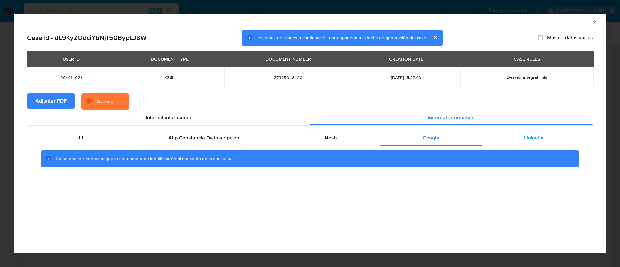
click at [536, 138] on span "Linkedin" at bounding box center [533, 137] width 19 height 7
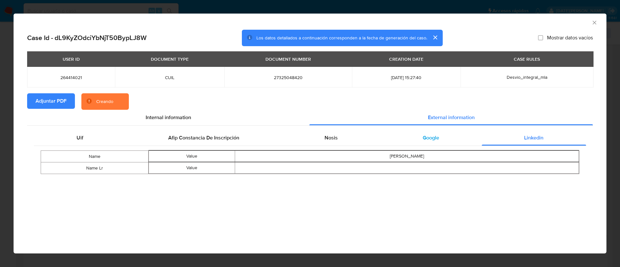
click at [425, 139] on span "Google" at bounding box center [431, 137] width 16 height 7
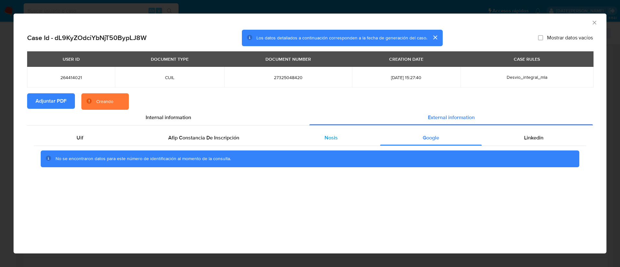
click at [342, 139] on div "Nosis" at bounding box center [331, 137] width 98 height 15
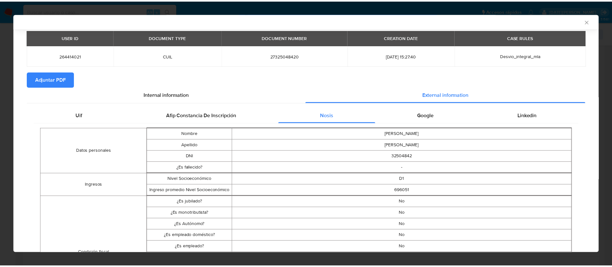
scroll to position [0, 0]
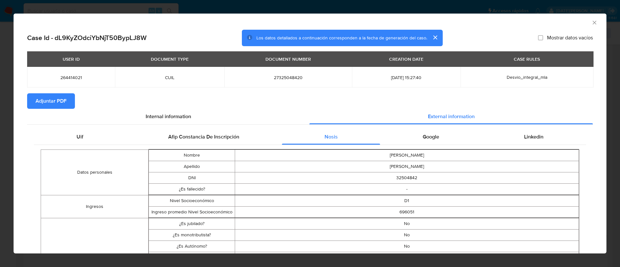
click at [591, 21] on icon "Cerrar ventana" at bounding box center [594, 22] width 6 height 6
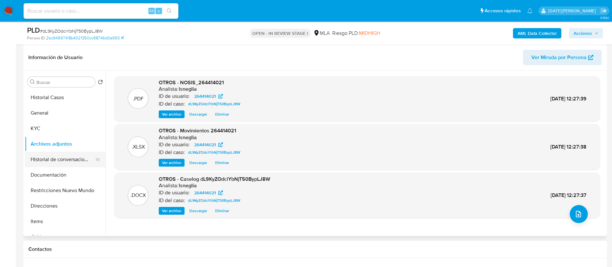
click at [66, 160] on button "Historial de conversaciones" at bounding box center [63, 159] width 76 height 15
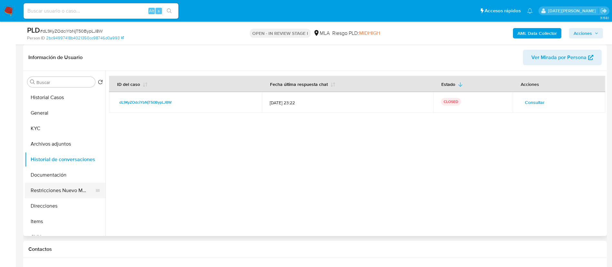
click at [62, 186] on button "Restricciones Nuevo Mundo" at bounding box center [63, 190] width 76 height 15
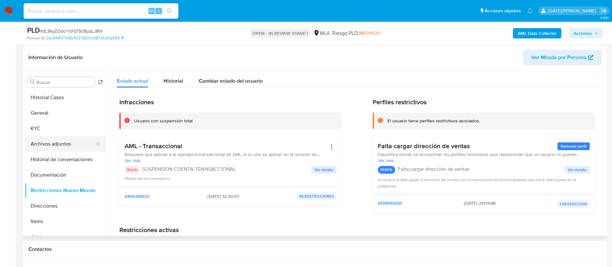
click at [61, 142] on button "Archivos adjuntos" at bounding box center [63, 143] width 76 height 15
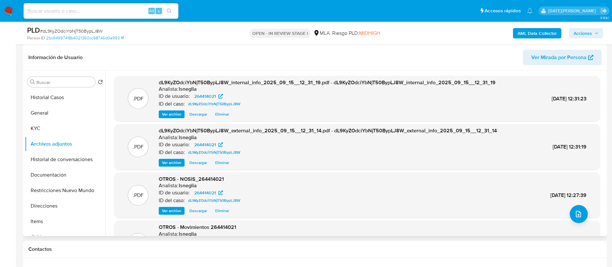
scroll to position [48, 0]
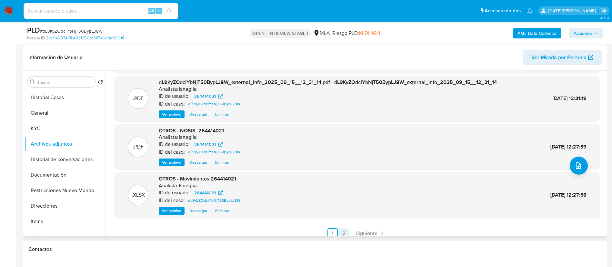
click at [343, 232] on link "2" at bounding box center [344, 233] width 10 height 10
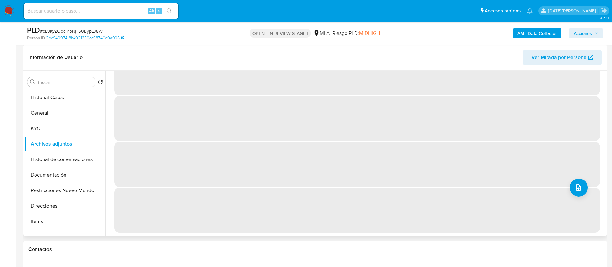
scroll to position [0, 0]
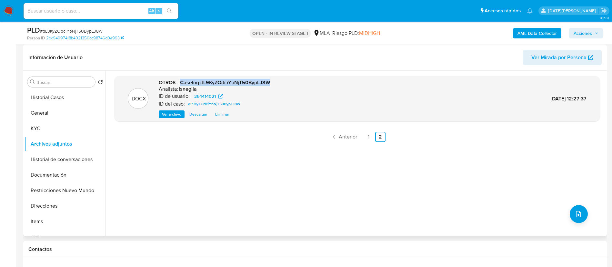
drag, startPoint x: 180, startPoint y: 82, endPoint x: 273, endPoint y: 80, distance: 93.0
click at [281, 83] on div ".DOCX OTROS - Caselog dL9KyZOdciYbNjT50BypLJ8W Analista: lsneglia ID de usuario…" at bounding box center [358, 98] width 480 height 39
drag, startPoint x: 260, startPoint y: 78, endPoint x: 251, endPoint y: 81, distance: 9.6
copy span "Caselog dL9KyZOdciYbNjT50BypLJ8W"
click at [49, 185] on button "Restricciones Nuevo Mundo" at bounding box center [63, 190] width 76 height 15
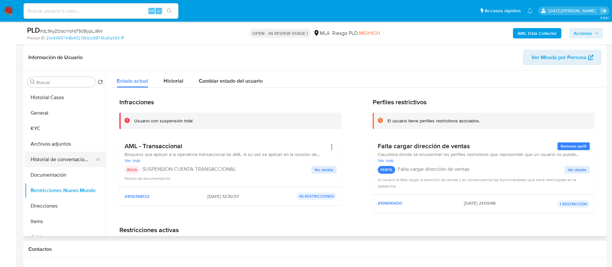
click at [61, 160] on button "Historial de conversaciones" at bounding box center [63, 159] width 76 height 15
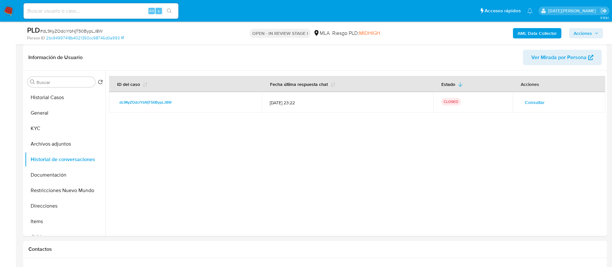
click at [589, 31] on span "Acciones" at bounding box center [583, 33] width 18 height 10
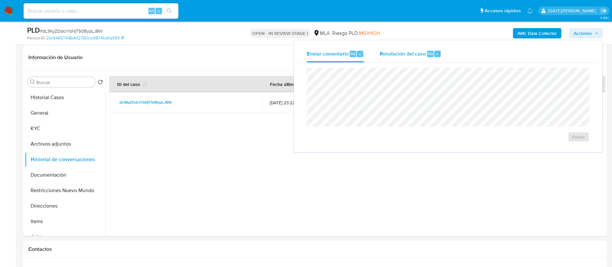
click at [430, 53] on span "Alt" at bounding box center [430, 54] width 5 height 6
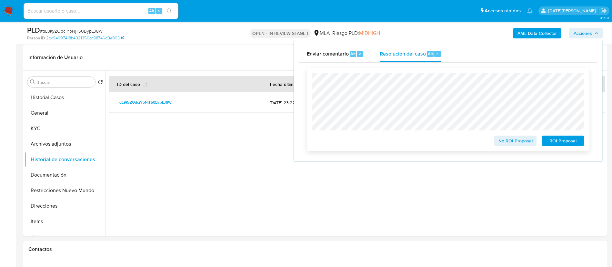
click at [573, 143] on span "ROI Proposal" at bounding box center [564, 140] width 34 height 9
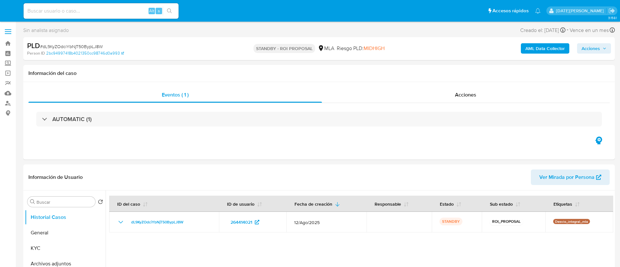
select select "10"
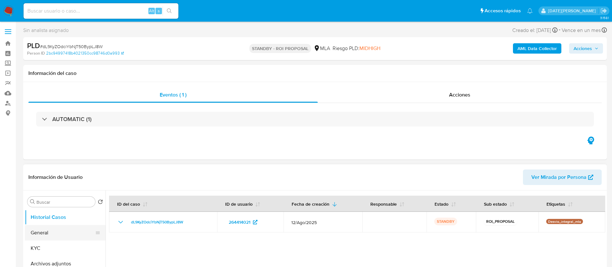
click at [48, 232] on button "General" at bounding box center [63, 232] width 76 height 15
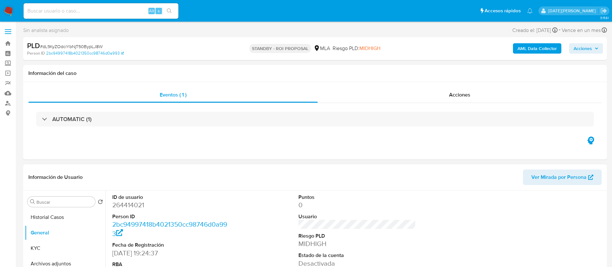
click at [124, 210] on dl "ID de usuario 264414021 Person ID 2bc94997418b4021350cc98746d0a993 Fecha de Reg…" at bounding box center [171, 235] width 118 height 83
click at [128, 205] on dd "264414021" at bounding box center [171, 204] width 118 height 9
copy dd "264414021"
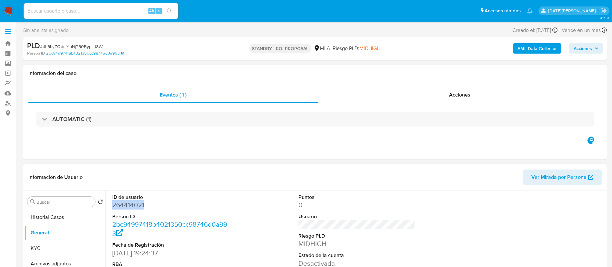
click at [128, 206] on dd "264414021" at bounding box center [171, 204] width 118 height 9
click at [71, 13] on input at bounding box center [101, 11] width 155 height 8
paste input "SMOyNF6gVwj1CZiZunGvF0wu"
type input "SMOyNF6gVwj1CZiZunGvF0wu"
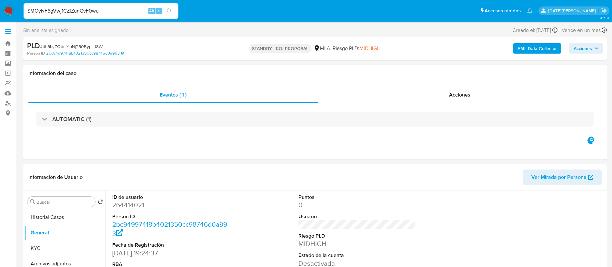
click at [169, 10] on icon "search-icon" at bounding box center [169, 10] width 5 height 5
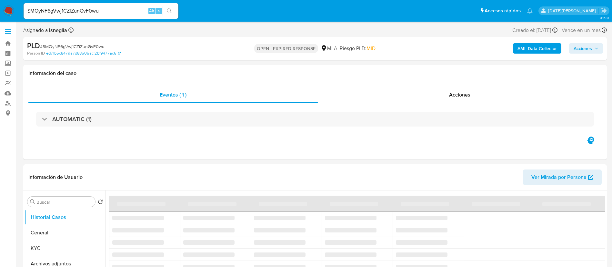
select select "10"
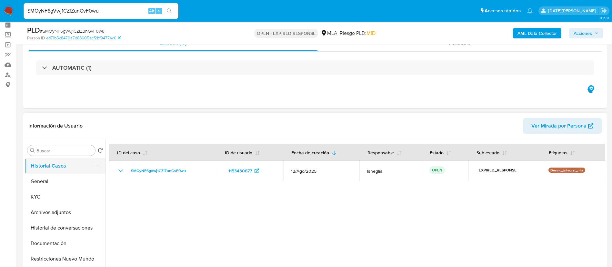
scroll to position [48, 0]
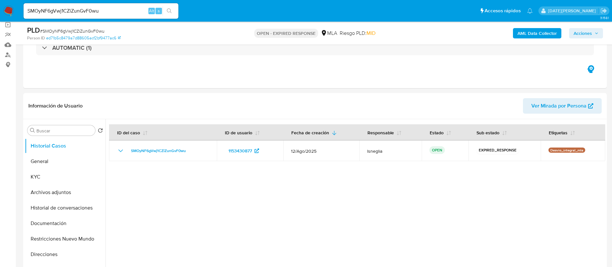
click at [45, 161] on button "General" at bounding box center [63, 161] width 76 height 15
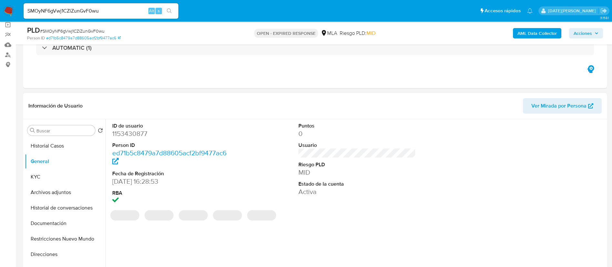
click at [138, 134] on dd "1153430877" at bounding box center [171, 133] width 118 height 9
copy dd "1153430877"
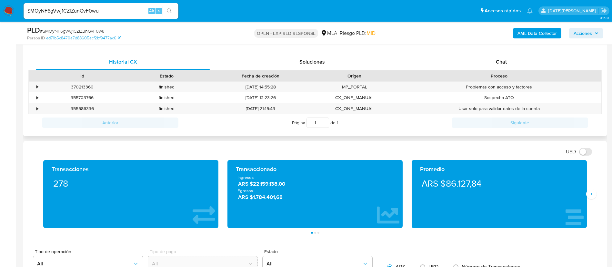
scroll to position [291, 0]
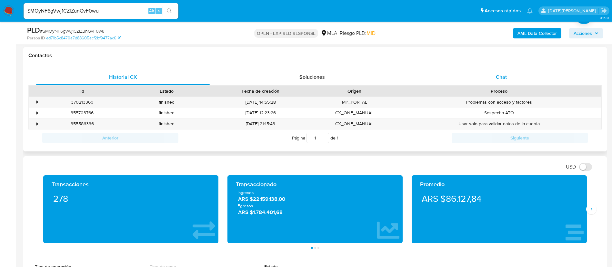
click at [508, 73] on div "Chat" at bounding box center [502, 76] width 174 height 15
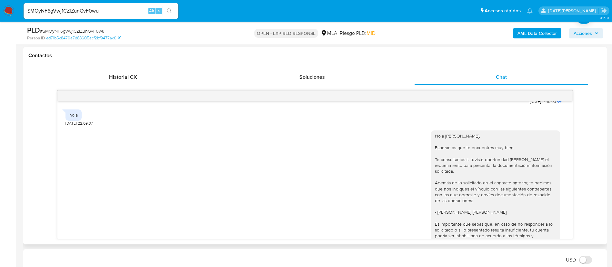
scroll to position [371, 0]
